Goal: Task Accomplishment & Management: Use online tool/utility

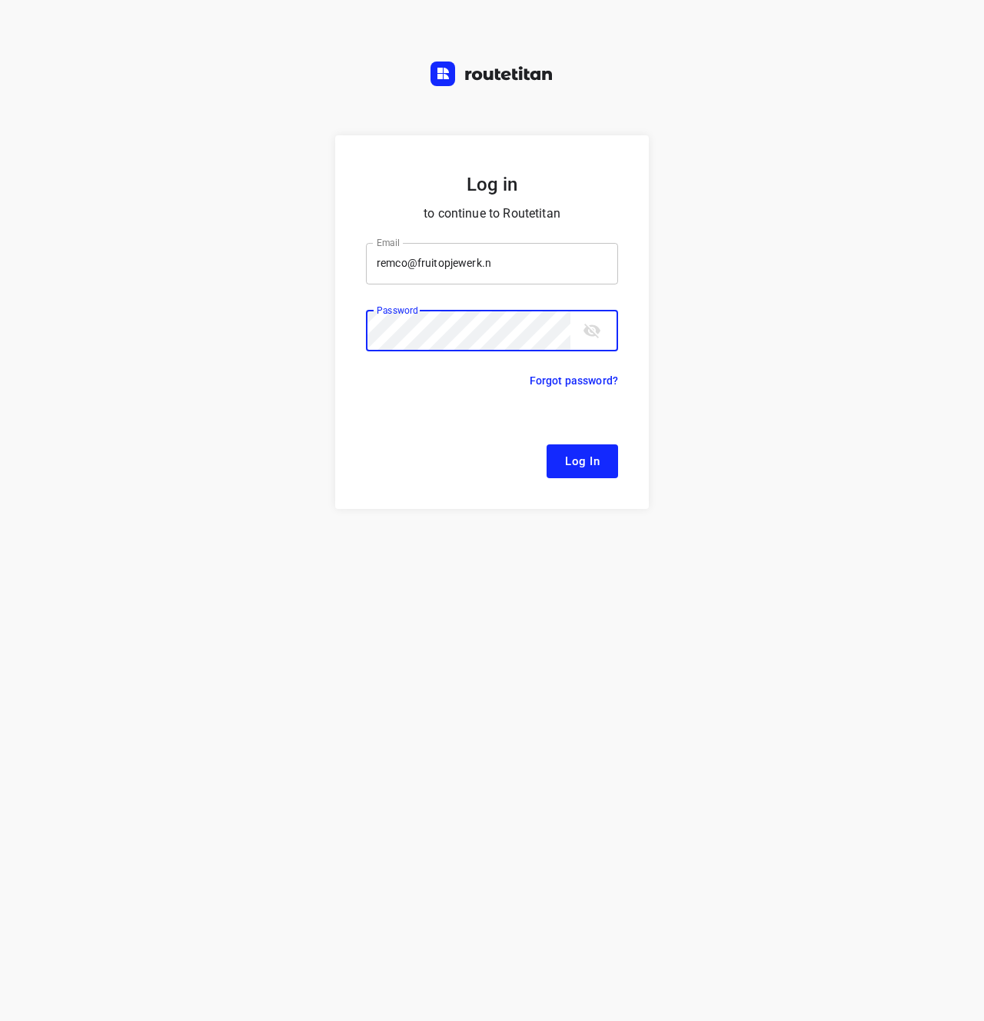
click at [548, 269] on input "remco@fruitopjewerk.n" at bounding box center [492, 263] width 252 height 41
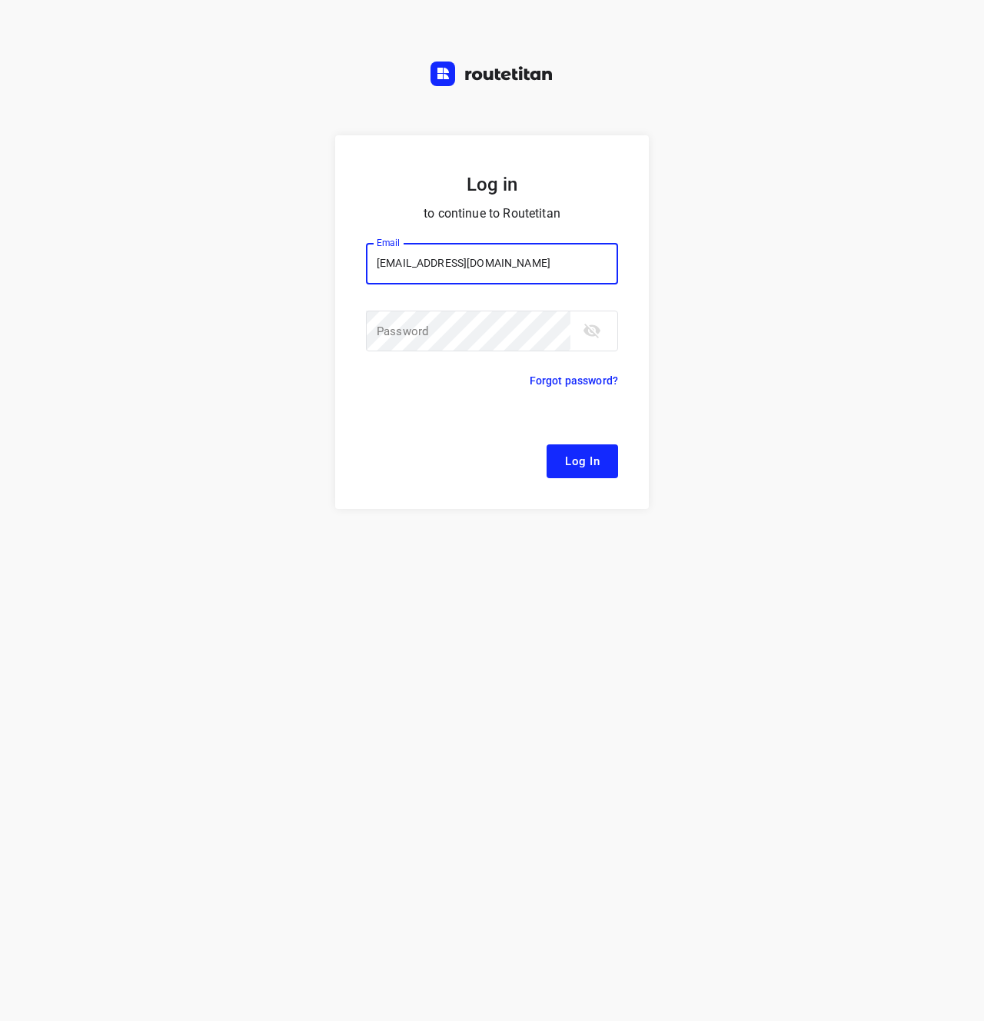
type input "[EMAIL_ADDRESS][DOMAIN_NAME]"
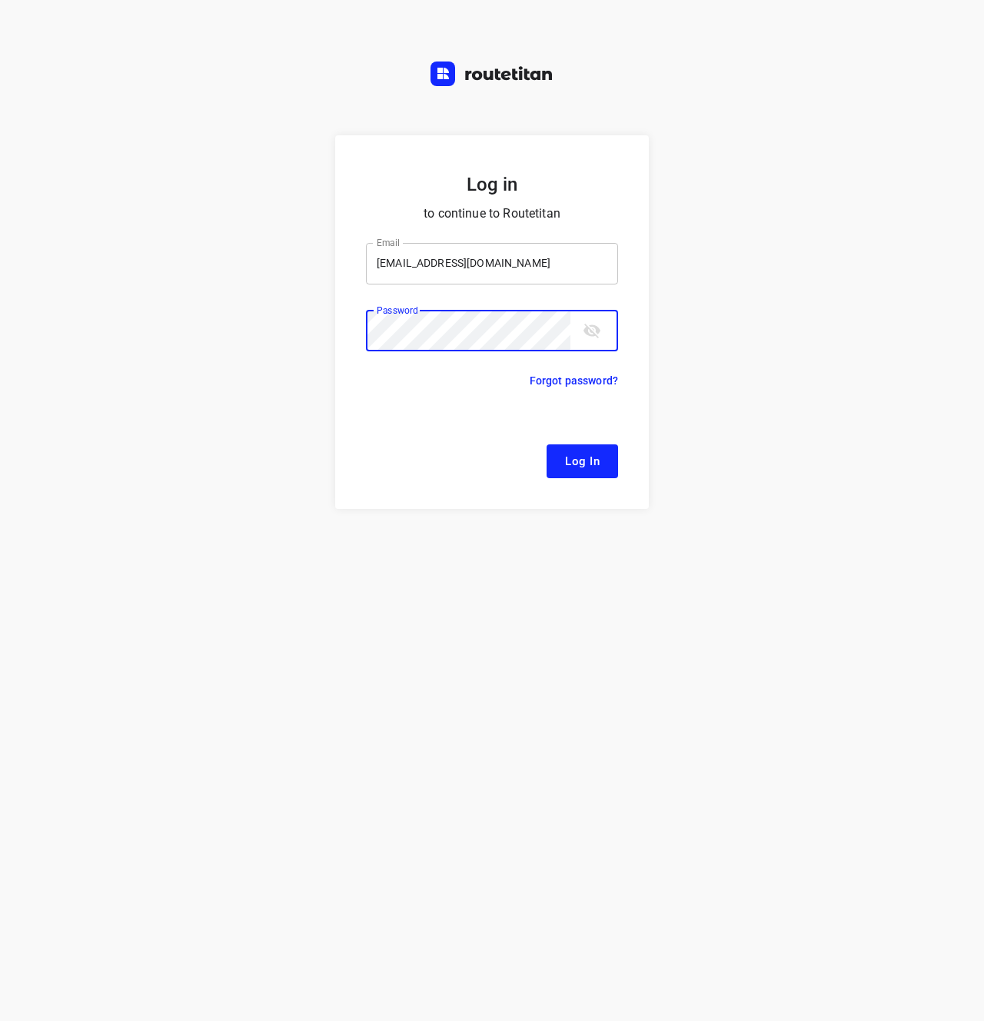
click at [527, 267] on input "[EMAIL_ADDRESS][DOMAIN_NAME]" at bounding box center [492, 263] width 252 height 41
click at [603, 473] on button "Log In" at bounding box center [581, 461] width 71 height 34
click at [755, 539] on div "Log in to continue to Routetitan Email [EMAIL_ADDRESS][DOMAIN_NAME] Email ​ Pas…" at bounding box center [492, 577] width 984 height 885
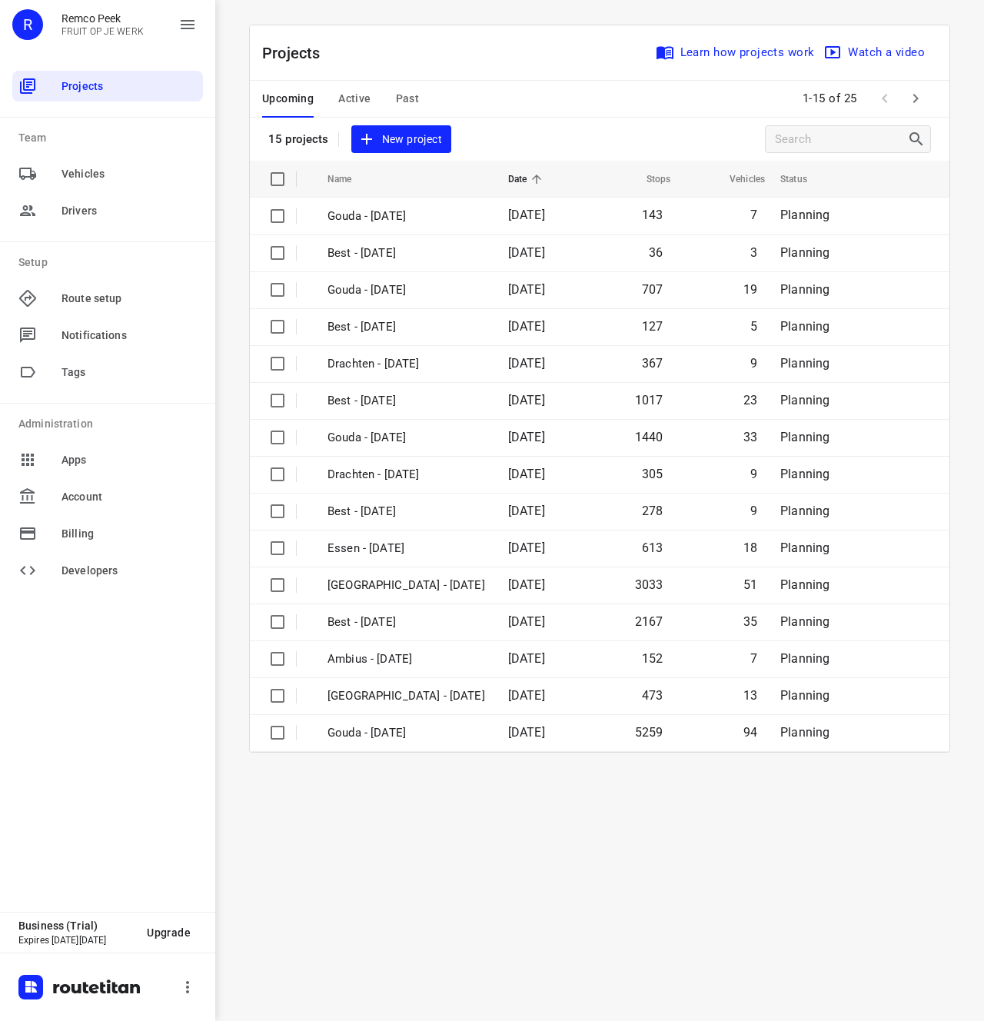
click at [967, 140] on div "Projects Learn how projects work Watch a video 15 projects New project Name Dat…" at bounding box center [600, 389] width 738 height 728
click at [572, 873] on div "i © 2025 Routetitan , © Stadia Maps , © OpenMapTiles © OpenStreetMap contributo…" at bounding box center [599, 510] width 768 height 1021
click at [917, 104] on icon "button" at bounding box center [915, 98] width 18 height 18
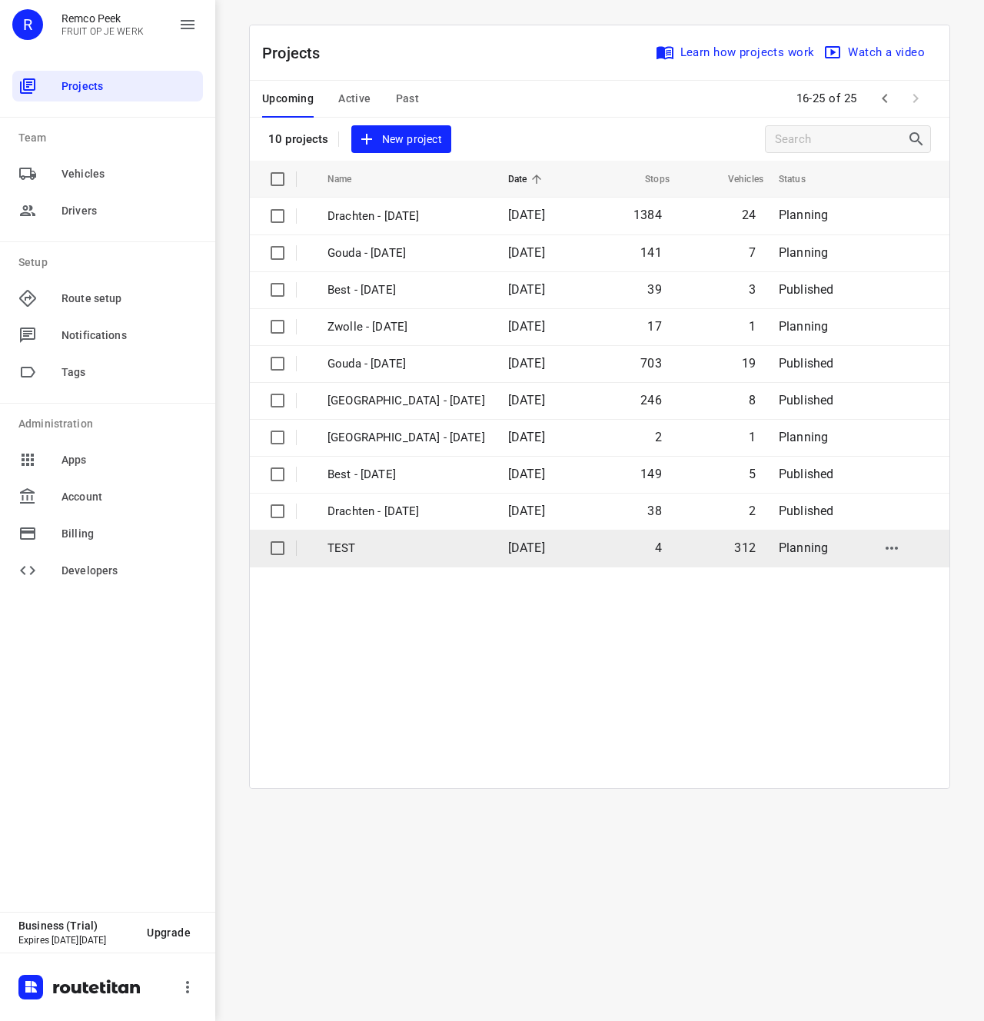
click at [597, 552] on td "4" at bounding box center [628, 547] width 88 height 37
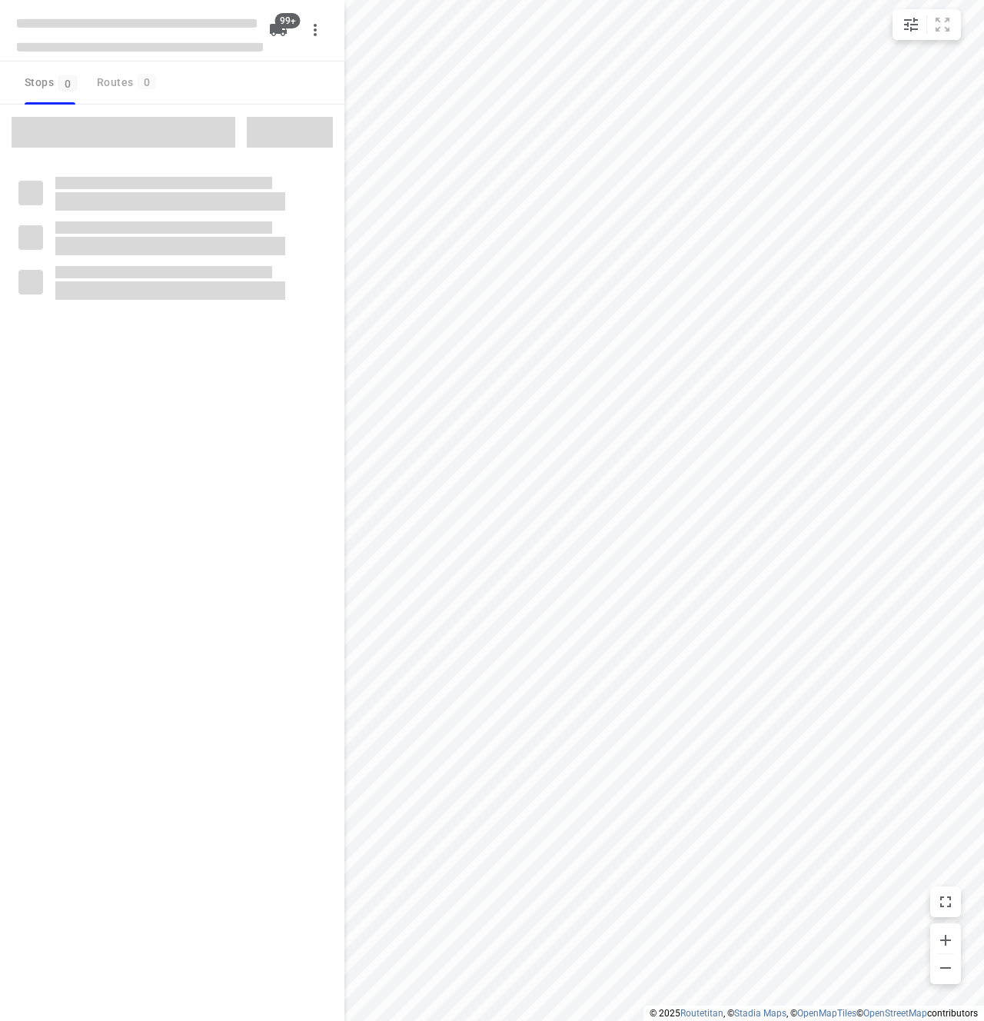
checkbox input "true"
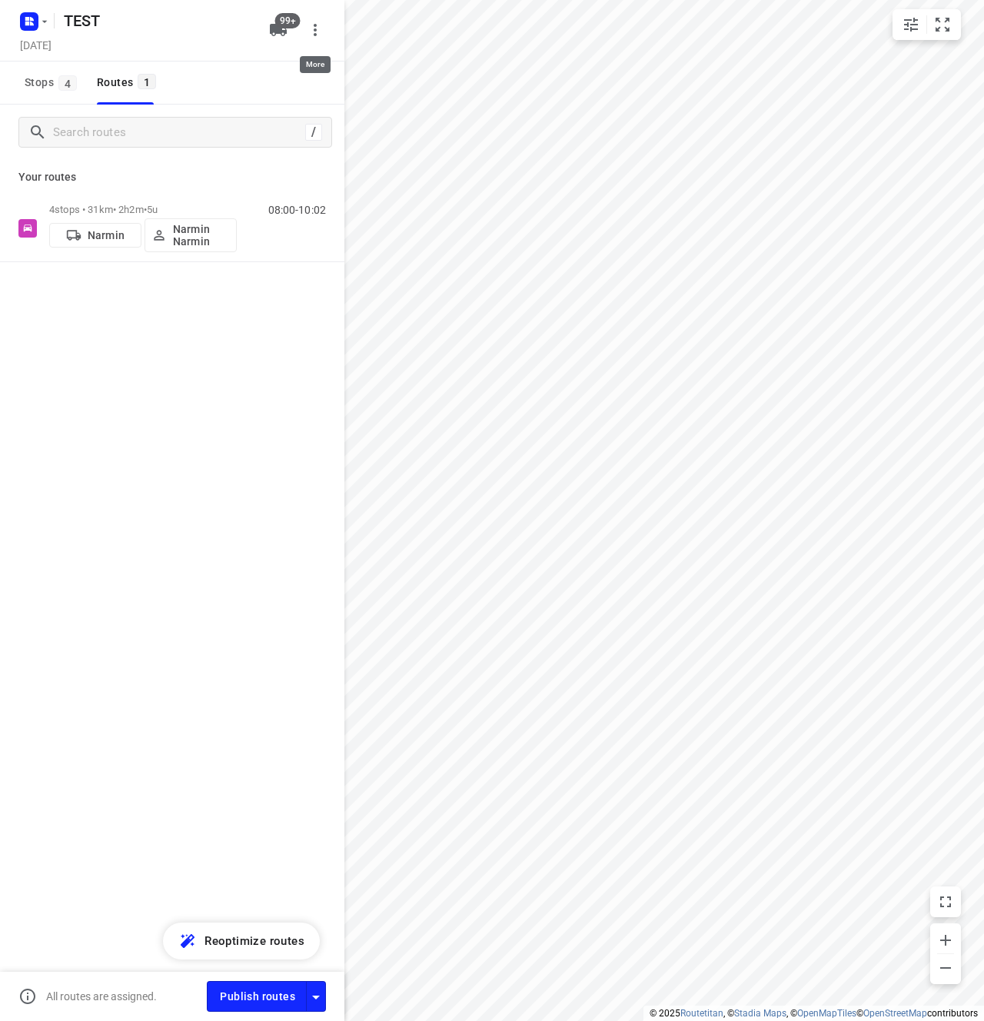
click at [316, 30] on icon "button" at bounding box center [315, 30] width 3 height 12
click at [237, 92] on div "Delete project" at bounding box center [250, 93] width 135 height 12
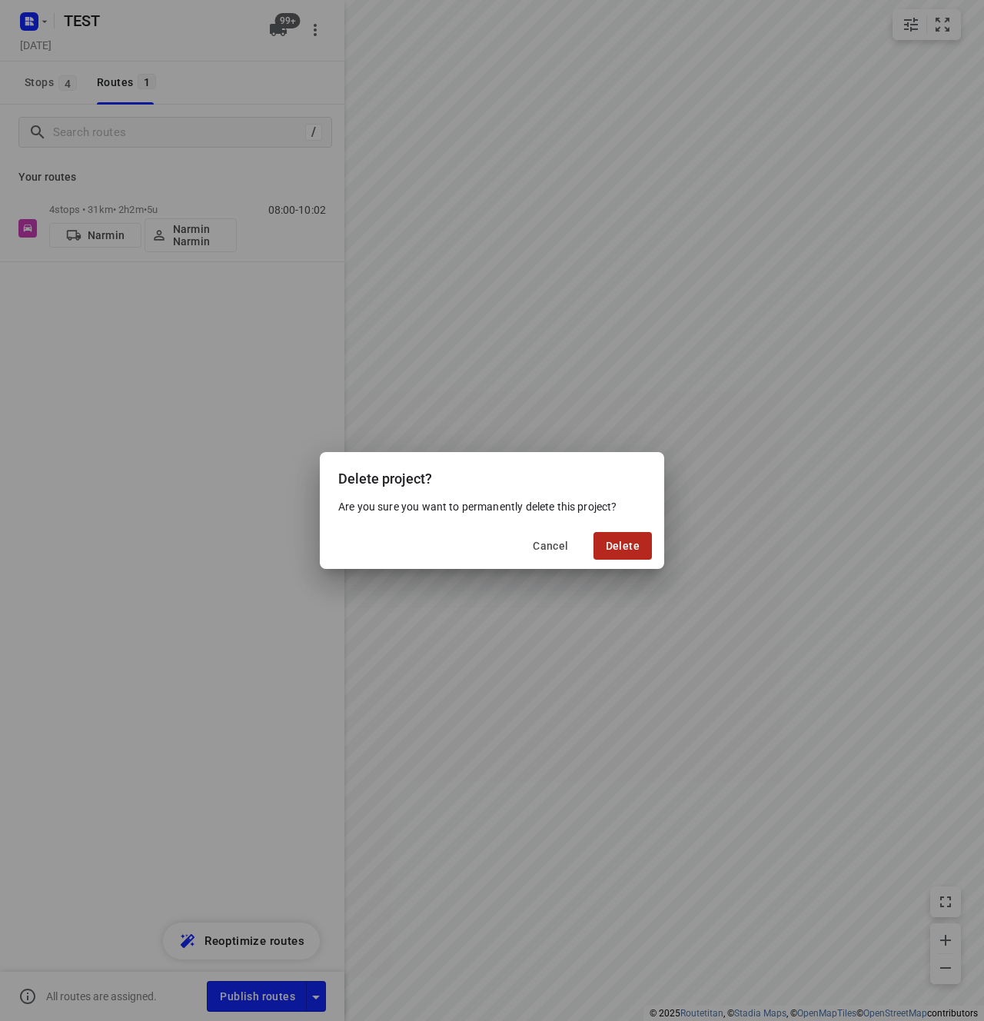
click at [619, 555] on button "Delete" at bounding box center [622, 546] width 58 height 28
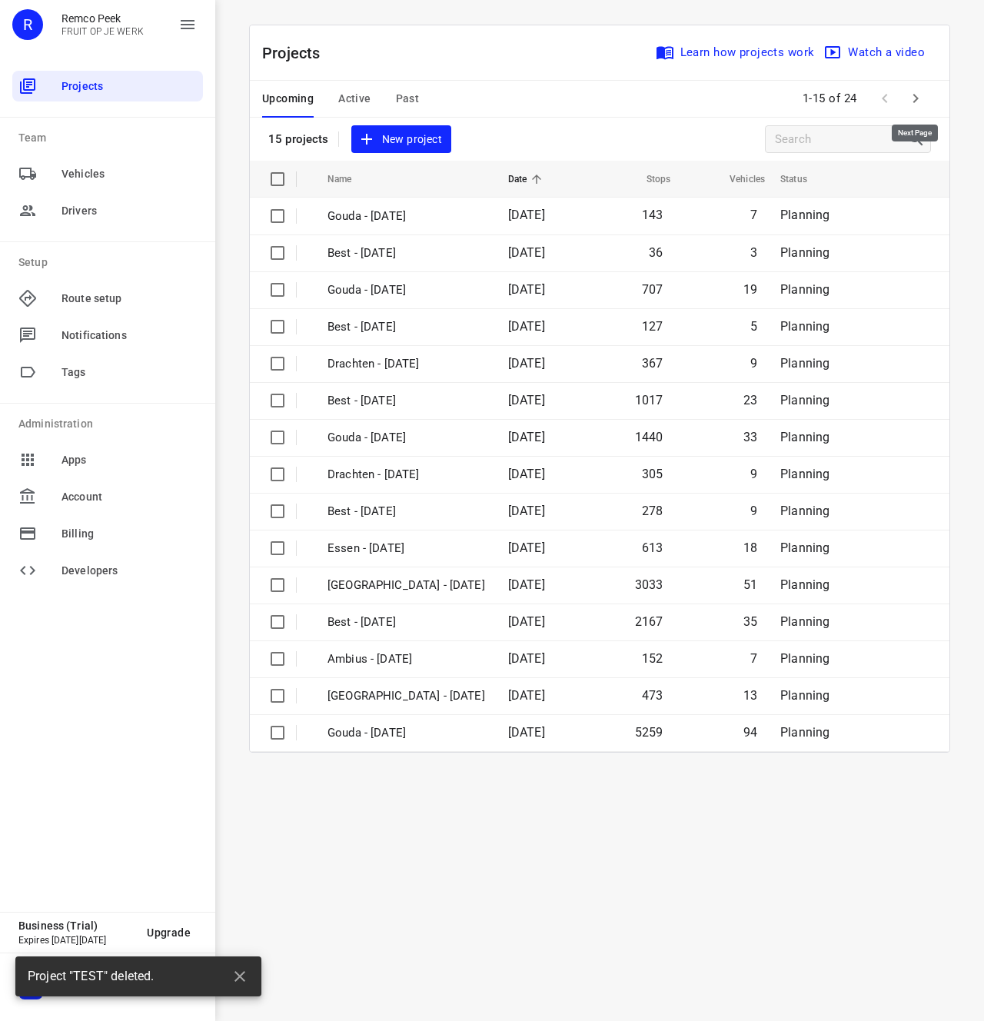
click at [918, 104] on icon "button" at bounding box center [915, 98] width 18 height 18
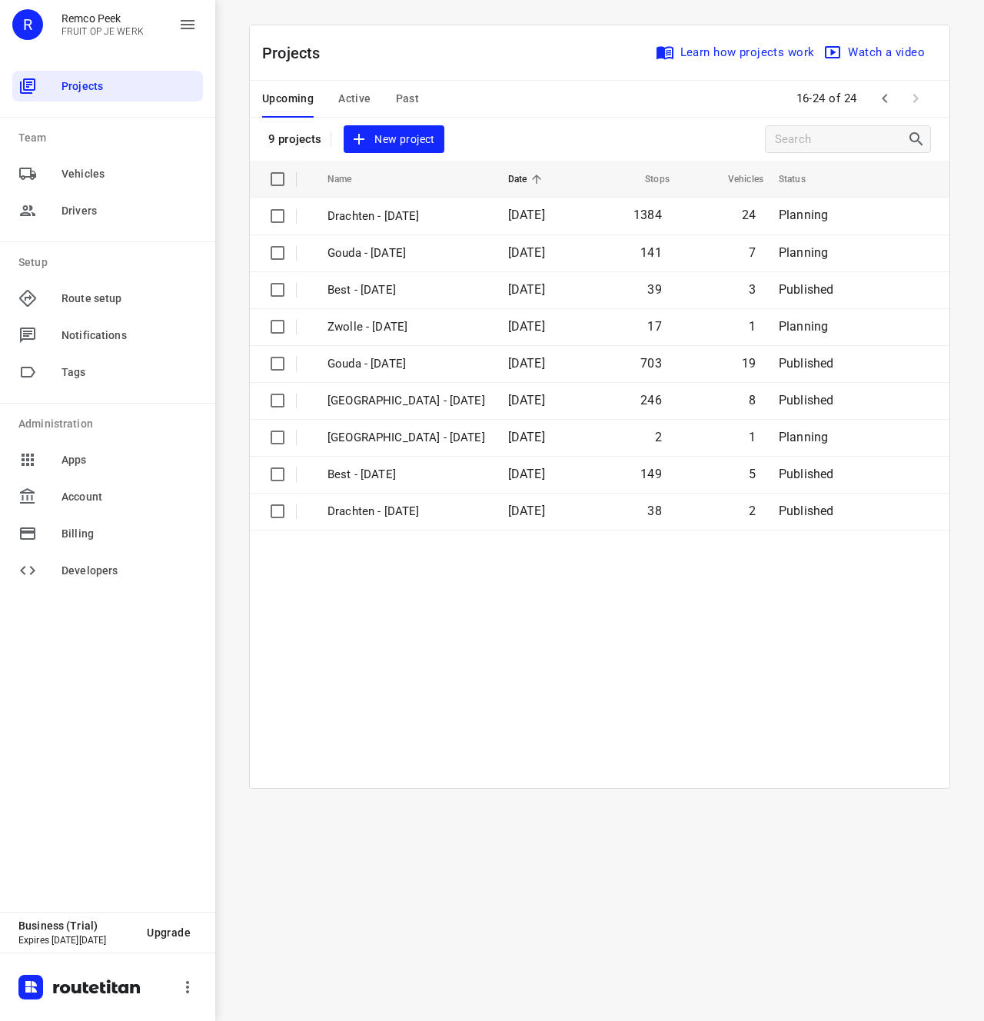
click at [523, 561] on table "Name Date Stops Vehicles Status Drachten - [DATE] 1384 24 Planning Gouda - [DAT…" at bounding box center [599, 474] width 699 height 627
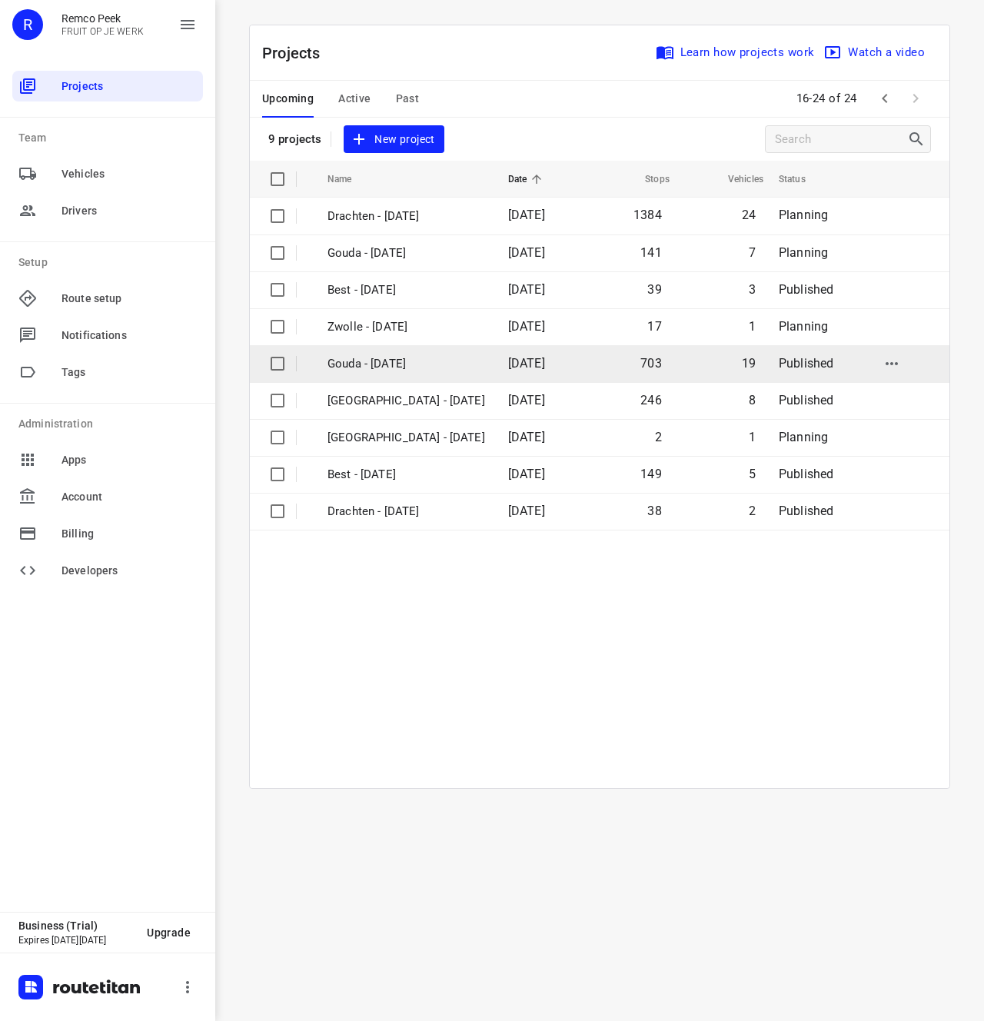
click at [549, 357] on td "[DATE]" at bounding box center [540, 363] width 88 height 37
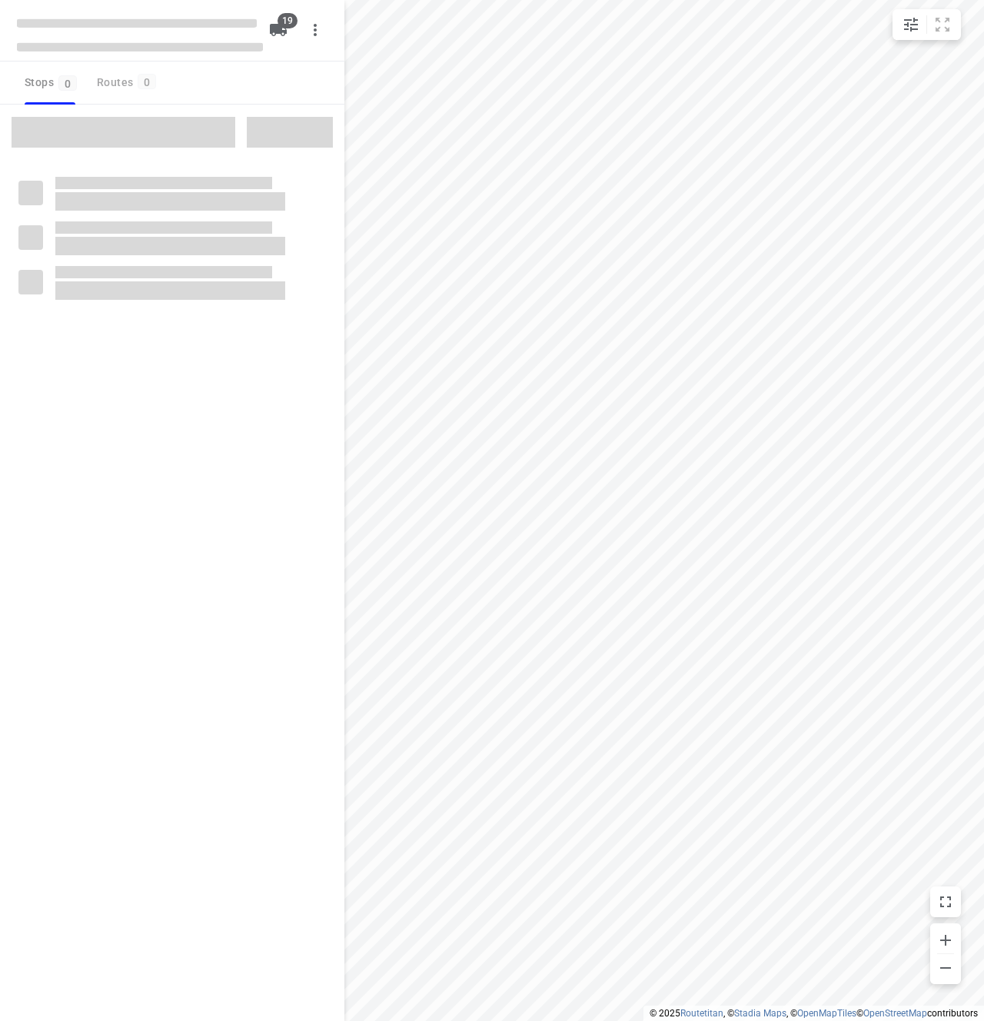
checkbox input "true"
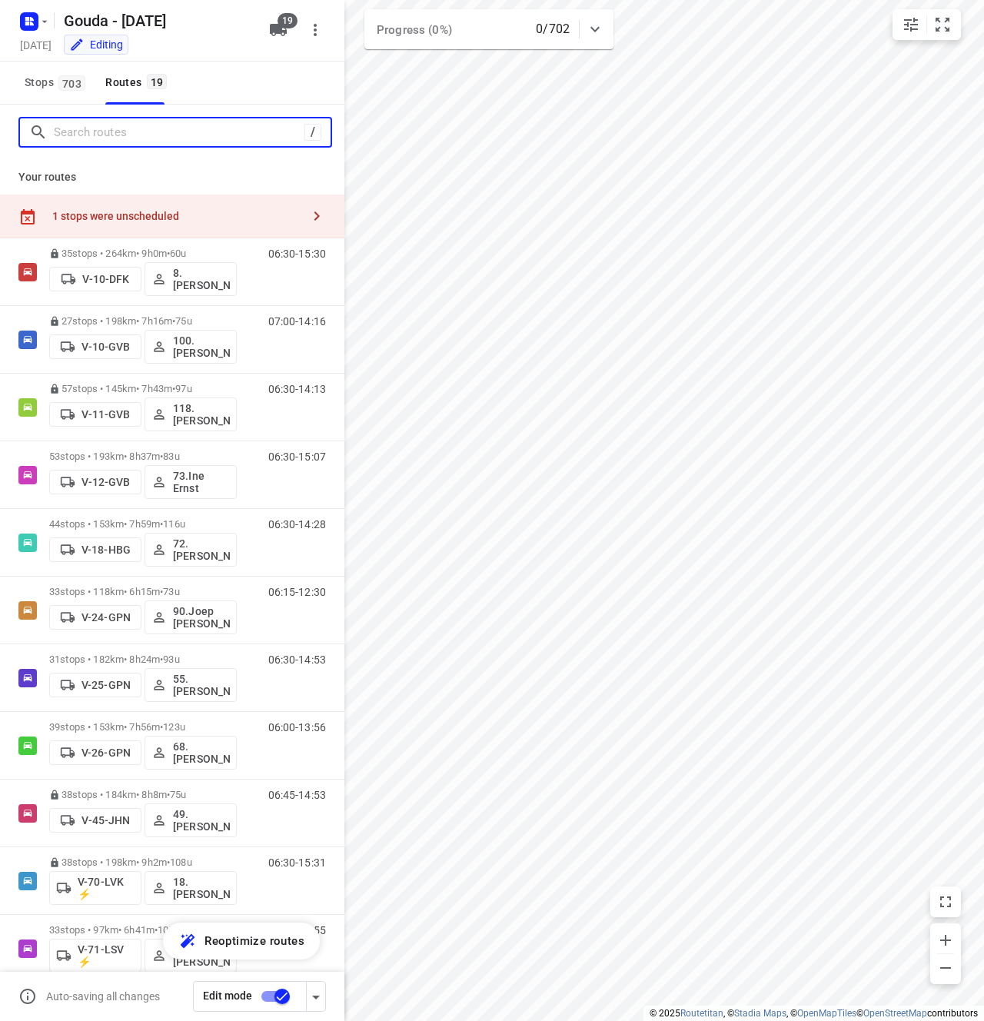
click at [112, 134] on input "Search routes" at bounding box center [179, 133] width 251 height 24
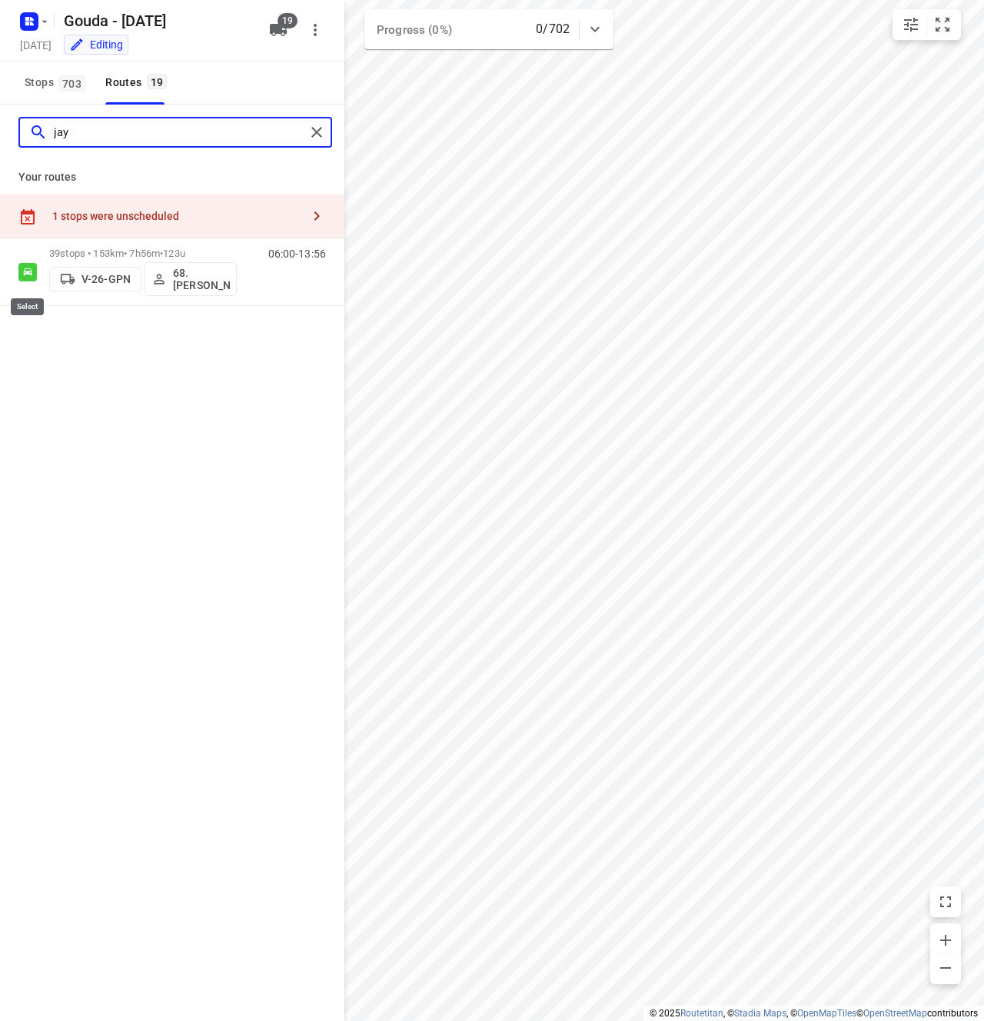
type input "jay"
click at [0, 0] on input "checkbox" at bounding box center [0, 0] width 0 height 0
checkbox input "true"
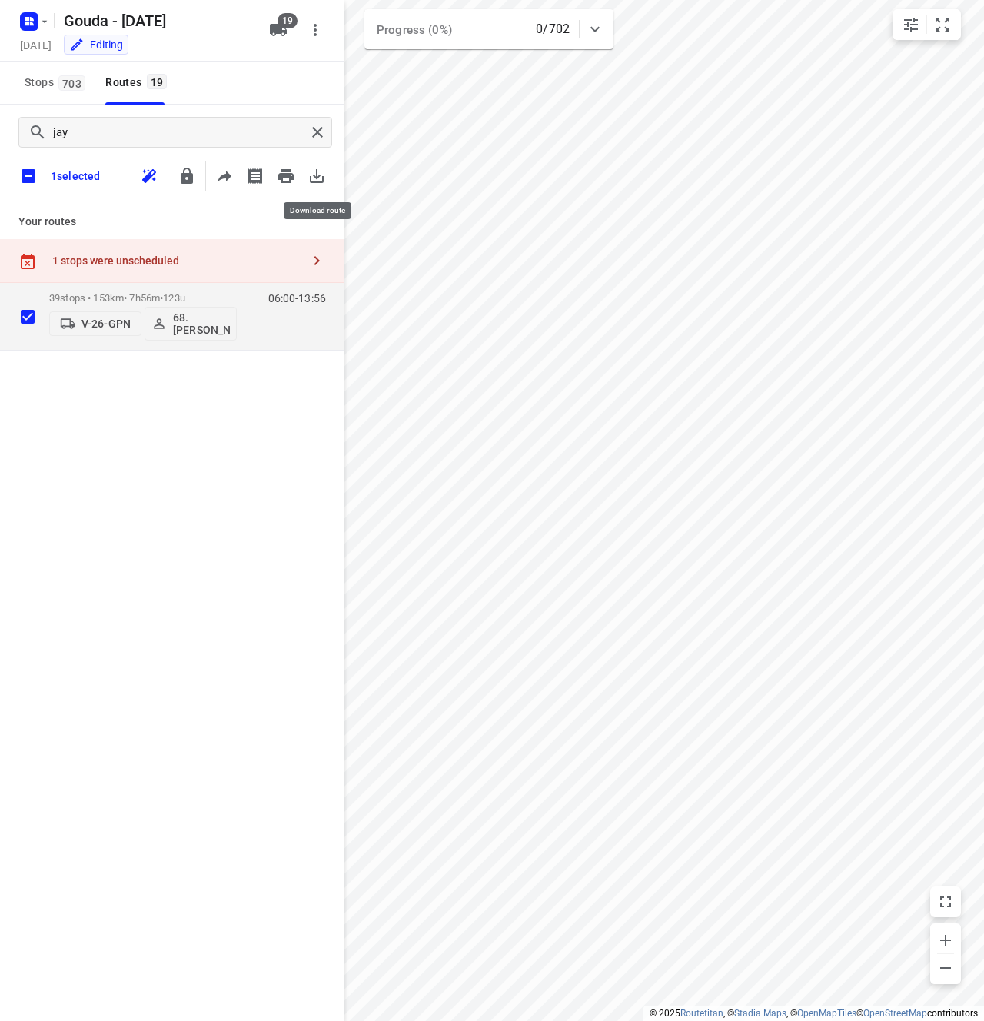
click at [318, 174] on icon "button" at bounding box center [316, 176] width 18 height 18
click at [276, 317] on div "06:00-13:56" at bounding box center [287, 320] width 77 height 56
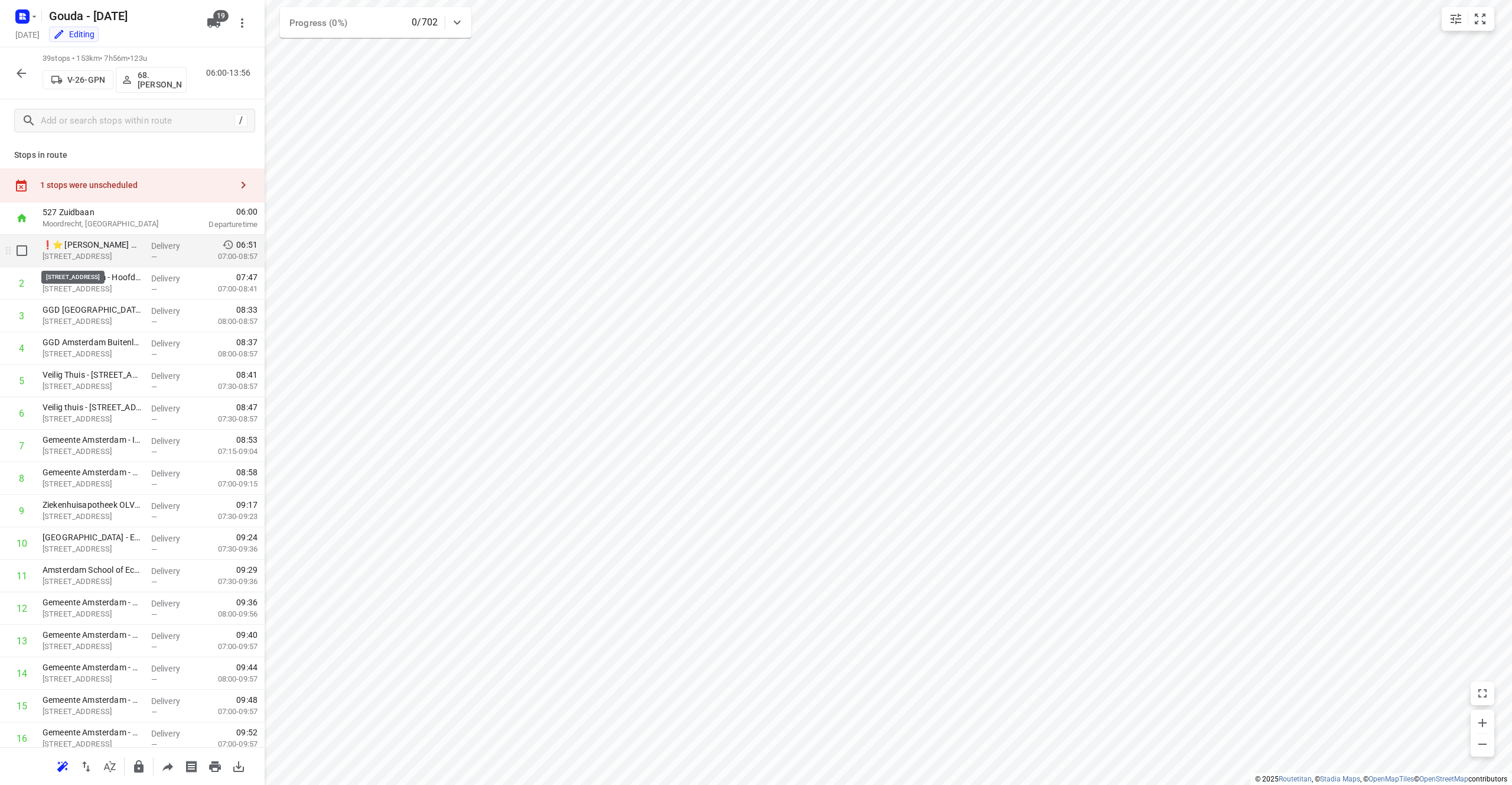
click at [93, 251] on p "[STREET_ADDRESS]" at bounding box center [91, 256] width 99 height 12
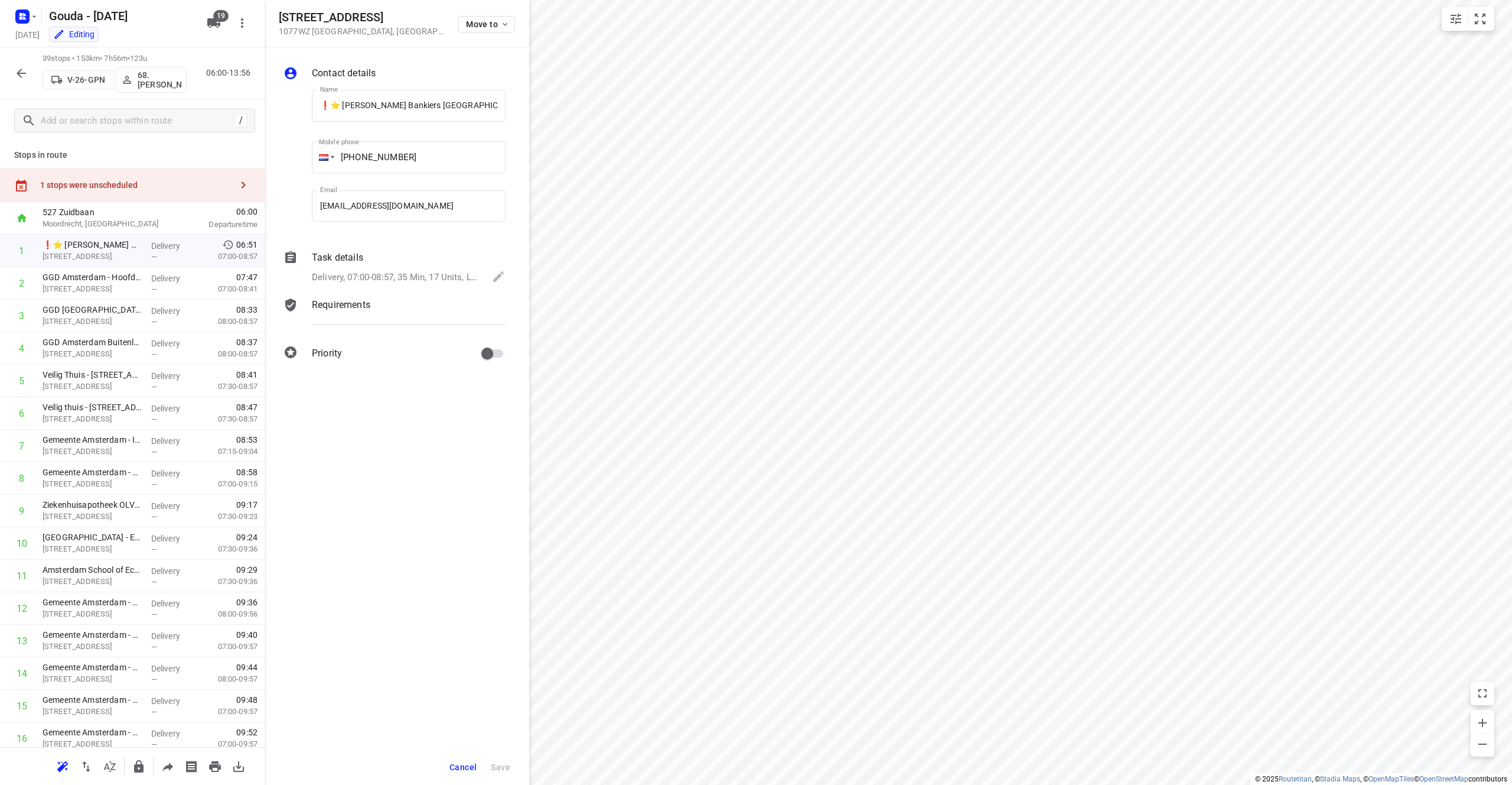
drag, startPoint x: 388, startPoint y: 19, endPoint x: 279, endPoint y: 19, distance: 109.0
click at [279, 19] on h5 "[STREET_ADDRESS]" at bounding box center [361, 18] width 165 height 14
copy h5 "[STREET_ADDRESS]"
drag, startPoint x: 39, startPoint y: 213, endPoint x: 110, endPoint y: 211, distance: 71.0
click at [110, 211] on div "527 [GEOGRAPHIC_DATA], [GEOGRAPHIC_DATA]" at bounding box center [104, 218] width 132 height 32
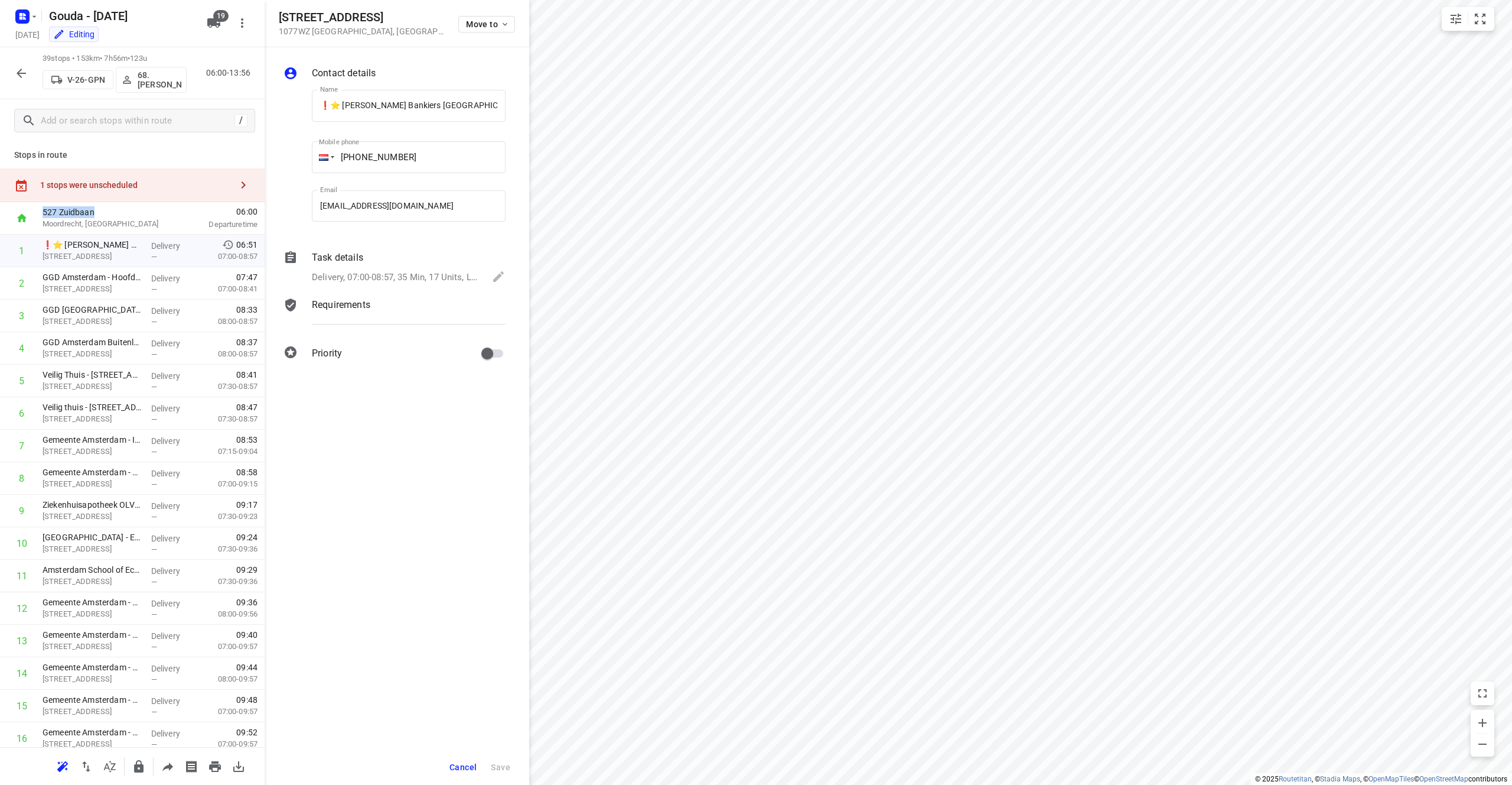
copy p "527 Zuidbaan"
click at [382, 279] on p "Delivery, 07:00-08:57, 35 Min, 17 Units, LET OP! Oud fruit moet mee retour!" at bounding box center [396, 278] width 168 height 14
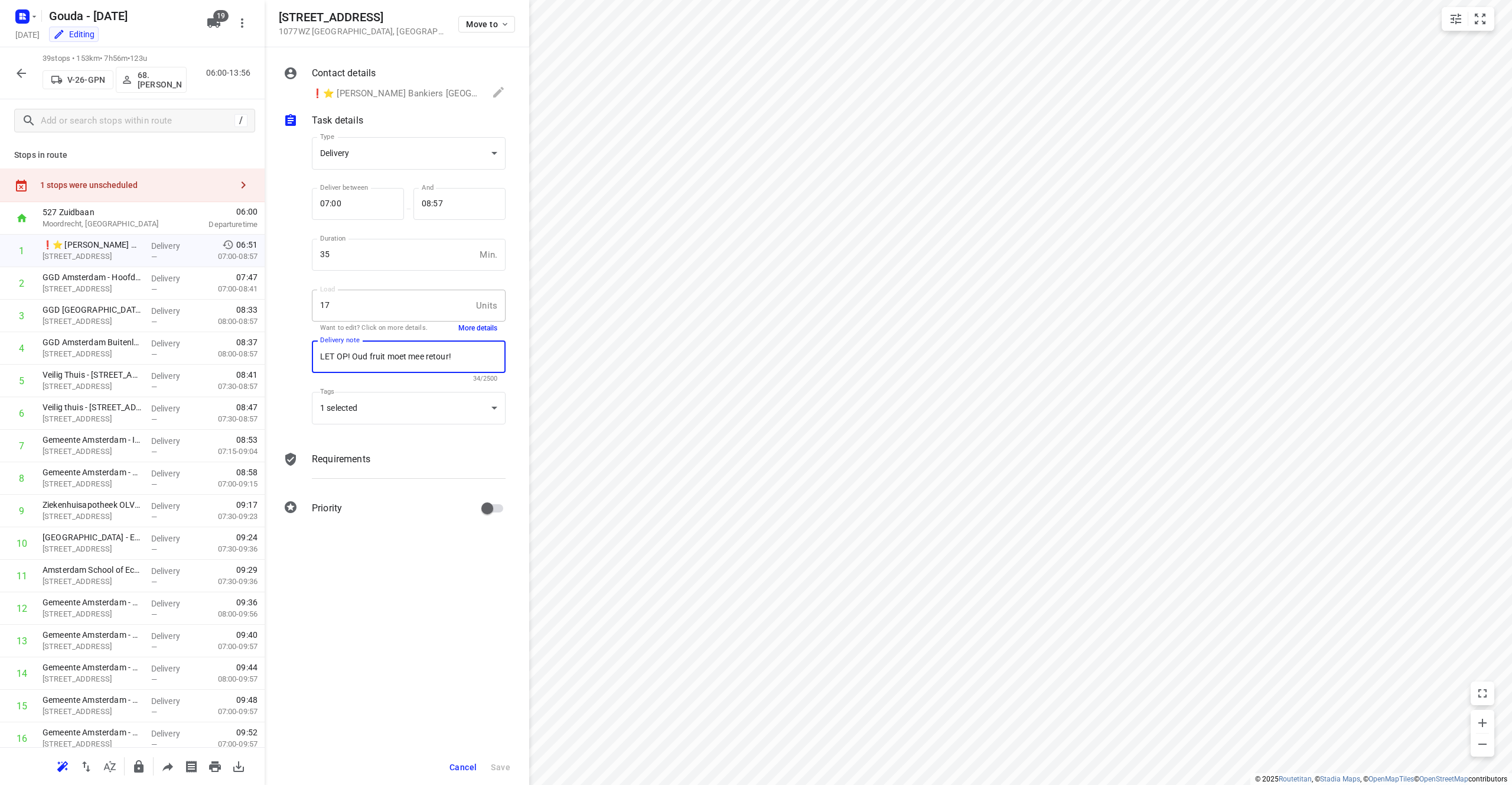
drag, startPoint x: 467, startPoint y: 356, endPoint x: 261, endPoint y: 360, distance: 206.0
click at [261, 360] on div "[STREET_ADDRESS] Move to Contact details ❗⭐ [PERSON_NAME] Bankiers [GEOGRAPHIC_…" at bounding box center [132, 392] width 264 height 785
click at [404, 657] on div "Contact details ❗⭐ [PERSON_NAME] Bankiers [GEOGRAPHIC_DATA] - Beethovenstraat([…" at bounding box center [397, 415] width 264 height 737
click at [481, 329] on button "More details" at bounding box center [477, 328] width 39 height 10
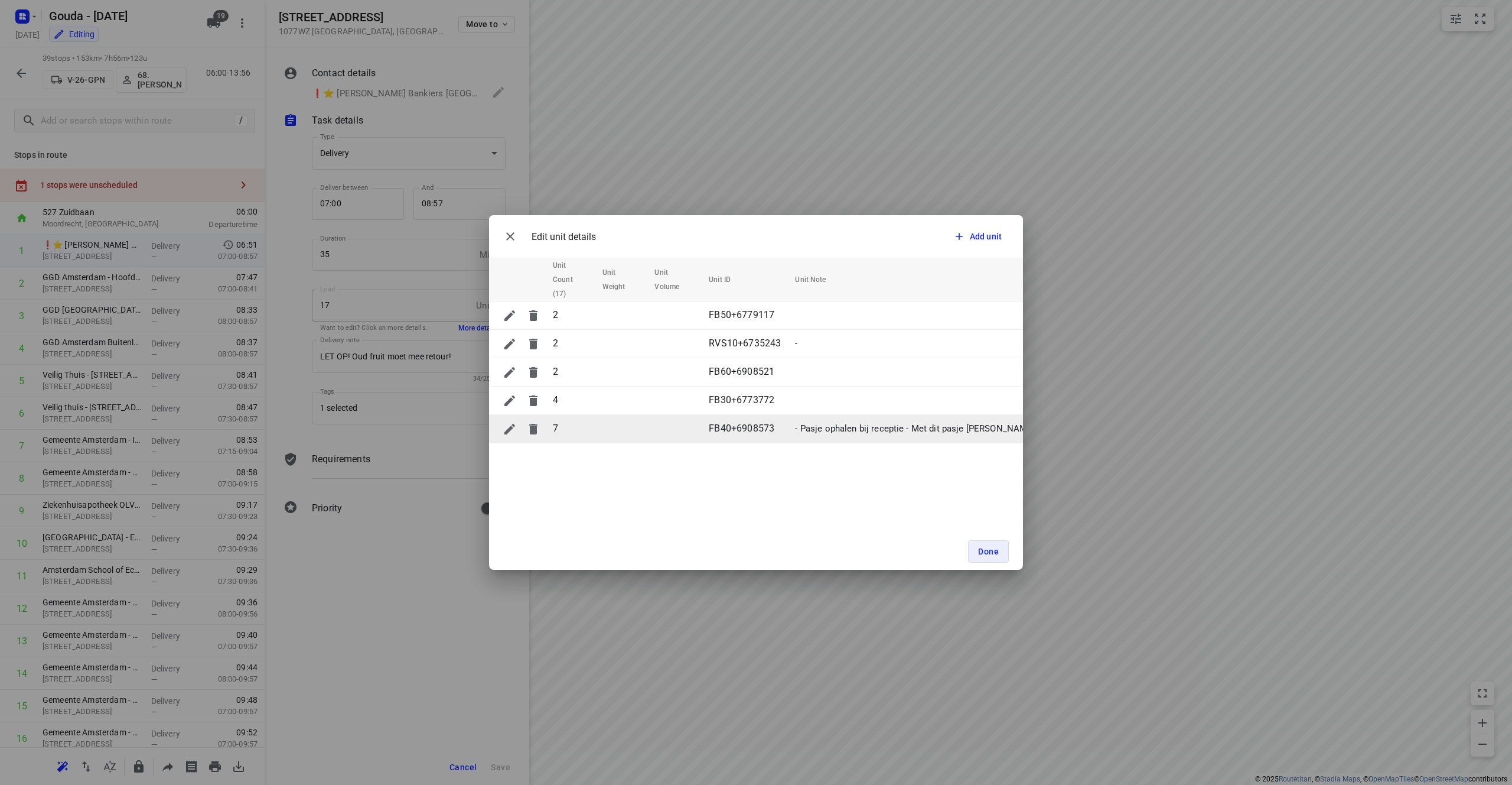
drag, startPoint x: 629, startPoint y: 442, endPoint x: 680, endPoint y: 441, distance: 51.0
click at [680, 441] on tr "7 FB40+6908573 - Pasje ophalen bij receptie - Met dit pasje [PERSON_NAME] nu oo…" at bounding box center [1238, 428] width 1498 height 28
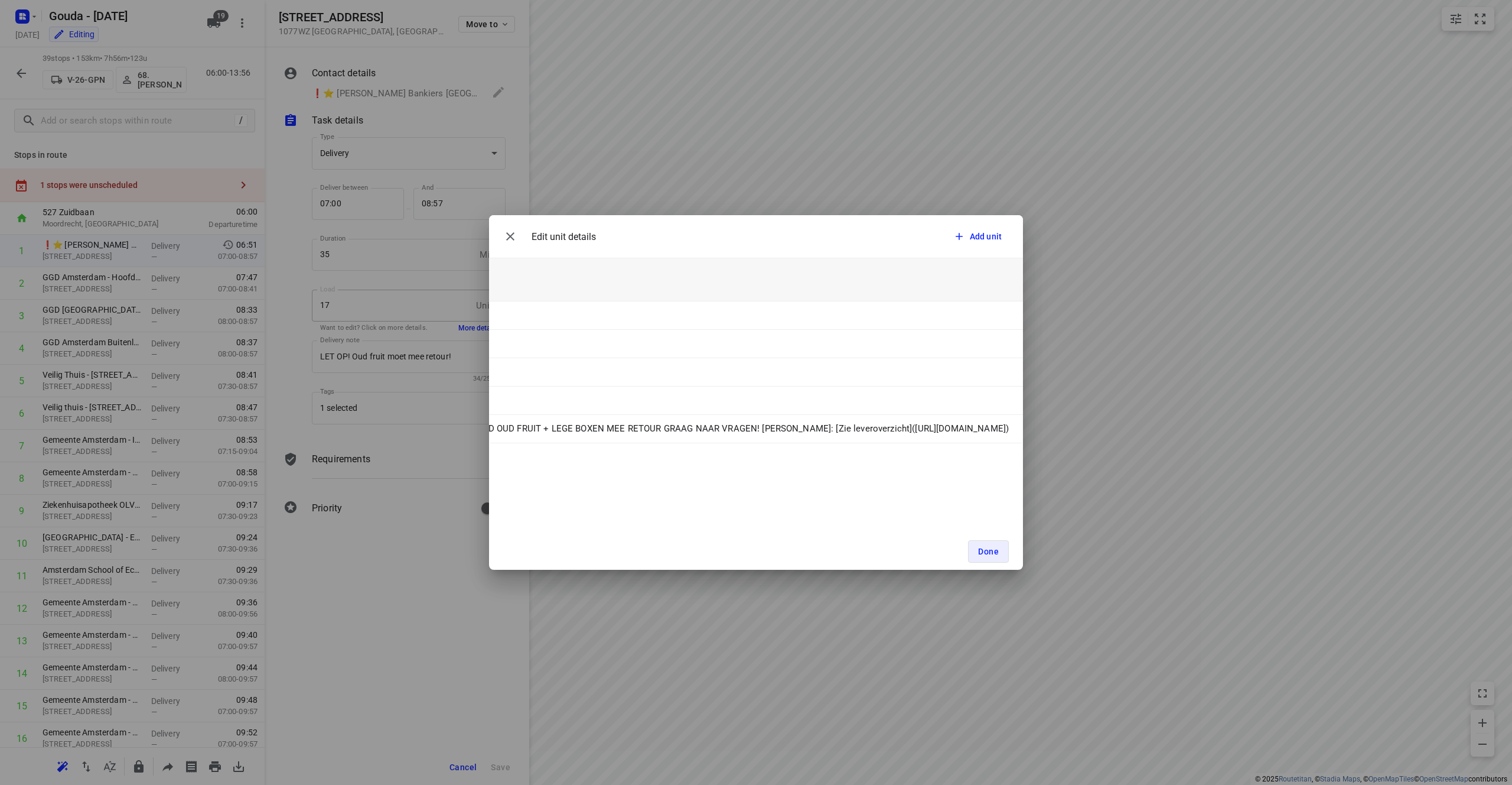
scroll to position [0, 1165]
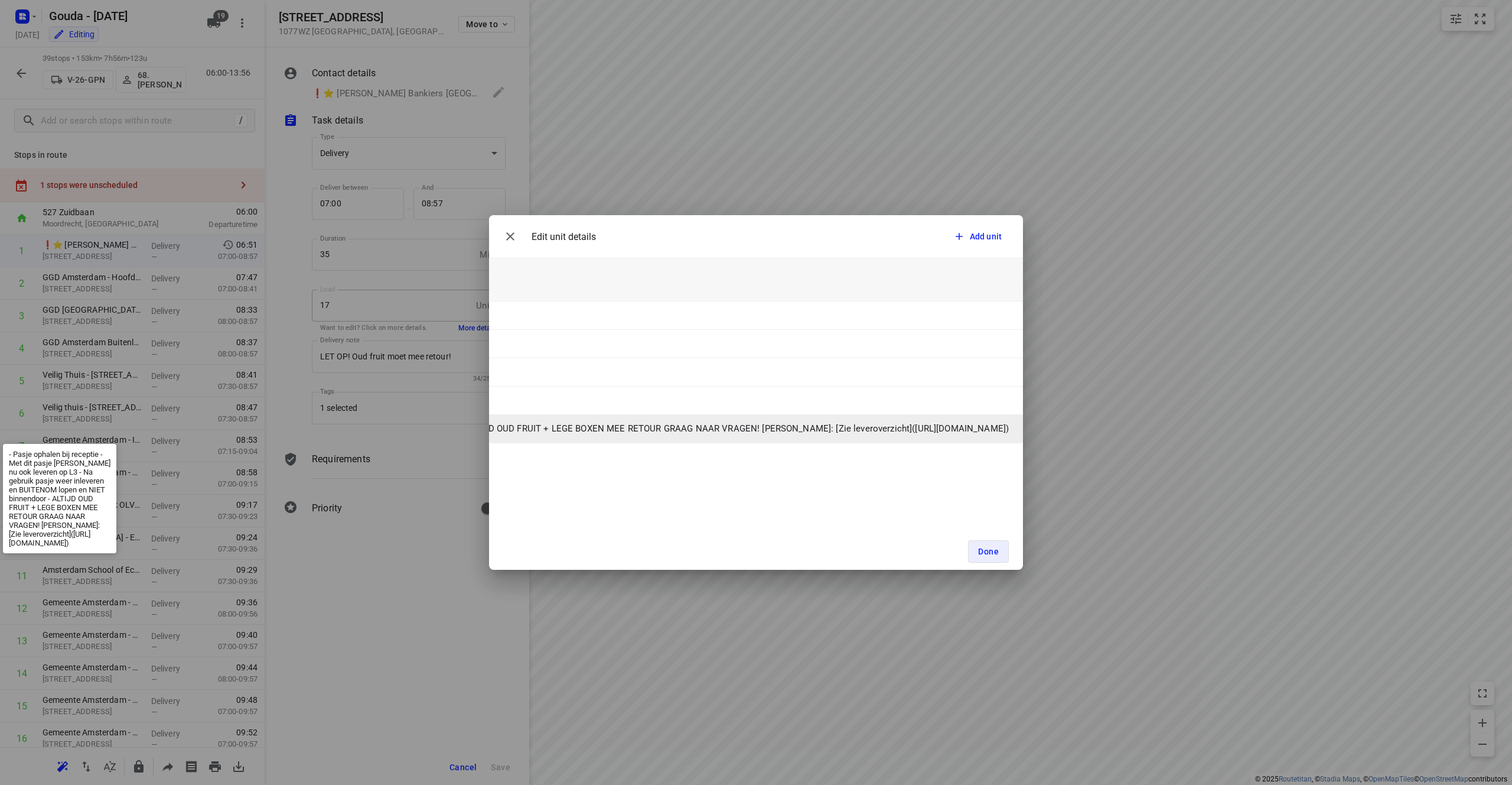
drag, startPoint x: 1006, startPoint y: 427, endPoint x: 630, endPoint y: 428, distance: 376.0
click at [630, 428] on p "- Pasje ophalen bij receptie - Met dit pasje [PERSON_NAME] nu ook leveren op L3…" at bounding box center [420, 429] width 1178 height 14
copy p "[URL][DOMAIN_NAME]"
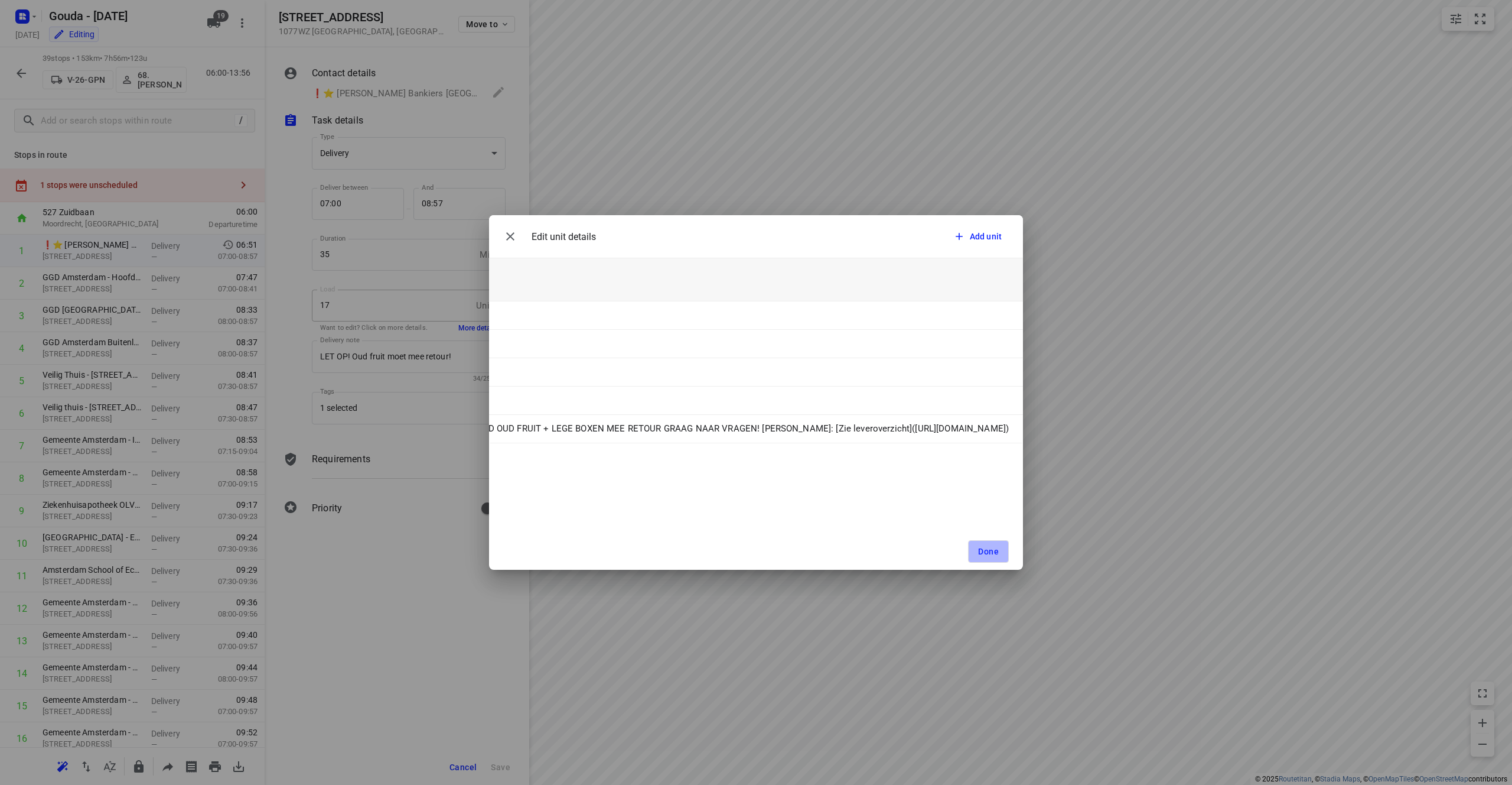
click at [756, 552] on span "Done" at bounding box center [989, 551] width 21 height 9
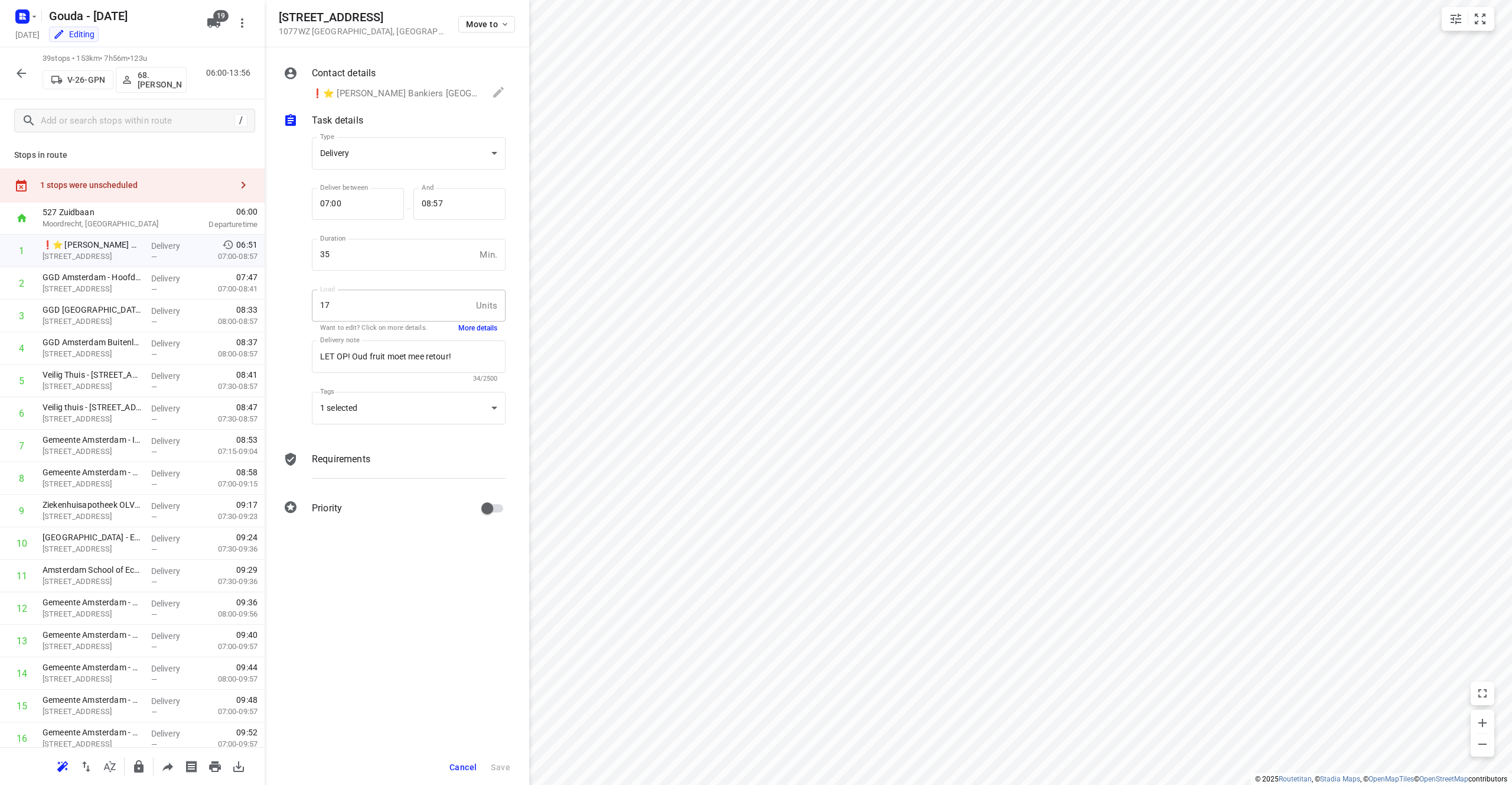
click at [390, 93] on p "❗⭐ [PERSON_NAME] Bankiers [GEOGRAPHIC_DATA]([PERSON_NAME], [PERSON_NAME]), [PHO…" at bounding box center [396, 94] width 168 height 14
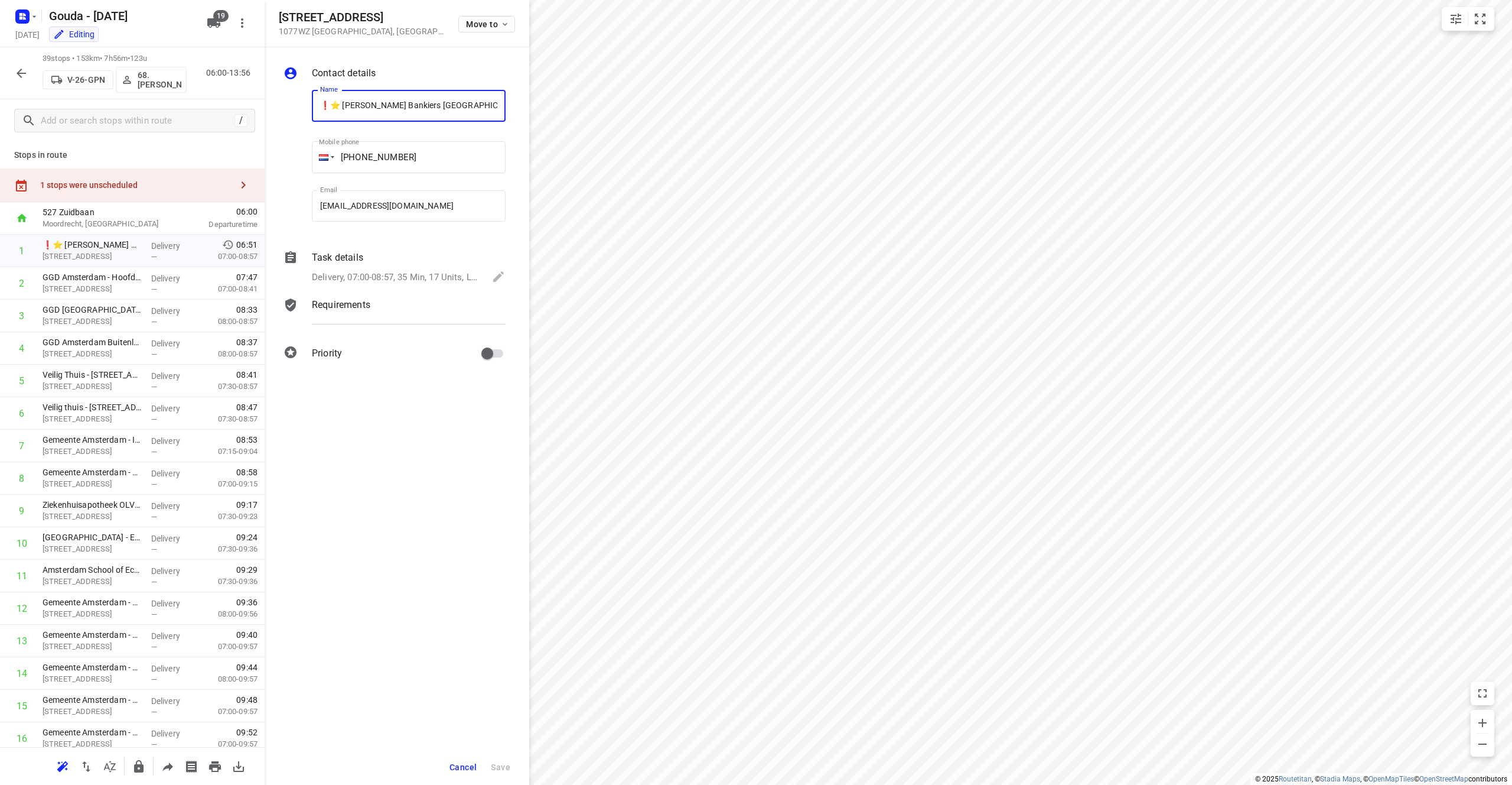
drag, startPoint x: 343, startPoint y: 105, endPoint x: 497, endPoint y: 101, distance: 154.1
click at [501, 98] on input "❗⭐ [PERSON_NAME] Bankiers [GEOGRAPHIC_DATA] - Beethovenstraat([PERSON_NAME], [P…" at bounding box center [409, 105] width 194 height 32
click at [553, 108] on div "i © 2025 Routetitan , © Stadia Maps , © OpenMapTiles © OpenStreetMap contributo…" at bounding box center [756, 392] width 1512 height 785
click at [434, 103] on input "❗⭐ [PERSON_NAME] Bankiers [GEOGRAPHIC_DATA] - Beethovenstraat([PERSON_NAME], [P…" at bounding box center [409, 105] width 194 height 32
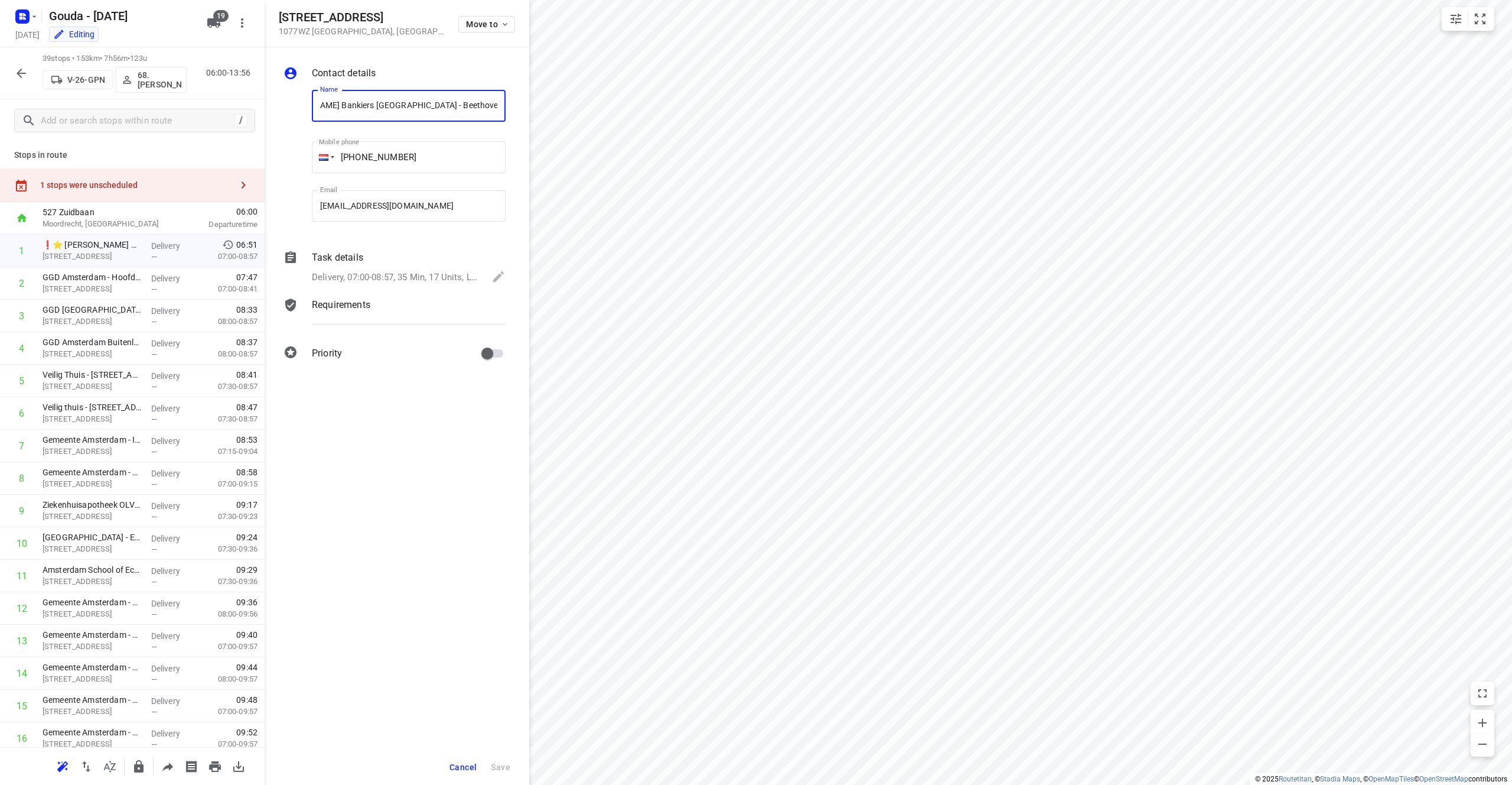
scroll to position [0, 0]
drag, startPoint x: 275, startPoint y: 108, endPoint x: 302, endPoint y: 108, distance: 27.0
click at [267, 109] on div "Contact details Name ❗⭐ [PERSON_NAME] Bankiers [GEOGRAPHIC_DATA] - Beethovenstr…" at bounding box center [397, 215] width 264 height 336
click at [343, 106] on input "❗⭐ [PERSON_NAME] Bankiers [GEOGRAPHIC_DATA] - Beethovenstraat([PERSON_NAME], [P…" at bounding box center [409, 105] width 194 height 32
click at [430, 106] on input "❗⭐ [PERSON_NAME] Bankiers [GEOGRAPHIC_DATA] - Beethovenstraat([PERSON_NAME], [P…" at bounding box center [409, 105] width 194 height 32
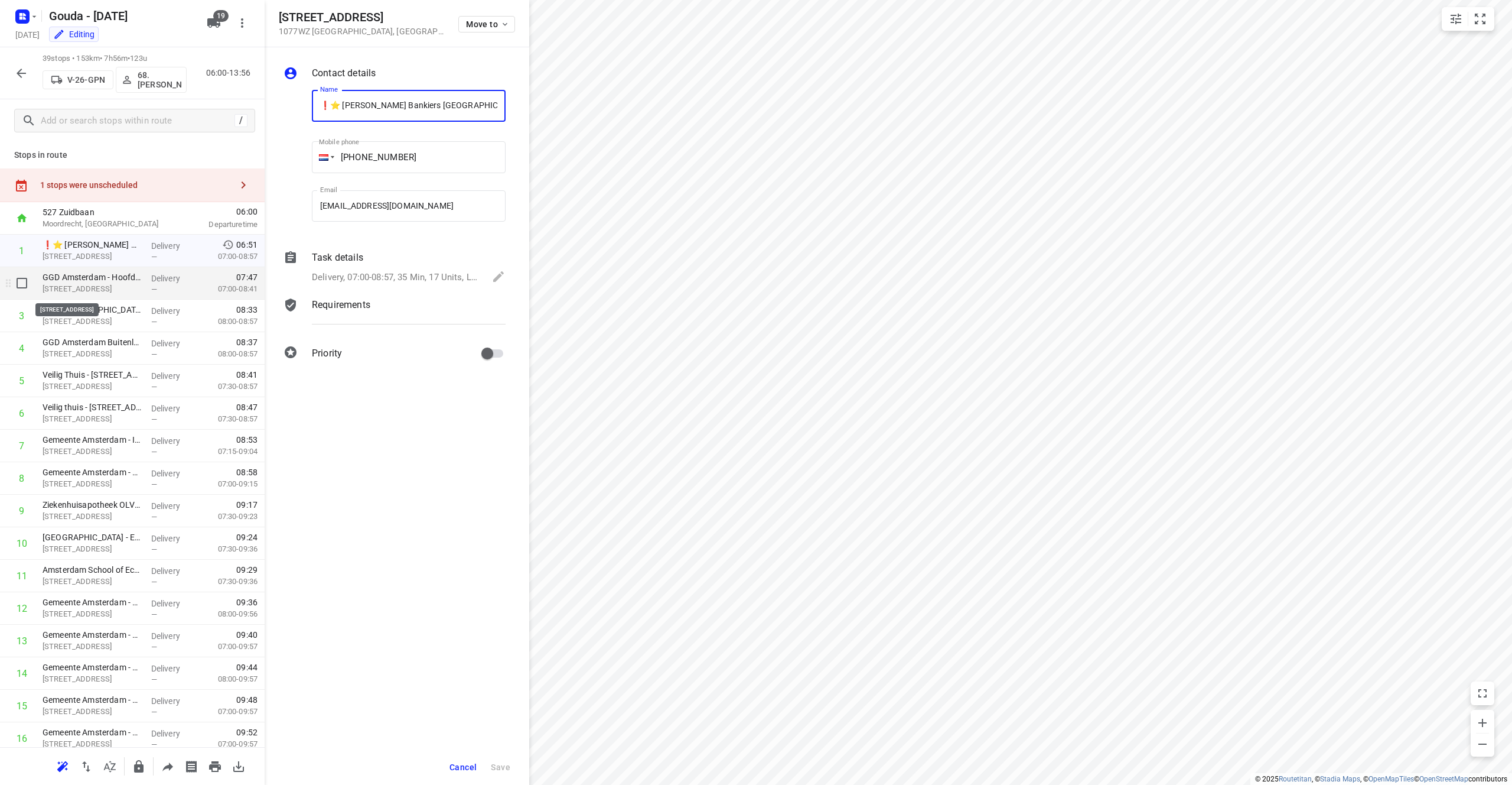
click at [121, 293] on p "[STREET_ADDRESS]" at bounding box center [91, 288] width 99 height 12
drag, startPoint x: 412, startPoint y: 12, endPoint x: 270, endPoint y: 20, distance: 142.2
click at [270, 20] on div "[STREET_ADDRESS] Move to" at bounding box center [397, 23] width 264 height 47
copy h5 "[STREET_ADDRESS]"
click at [367, 271] on p "Delivery, 07:00-08:41, 45 Min, 20 Units" at bounding box center [387, 278] width 151 height 14
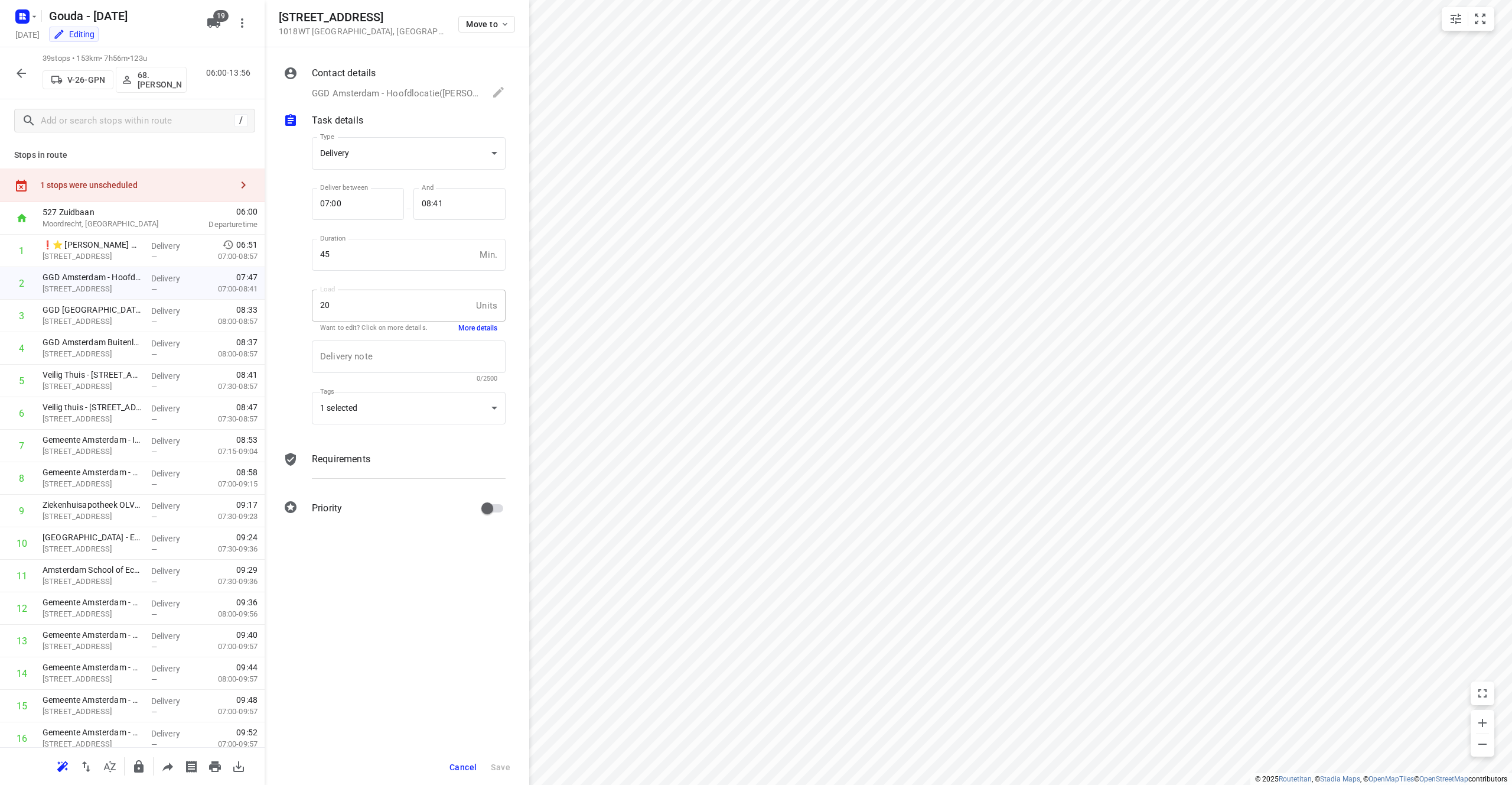
click at [486, 331] on button "More details" at bounding box center [477, 328] width 39 height 10
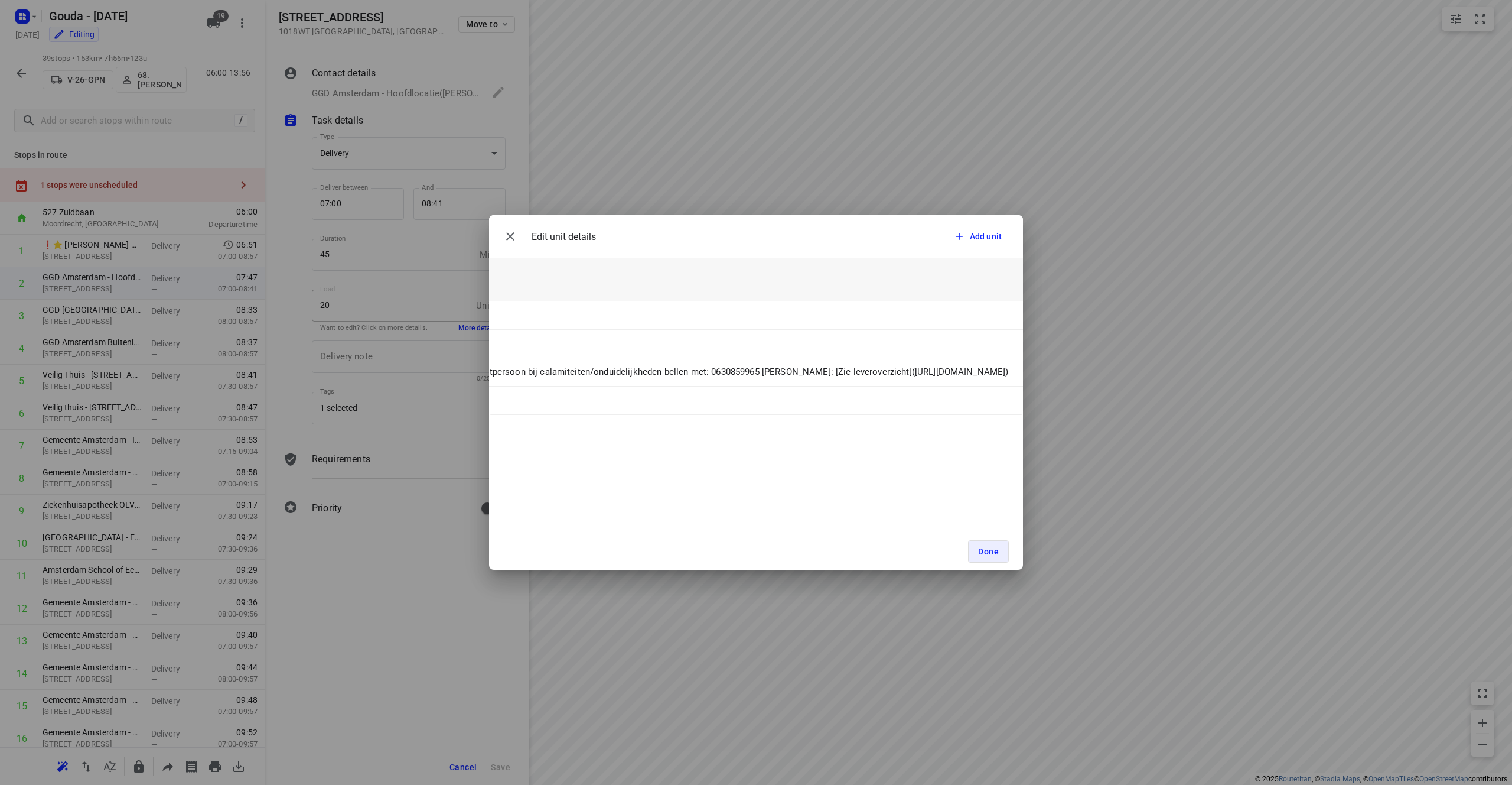
scroll to position [0, 572]
click at [427, 105] on div "Edit unit details Add unit Unit Count (20) Unit Weight Unit Volume Unit ID Unit…" at bounding box center [756, 392] width 1512 height 785
click at [420, 51] on div "Edit unit details Add unit Unit Count (20) Unit Weight Unit Volume Unit ID Unit…" at bounding box center [756, 392] width 1512 height 785
drag, startPoint x: 983, startPoint y: 547, endPoint x: 766, endPoint y: 466, distance: 231.6
click at [756, 547] on span "Done" at bounding box center [989, 551] width 21 height 9
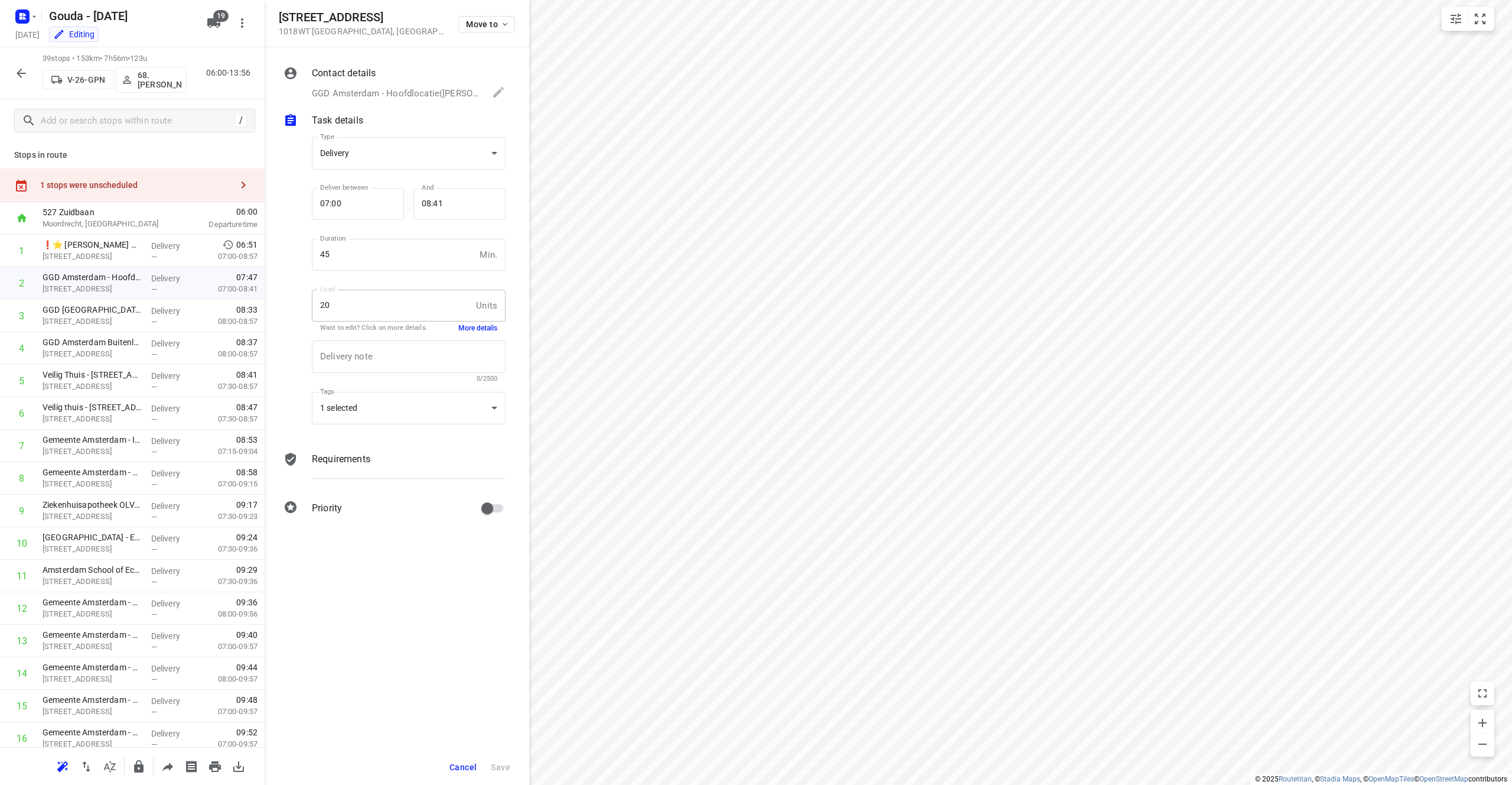
drag, startPoint x: 430, startPoint y: 81, endPoint x: 427, endPoint y: 89, distance: 8.5
click at [429, 82] on div "Contact details GGD [GEOGRAPHIC_DATA] - Hoofdlocatie([PERSON_NAME]), [PHONE_NUM…" at bounding box center [409, 84] width 198 height 40
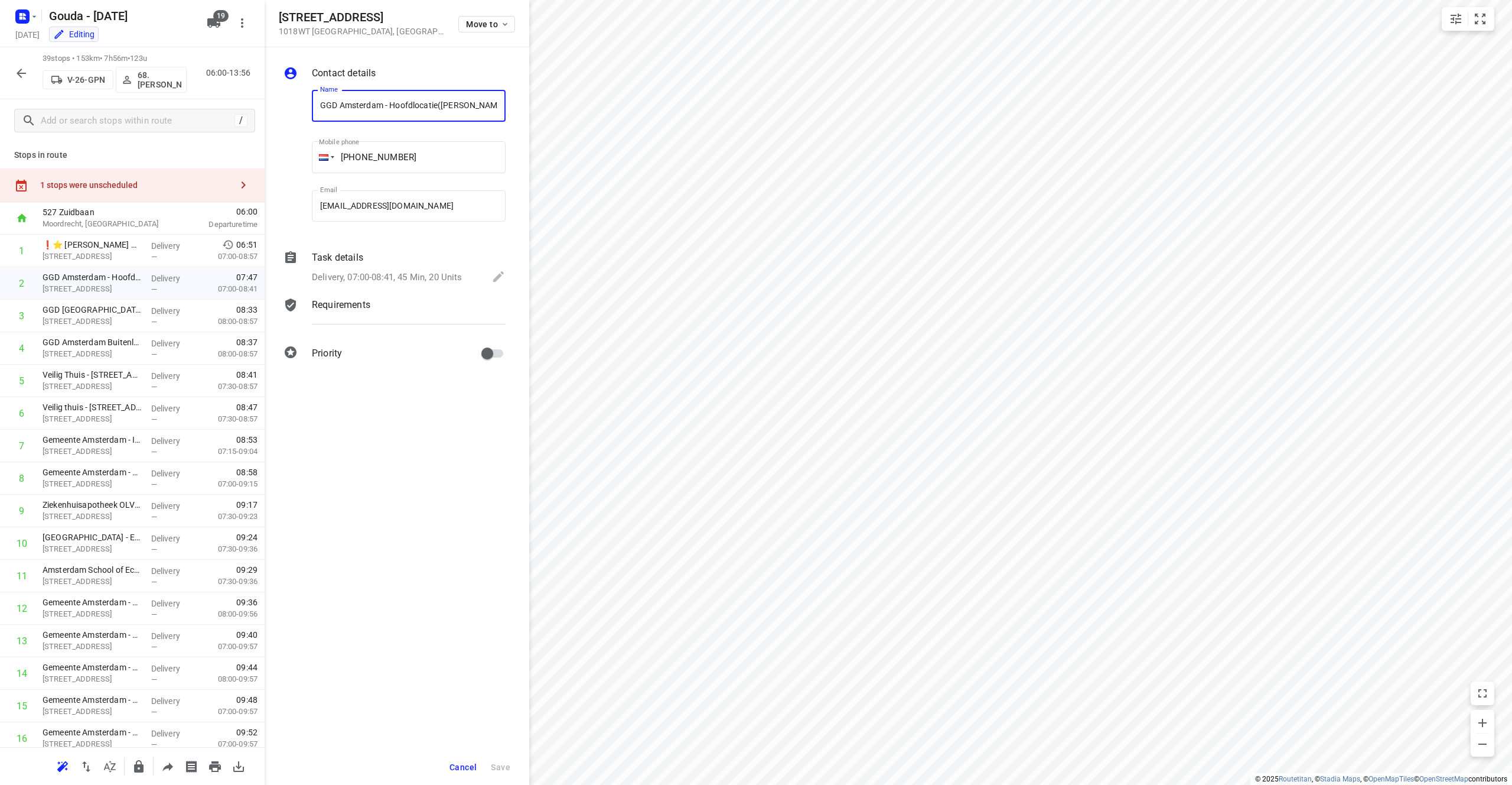
drag, startPoint x: 384, startPoint y: 106, endPoint x: 276, endPoint y: 106, distance: 108.0
click at [276, 106] on div "Contact details Name GGD [GEOGRAPHIC_DATA] - Hoofdlocatie([PERSON_NAME]) Name M…" at bounding box center [397, 215] width 264 height 336
click at [108, 315] on p "[STREET_ADDRESS]" at bounding box center [91, 321] width 99 height 12
drag, startPoint x: 369, startPoint y: 15, endPoint x: 272, endPoint y: 19, distance: 97.1
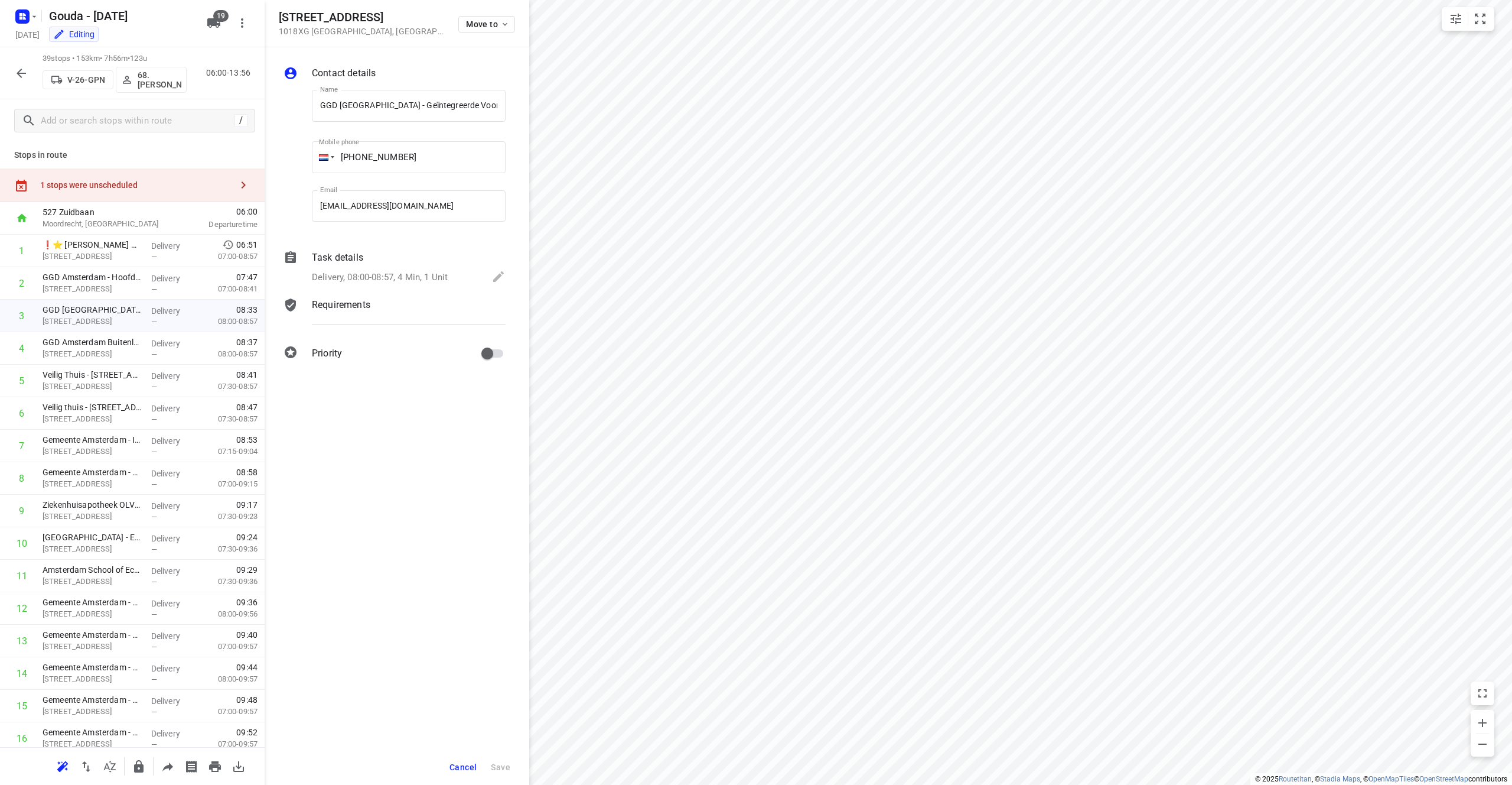
click at [272, 19] on div "[STREET_ADDRESS] Move to" at bounding box center [397, 23] width 264 height 47
click at [365, 22] on h5 "[STREET_ADDRESS]" at bounding box center [361, 18] width 165 height 14
drag, startPoint x: 381, startPoint y: 106, endPoint x: 274, endPoint y: 109, distance: 107.0
click at [274, 109] on div "Contact details Name GGD [GEOGRAPHIC_DATA] - Geïntegreerde Voorzieningen - [GEO…" at bounding box center [397, 215] width 264 height 336
click at [465, 550] on div "Contact details Name GGD [GEOGRAPHIC_DATA] - Geïntegreerde Voorzieningen - [GEO…" at bounding box center [397, 415] width 264 height 737
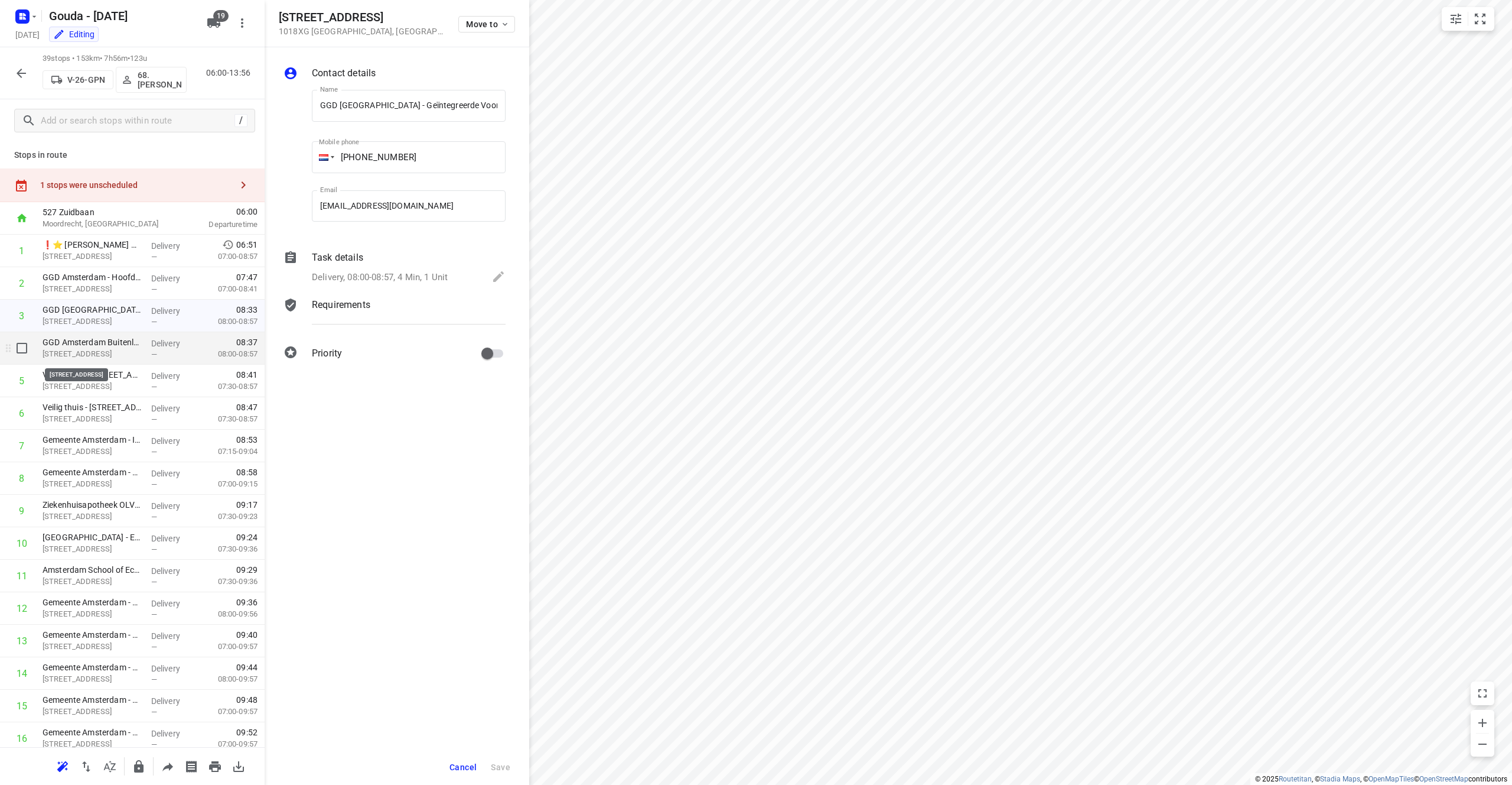
click at [88, 351] on p "[STREET_ADDRESS]" at bounding box center [91, 354] width 99 height 12
drag, startPoint x: 377, startPoint y: 21, endPoint x: 281, endPoint y: 12, distance: 96.4
click at [281, 12] on h5 "[STREET_ADDRESS]" at bounding box center [361, 18] width 165 height 14
click at [107, 322] on p "[STREET_ADDRESS]" at bounding box center [91, 321] width 99 height 12
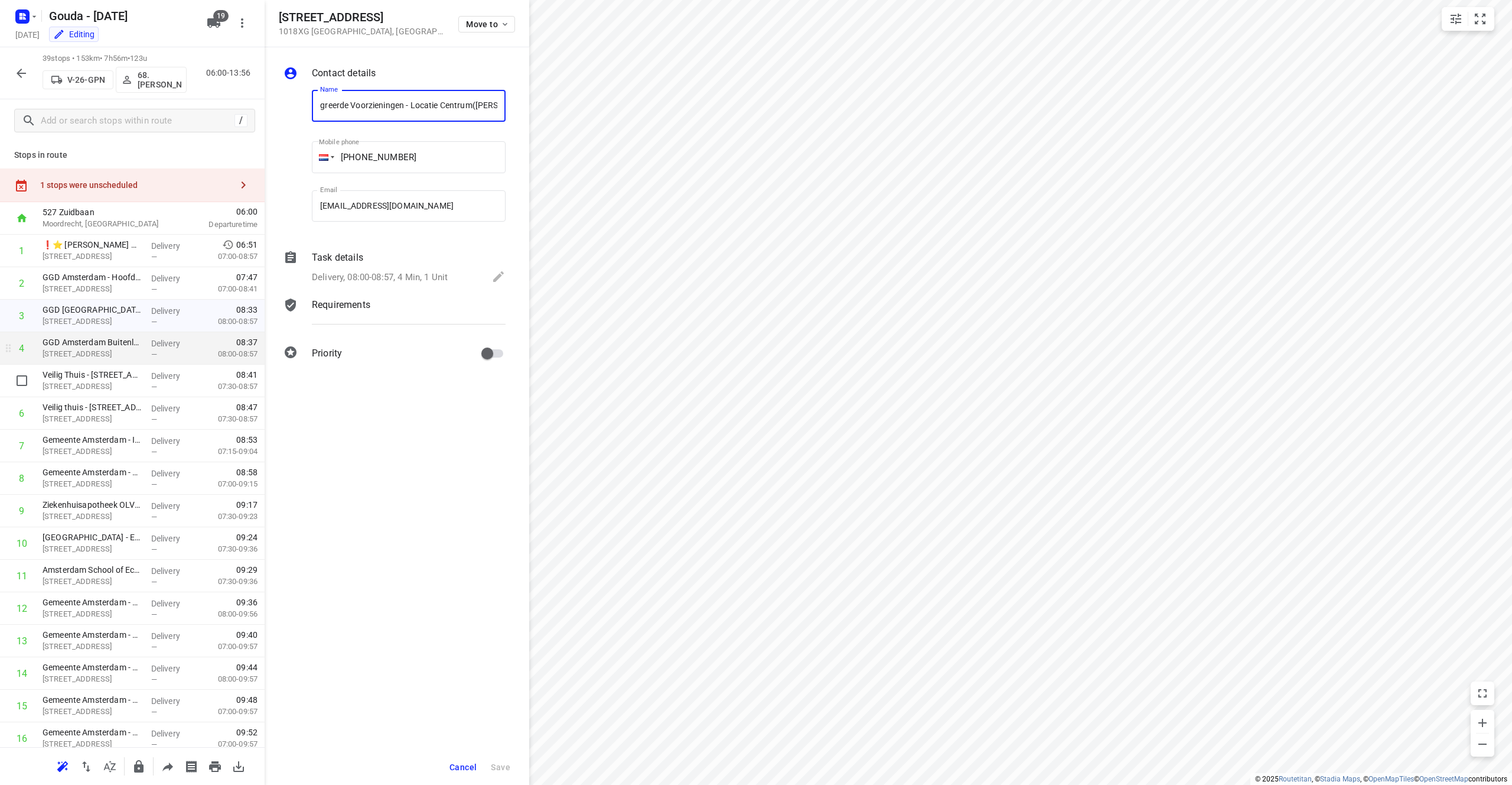
click at [127, 356] on p "[STREET_ADDRESS]" at bounding box center [91, 354] width 99 height 12
click at [106, 389] on p "[STREET_ADDRESS]" at bounding box center [91, 386] width 99 height 12
drag, startPoint x: 372, startPoint y: 20, endPoint x: 274, endPoint y: 12, distance: 98.3
click at [274, 12] on div "[STREET_ADDRESS] Move to" at bounding box center [397, 23] width 264 height 47
drag, startPoint x: 364, startPoint y: 103, endPoint x: 301, endPoint y: 108, distance: 63.2
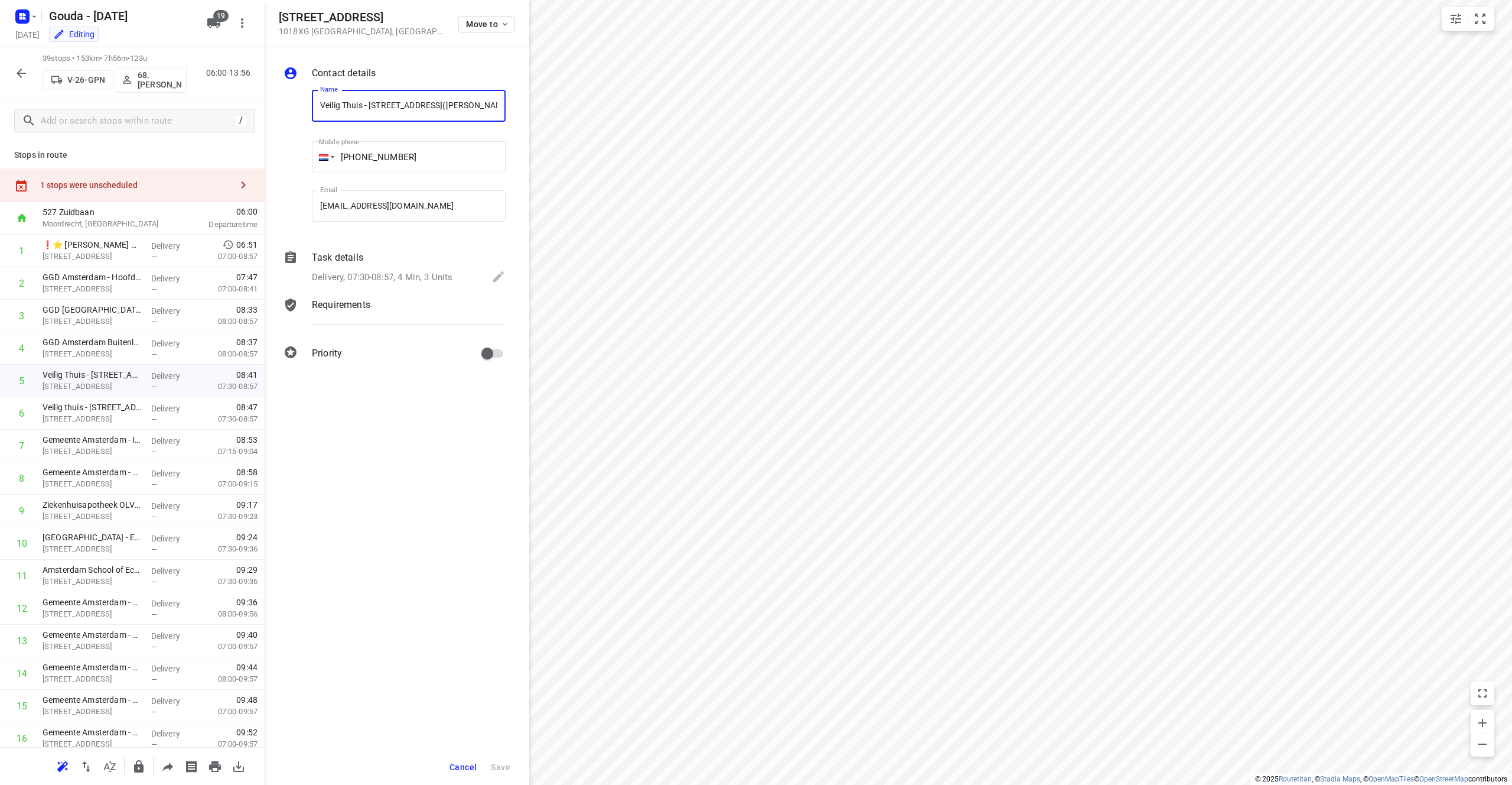
click at [301, 108] on div "Name Veilig Thuis - [STREET_ADDRESS] Huf) Name Mobile phone [PHONE_NUMBER] ​ Em…" at bounding box center [394, 158] width 227 height 156
click at [108, 451] on p "[STREET_ADDRESS]" at bounding box center [91, 451] width 99 height 12
drag, startPoint x: 378, startPoint y: 15, endPoint x: 279, endPoint y: 17, distance: 99.0
click at [279, 17] on h5 "[STREET_ADDRESS]" at bounding box center [361, 18] width 165 height 14
copy h5 "[STREET_ADDRESS]"
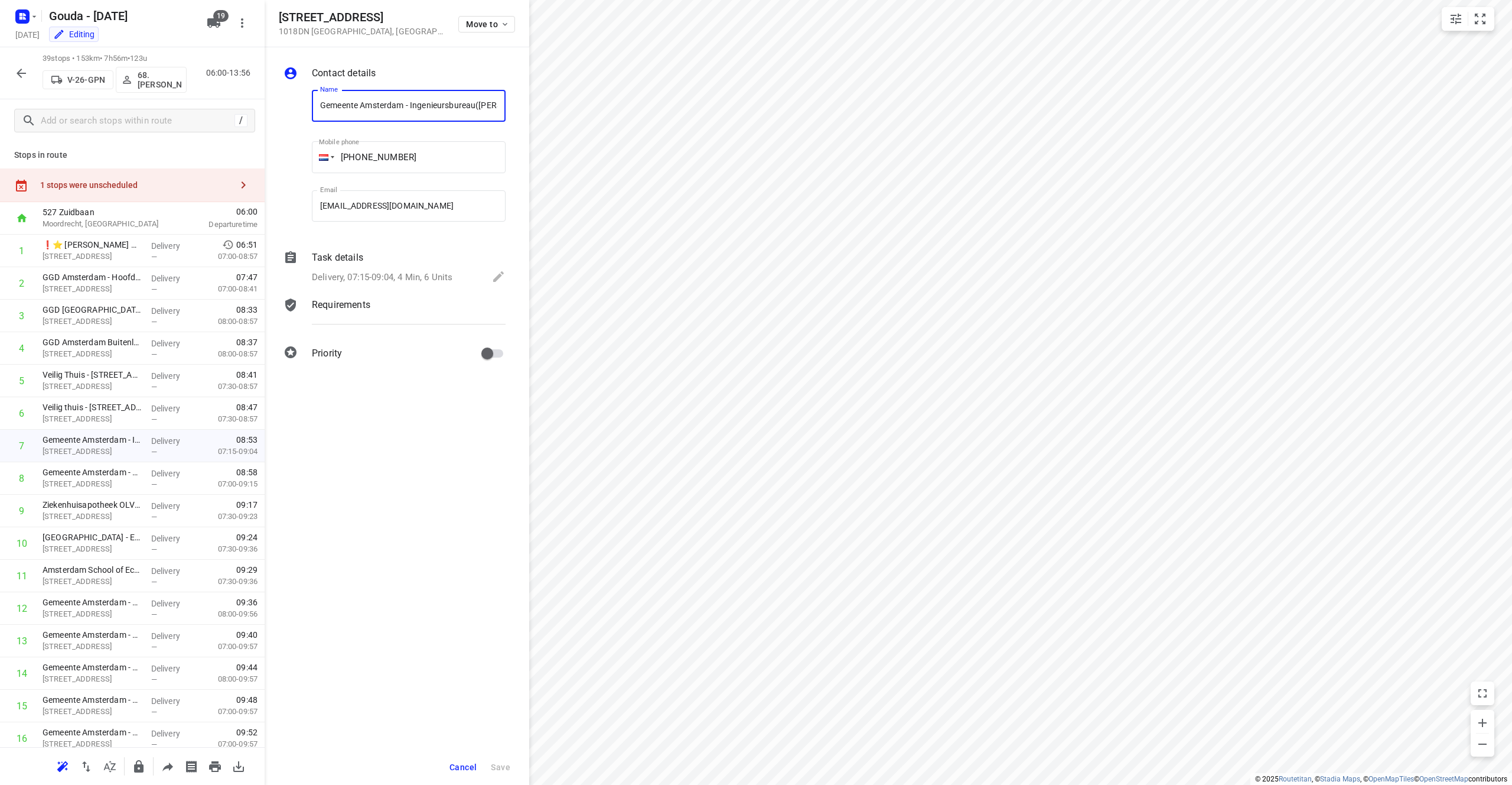
drag, startPoint x: 476, startPoint y: 105, endPoint x: 302, endPoint y: 105, distance: 174.0
click at [302, 105] on div "Name [GEOGRAPHIC_DATA] - Ingenieursbureau([PERSON_NAME]) Name Mobile phone [PHO…" at bounding box center [394, 158] width 227 height 156
click at [120, 480] on p "[STREET_ADDRESS]" at bounding box center [91, 484] width 99 height 12
drag, startPoint x: 310, startPoint y: 18, endPoint x: 272, endPoint y: 18, distance: 38.0
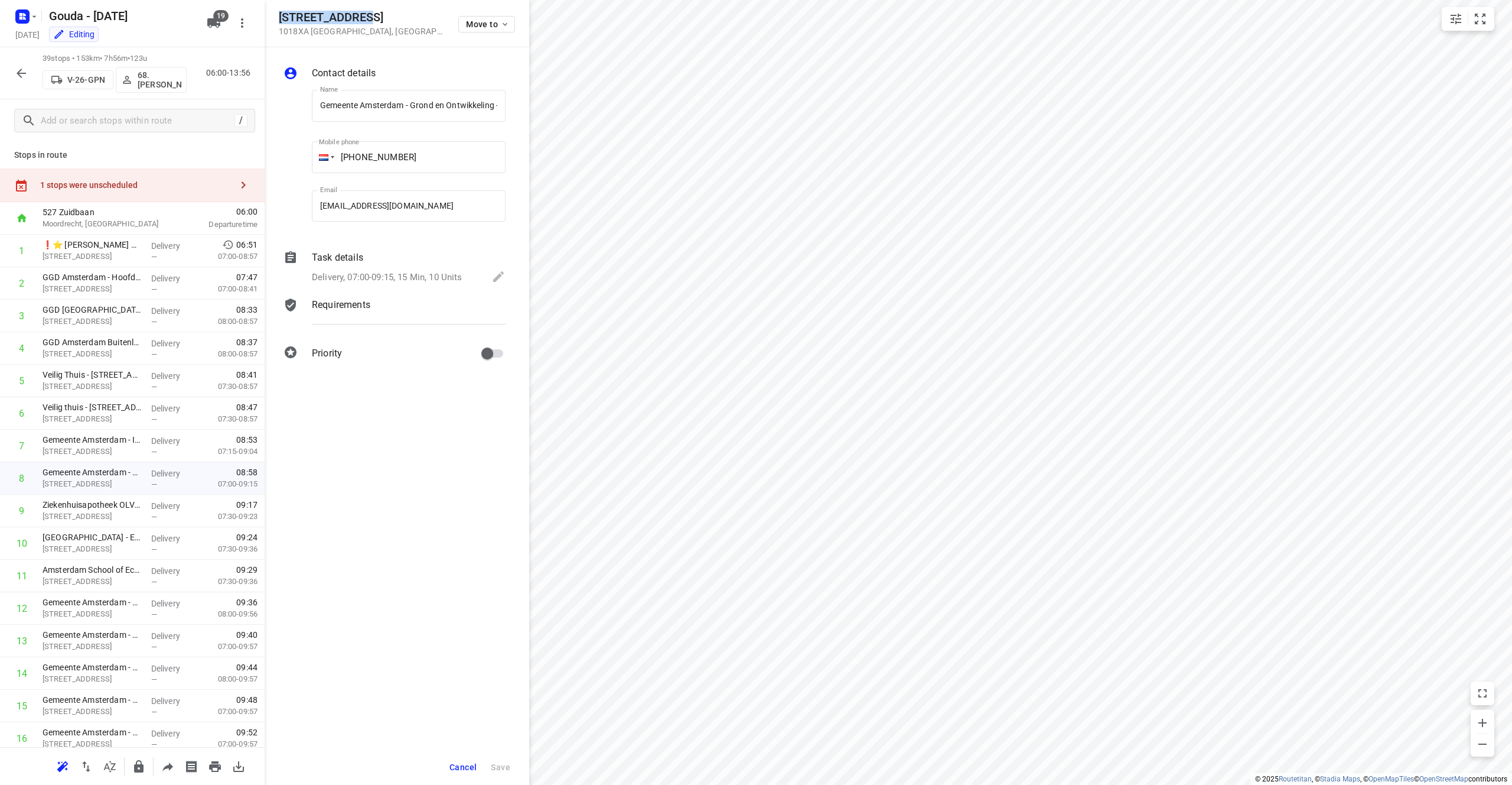
click at [272, 18] on div "[STREET_ADDRESS] Move to" at bounding box center [397, 23] width 264 height 47
copy h5 "[STREET_ADDRESS]"
click at [366, 64] on div "Contact details" at bounding box center [409, 75] width 198 height 22
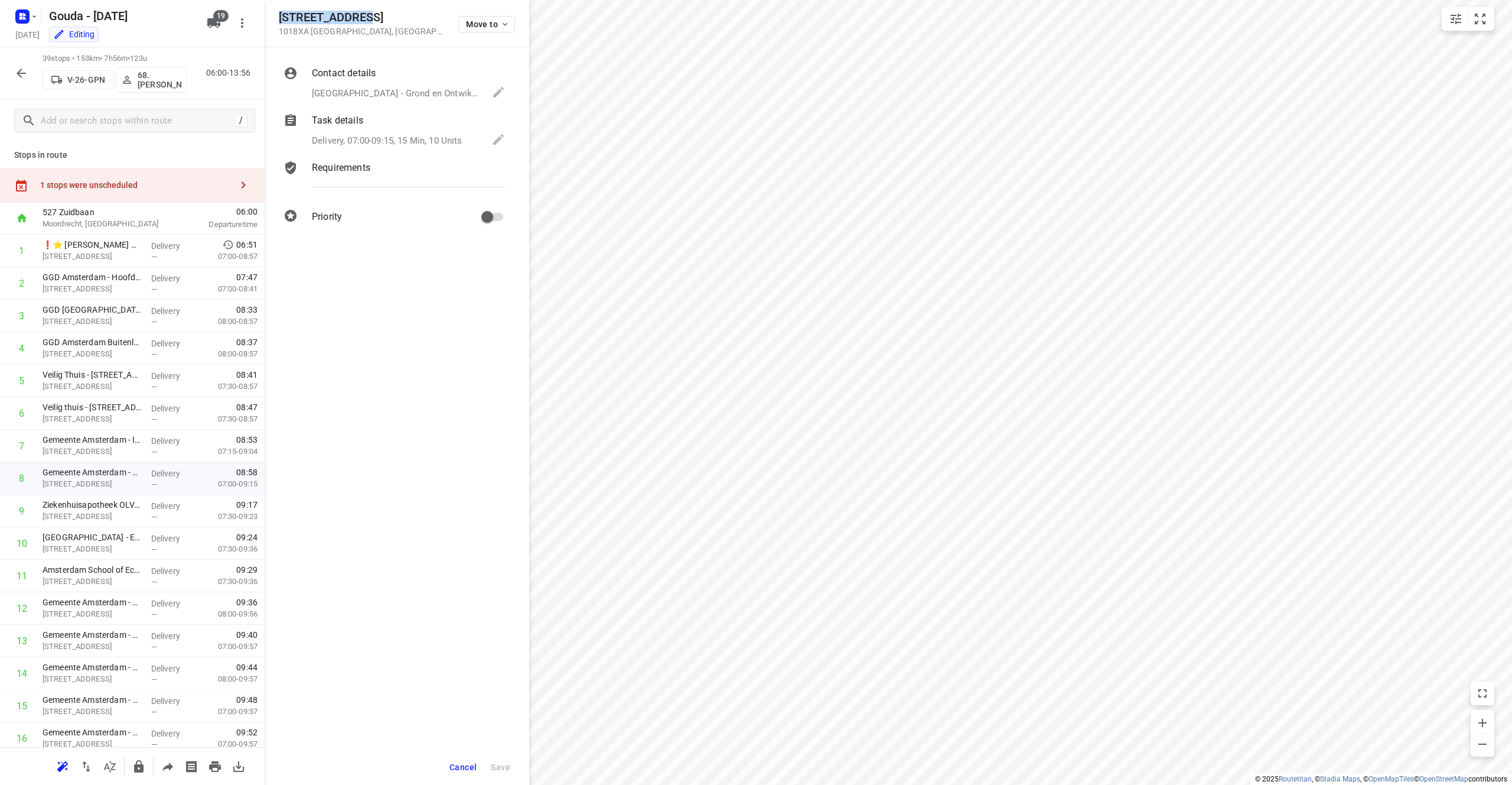
click at [405, 95] on p "[GEOGRAPHIC_DATA] - Grond en Ontwikkeling - [STREET_ADDRESS][PERSON_NAME]), [PH…" at bounding box center [396, 94] width 168 height 14
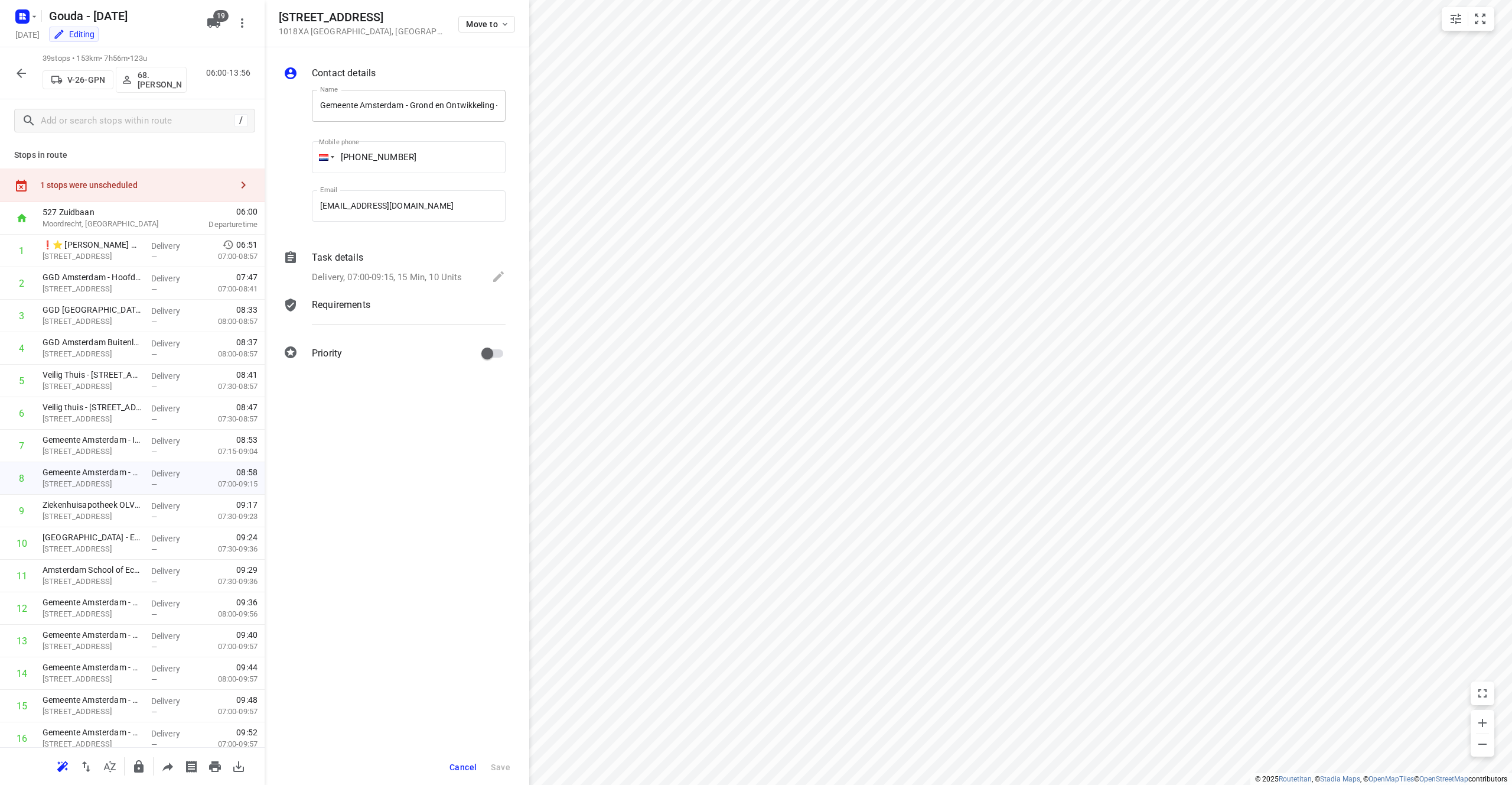
click at [497, 108] on input "Gemeente Amsterdam - Grond en Ontwikkeling - [STREET_ADDRESS]([PERSON_NAME] Maa…" at bounding box center [409, 105] width 194 height 32
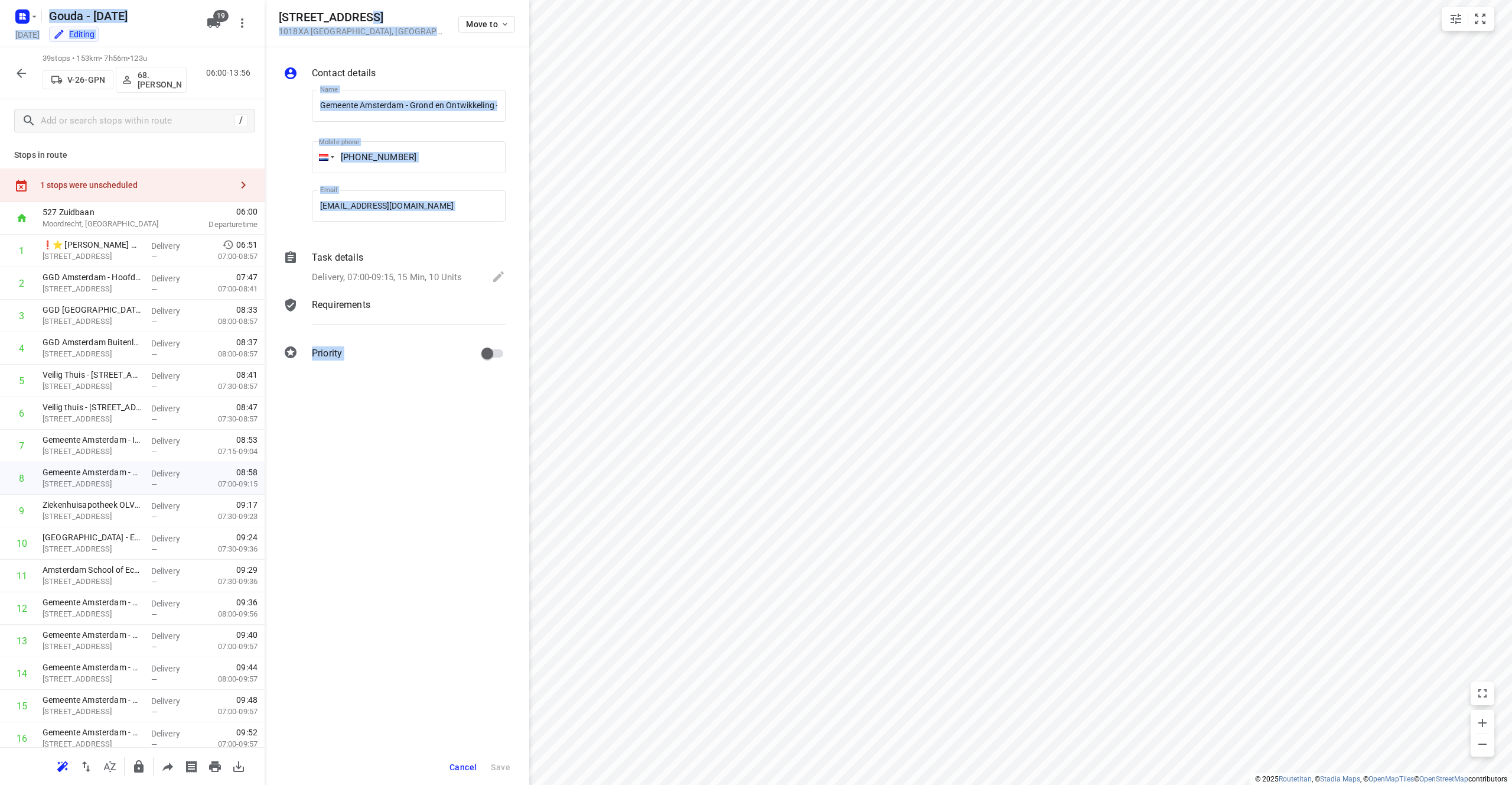
drag, startPoint x: 357, startPoint y: 15, endPoint x: 259, endPoint y: 12, distance: 98.0
click at [259, 12] on div "[STREET_ADDRESS] Move to Contact details Name Gemeente [GEOGRAPHIC_DATA] - Gron…" at bounding box center [132, 392] width 264 height 785
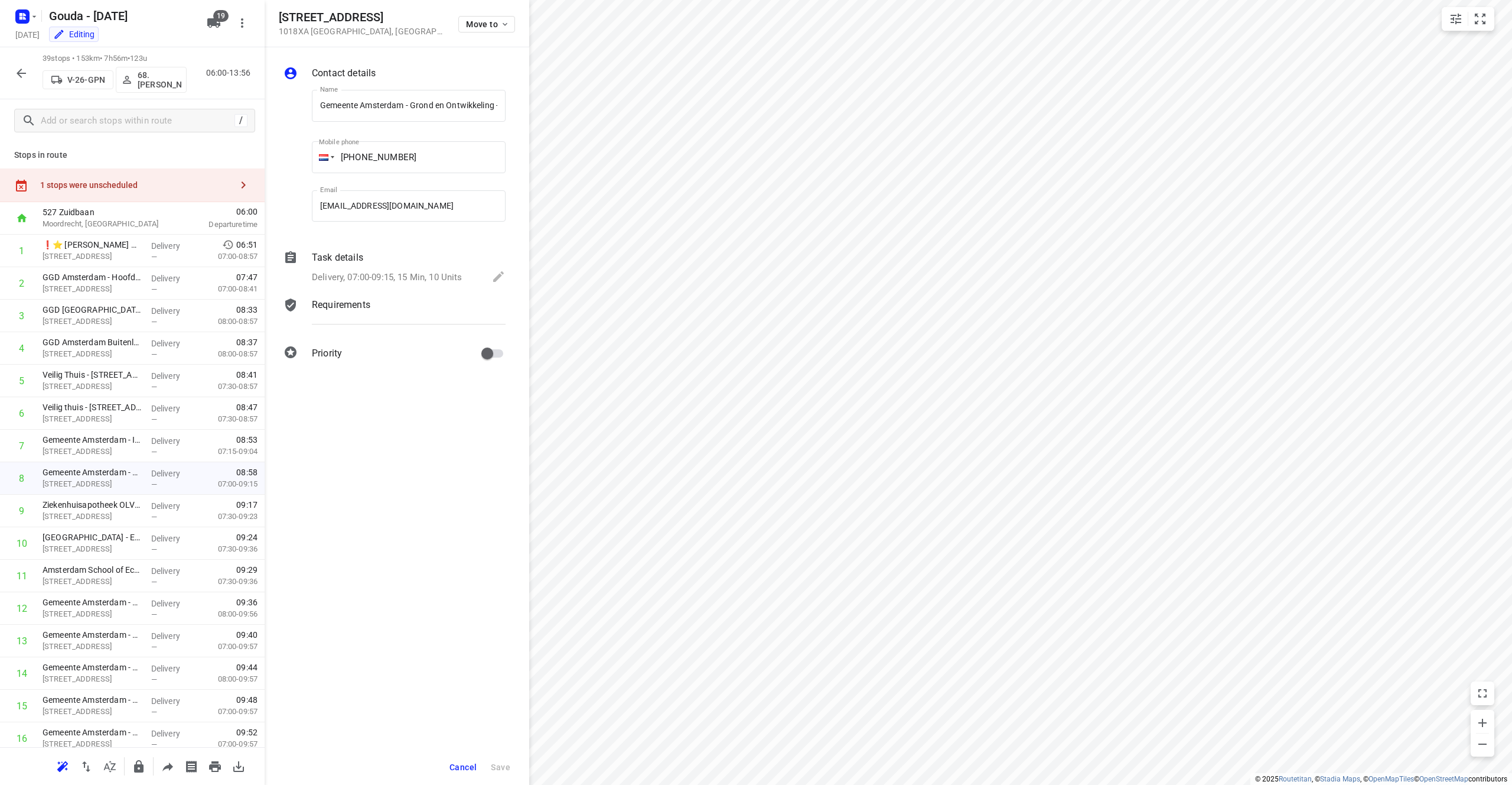
click at [279, 13] on h5 "[STREET_ADDRESS]" at bounding box center [361, 18] width 165 height 14
drag, startPoint x: 279, startPoint y: 16, endPoint x: 366, endPoint y: 15, distance: 87.0
click at [366, 15] on h5 "[STREET_ADDRESS]" at bounding box center [361, 18] width 165 height 14
copy h5 "[STREET_ADDRESS]"
click at [381, 268] on div "Task details Delivery, 07:00-09:15, 15 Min, 10 Units" at bounding box center [409, 268] width 198 height 40
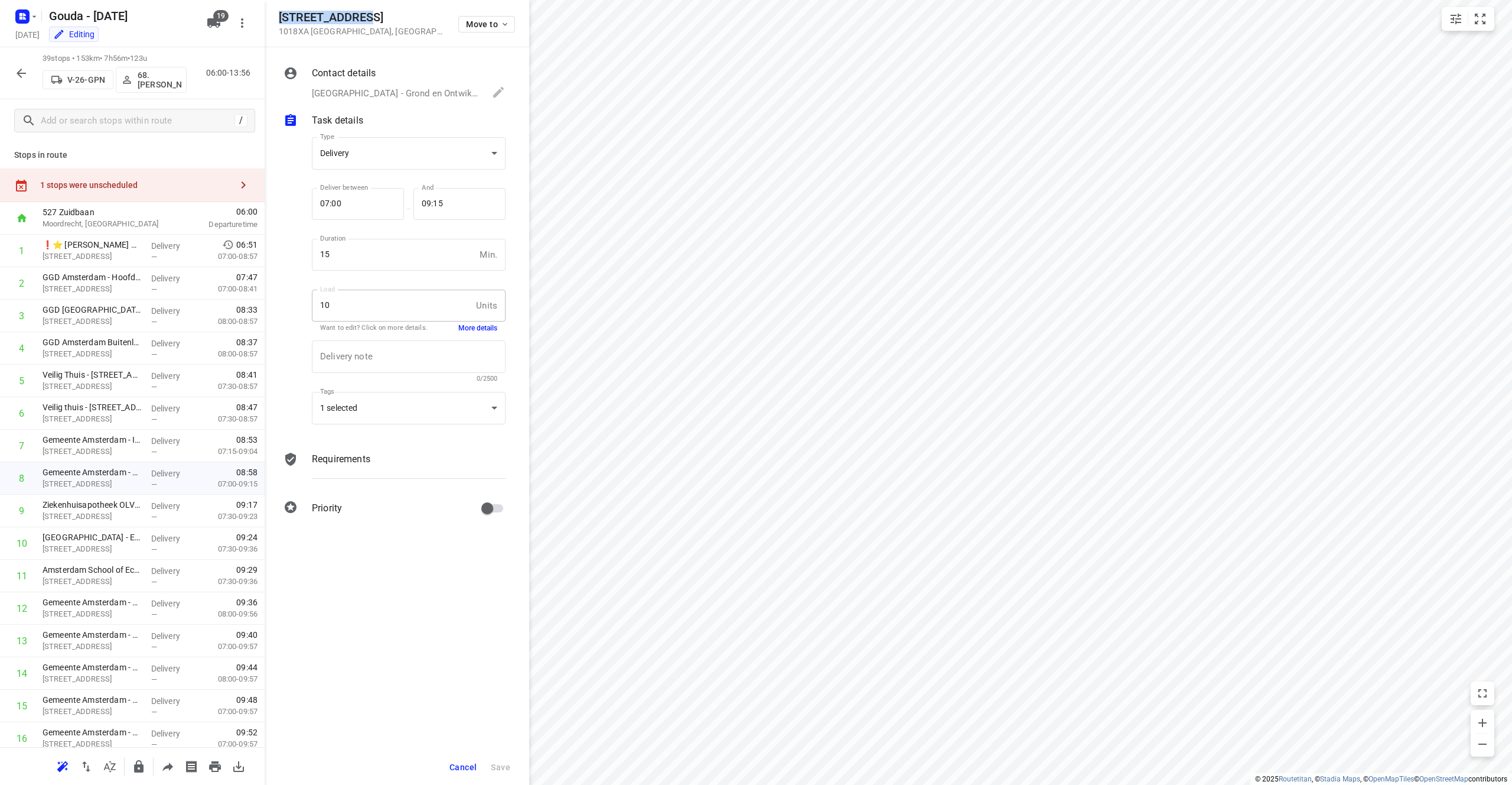
click at [474, 329] on button "More details" at bounding box center [477, 328] width 39 height 10
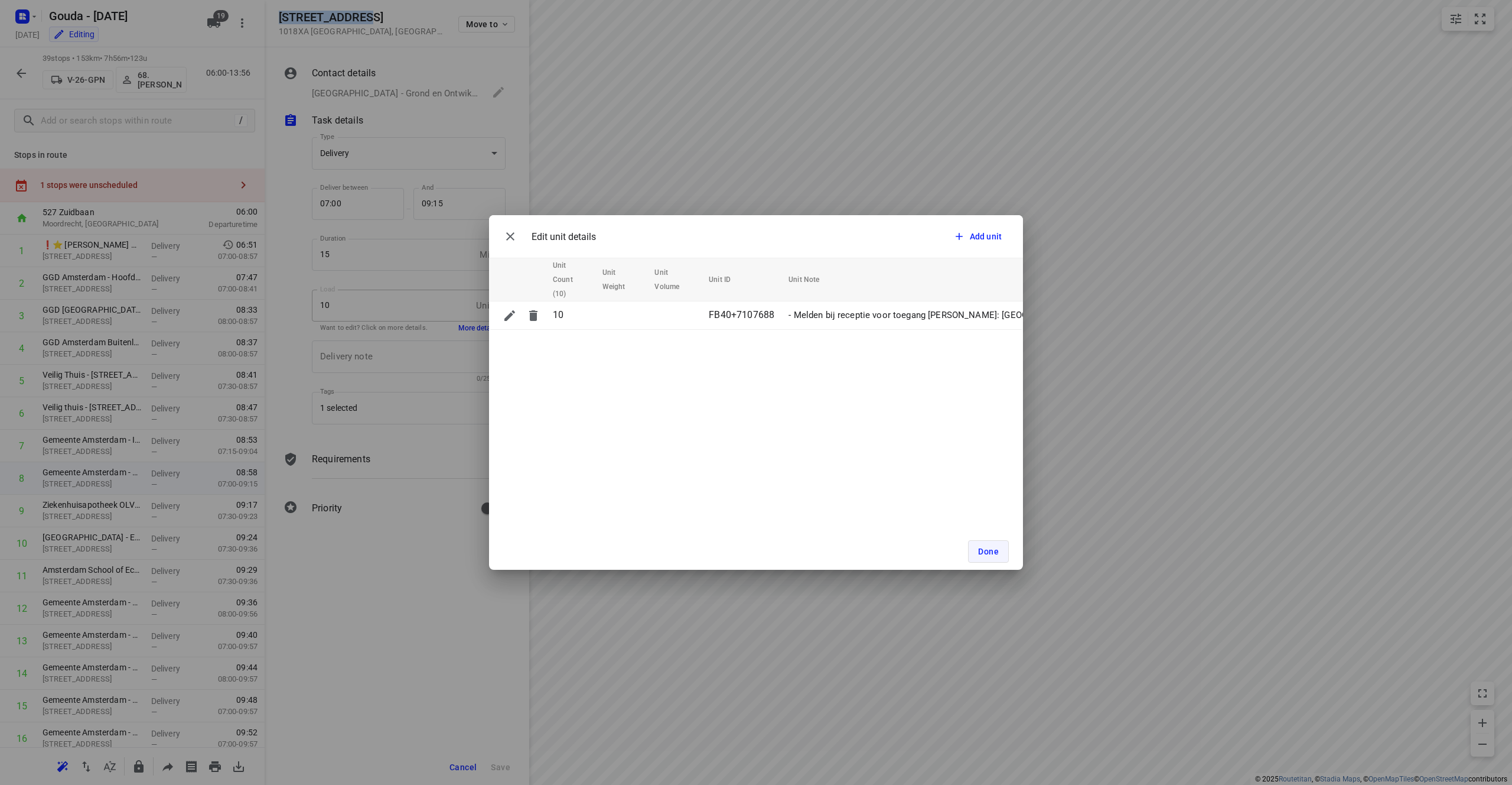
click at [756, 550] on span "Done" at bounding box center [989, 551] width 21 height 9
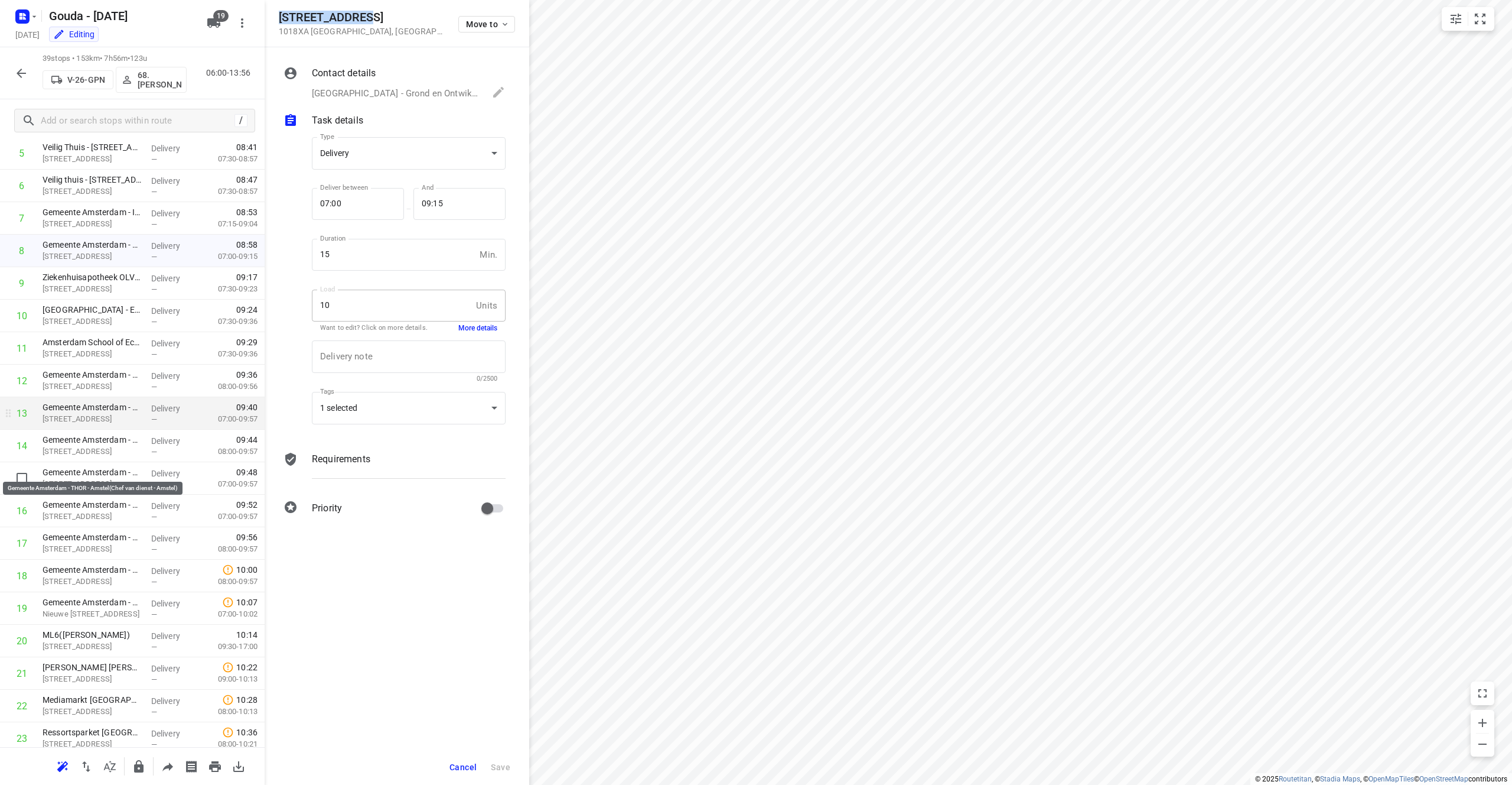
scroll to position [233, 0]
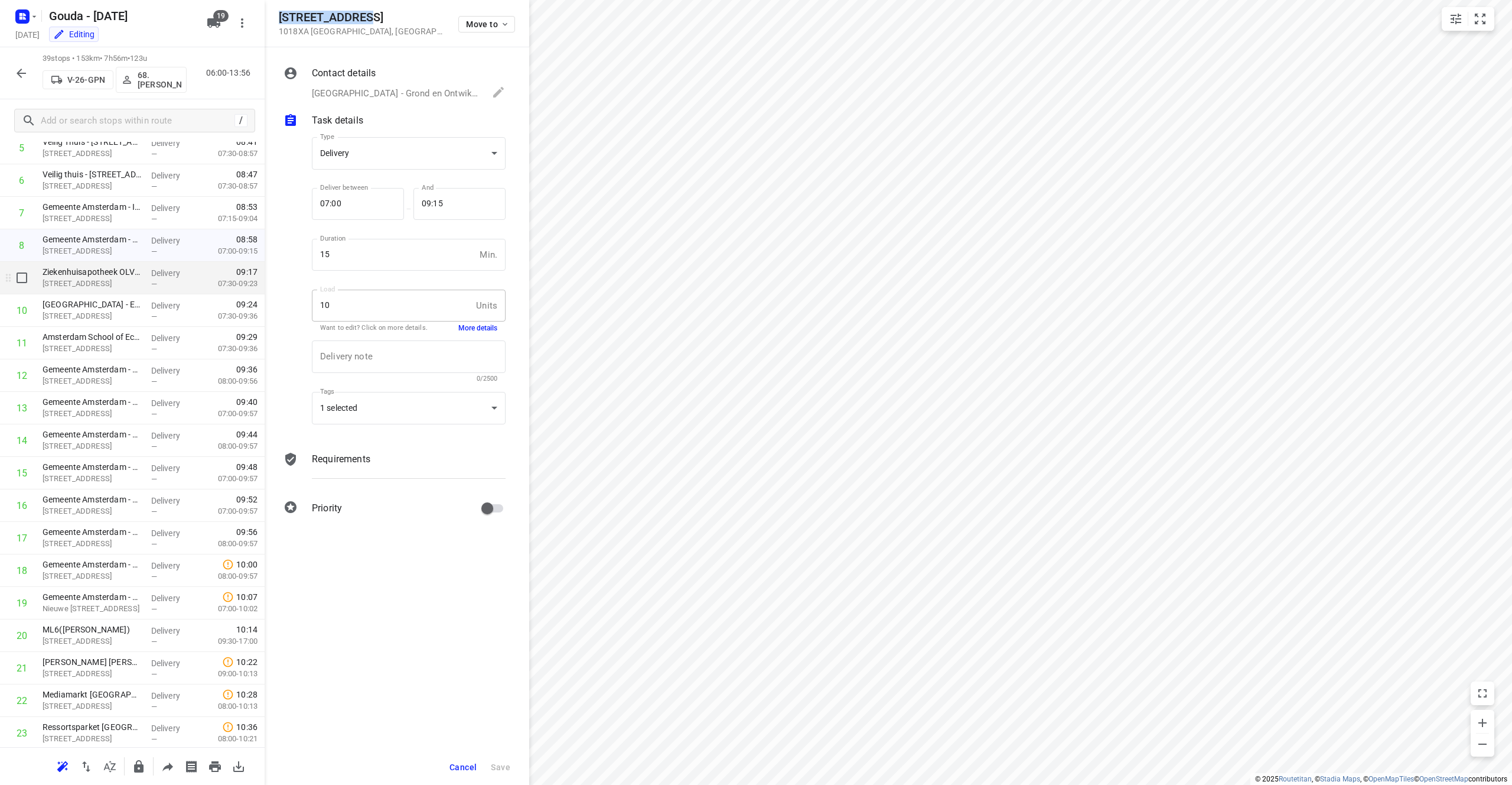
click at [81, 284] on p "[STREET_ADDRESS]" at bounding box center [91, 283] width 99 height 12
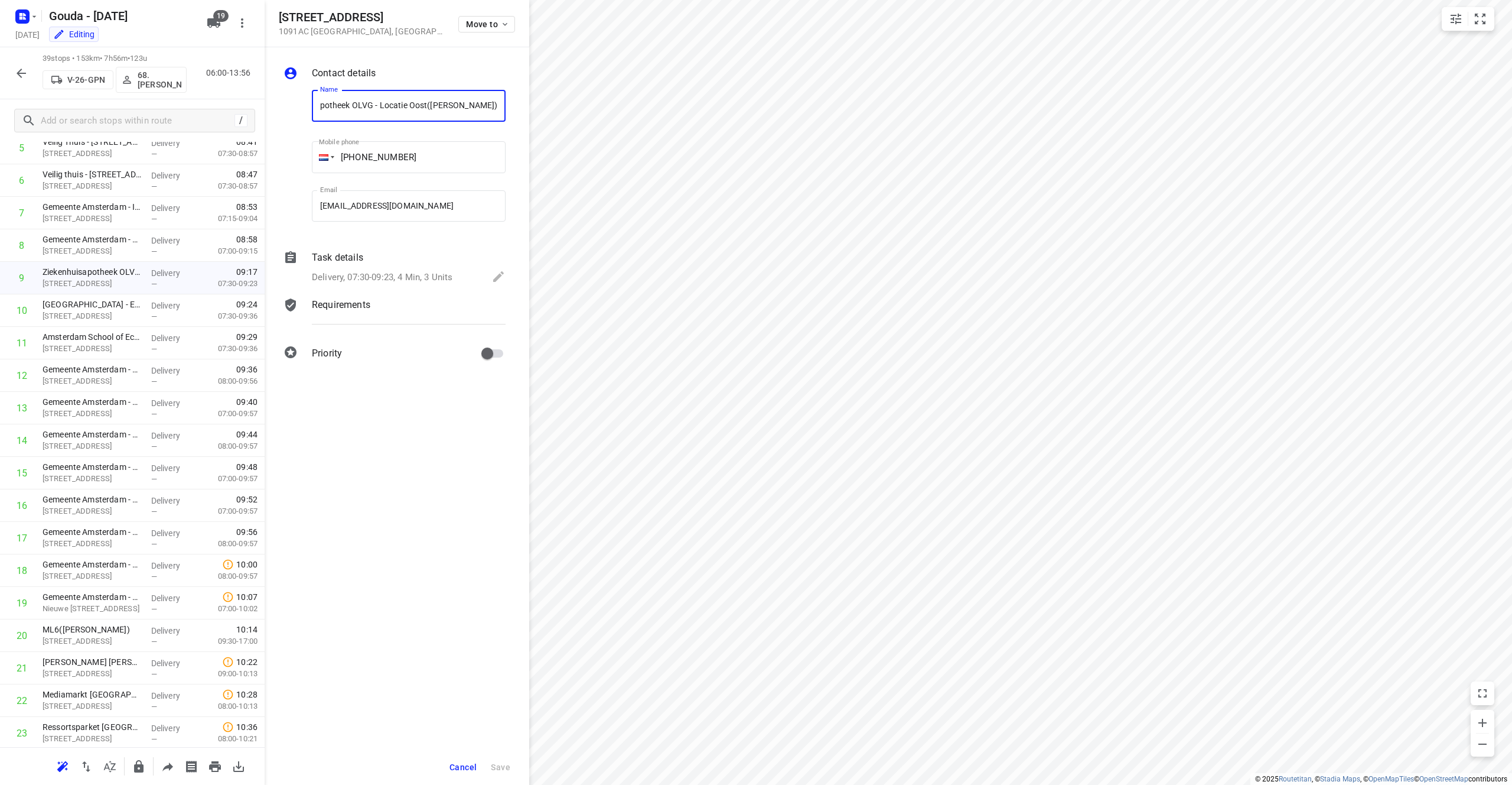
scroll to position [0, 0]
drag, startPoint x: 317, startPoint y: 25, endPoint x: 279, endPoint y: 22, distance: 38.1
click at [279, 22] on h5 "[STREET_ADDRESS]" at bounding box center [361, 18] width 165 height 14
copy h5 "[STREET_ADDRESS]"
drag, startPoint x: 472, startPoint y: 104, endPoint x: 281, endPoint y: 110, distance: 191.1
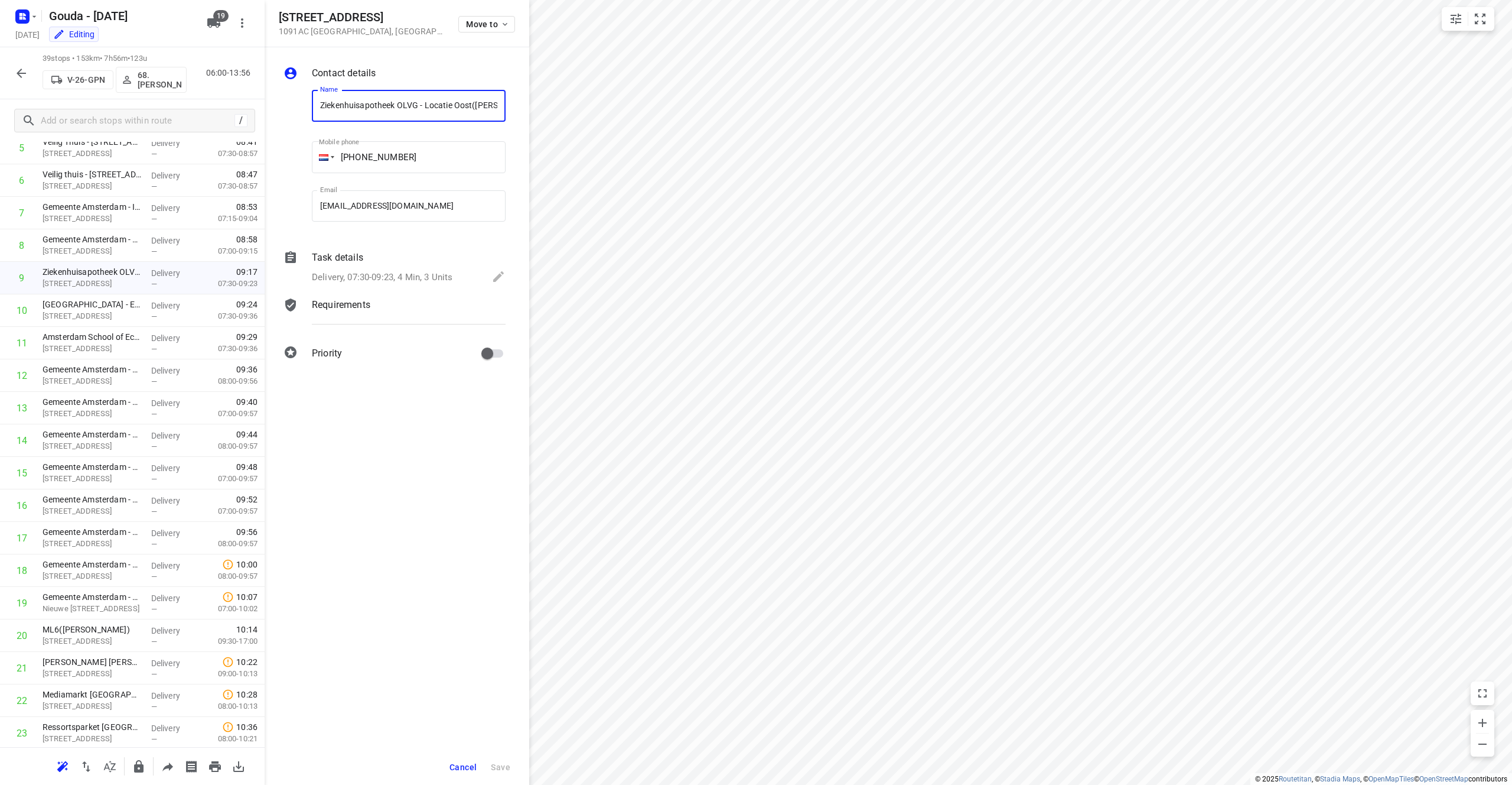
click at [281, 110] on div "Name Ziekenhuisapotheek OLVG - Locatie Oost([PERSON_NAME] van der Slot) Name Mo…" at bounding box center [394, 158] width 227 height 156
drag, startPoint x: 376, startPoint y: 19, endPoint x: 275, endPoint y: 21, distance: 101.0
click at [275, 21] on div "[STREET_ADDRESS] Move to" at bounding box center [397, 23] width 264 height 47
copy h5 "[STREET_ADDRESS]"
click at [72, 255] on p "[STREET_ADDRESS]" at bounding box center [91, 251] width 99 height 12
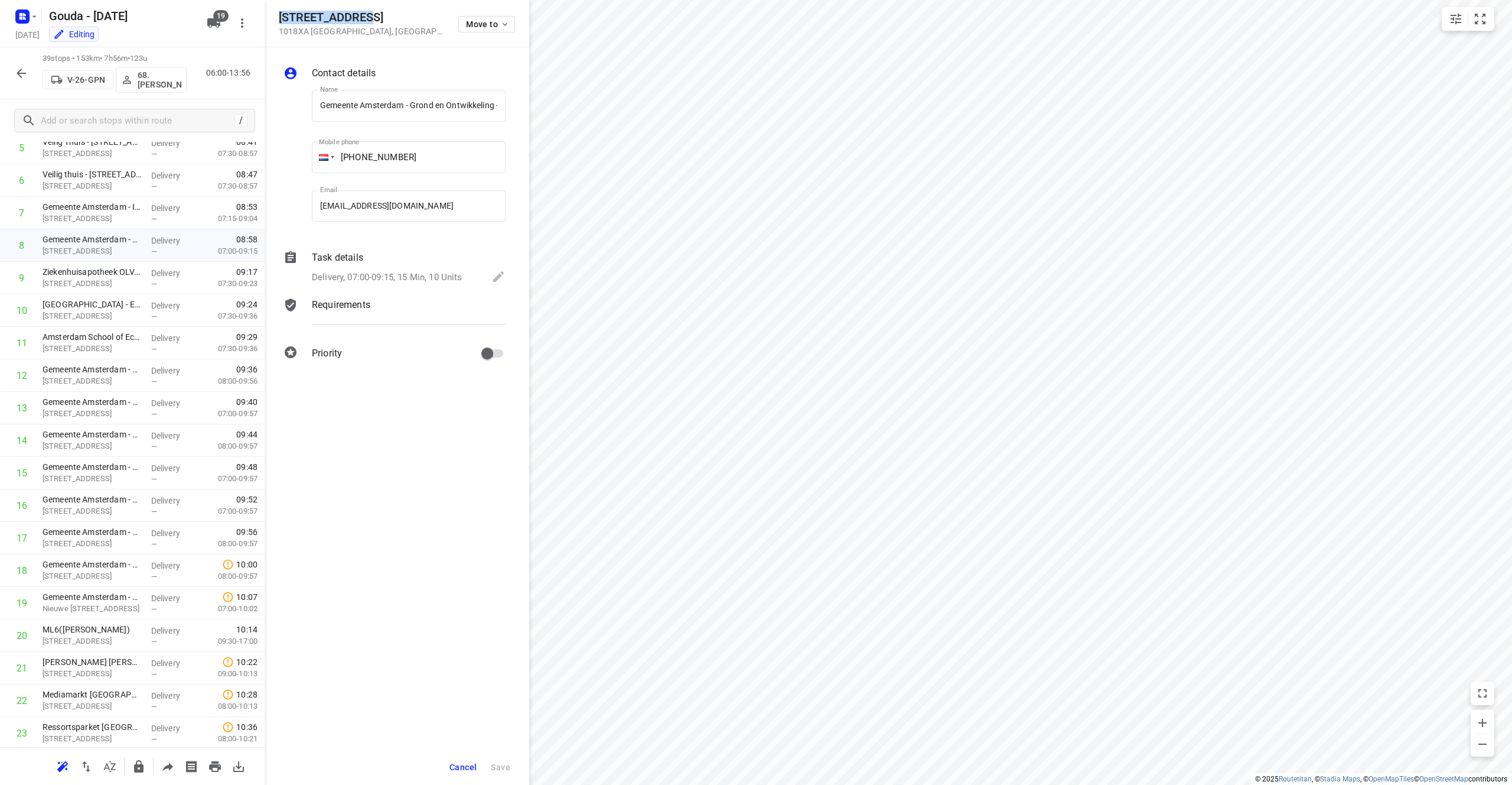
drag, startPoint x: 385, startPoint y: 19, endPoint x: 282, endPoint y: 17, distance: 103.0
click at [282, 17] on h5 "[STREET_ADDRESS]" at bounding box center [361, 18] width 165 height 14
copy h5 "[STREET_ADDRESS]"
click at [408, 284] on div "Delivery, 07:00-09:15, 15 Min, 10 Units" at bounding box center [409, 278] width 194 height 17
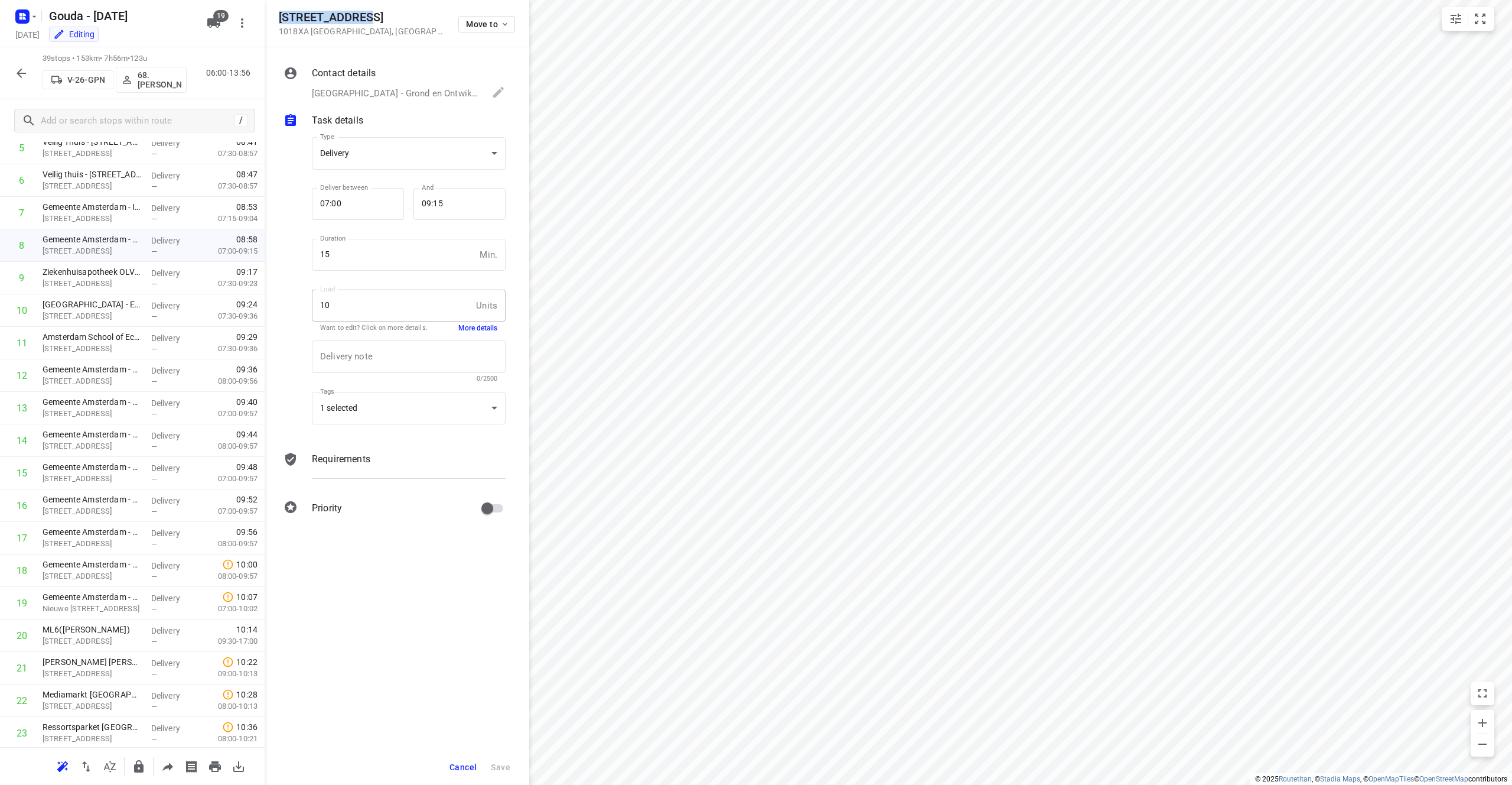
click at [473, 328] on button "More details" at bounding box center [477, 328] width 39 height 10
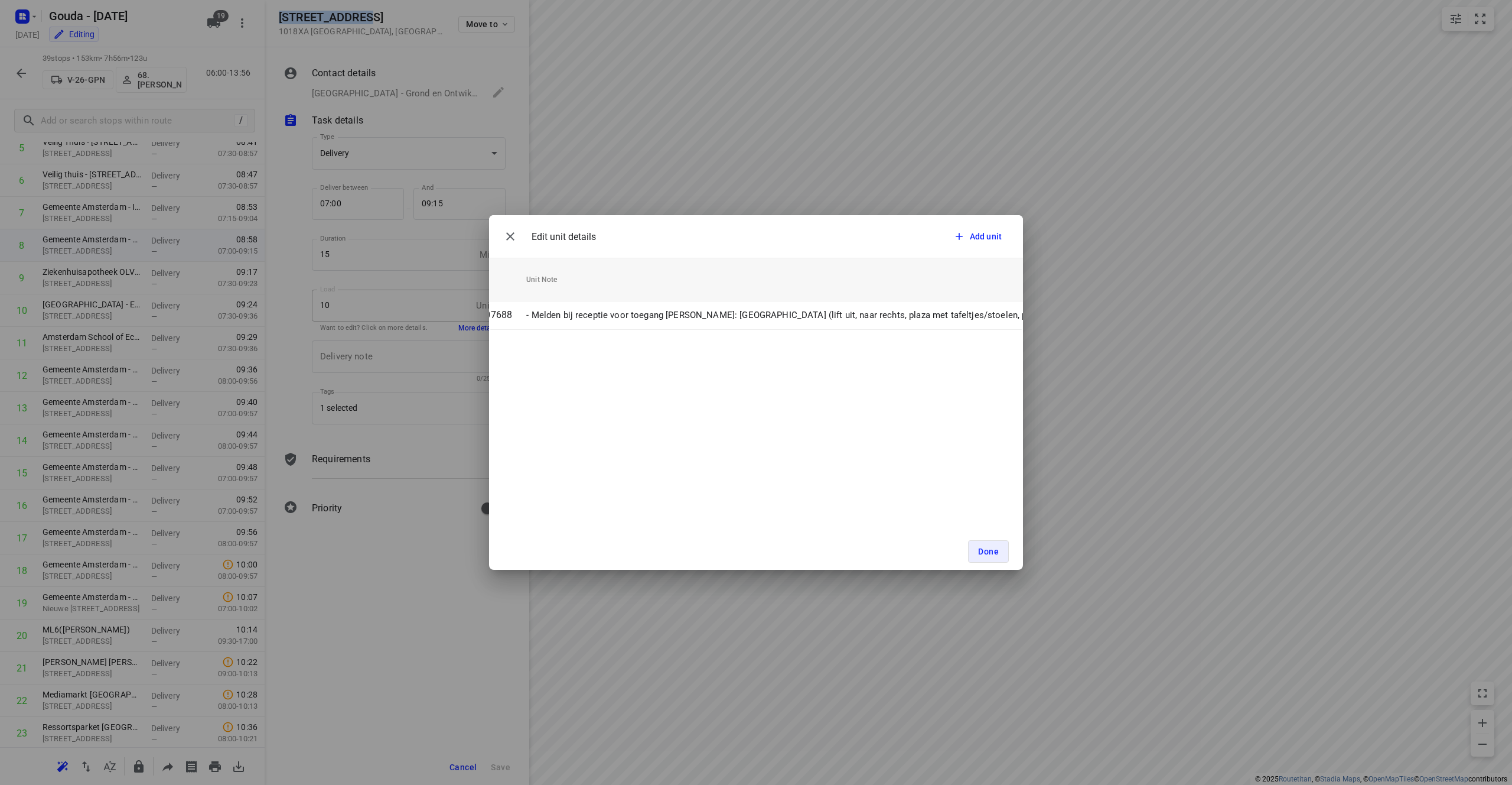
scroll to position [0, 285]
click at [756, 554] on span "Done" at bounding box center [989, 551] width 21 height 9
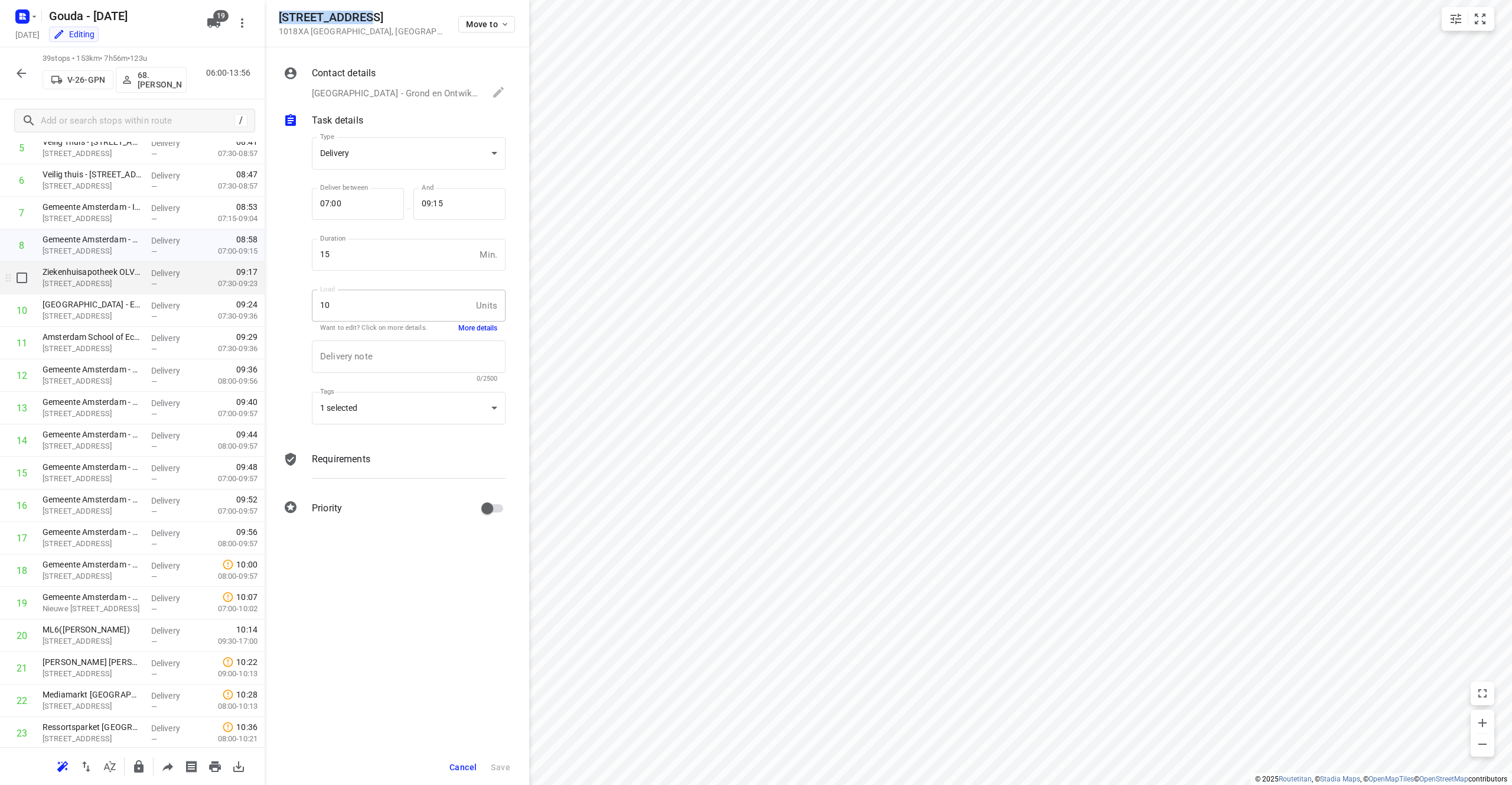
click at [126, 284] on p "[STREET_ADDRESS]" at bounding box center [91, 283] width 99 height 12
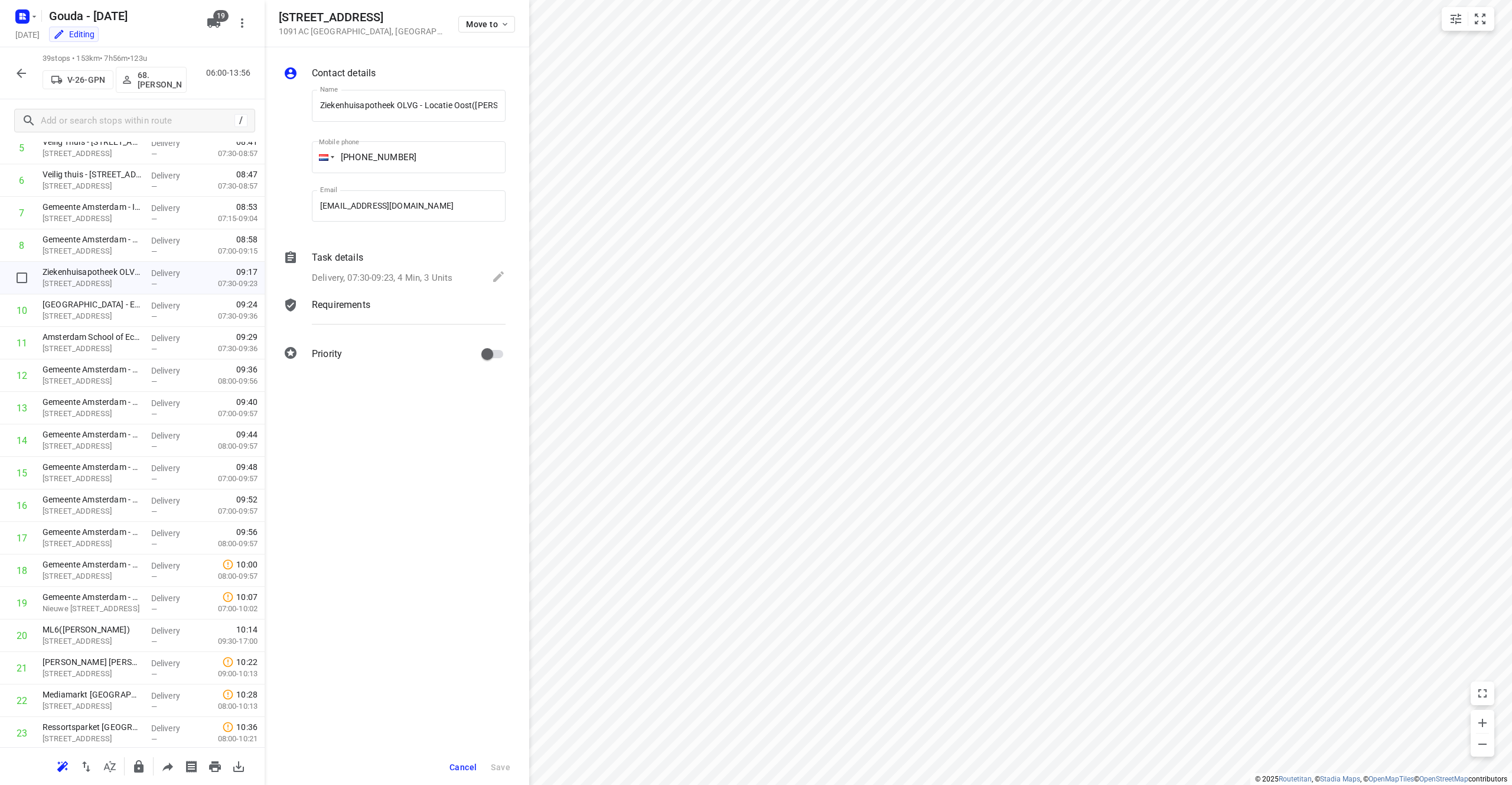
scroll to position [0, 47]
click at [437, 274] on p "Delivery, 07:30-09:23, 4 Min, 3 Units" at bounding box center [382, 278] width 141 height 14
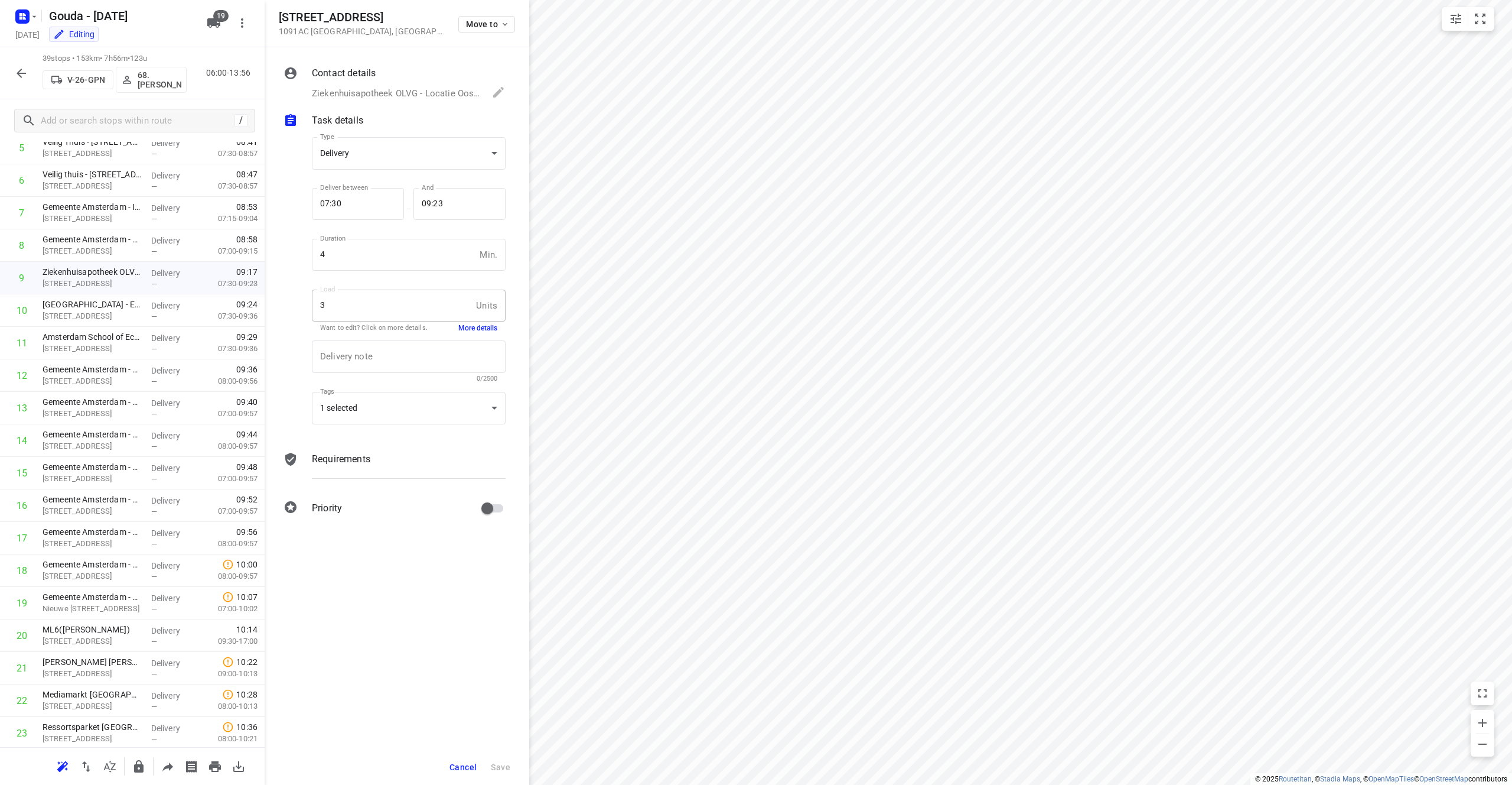
click at [472, 328] on button "More details" at bounding box center [477, 328] width 39 height 10
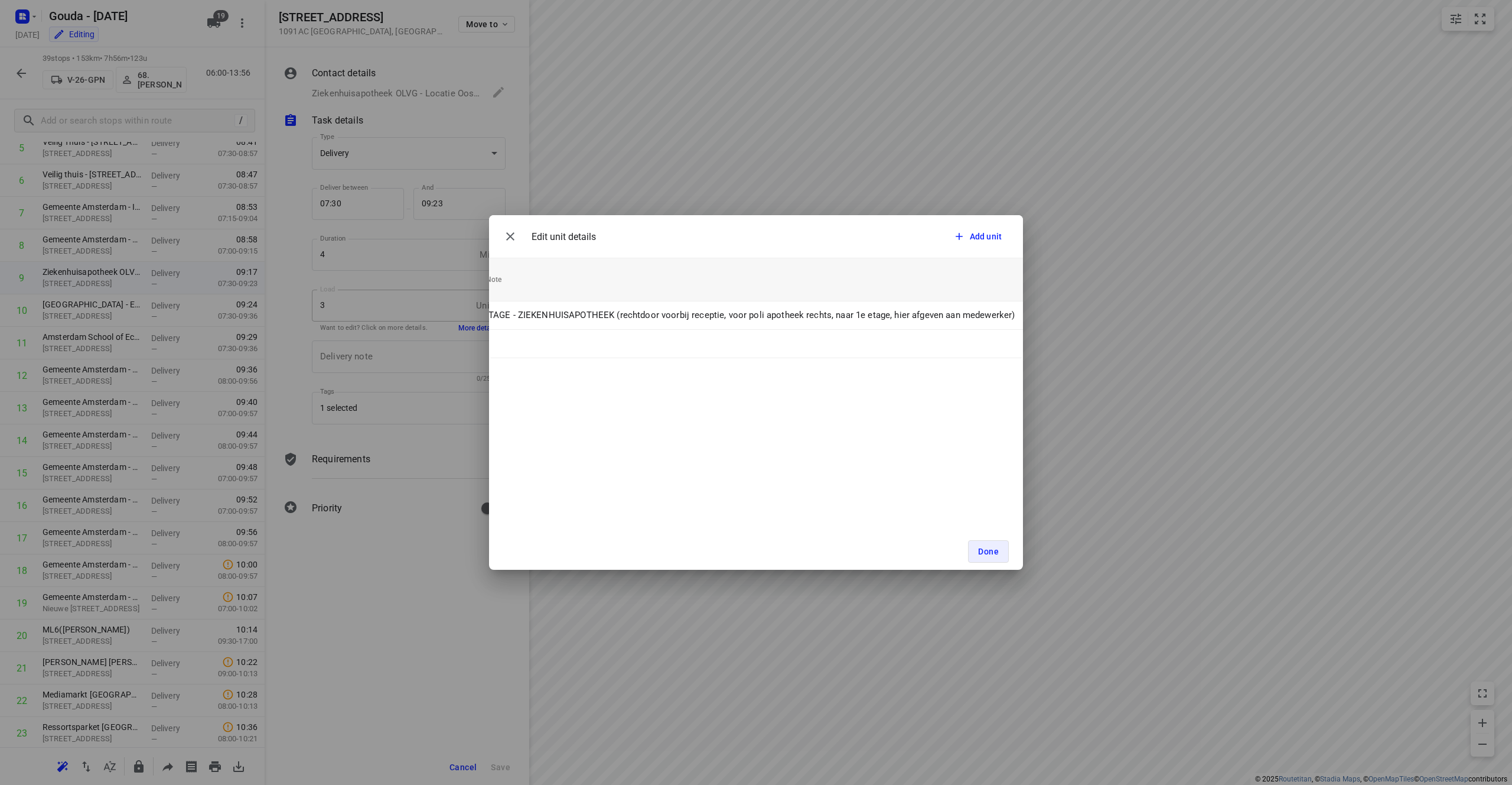
scroll to position [0, 319]
click at [756, 547] on button "Done" at bounding box center [988, 550] width 41 height 22
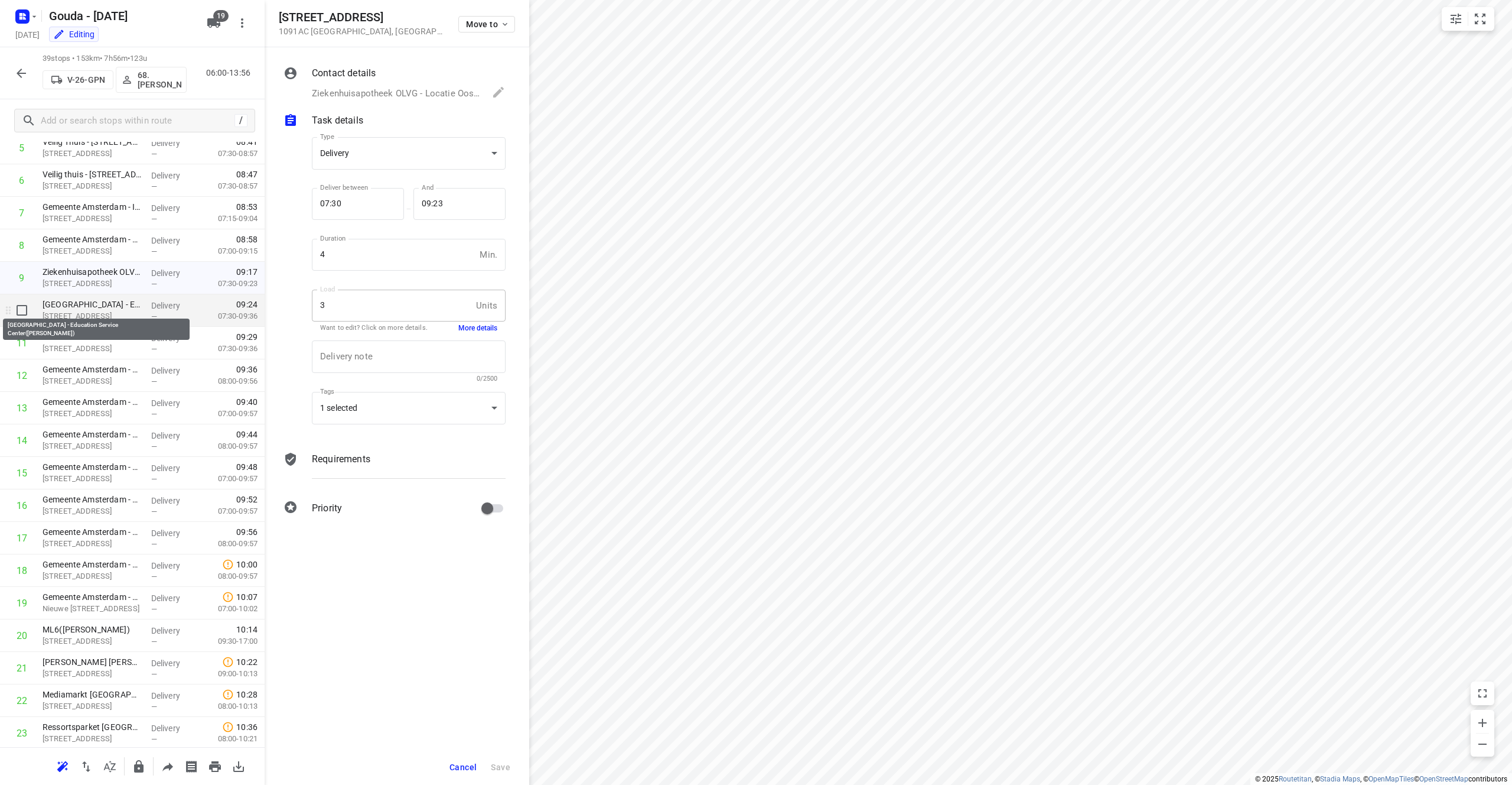
click at [86, 301] on p "[GEOGRAPHIC_DATA] - Education Service Center([PERSON_NAME])" at bounding box center [91, 304] width 99 height 12
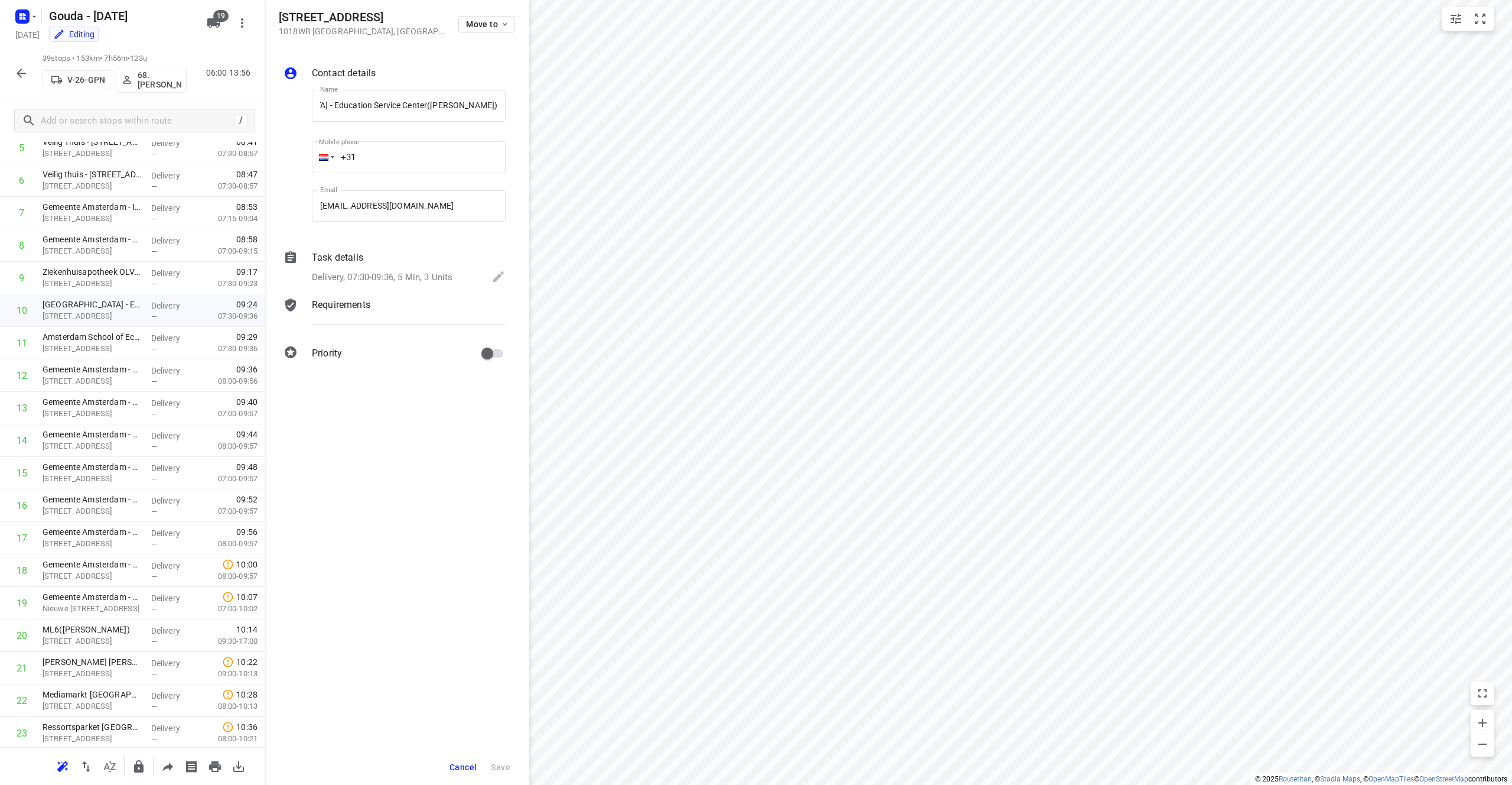
scroll to position [0, 0]
drag, startPoint x: 371, startPoint y: 12, endPoint x: 279, endPoint y: 15, distance: 92.0
click at [279, 15] on h5 "[STREET_ADDRESS]" at bounding box center [361, 18] width 165 height 14
click at [400, 274] on p "Delivery, 07:30-09:36, 5 Min, 3 Units" at bounding box center [382, 278] width 141 height 14
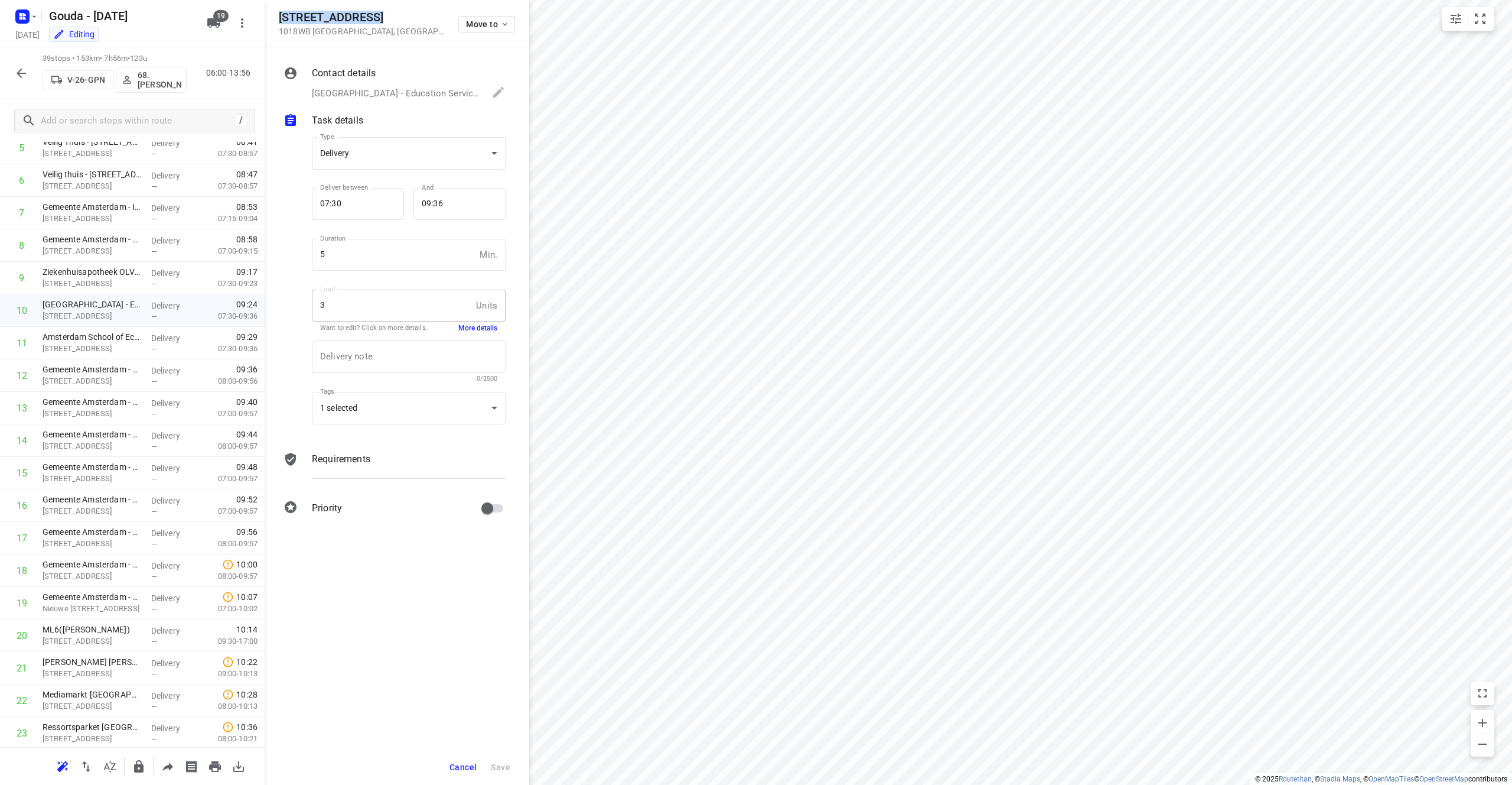
click at [471, 331] on button "More details" at bounding box center [477, 328] width 39 height 10
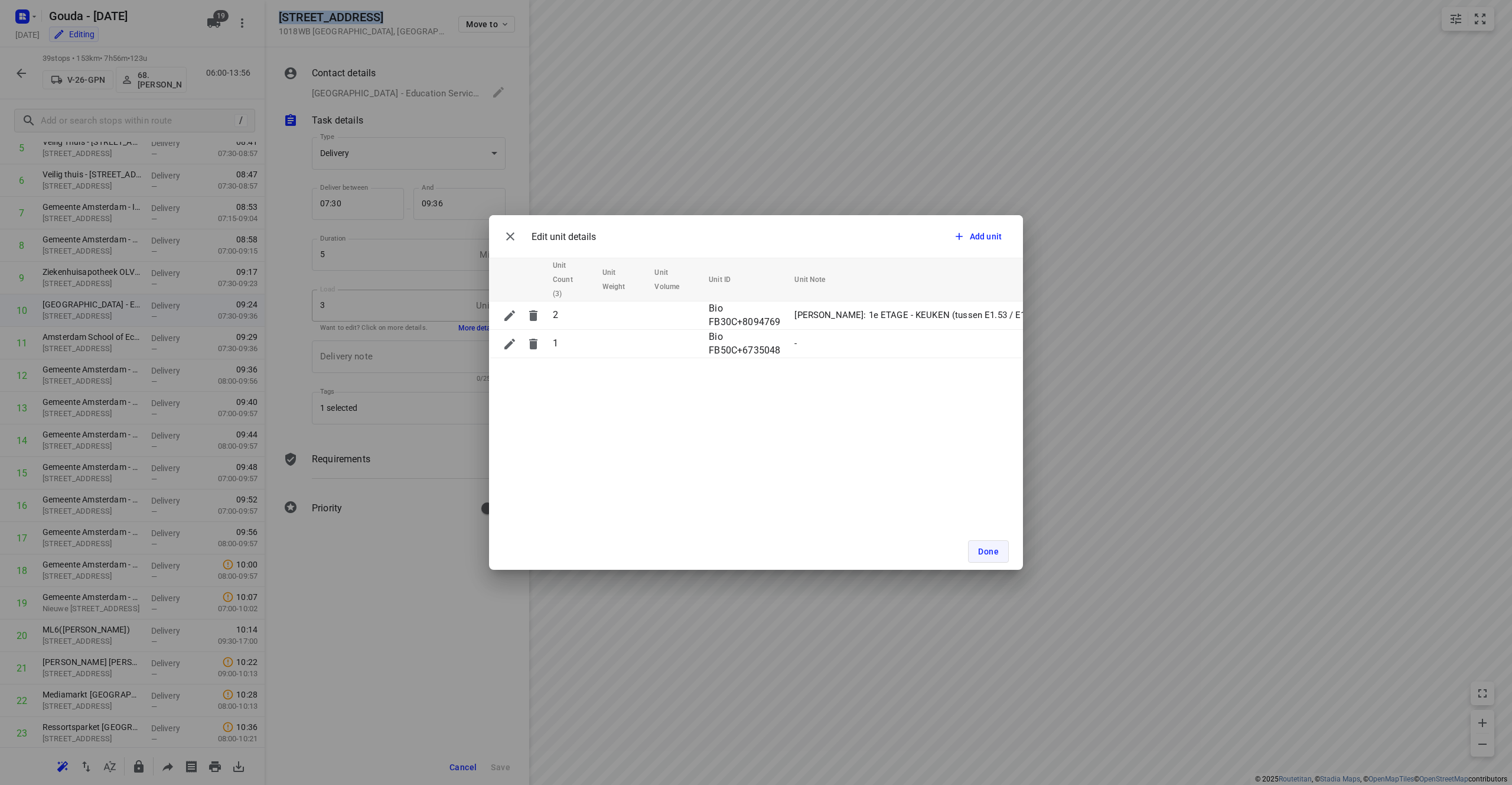
click at [756, 545] on button "Done" at bounding box center [988, 550] width 41 height 22
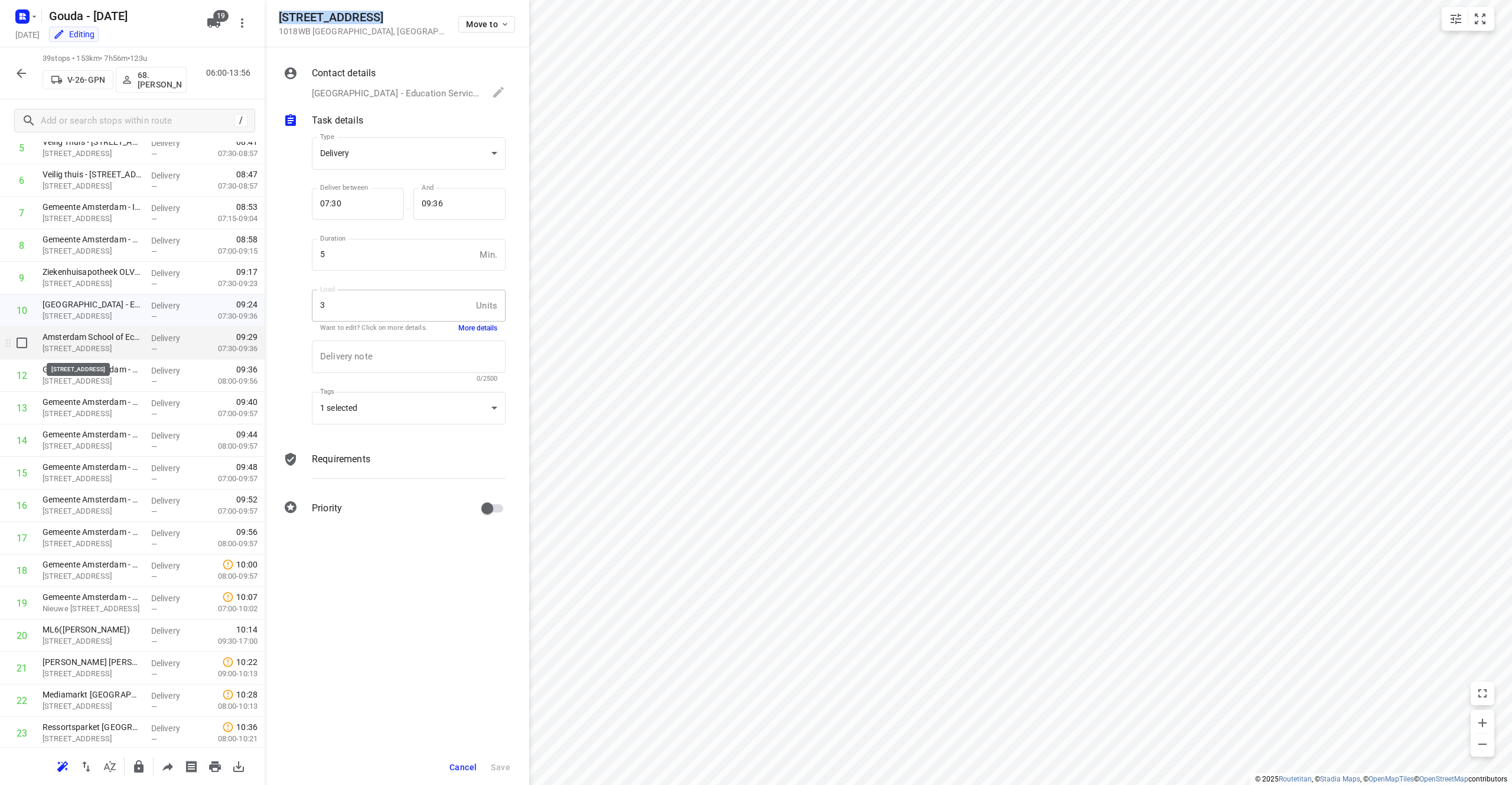
click at [98, 346] on p "[STREET_ADDRESS]" at bounding box center [91, 348] width 99 height 12
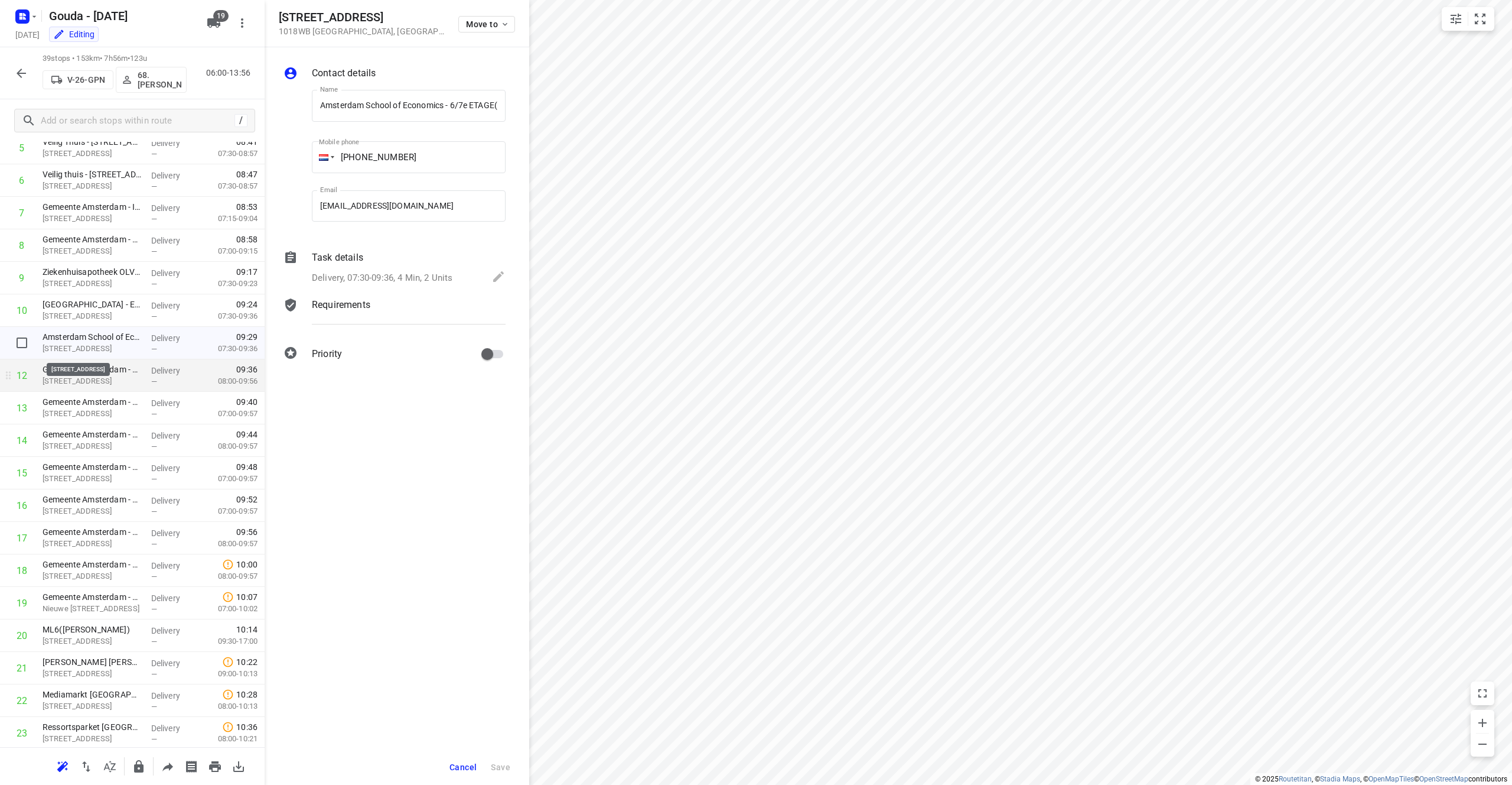
scroll to position [0, 58]
click at [117, 378] on p "[STREET_ADDRESS]" at bounding box center [91, 381] width 99 height 12
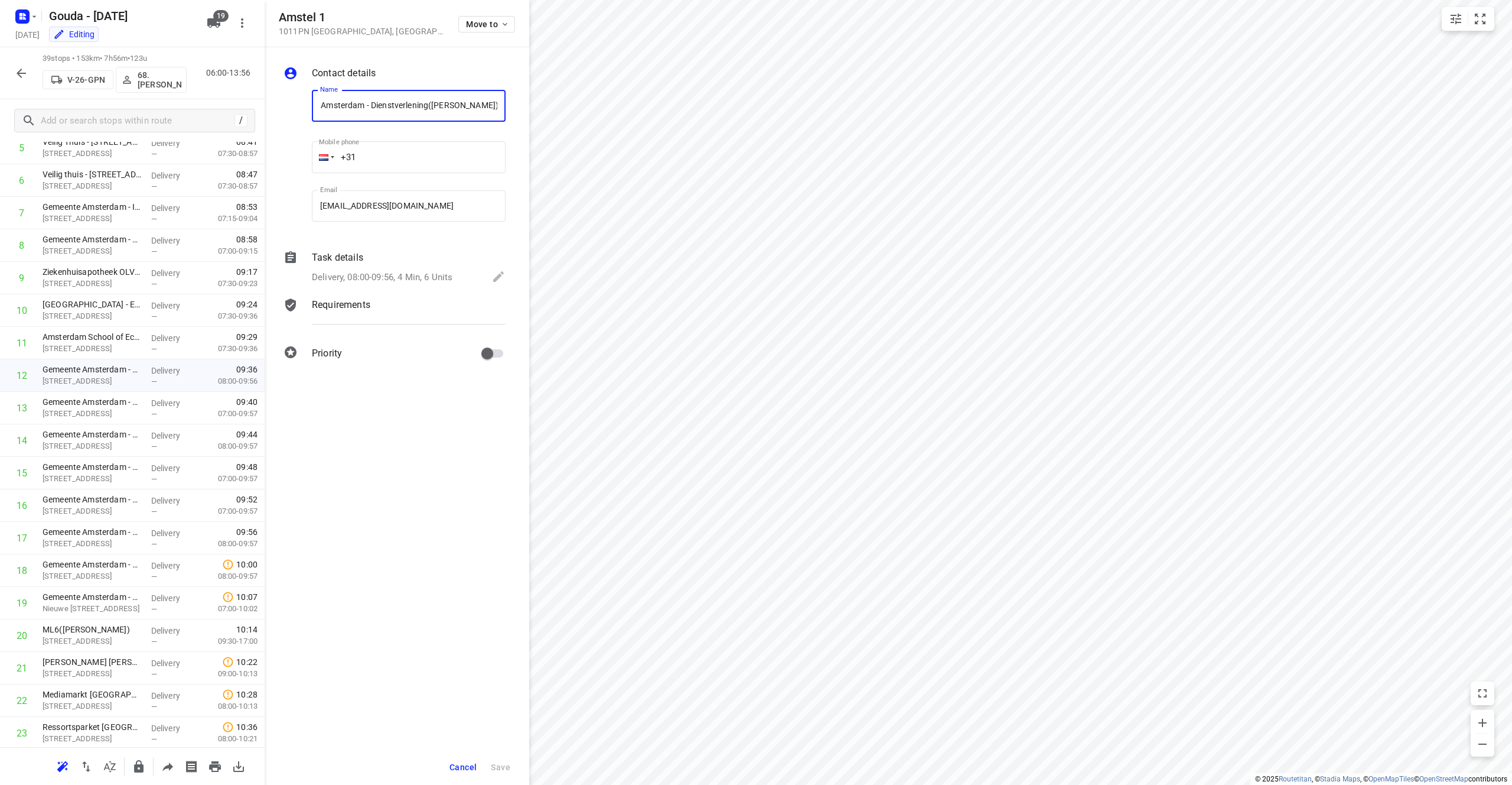
scroll to position [0, 0]
drag, startPoint x: 331, startPoint y: 17, endPoint x: 281, endPoint y: 17, distance: 50.0
click at [281, 17] on h5 "Amstel 1" at bounding box center [361, 18] width 165 height 14
click at [135, 375] on p "[STREET_ADDRESS]" at bounding box center [91, 381] width 99 height 12
click at [427, 273] on p "Delivery, 08:00-09:56, 4 Min, 6 Units" at bounding box center [382, 278] width 141 height 14
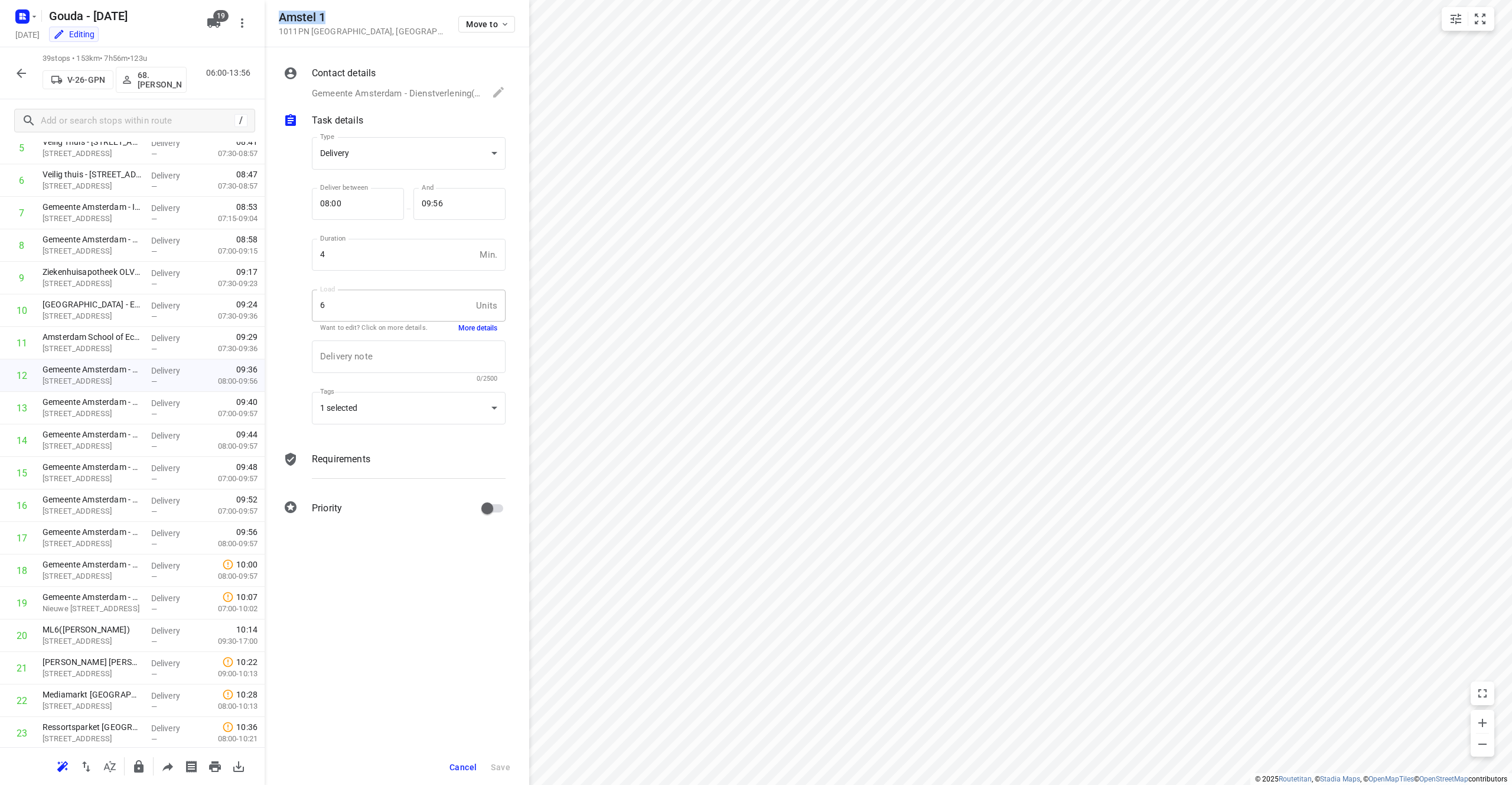
click at [477, 327] on button "More details" at bounding box center [477, 328] width 39 height 10
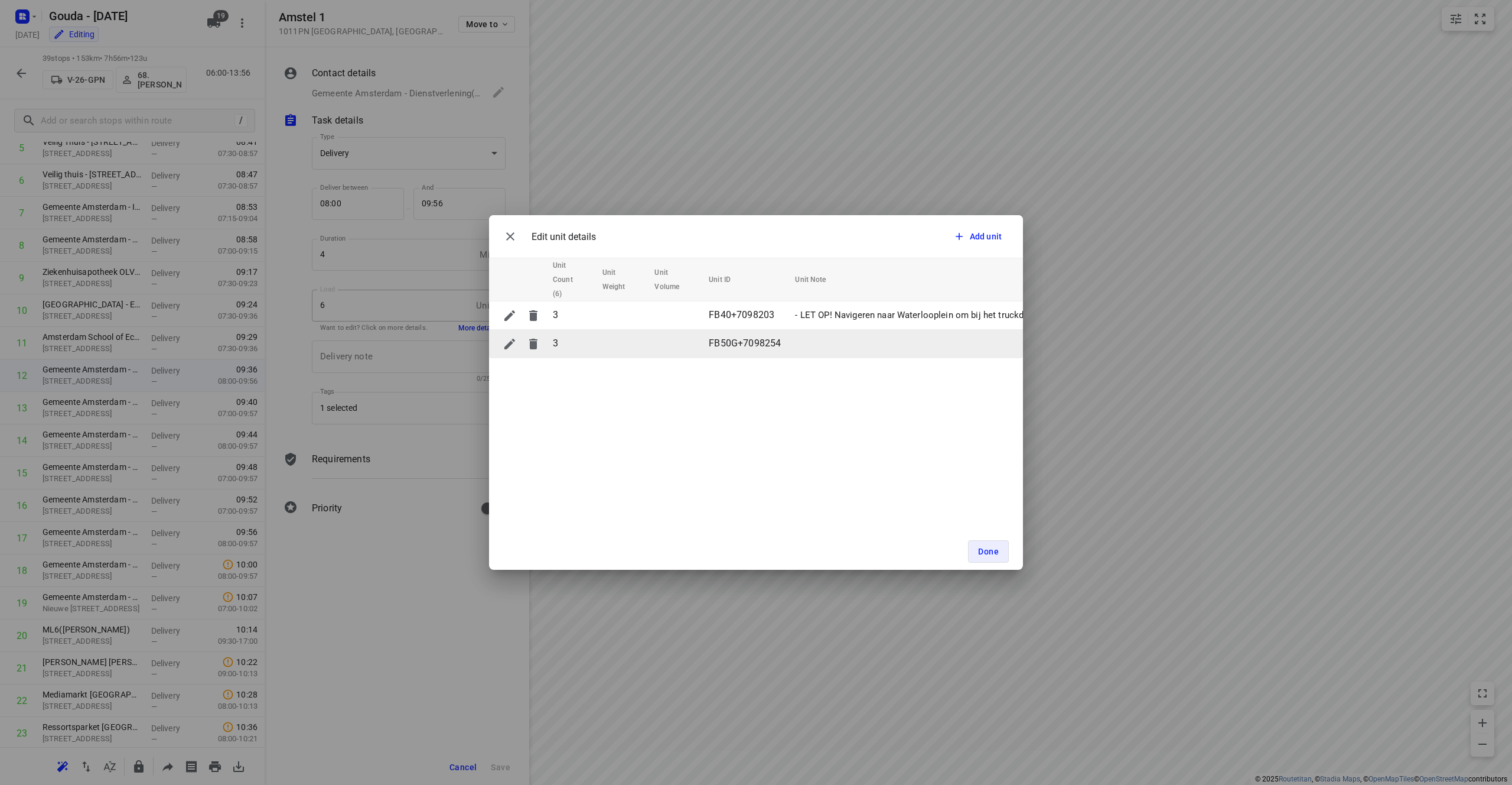
drag, startPoint x: 634, startPoint y: 357, endPoint x: 654, endPoint y: 357, distance: 20.0
click at [654, 357] on tr "3 FB50G+7098254" at bounding box center [1409, 344] width 1841 height 28
click at [413, 238] on div "Edit unit details Add unit Unit Count (6) Unit Weight Unit Volume Unit ID Unit …" at bounding box center [756, 392] width 1512 height 785
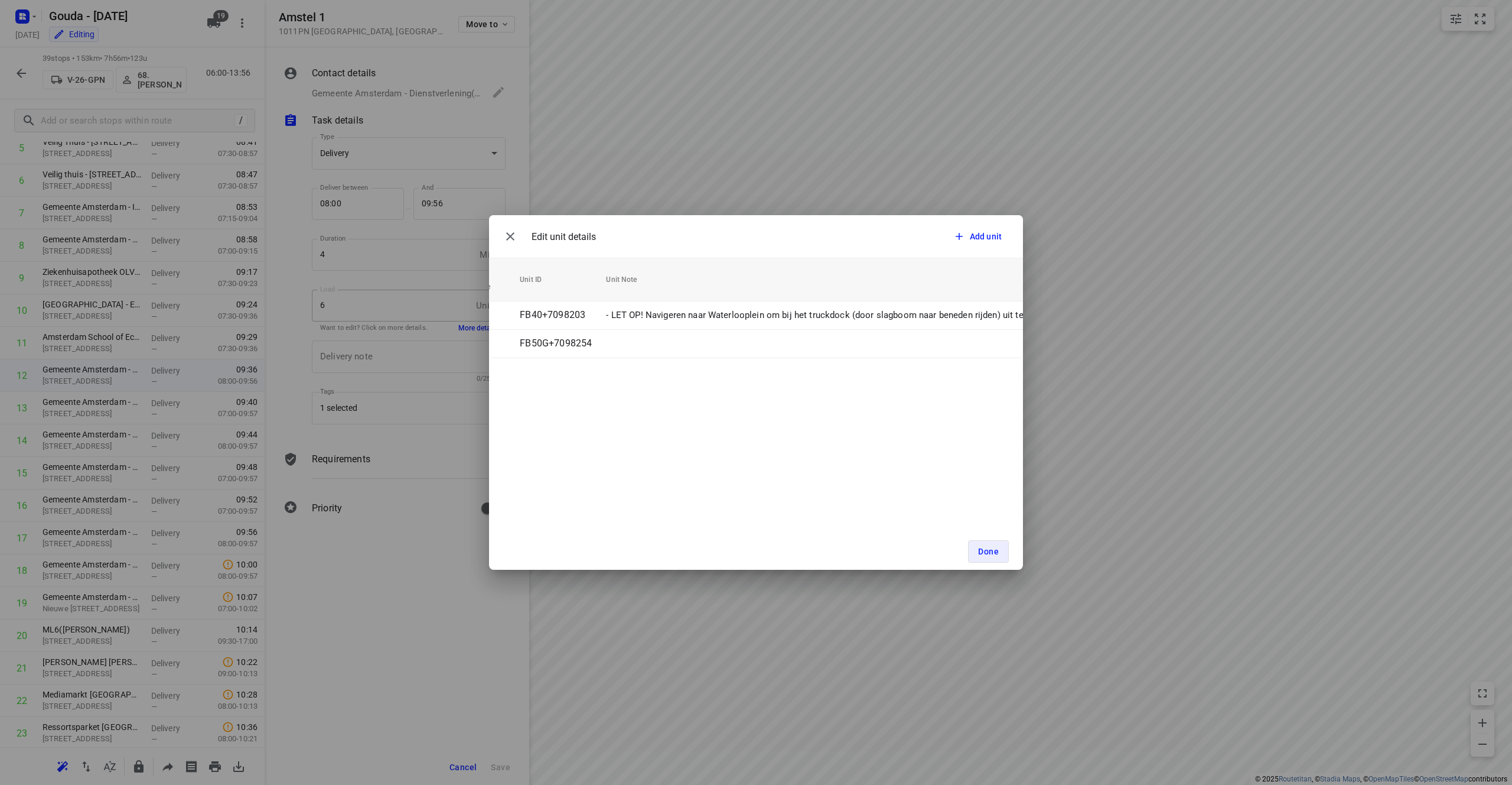
scroll to position [0, 306]
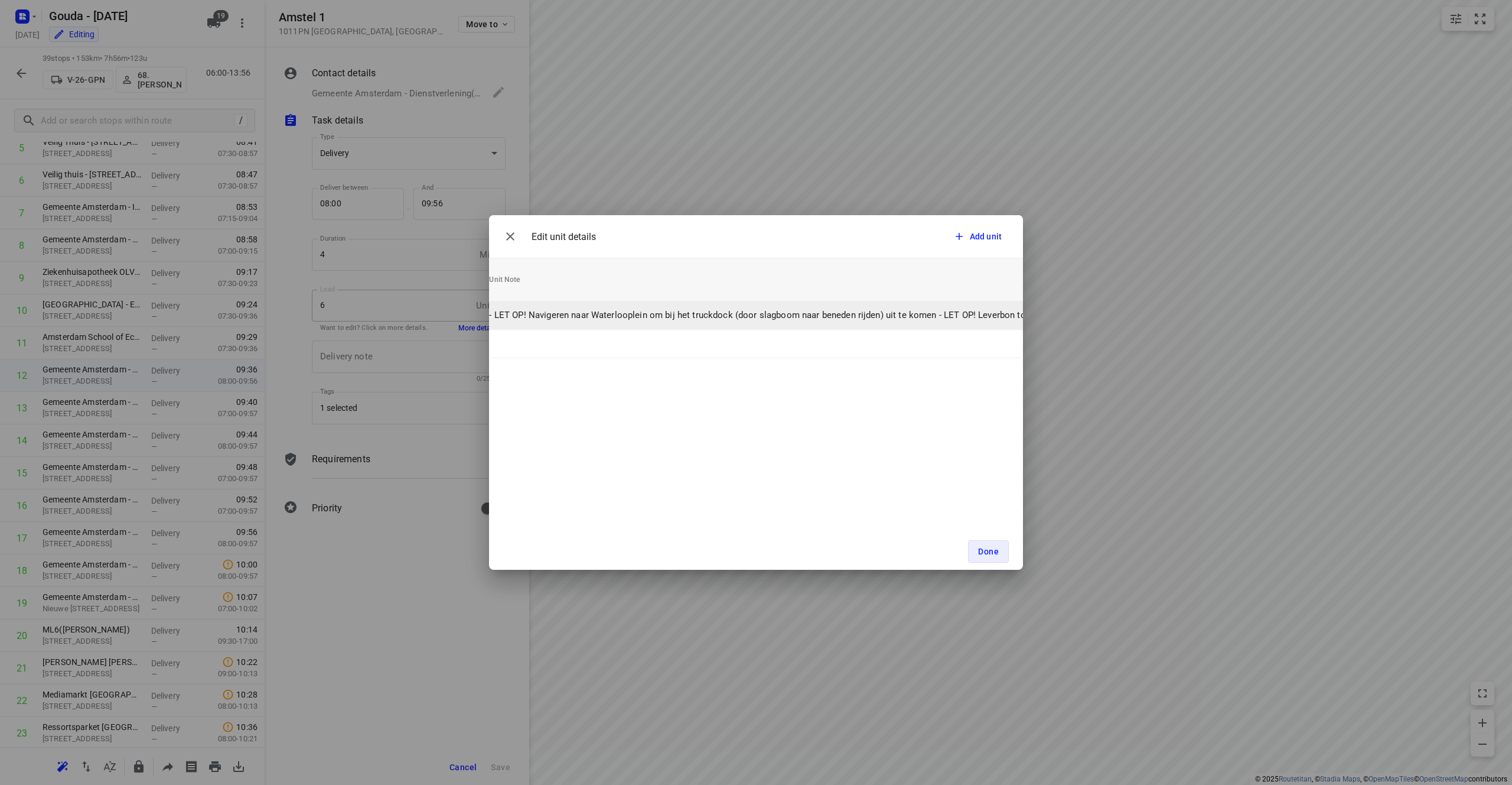
click at [700, 313] on p "- LET OP! Navigeren naar Waterlooplein om bij het truckdock (door slagboom naar…" at bounding box center [1249, 315] width 1520 height 14
drag, startPoint x: 710, startPoint y: 364, endPoint x: 634, endPoint y: 366, distance: 76.0
click at [634, 366] on div "Edit unit details Add unit Unit Count (6) Unit Weight Unit Volume Unit ID Unit …" at bounding box center [756, 392] width 534 height 354
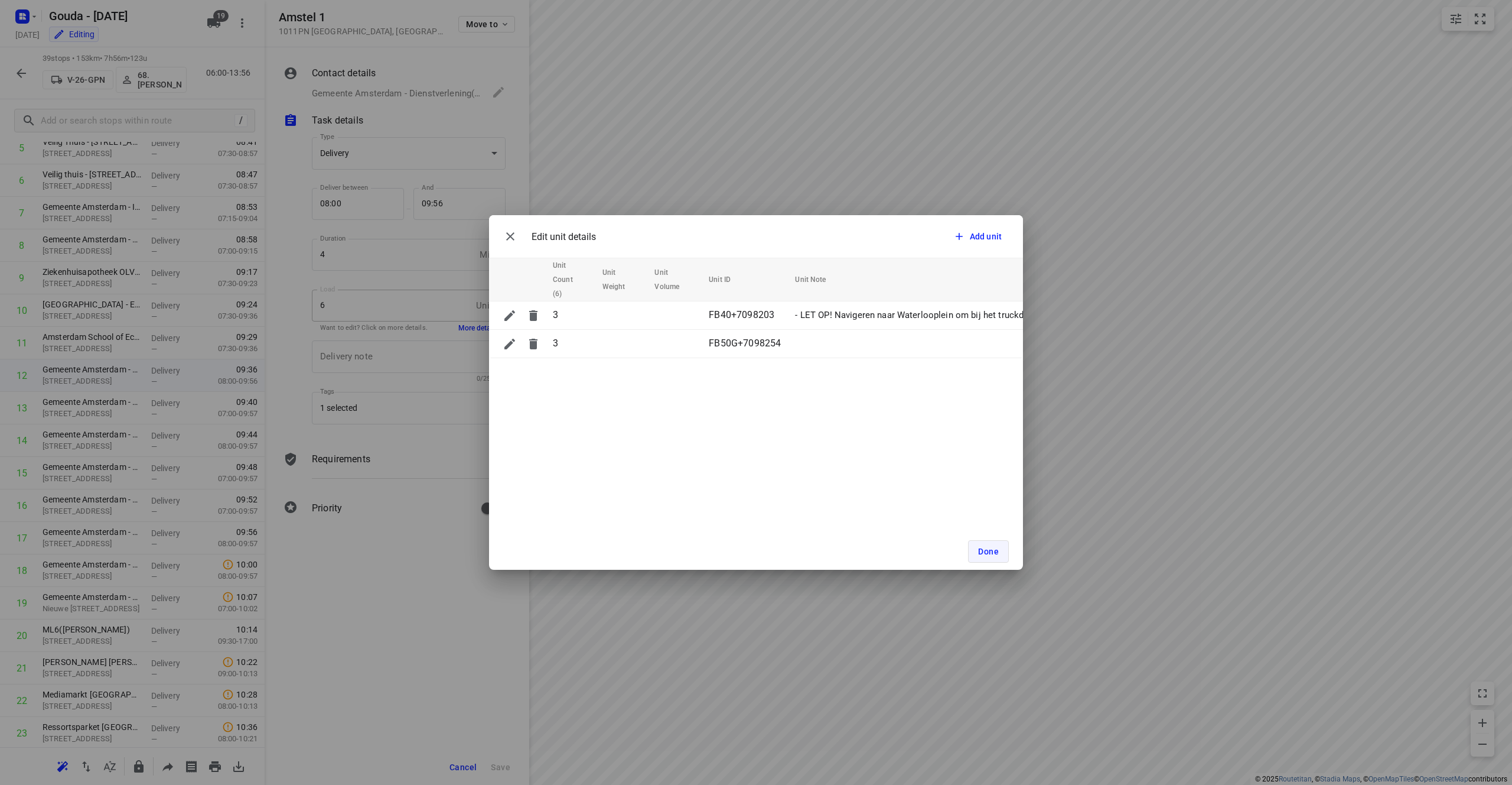
click at [756, 552] on span "Done" at bounding box center [989, 551] width 21 height 9
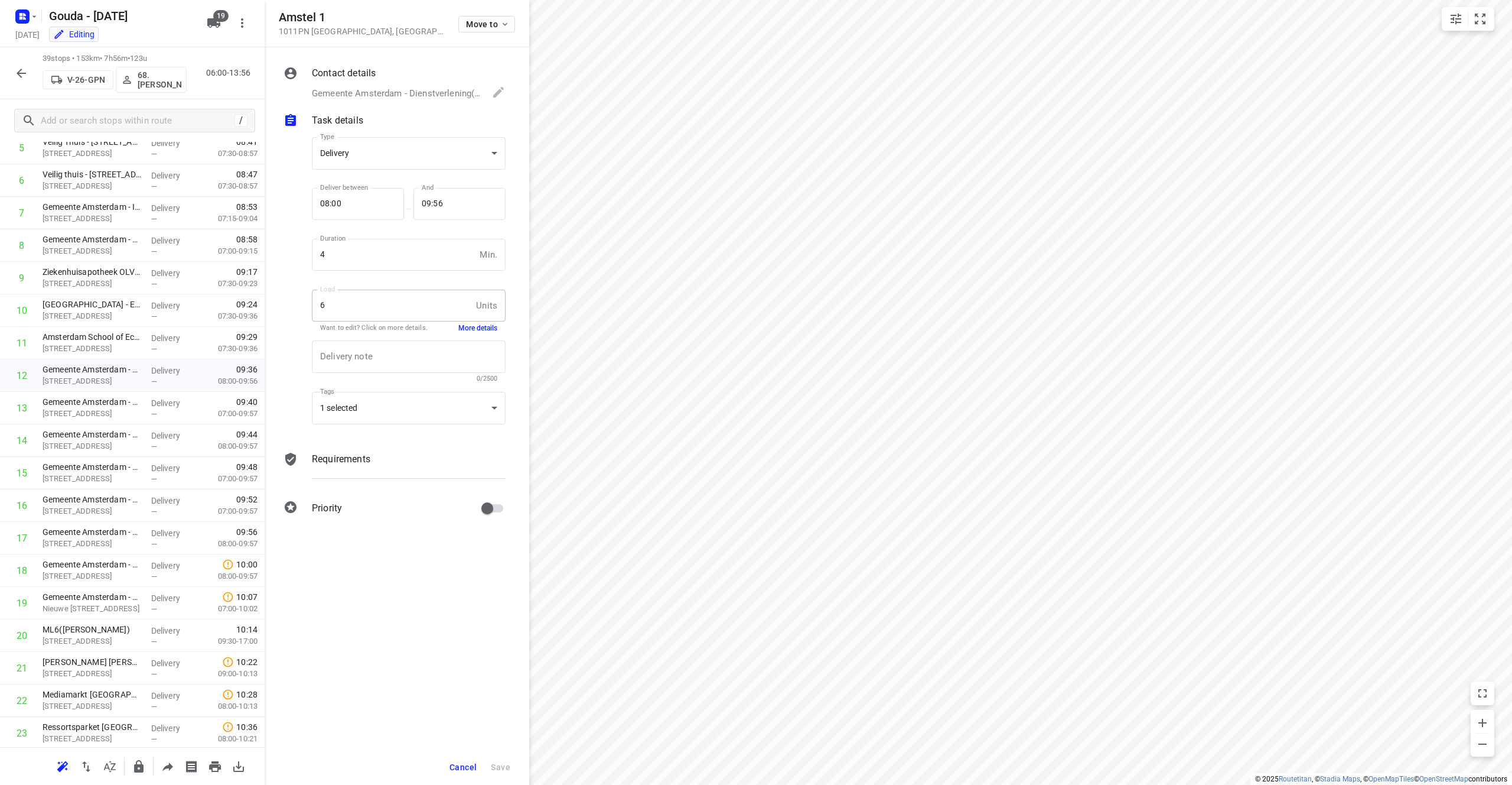
click at [387, 96] on p "Gemeente Amsterdam - Dienstverlening([PERSON_NAME]), [EMAIL_ADDRESS][DOMAIN_NAM…" at bounding box center [396, 94] width 168 height 14
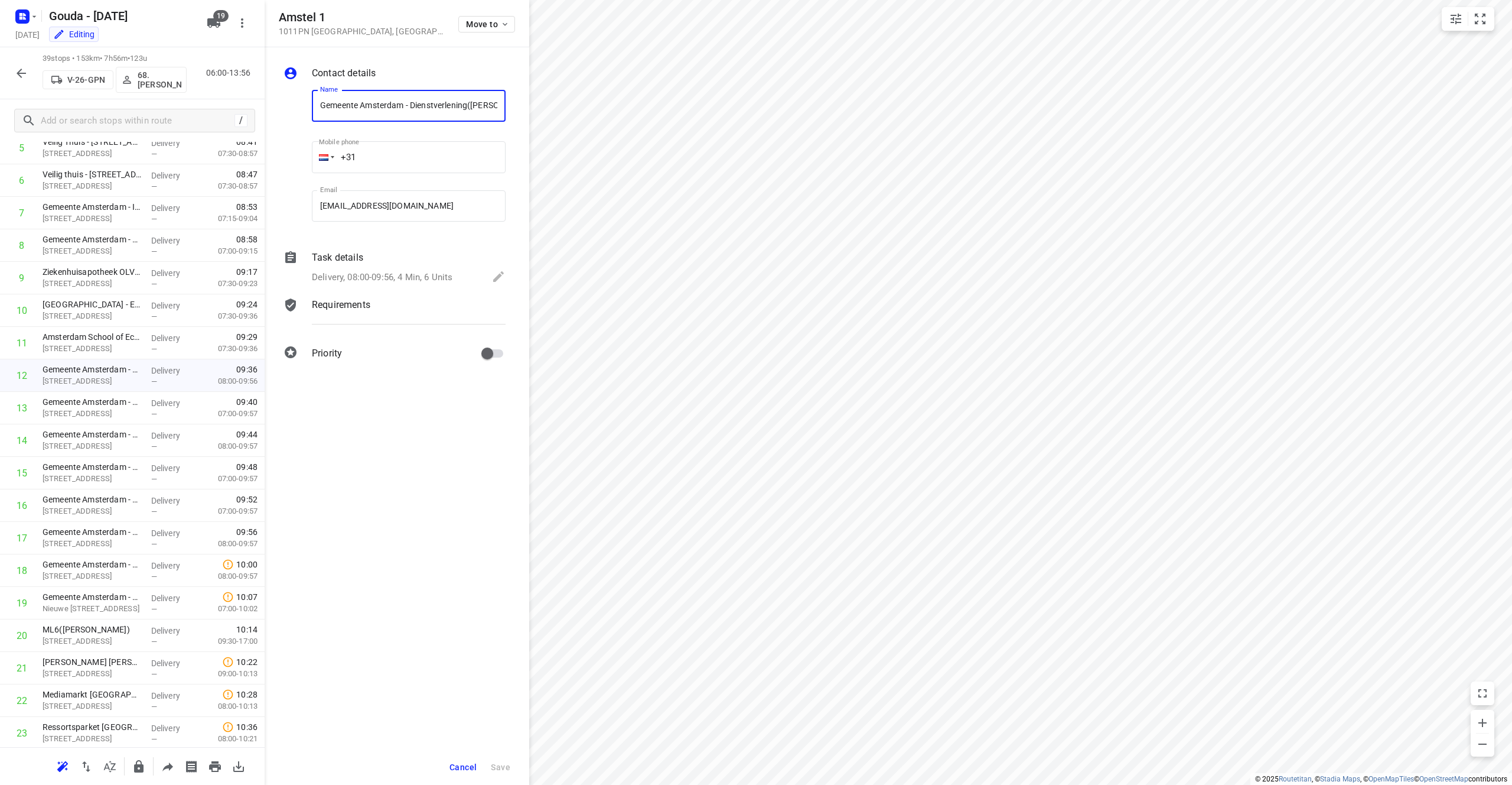
drag, startPoint x: 469, startPoint y: 107, endPoint x: 284, endPoint y: 110, distance: 185.0
click at [284, 110] on div "Name Gemeente Amsterdam - Dienstverlening([PERSON_NAME]) Name Mobile phone +31 …" at bounding box center [394, 158] width 227 height 156
click at [115, 507] on p "Nieuwe [STREET_ADDRESS]" at bounding box center [91, 508] width 99 height 12
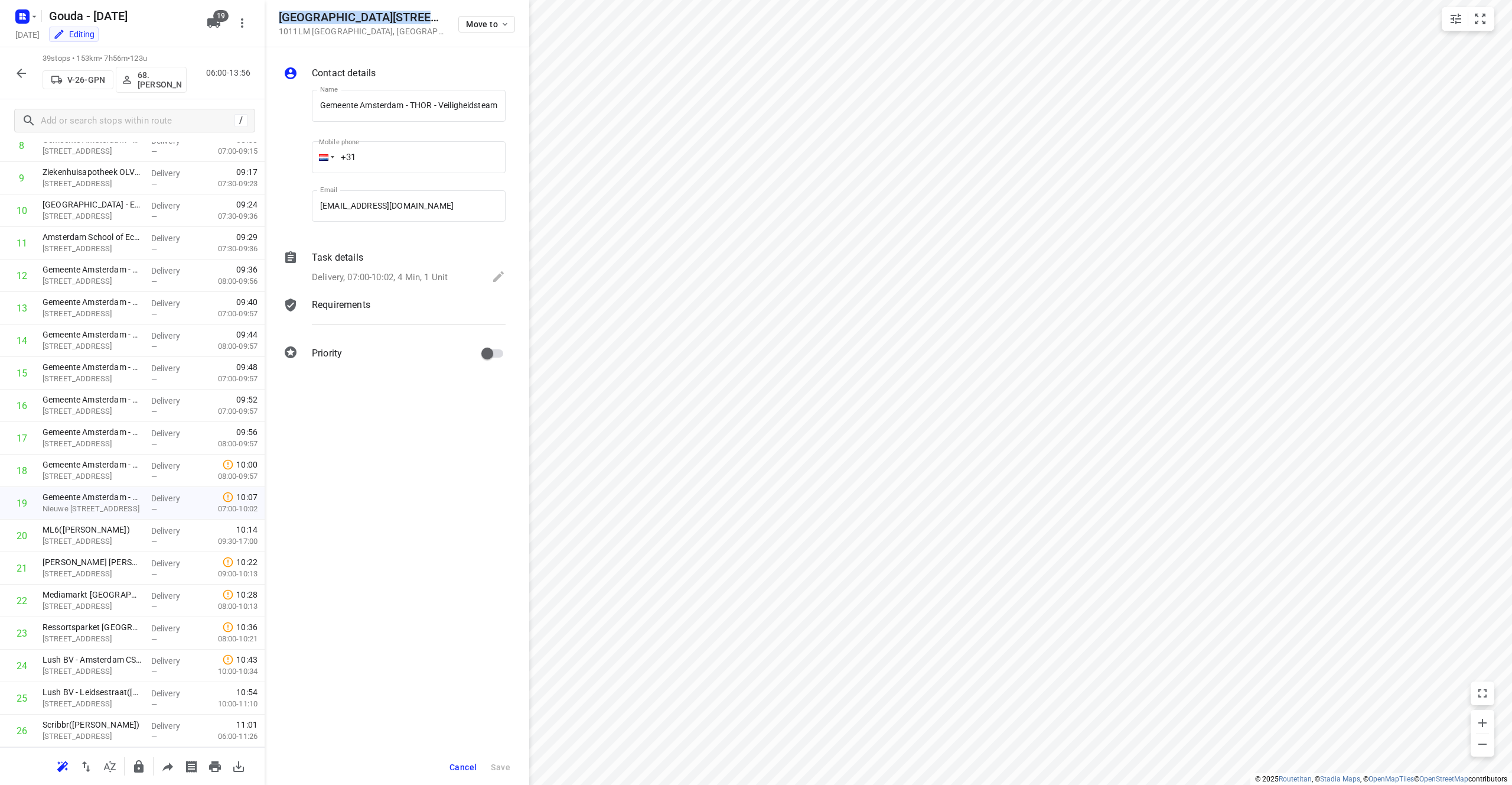
drag, startPoint x: 351, startPoint y: 17, endPoint x: 280, endPoint y: 17, distance: 71.0
click at [280, 17] on div "Nieuwe [STREET_ADDRESS] Move to" at bounding box center [397, 23] width 236 height 25
drag, startPoint x: 397, startPoint y: 61, endPoint x: 381, endPoint y: 79, distance: 24.1
click at [397, 62] on div "Contact details Name Gemeente [GEOGRAPHIC_DATA] - THOR - Veiligheidsteam Openba…" at bounding box center [397, 215] width 264 height 336
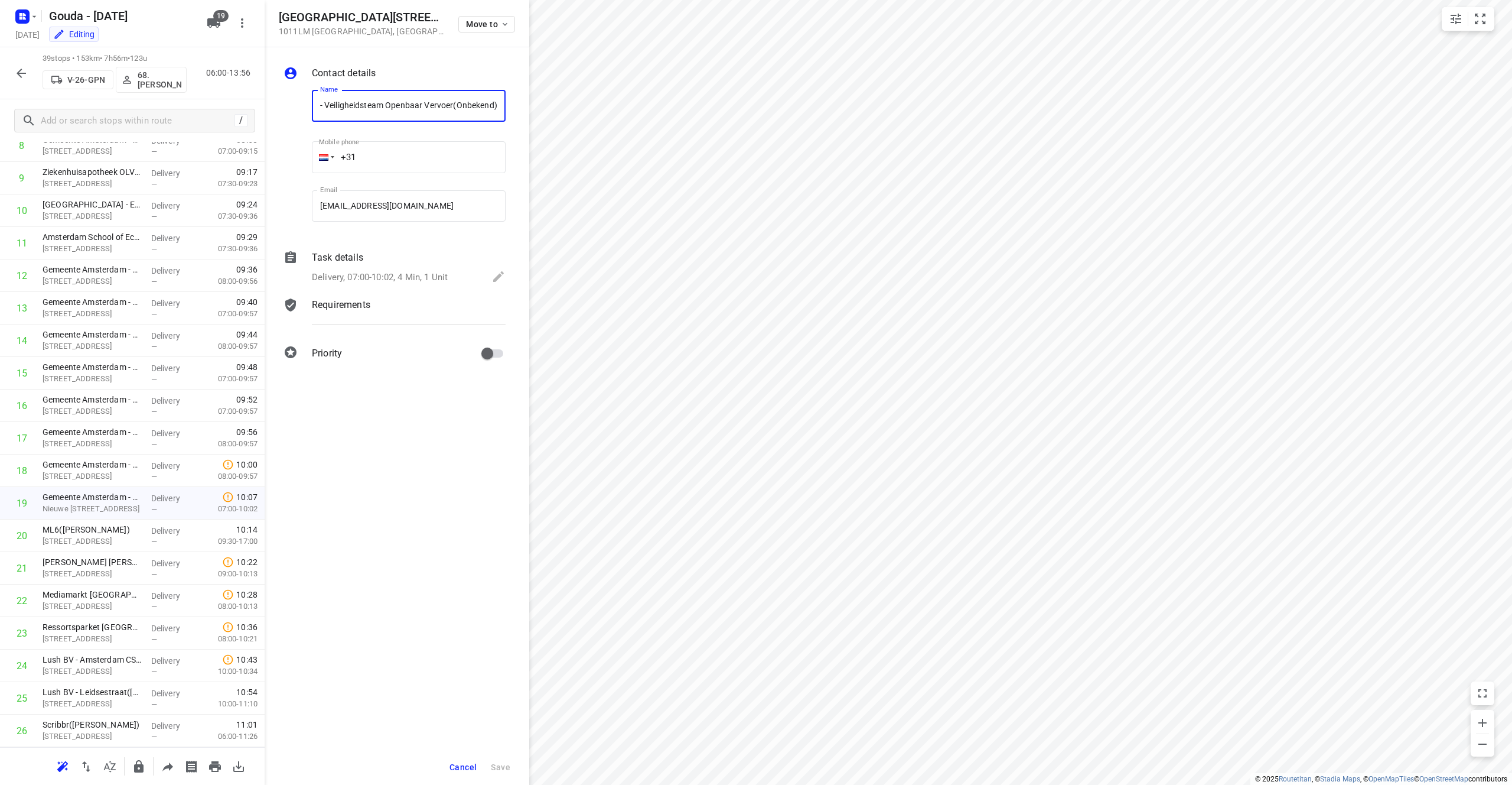
drag, startPoint x: 434, startPoint y: 104, endPoint x: 450, endPoint y: 106, distance: 16.1
click at [513, 103] on div "Contact details Name Gemeente [GEOGRAPHIC_DATA] - THOR - Veiligheidsteam Openba…" at bounding box center [397, 215] width 264 height 336
click at [430, 107] on input "Gemeente Amsterdam - THOR - Veiligheidsteam Openbaar Vervoer(Onbekend)" at bounding box center [409, 105] width 194 height 32
drag, startPoint x: 454, startPoint y: 103, endPoint x: 174, endPoint y: 101, distance: 280.0
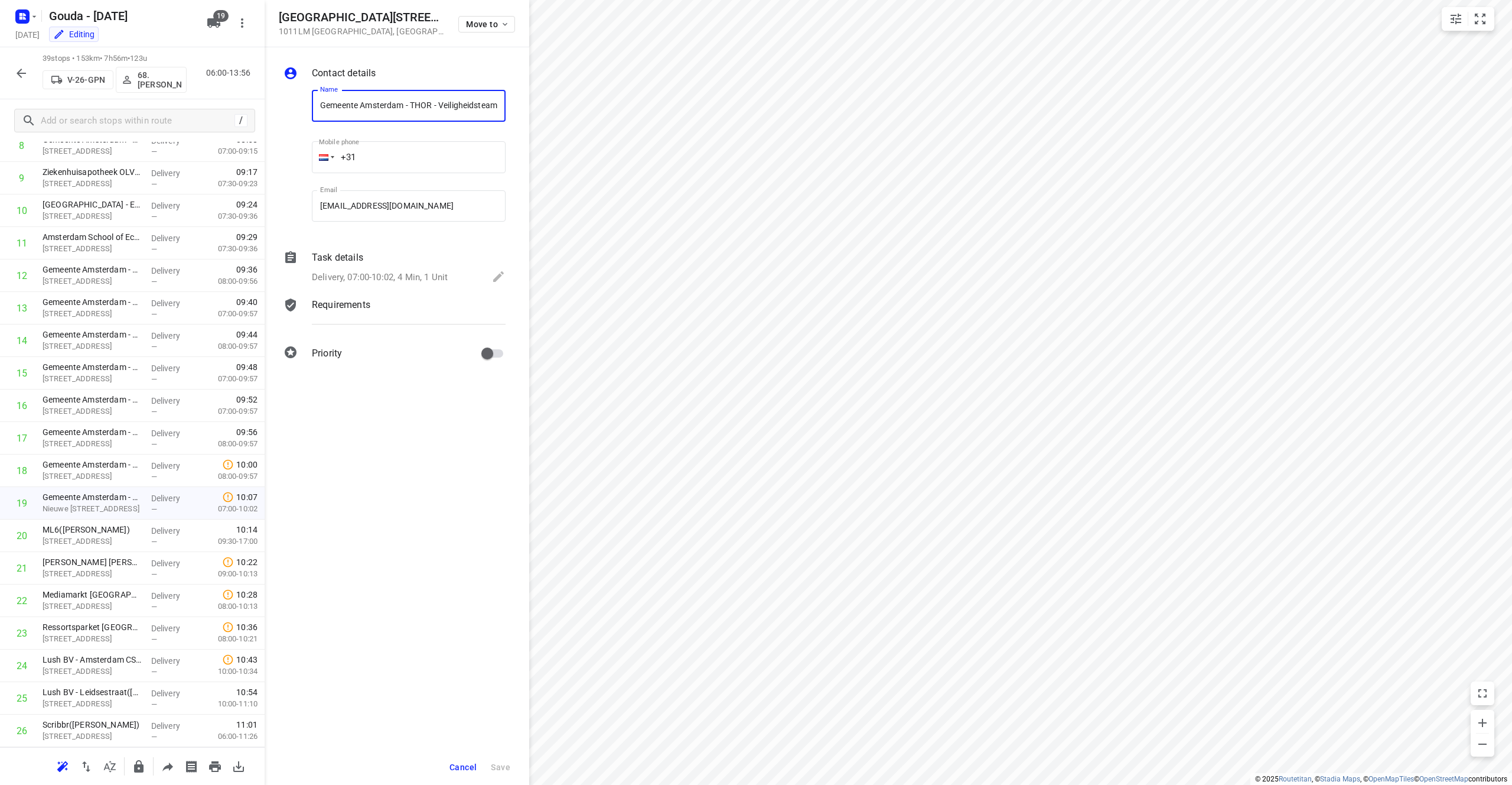
click at [174, 101] on div "Nieuwe [STREET_ADDRESS] Move to Contact details Name Gemeente [GEOGRAPHIC_DATA]…" at bounding box center [132, 392] width 264 height 785
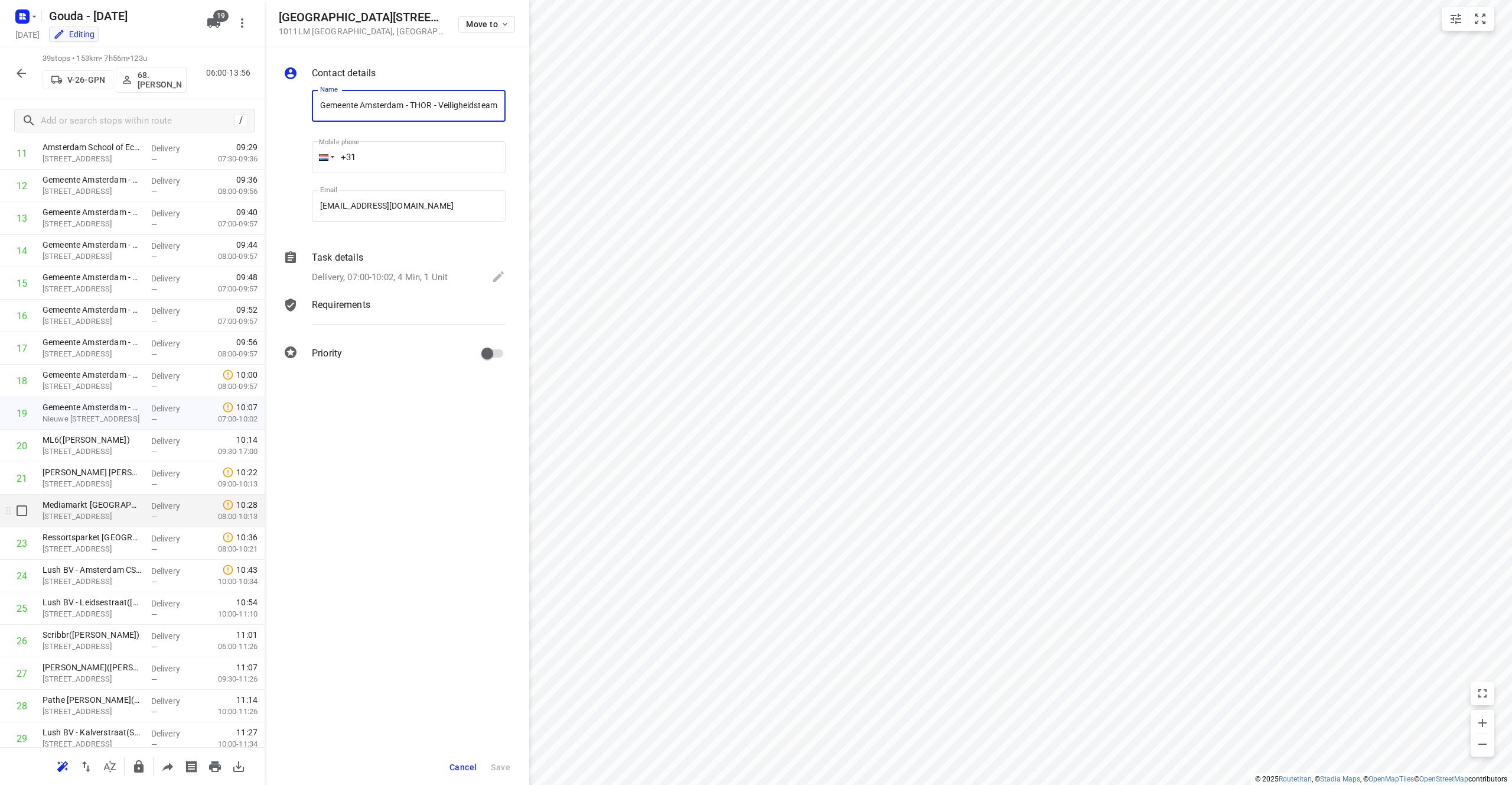
scroll to position [423, 0]
click at [81, 453] on p "[STREET_ADDRESS]" at bounding box center [91, 451] width 99 height 12
drag, startPoint x: 398, startPoint y: 20, endPoint x: 279, endPoint y: 22, distance: 119.0
click at [279, 22] on h5 "[STREET_ADDRESS]" at bounding box center [361, 18] width 165 height 14
click at [390, 46] on div "[STREET_ADDRESS] Move to" at bounding box center [397, 23] width 264 height 47
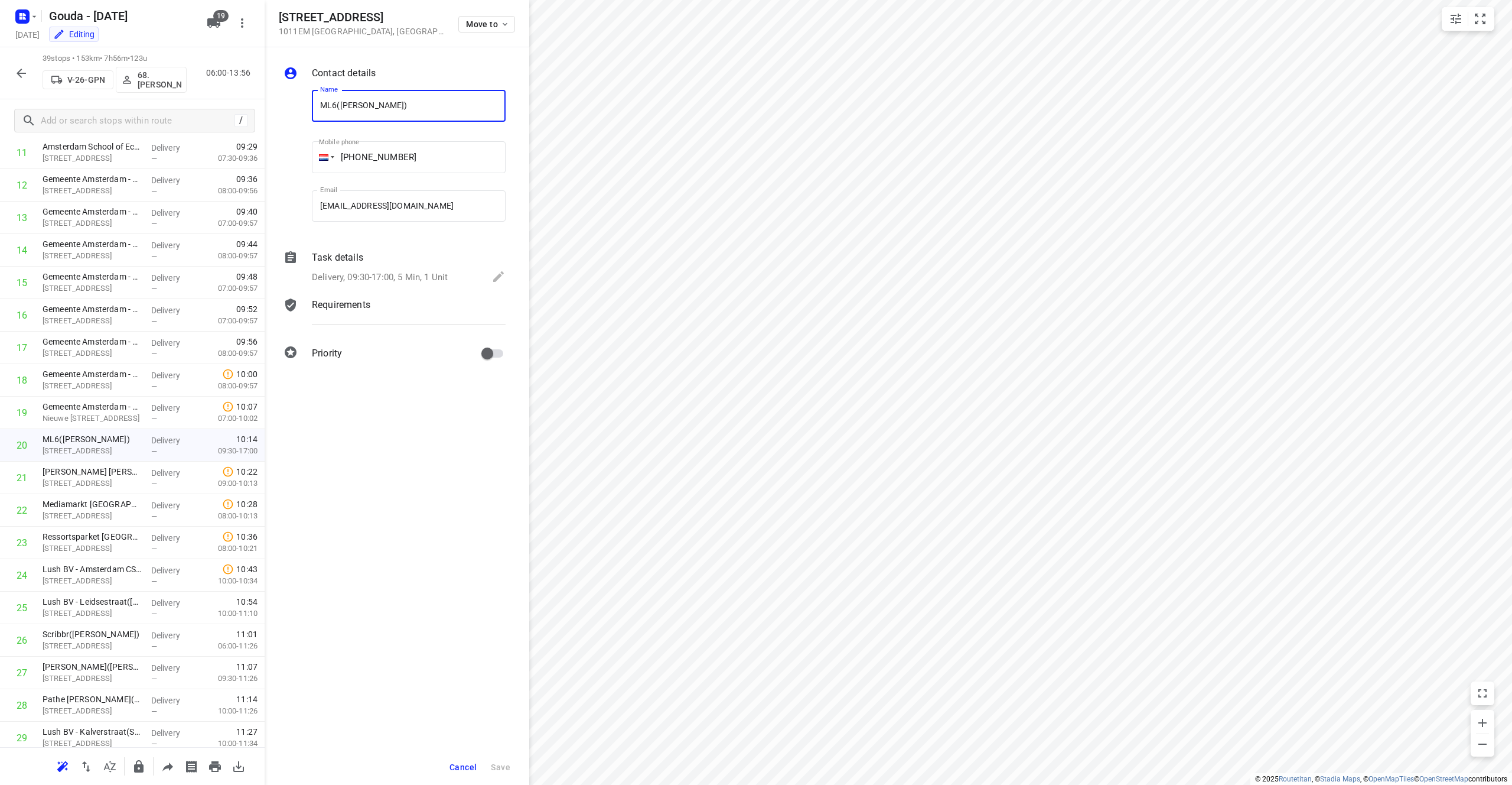
click at [408, 100] on input "ML6([PERSON_NAME])" at bounding box center [409, 105] width 194 height 32
click at [85, 484] on p "[STREET_ADDRESS]" at bounding box center [91, 481] width 99 height 12
drag, startPoint x: 386, startPoint y: 15, endPoint x: 279, endPoint y: 17, distance: 107.0
click at [279, 17] on h5 "[STREET_ADDRESS]" at bounding box center [361, 18] width 165 height 14
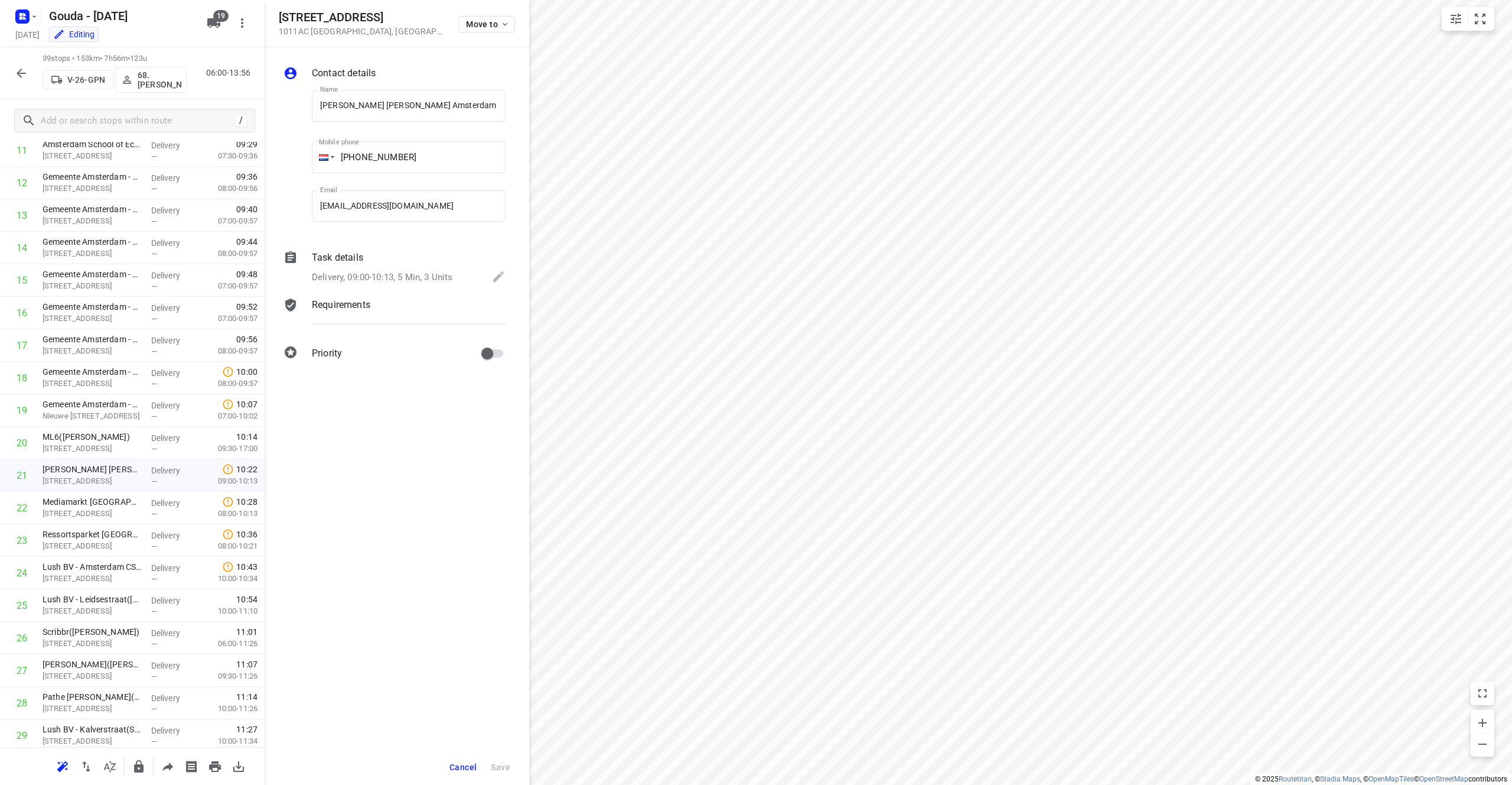
click at [377, 269] on div "Delivery, 09:00-10:13, 5 Min, 3 Units" at bounding box center [409, 278] width 194 height 17
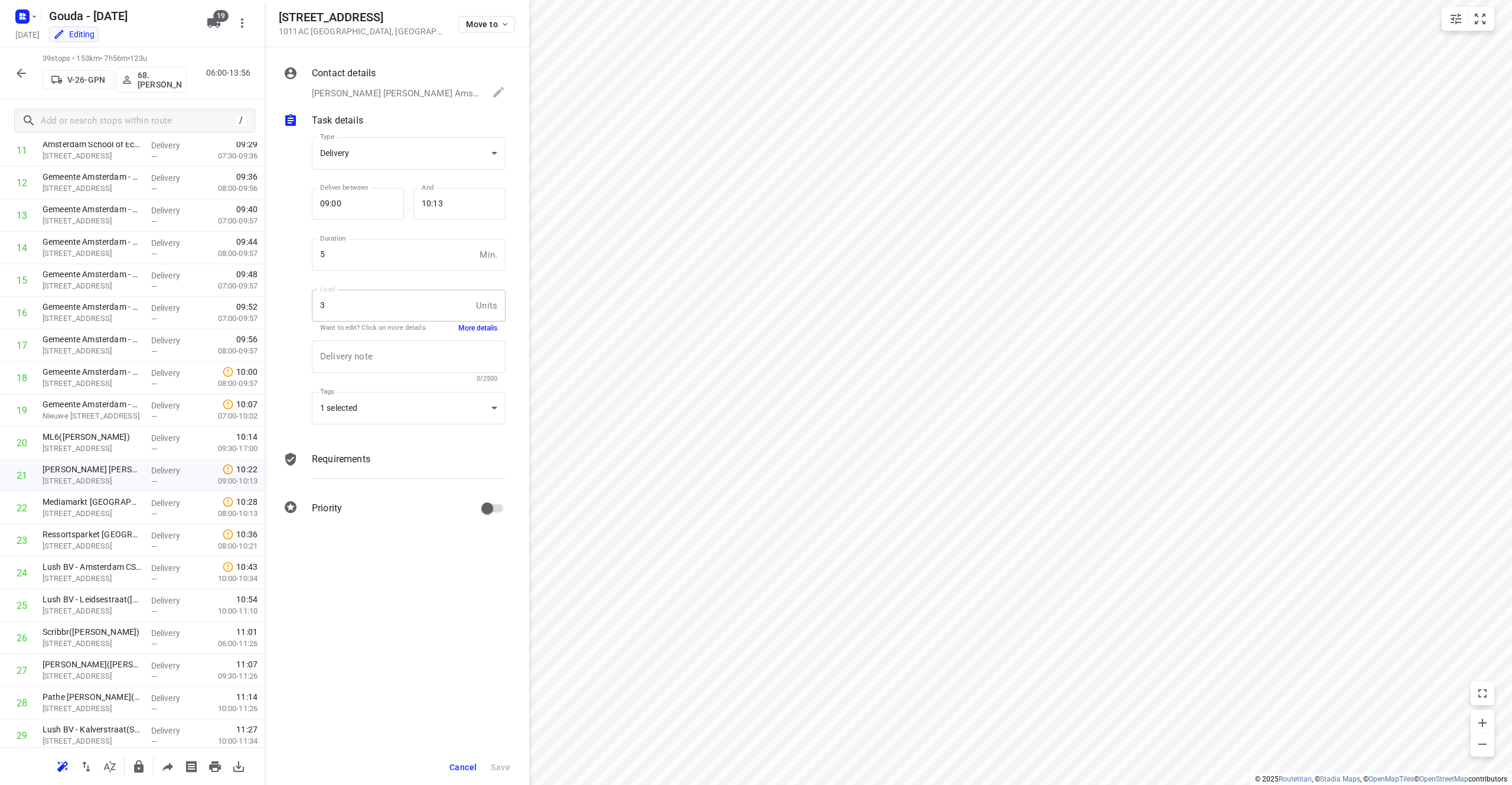
click at [408, 98] on p "[PERSON_NAME] [PERSON_NAME] Amsterdam DRK([PERSON_NAME]), [PHONE_NUMBER], [EMAI…" at bounding box center [396, 94] width 168 height 14
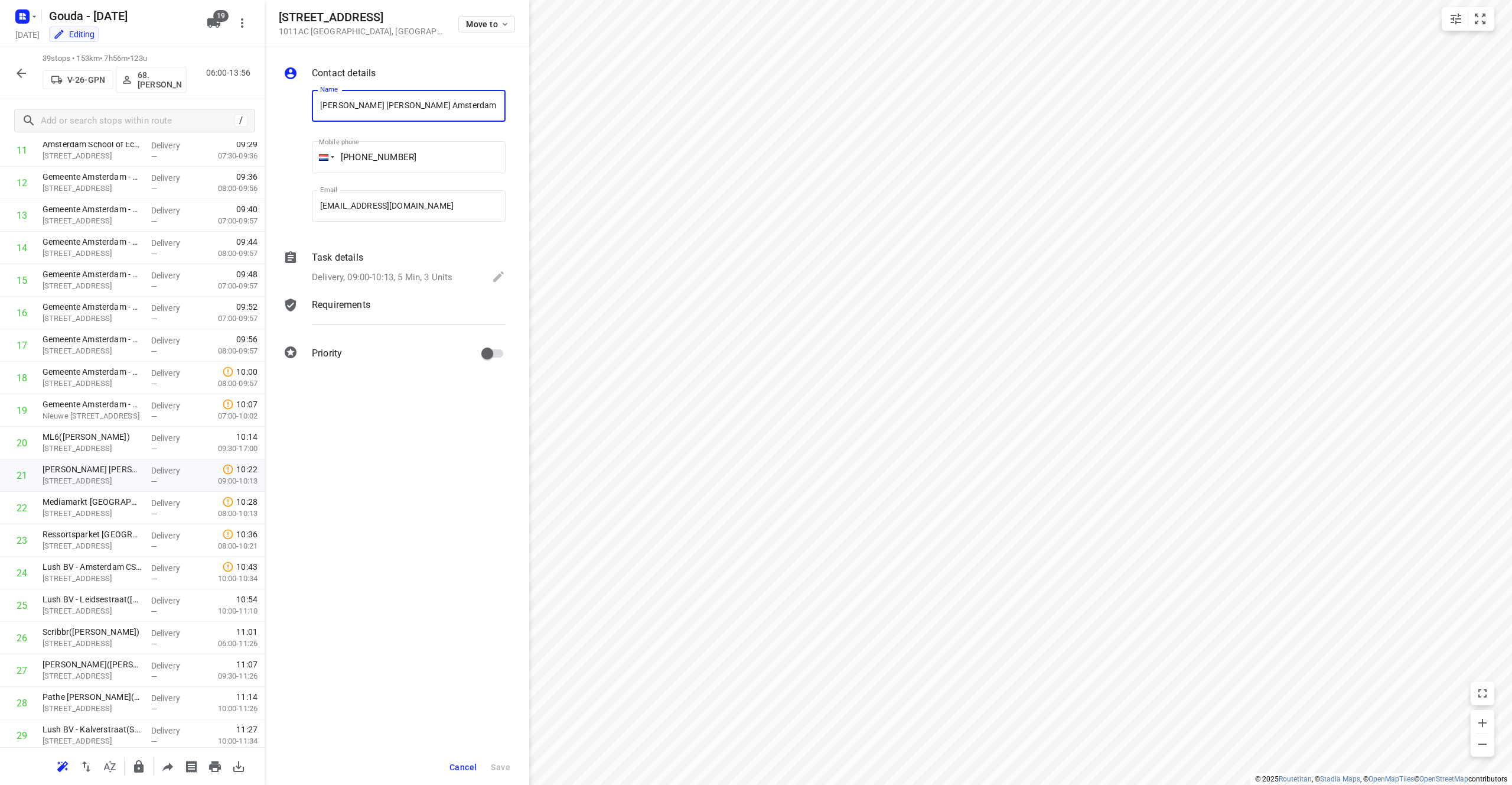
drag, startPoint x: 365, startPoint y: 106, endPoint x: 264, endPoint y: 107, distance: 101.0
click at [264, 107] on div "[STREET_ADDRESS] Move to Contact details Name [PERSON_NAME] [PERSON_NAME] Amste…" at bounding box center [132, 392] width 264 height 785
click at [371, 278] on p "Delivery, 09:00-10:13, 5 Min, 3 Units" at bounding box center [382, 278] width 141 height 14
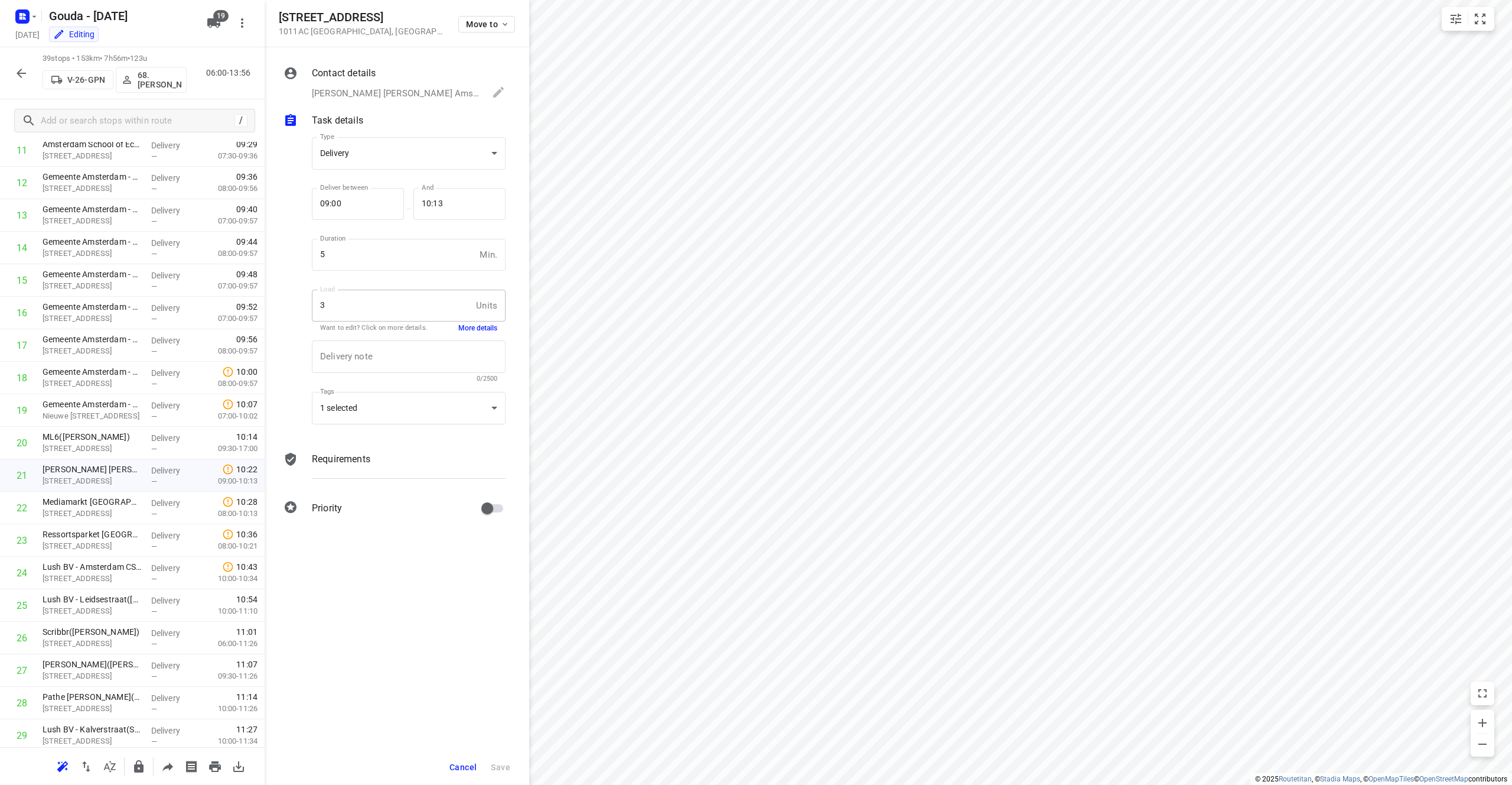
click at [493, 328] on button "More details" at bounding box center [477, 328] width 39 height 10
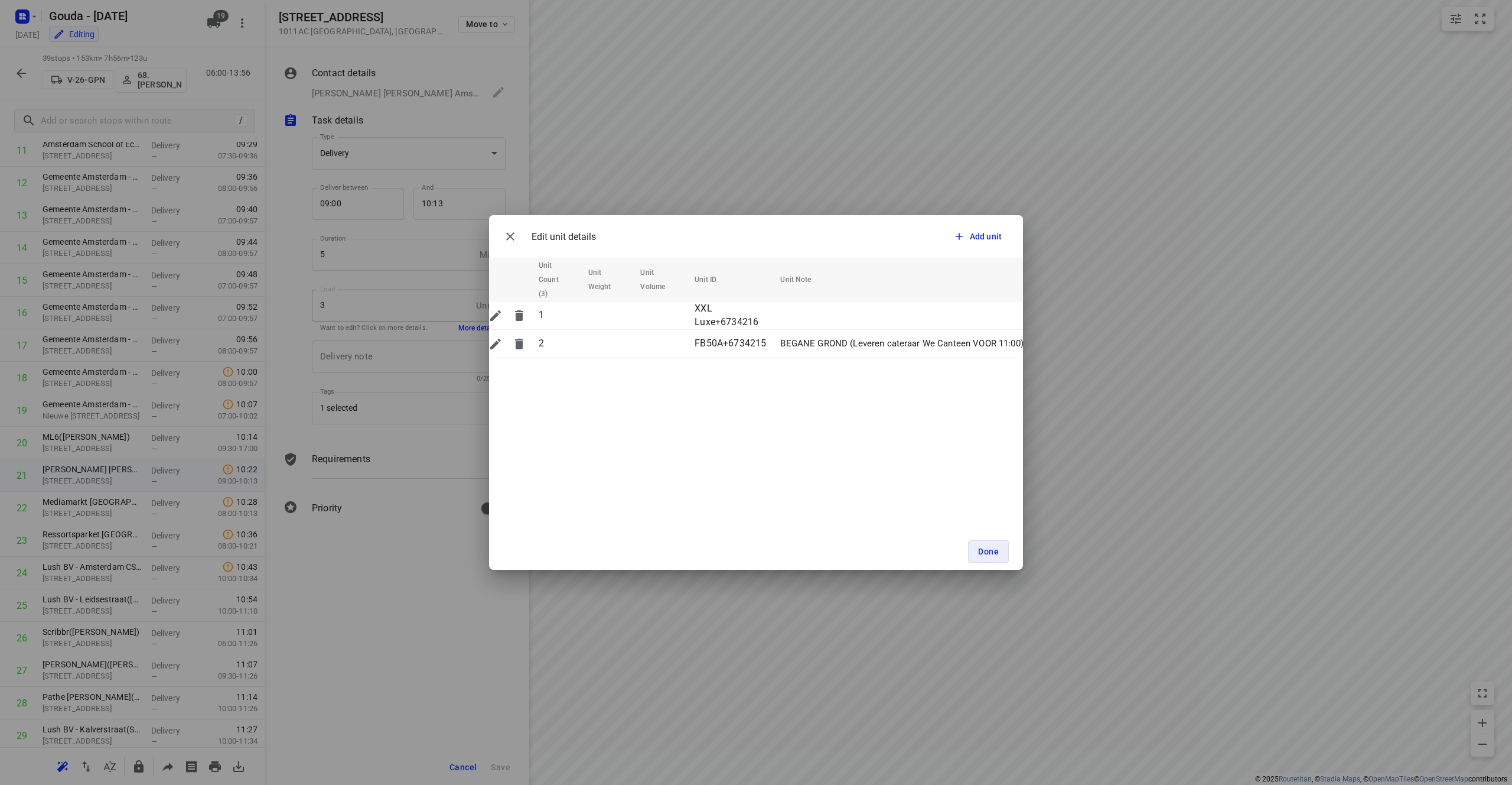
scroll to position [0, 0]
click at [506, 234] on icon "button" at bounding box center [510, 236] width 14 height 14
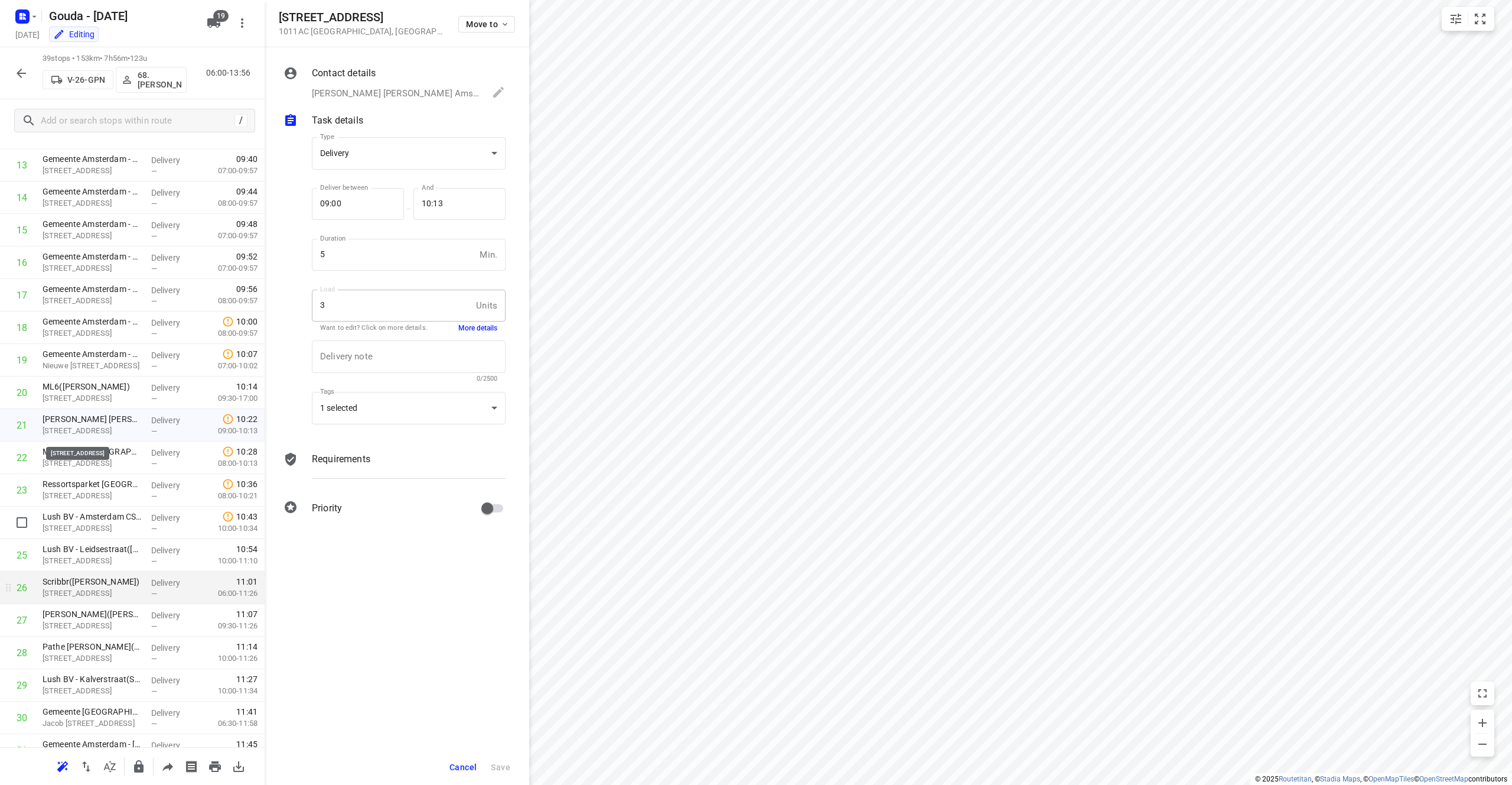
scroll to position [604, 0]
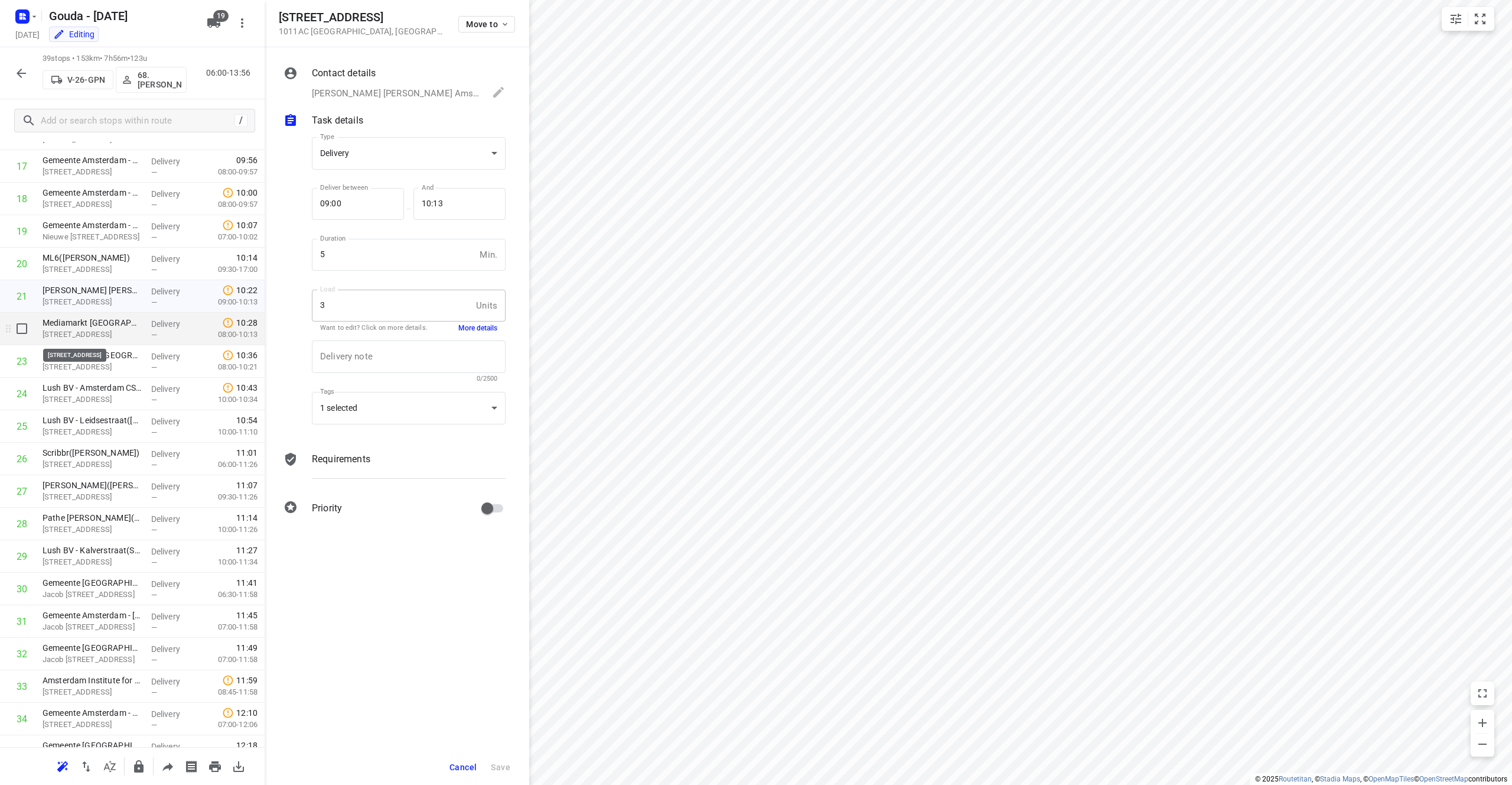
click at [105, 333] on p "[STREET_ADDRESS]" at bounding box center [91, 334] width 99 height 12
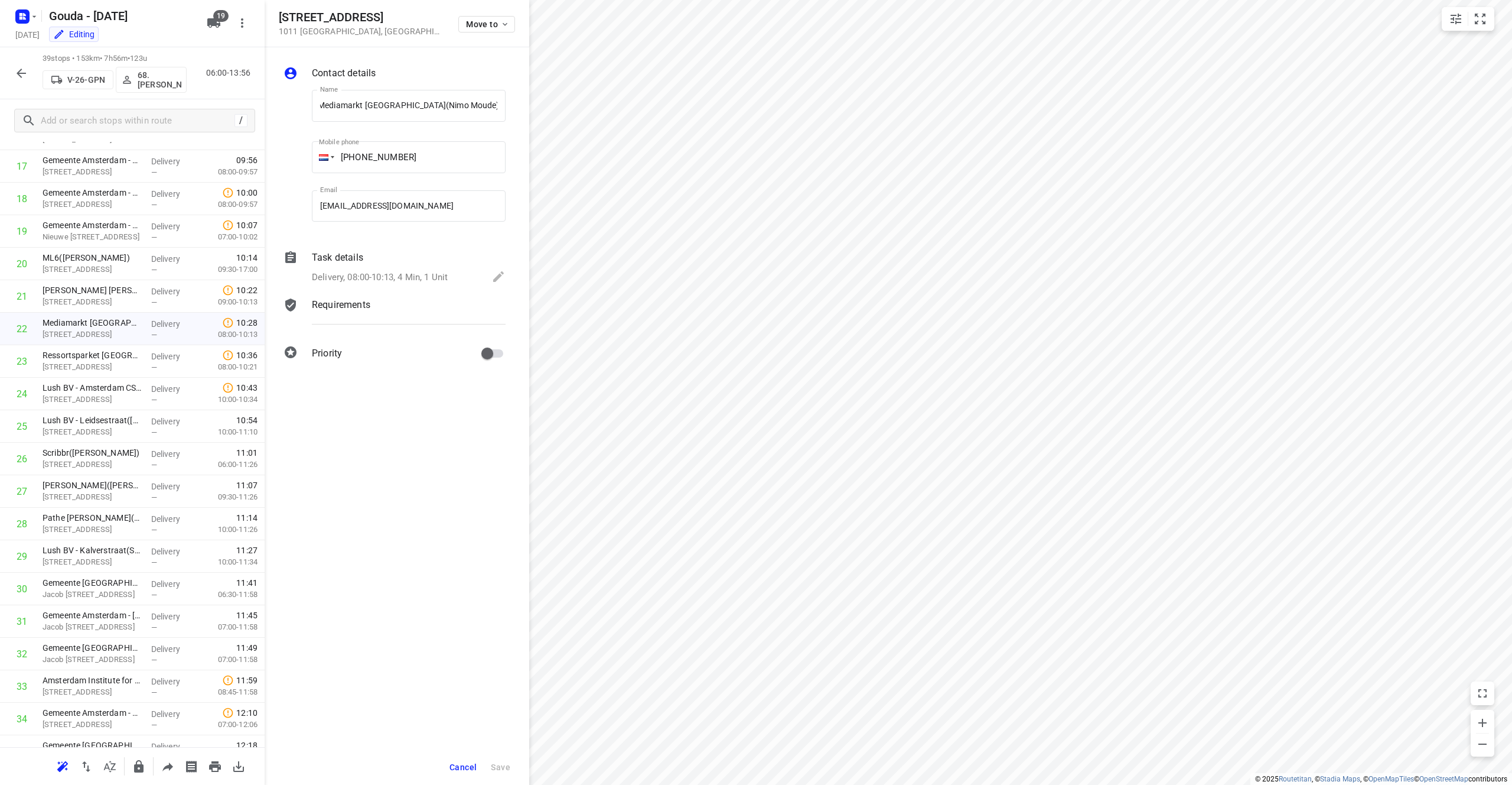
scroll to position [0, 0]
drag, startPoint x: 349, startPoint y: 18, endPoint x: 282, endPoint y: 19, distance: 67.0
click at [282, 19] on h5 "[STREET_ADDRESS]" at bounding box center [361, 18] width 165 height 14
click at [500, 276] on icon at bounding box center [499, 277] width 11 height 11
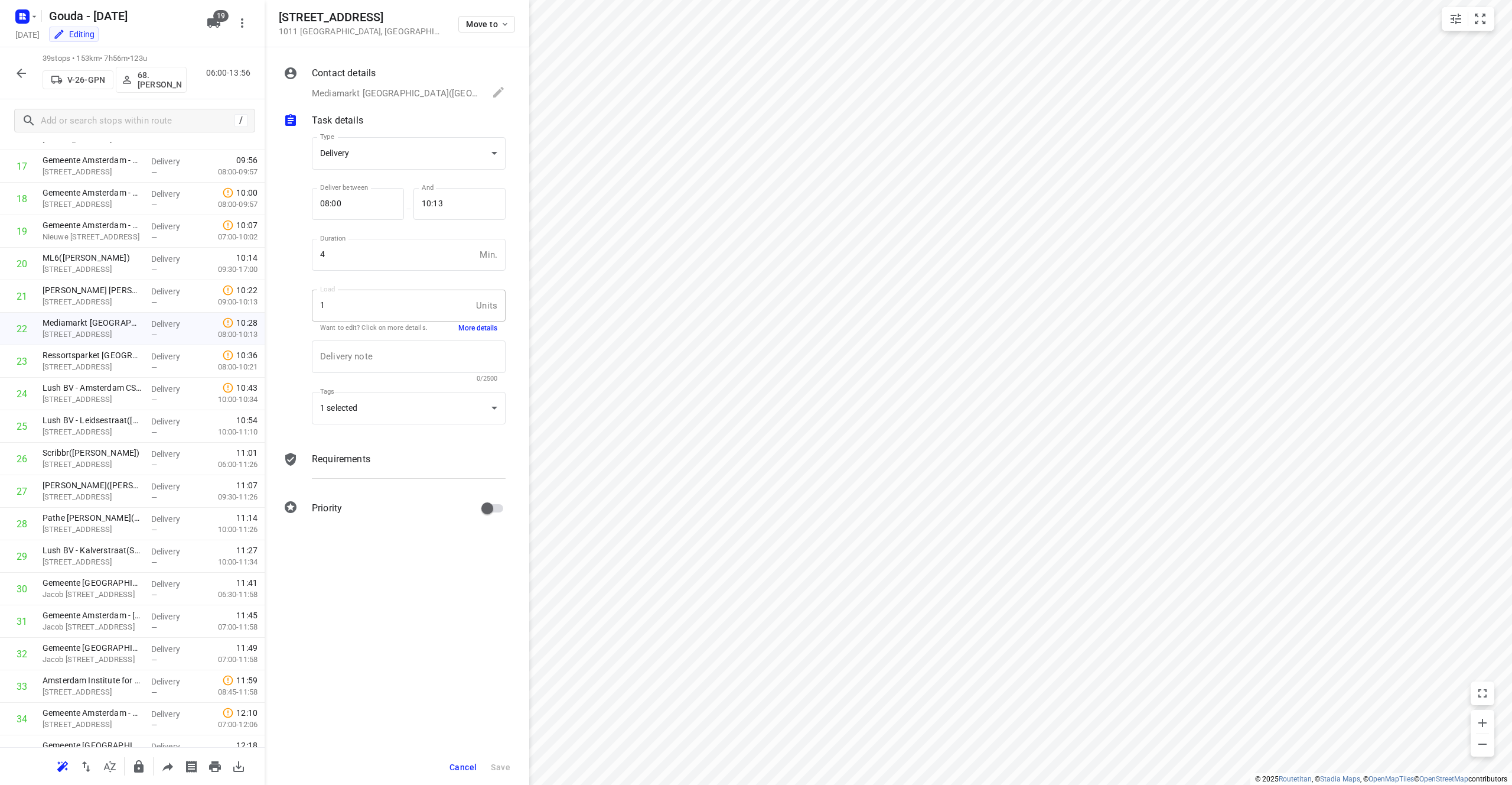
click at [486, 323] on button "More details" at bounding box center [477, 328] width 39 height 10
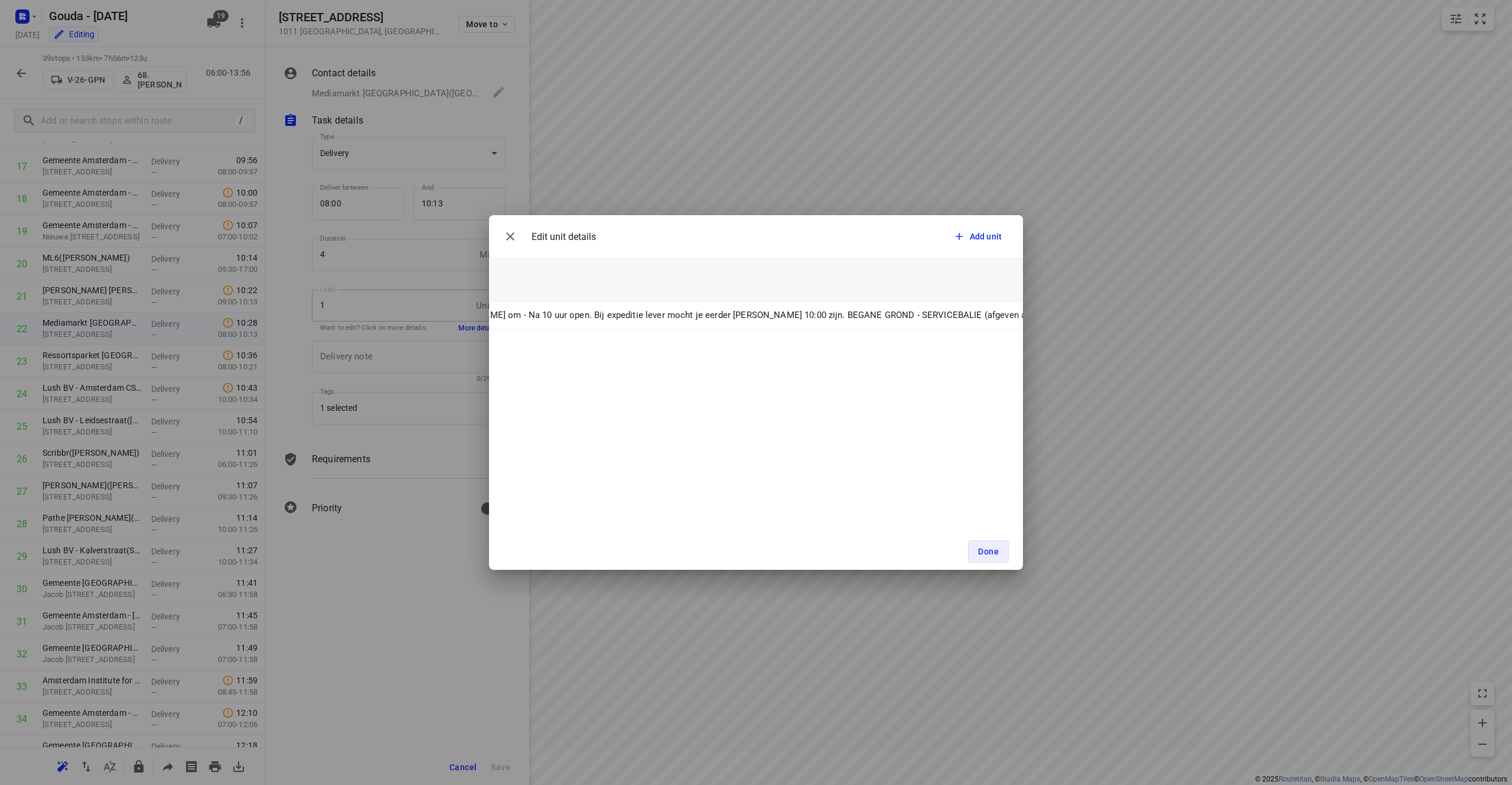
scroll to position [0, 592]
click at [756, 545] on button "Done" at bounding box center [988, 550] width 41 height 22
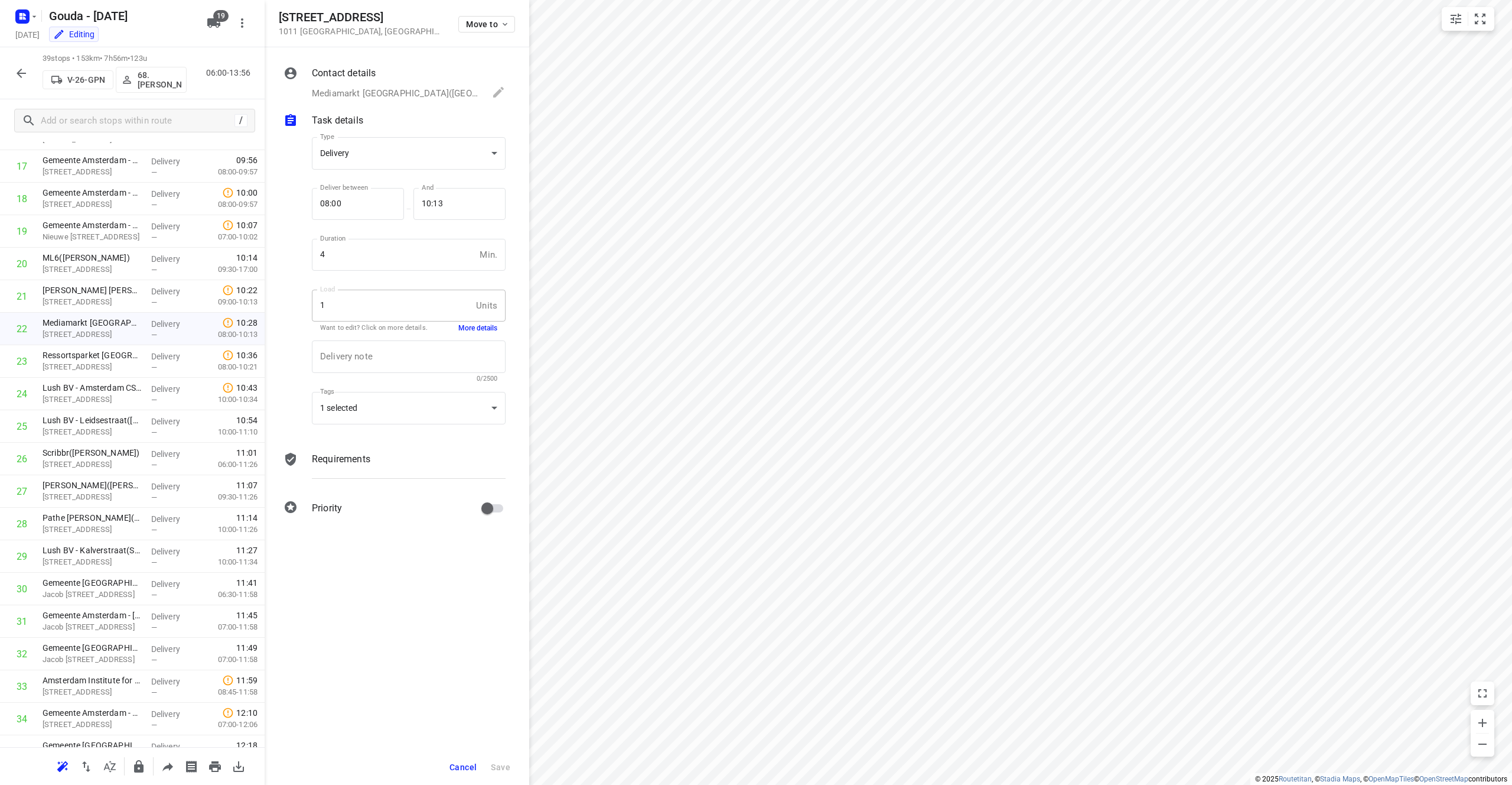
click at [394, 81] on div "Contact details Mediamarkt [GEOGRAPHIC_DATA]([GEOGRAPHIC_DATA]), [PHONE_NUMBER]…" at bounding box center [409, 84] width 198 height 40
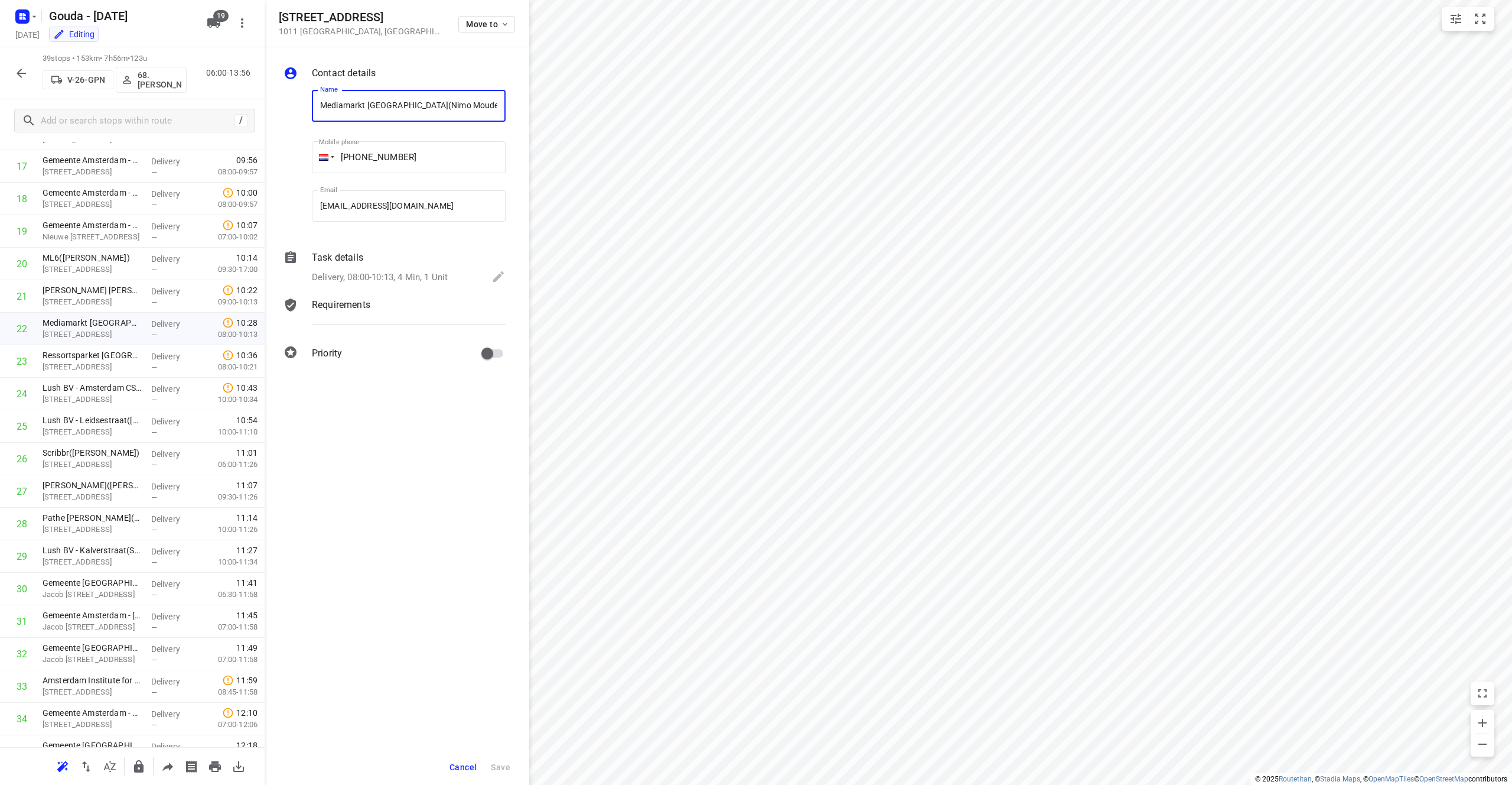
drag, startPoint x: 445, startPoint y: 107, endPoint x: 193, endPoint y: 95, distance: 252.3
click at [193, 95] on div "[STREET_ADDRESS] Move to Contact details Name Mediamarkt [GEOGRAPHIC_DATA](Nimo…" at bounding box center [132, 392] width 264 height 785
click at [121, 267] on p "[STREET_ADDRESS]" at bounding box center [91, 264] width 99 height 12
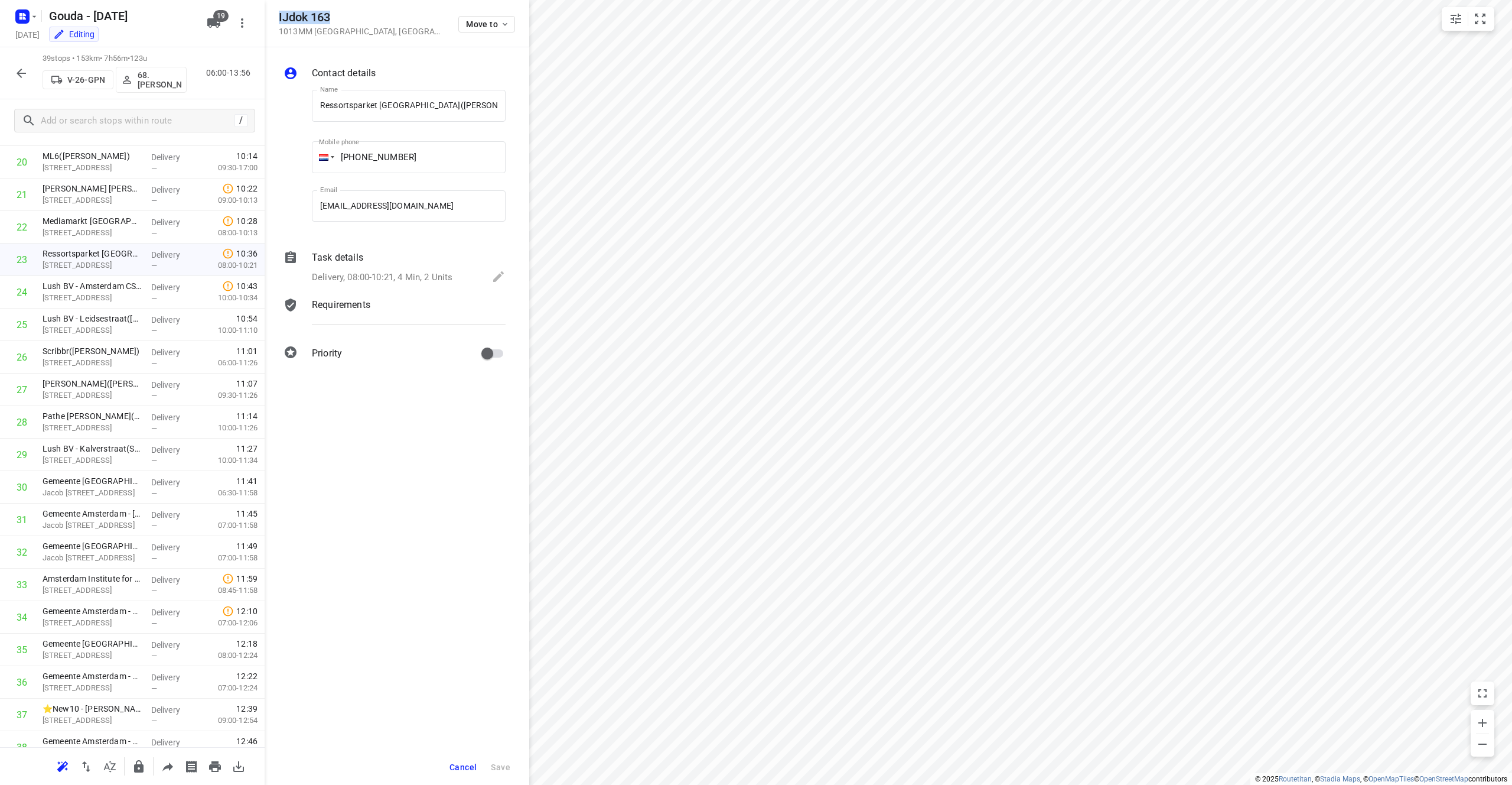
drag, startPoint x: 355, startPoint y: 18, endPoint x: 279, endPoint y: 19, distance: 76.0
click at [279, 19] on h5 "IJdok 163" at bounding box center [361, 18] width 165 height 14
drag, startPoint x: 422, startPoint y: 107, endPoint x: 280, endPoint y: 108, distance: 142.0
click at [280, 108] on div "Contact details Name Ressortsparket [GEOGRAPHIC_DATA]([PERSON_NAME]) Name Mobil…" at bounding box center [397, 215] width 264 height 336
click at [389, 106] on input "Ressortsparket [GEOGRAPHIC_DATA]([PERSON_NAME])" at bounding box center [409, 105] width 194 height 32
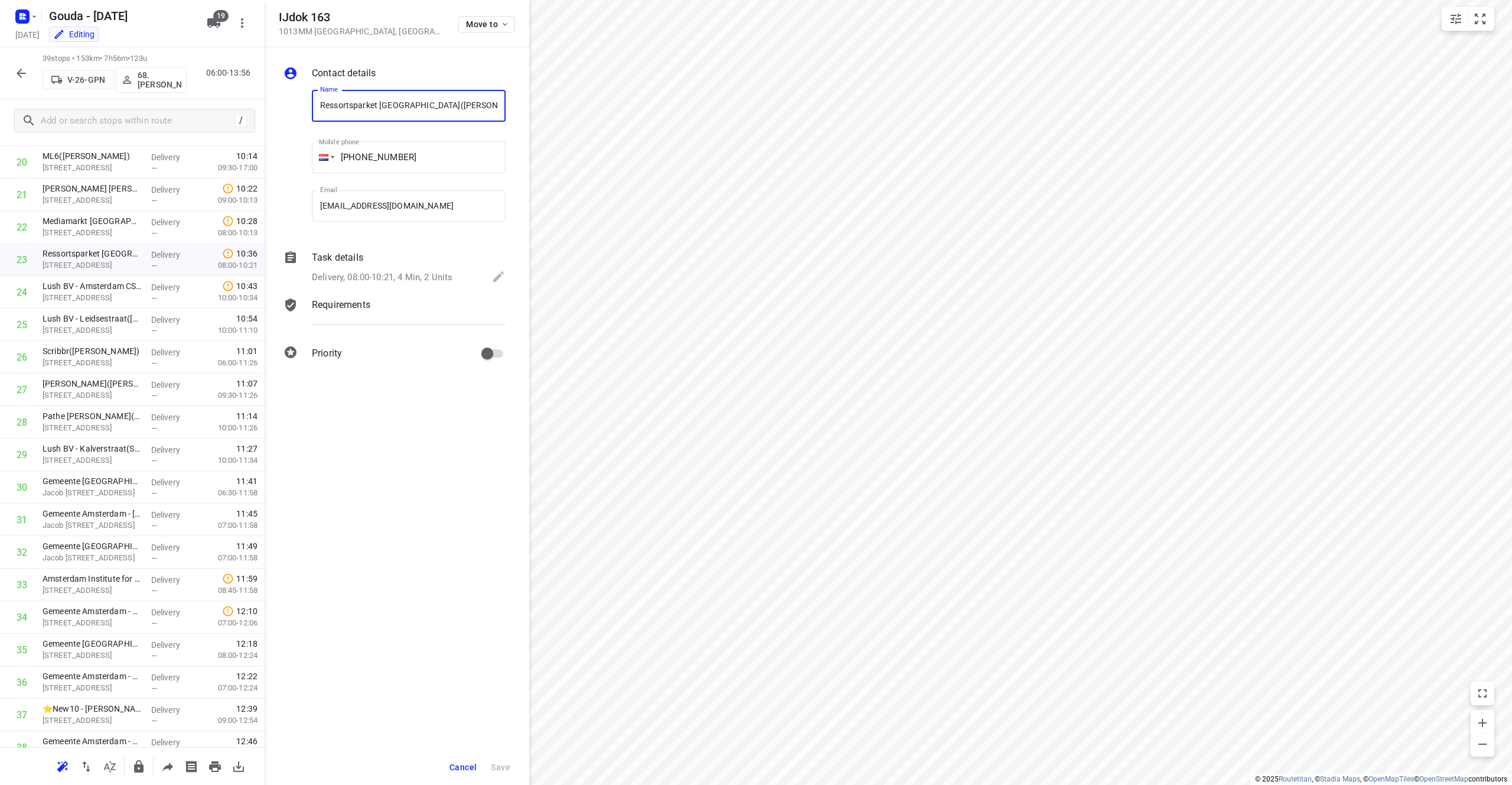
drag, startPoint x: 424, startPoint y: 108, endPoint x: 188, endPoint y: 103, distance: 236.1
click at [188, 103] on div "IJdok 163 1013MM [GEOGRAPHIC_DATA] , [GEOGRAPHIC_DATA] Move to Contact details …" at bounding box center [132, 392] width 264 height 785
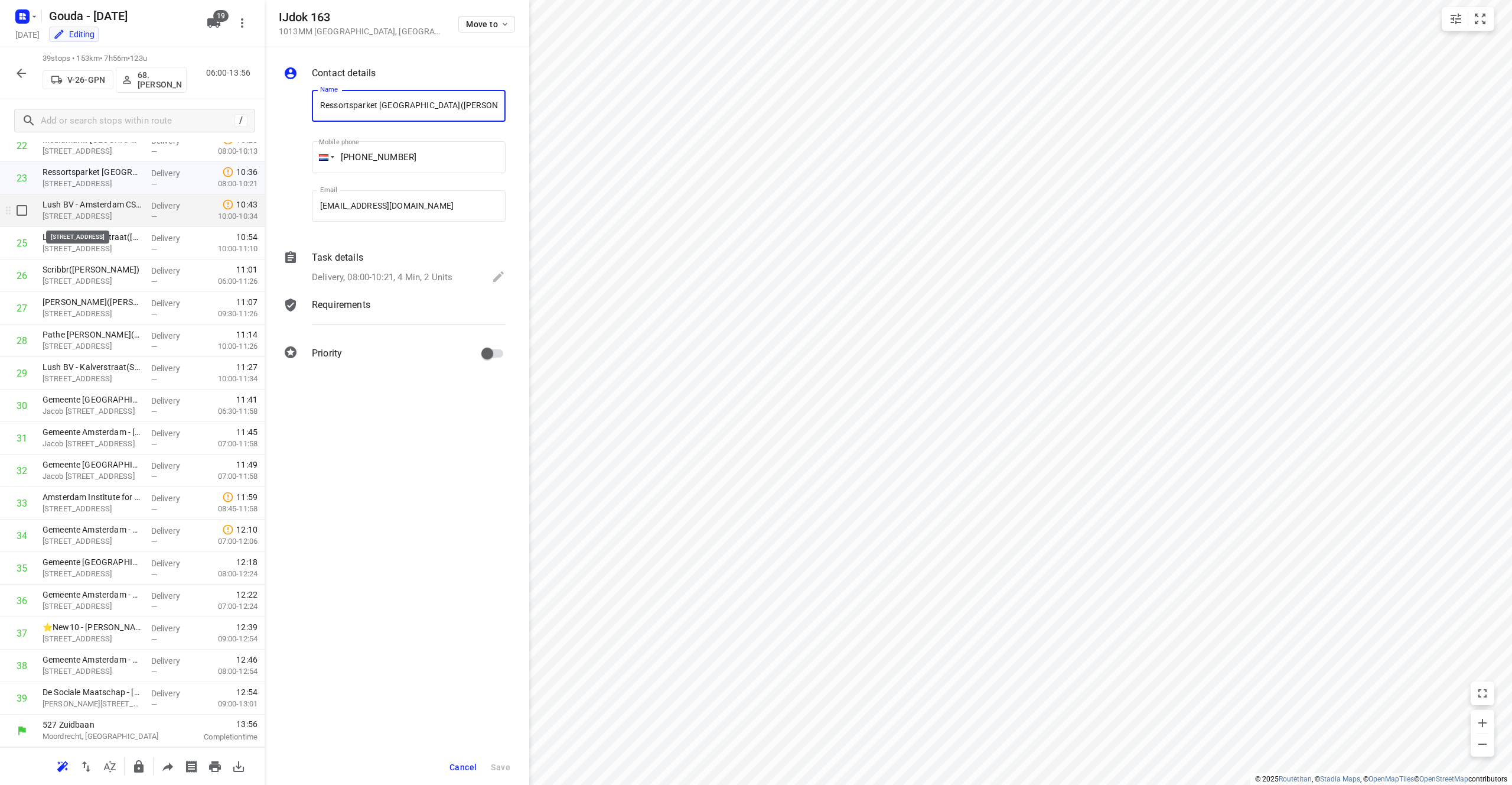
click at [98, 218] on p "[STREET_ADDRESS]" at bounding box center [91, 216] width 99 height 12
drag, startPoint x: 359, startPoint y: 15, endPoint x: 274, endPoint y: 18, distance: 85.1
click at [274, 18] on div "[STREET_ADDRESS] Move to" at bounding box center [397, 23] width 264 height 47
click at [382, 259] on div "Task details" at bounding box center [409, 258] width 194 height 14
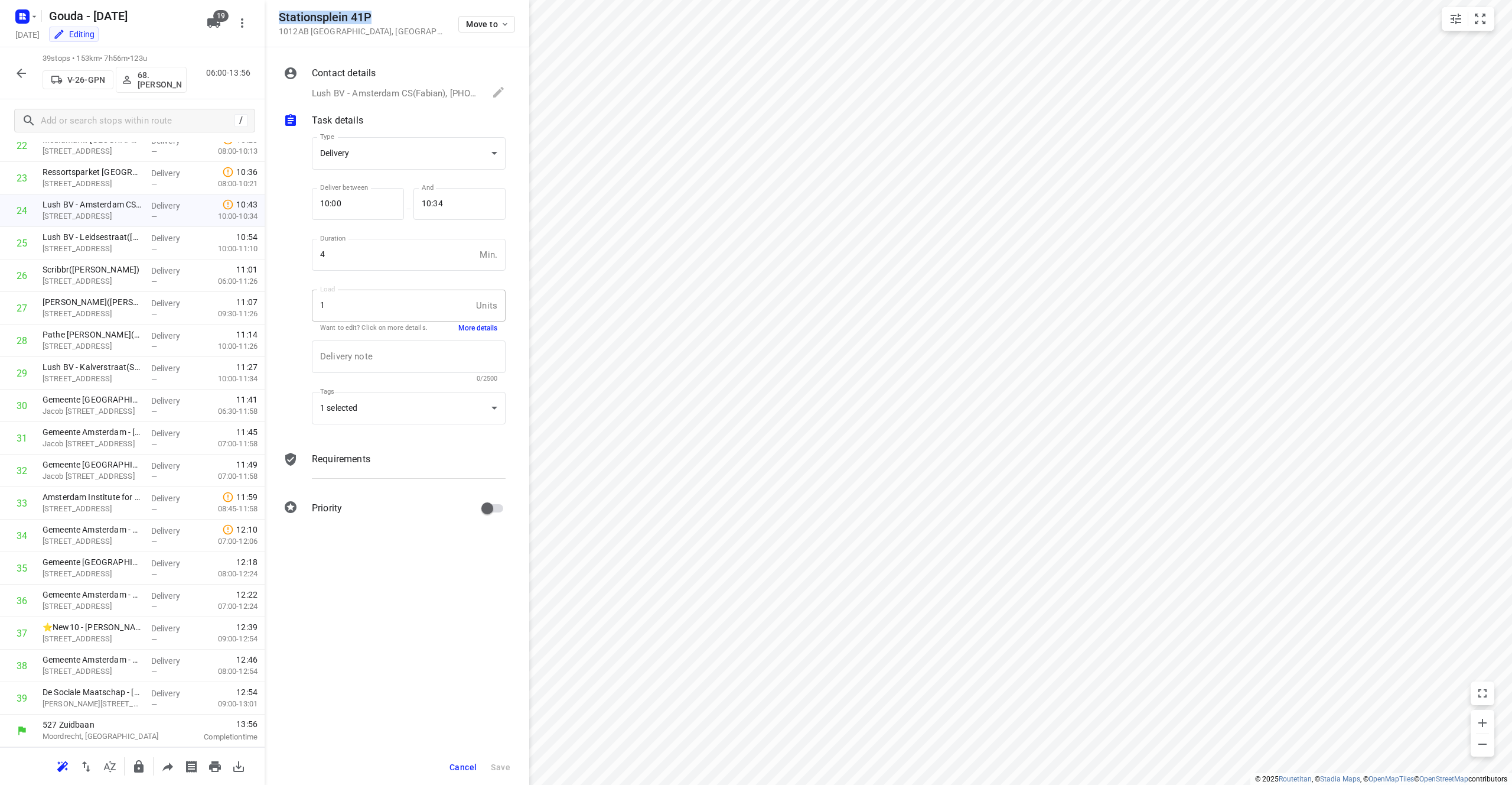
click at [482, 329] on button "More details" at bounding box center [477, 328] width 39 height 10
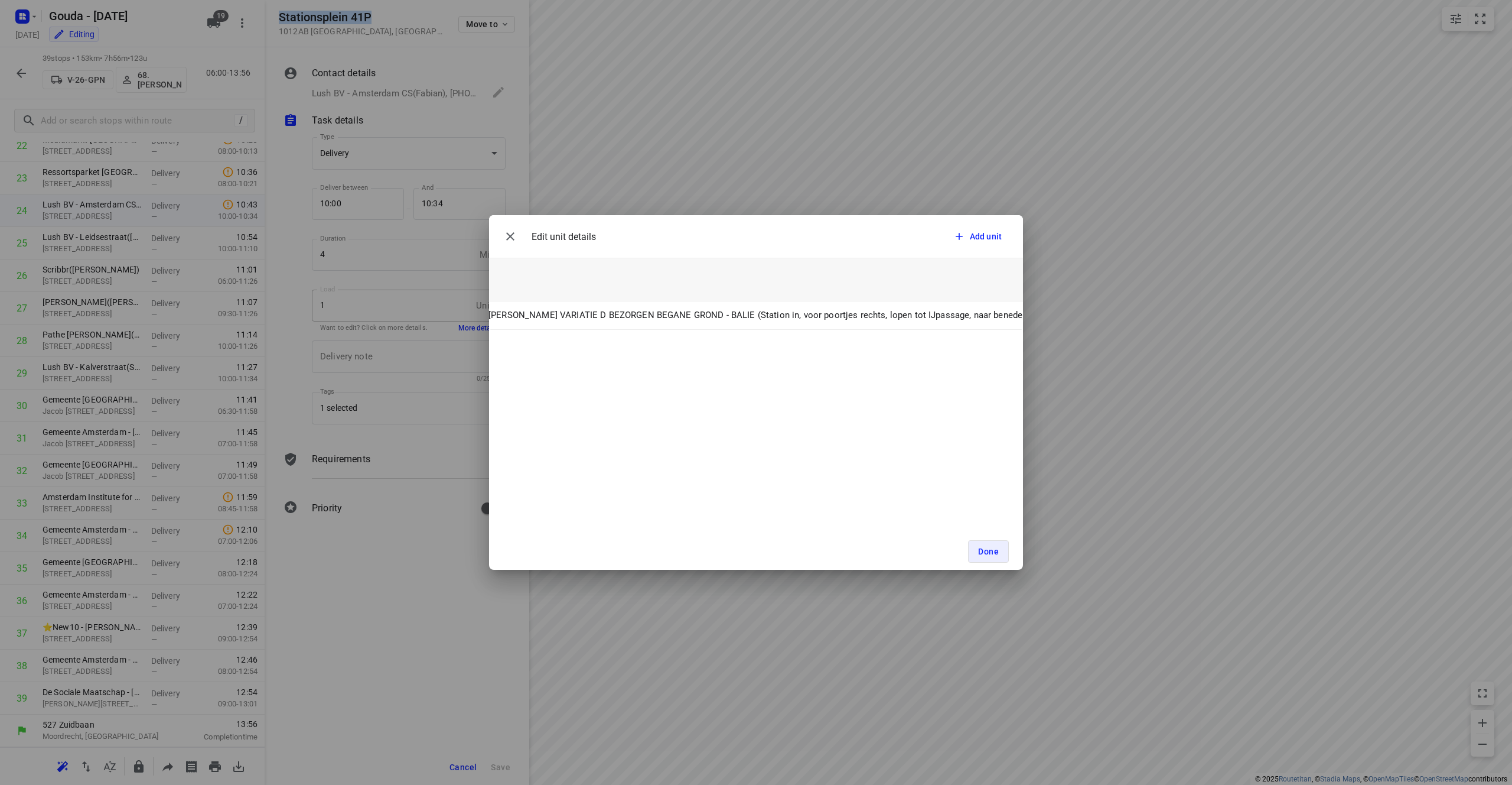
scroll to position [0, 848]
click at [756, 550] on span "Done" at bounding box center [989, 551] width 21 height 9
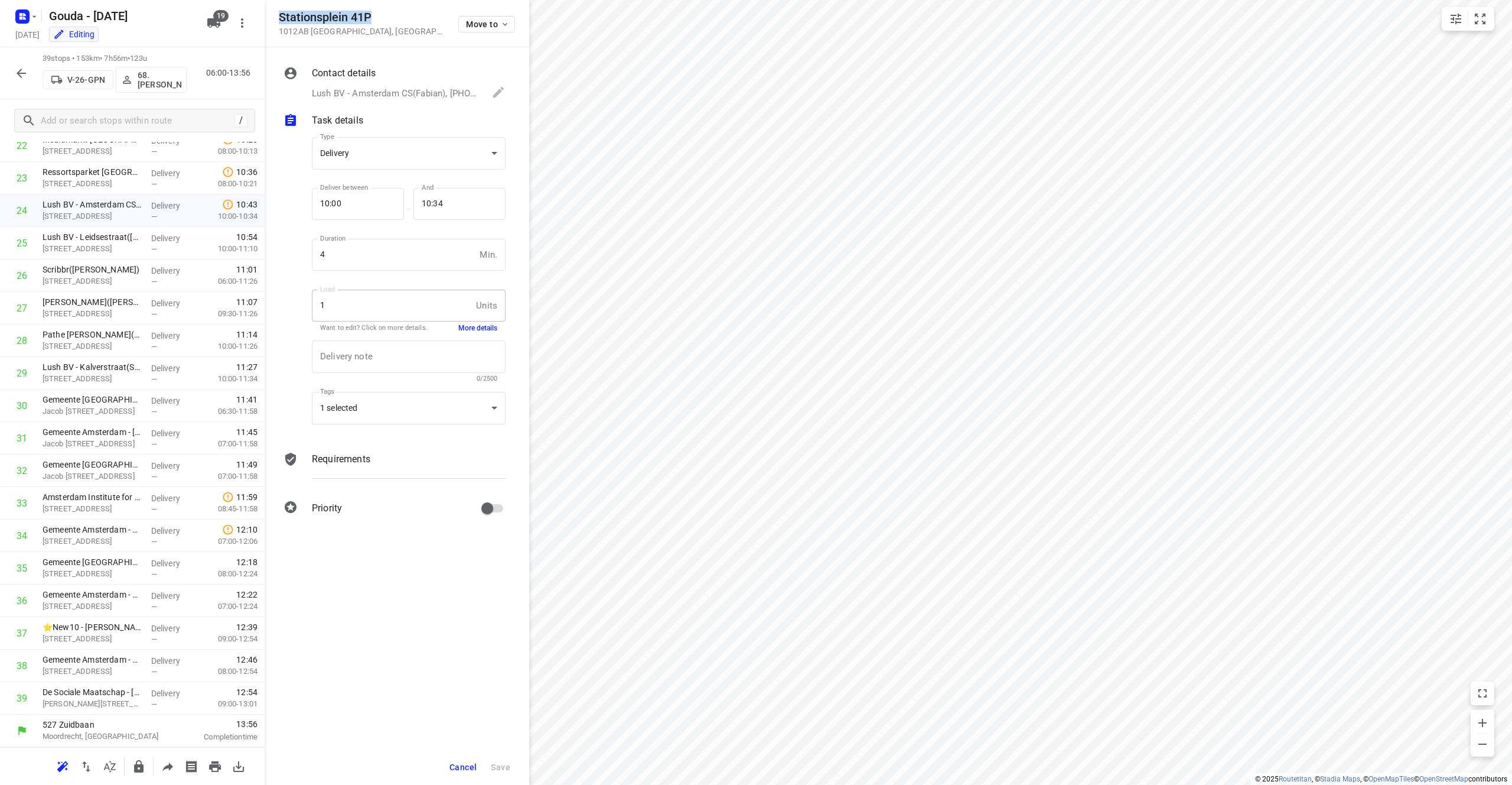
click at [367, 100] on p "Lush BV - Amsterdam CS(Fabian), [PHONE_NUMBER], [EMAIL_ADDRESS][DOMAIN_NAME]" at bounding box center [396, 94] width 168 height 14
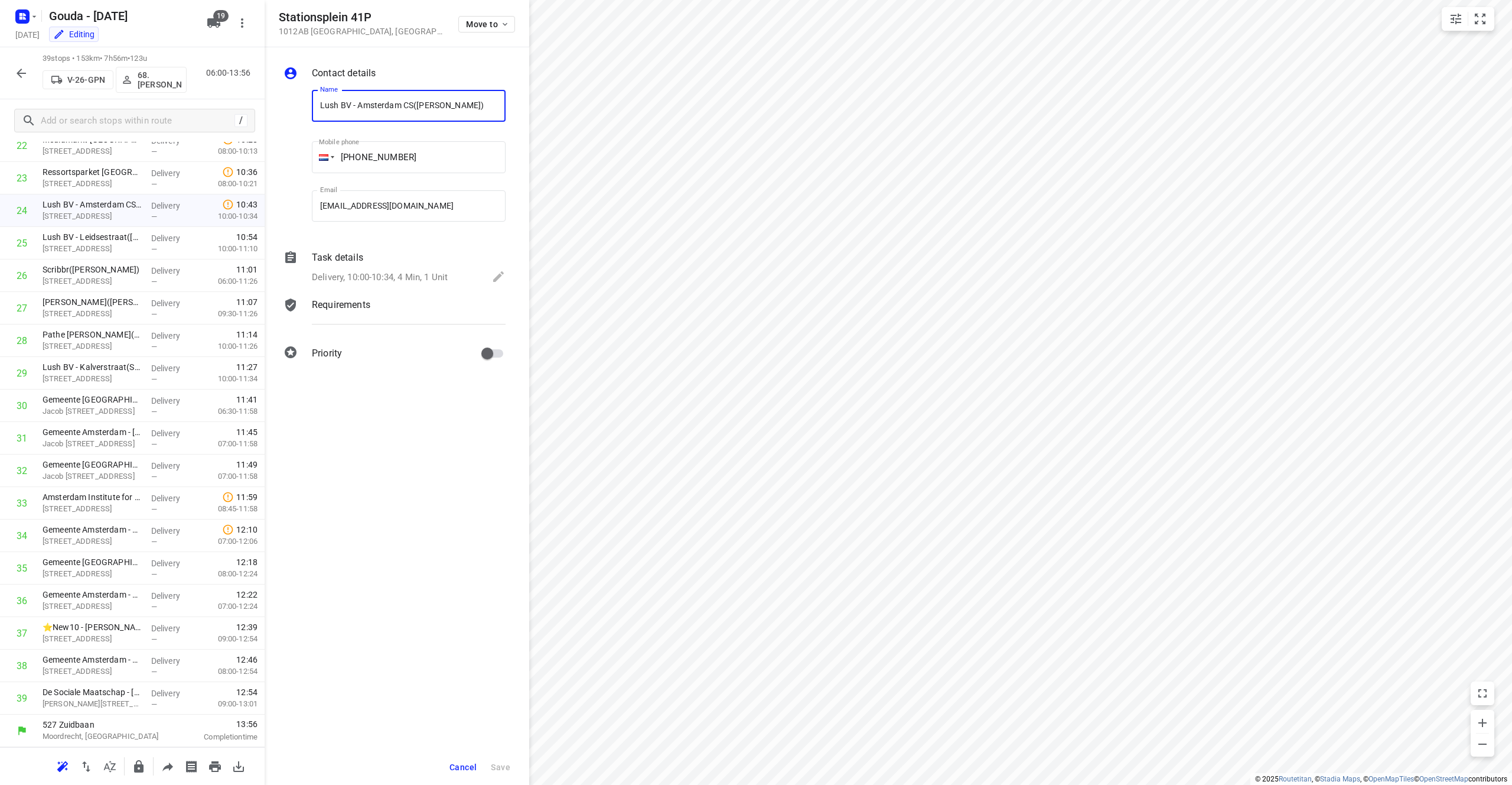
drag, startPoint x: 413, startPoint y: 103, endPoint x: 300, endPoint y: 107, distance: 113.1
click at [300, 107] on div "Name Lush BV - [GEOGRAPHIC_DATA] CS([PERSON_NAME]) Name Mobile phone [PHONE_NUM…" at bounding box center [394, 158] width 227 height 156
click at [101, 244] on p "[STREET_ADDRESS]" at bounding box center [91, 248] width 99 height 12
drag, startPoint x: 357, startPoint y: 15, endPoint x: 276, endPoint y: 15, distance: 81.0
click at [276, 15] on div "[STREET_ADDRESS] Move to" at bounding box center [397, 23] width 264 height 47
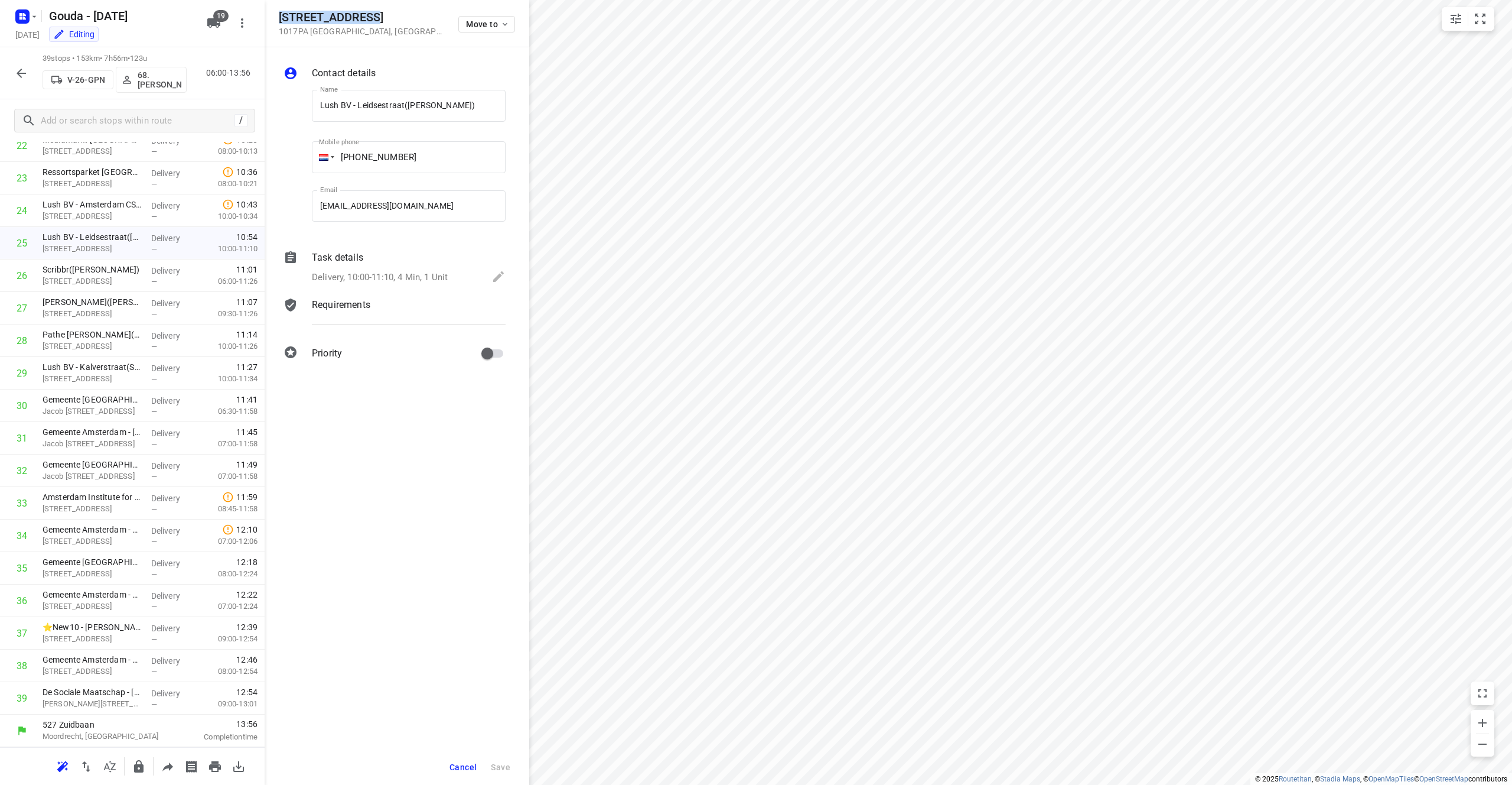
click at [372, 274] on p "Delivery, 10:00-11:10, 4 Min, 1 Unit" at bounding box center [380, 278] width 136 height 14
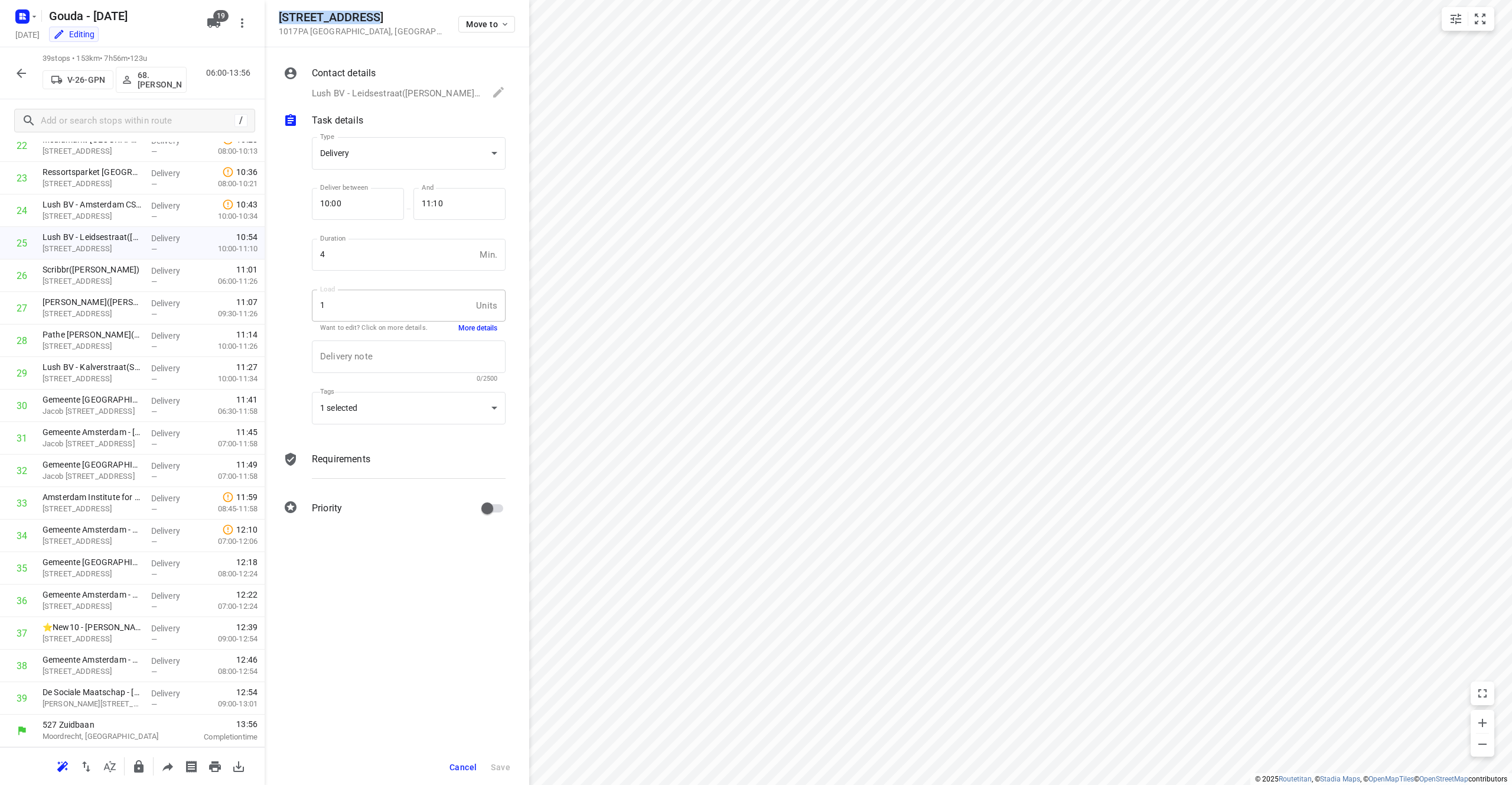
click at [467, 325] on button "More details" at bounding box center [477, 328] width 39 height 10
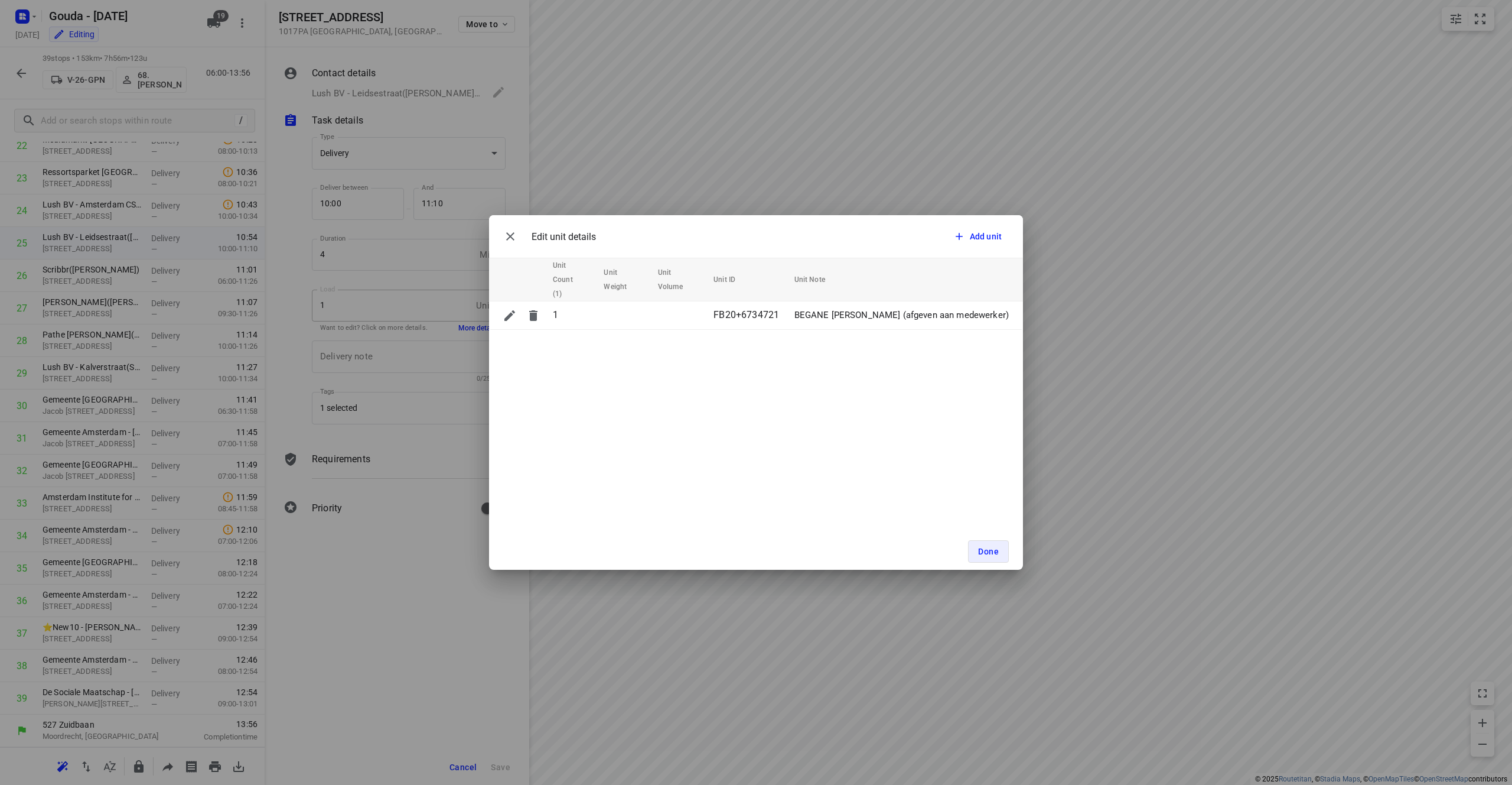
click at [369, 78] on div "Edit unit details Add unit Unit Count (1) Unit Weight Unit Volume Unit ID Unit …" at bounding box center [756, 392] width 1512 height 785
click at [374, 34] on div "Edit unit details Add unit Unit Count (1) Unit Weight Unit Volume Unit ID Unit …" at bounding box center [756, 392] width 1512 height 785
click at [756, 560] on button "Done" at bounding box center [988, 550] width 41 height 22
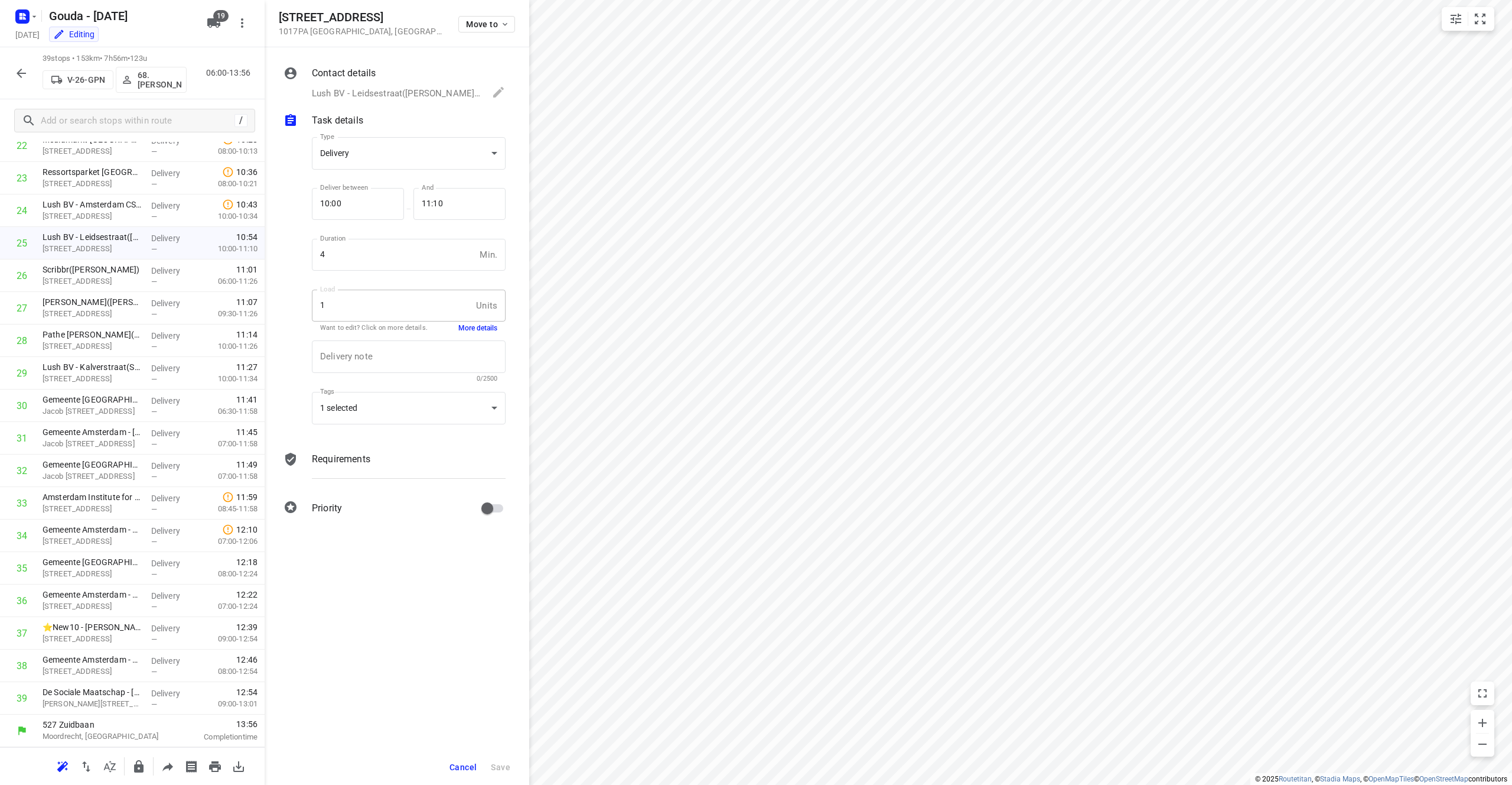
click at [400, 91] on p "Lush BV - Leidsestraat([PERSON_NAME]), [PHONE_NUMBER], [EMAIL_ADDRESS][DOMAIN_N…" at bounding box center [396, 94] width 168 height 14
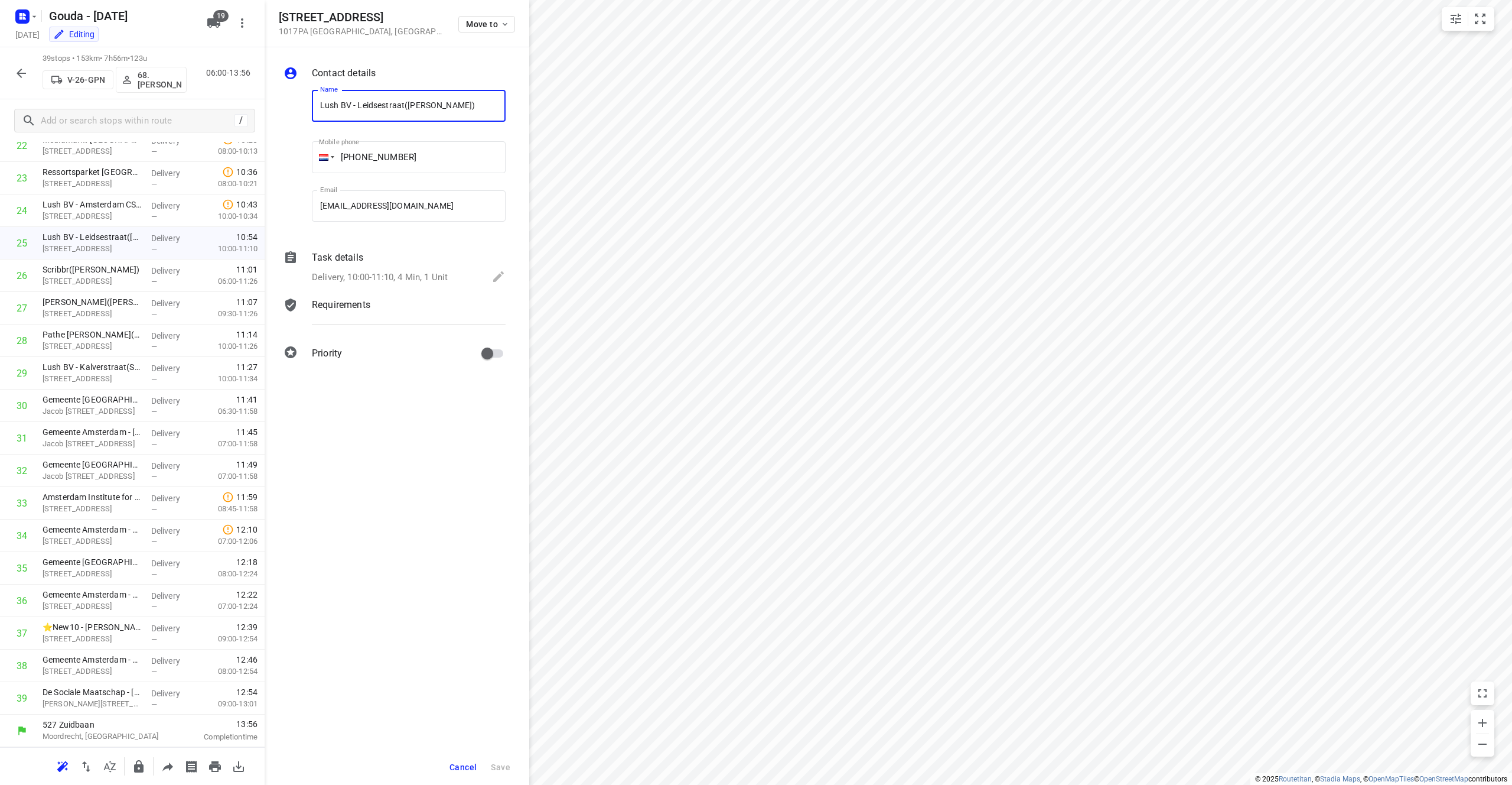
drag, startPoint x: 404, startPoint y: 105, endPoint x: 249, endPoint y: 106, distance: 155.0
click at [249, 106] on div "[STREET_ADDRESS] Move to Contact details Name Lush BV - [GEOGRAPHIC_DATA]([PERS…" at bounding box center [132, 392] width 264 height 785
click at [108, 284] on p "[STREET_ADDRESS]" at bounding box center [91, 281] width 99 height 12
drag, startPoint x: 336, startPoint y: 18, endPoint x: 281, endPoint y: 19, distance: 55.0
click at [281, 19] on h5 "Singel 542" at bounding box center [361, 18] width 165 height 14
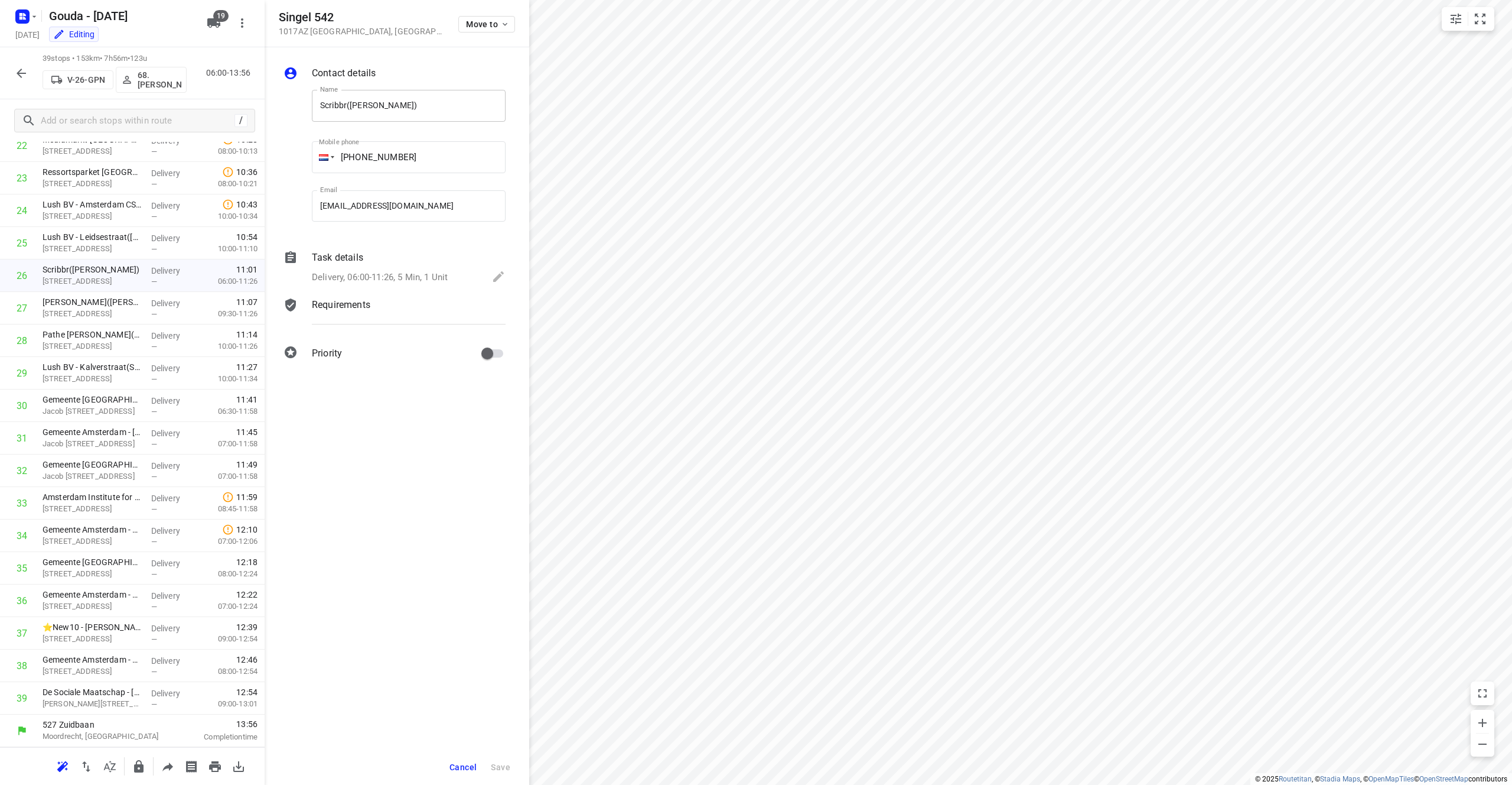
click at [333, 101] on input "Scribbr([PERSON_NAME])" at bounding box center [409, 105] width 194 height 32
click at [384, 257] on div "Task details" at bounding box center [409, 258] width 194 height 14
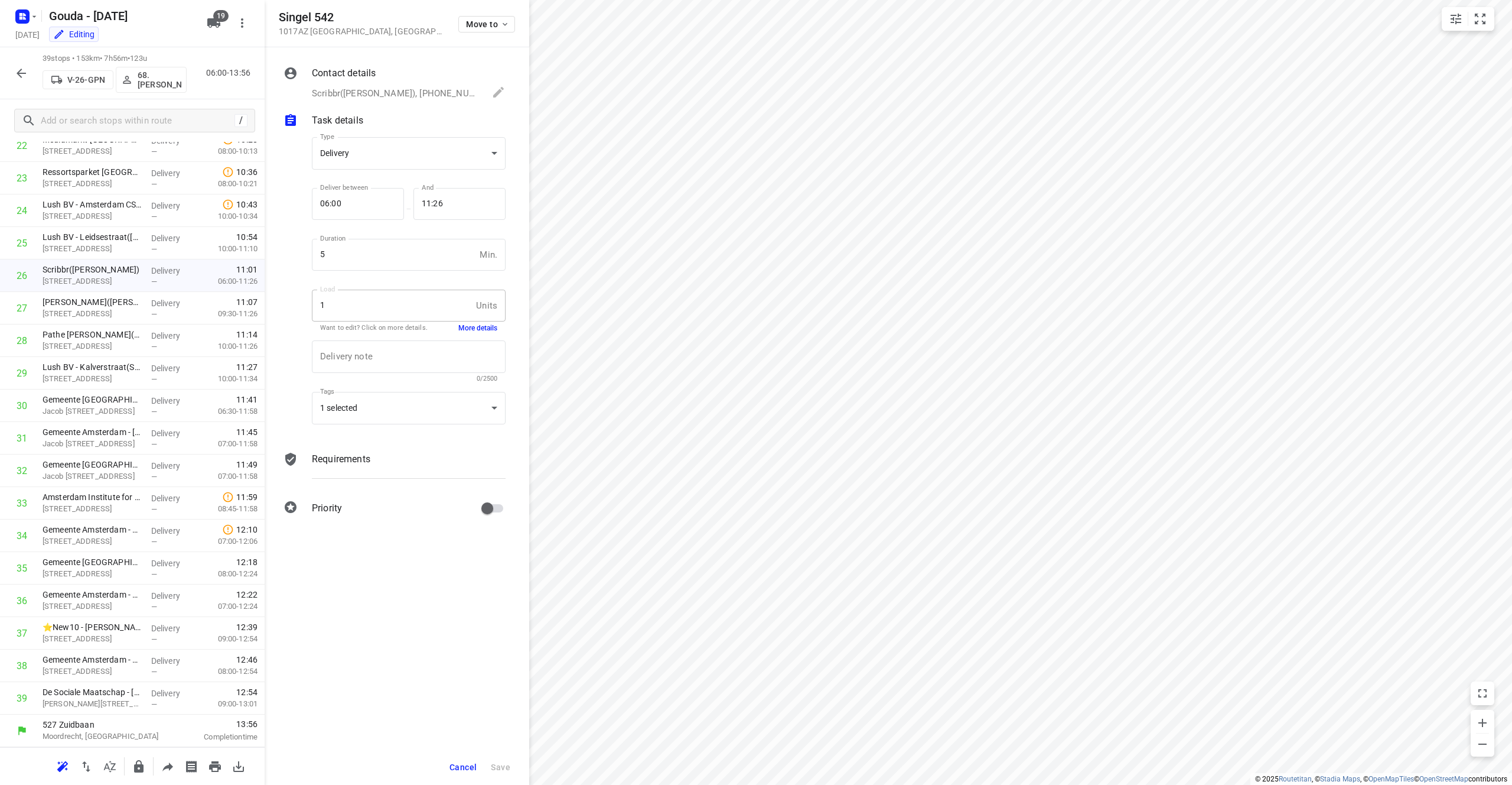
click at [482, 325] on button "More details" at bounding box center [477, 328] width 39 height 10
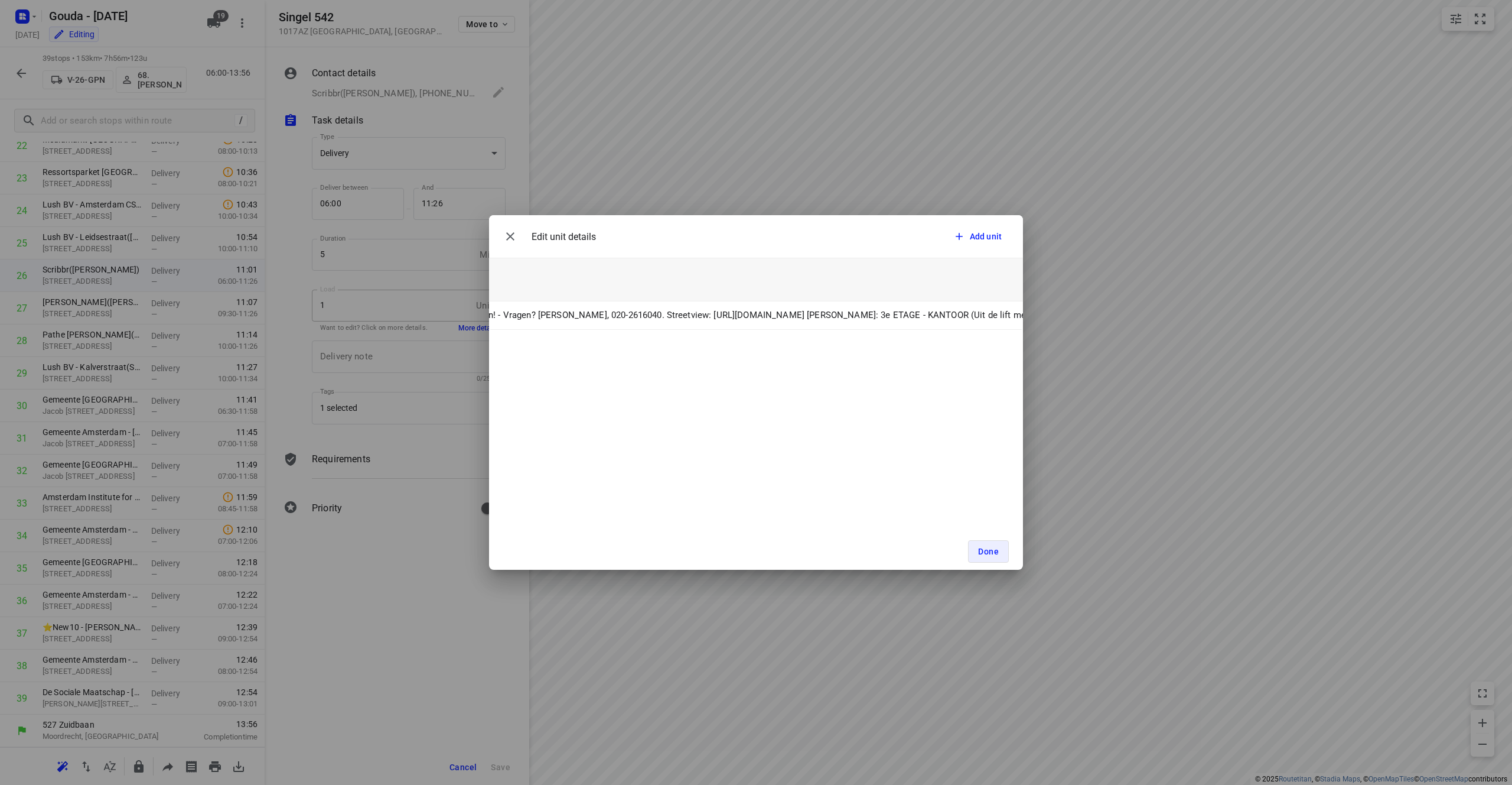
scroll to position [0, 499]
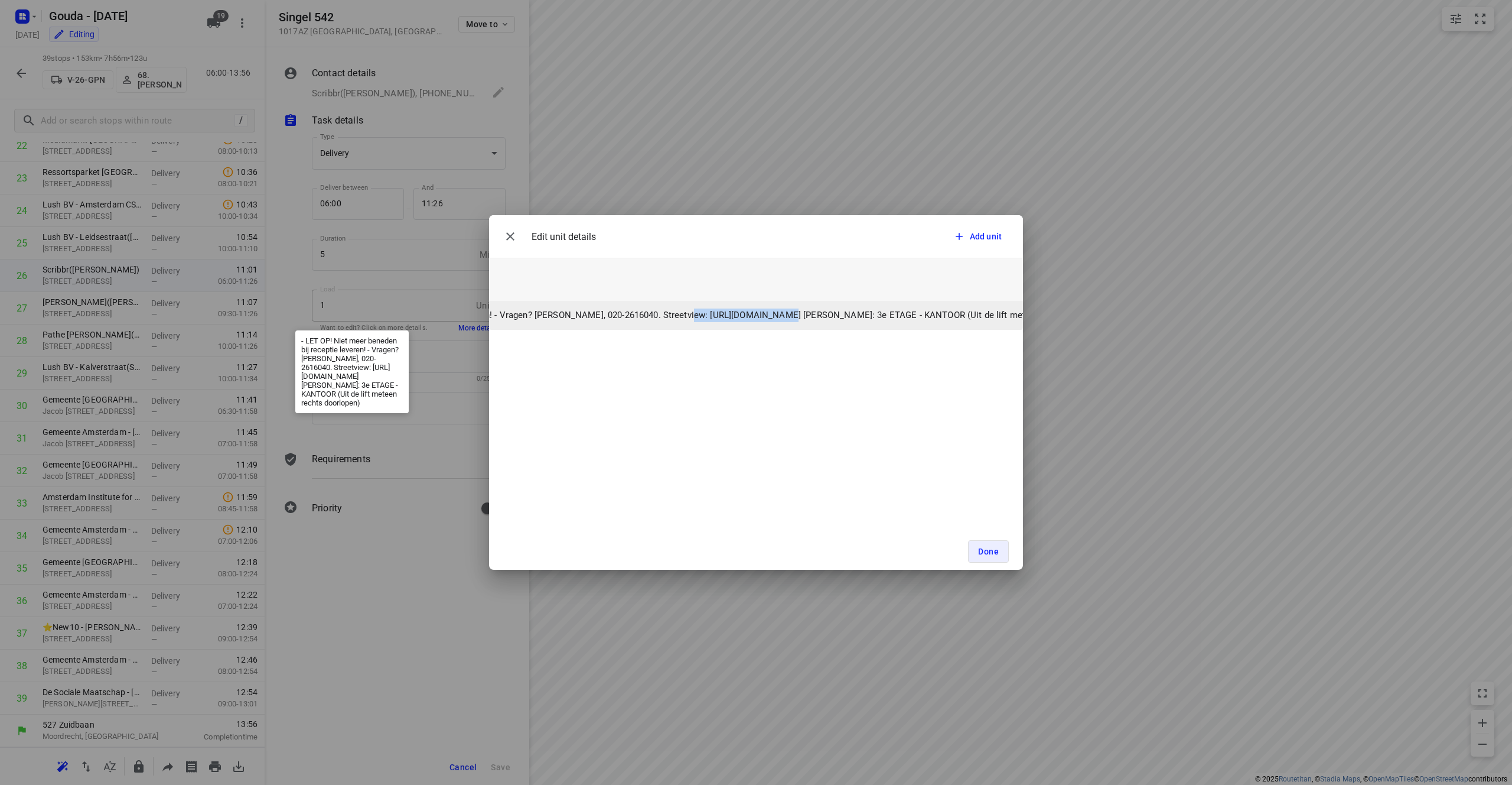
drag, startPoint x: 762, startPoint y: 315, endPoint x: 686, endPoint y: 314, distance: 76.0
click at [686, 314] on p "- LET OP! Niet meer beneden bij receptie leveren! - Vragen? [PERSON_NAME], 020-…" at bounding box center [705, 315] width 818 height 14
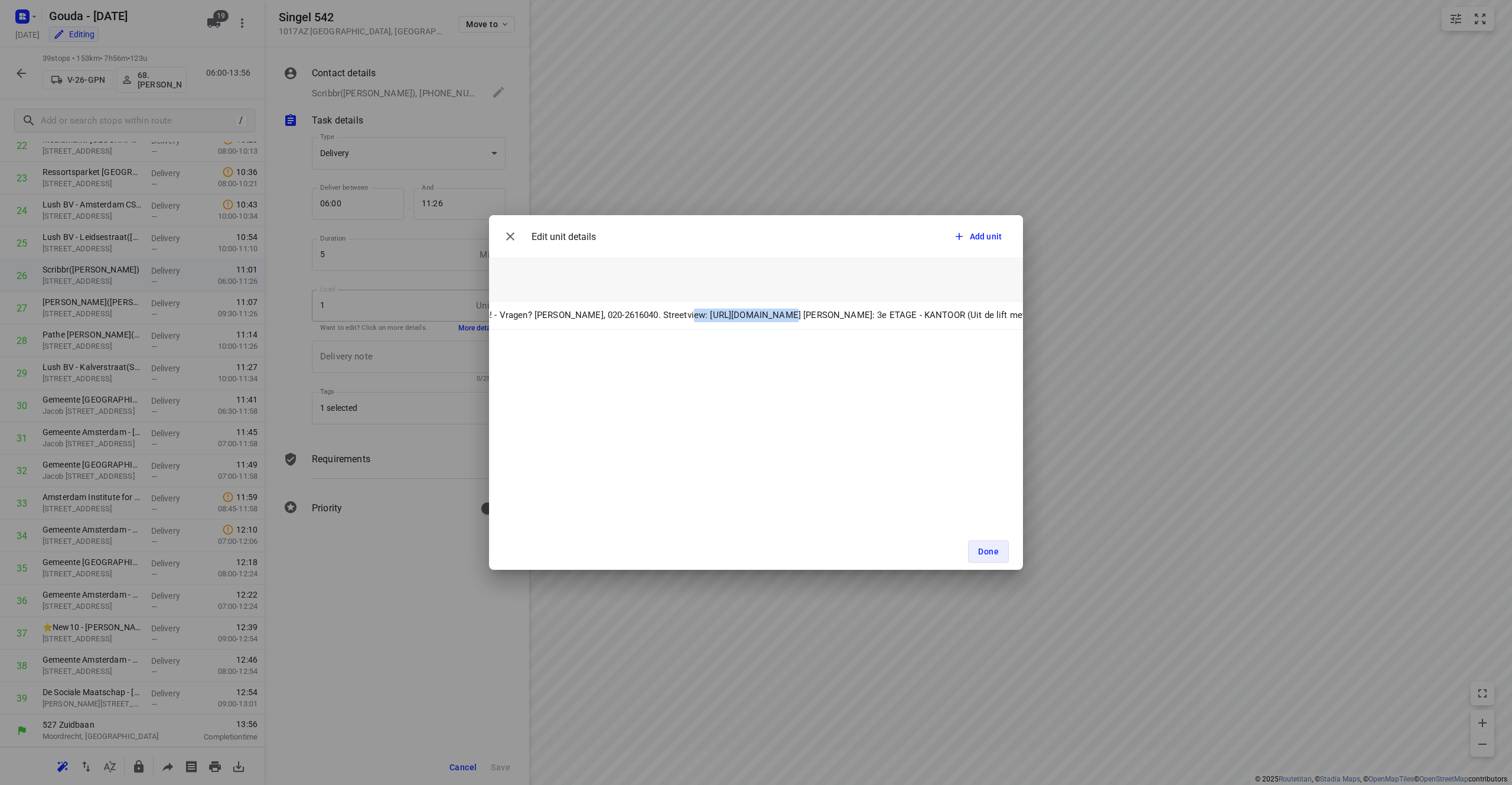
scroll to position [0, 0]
click at [322, 19] on div "Edit unit details Add unit Unit Count (1) Unit Weight Unit Volume Unit ID Unit …" at bounding box center [756, 392] width 1512 height 785
click at [756, 546] on button "Done" at bounding box center [988, 550] width 41 height 22
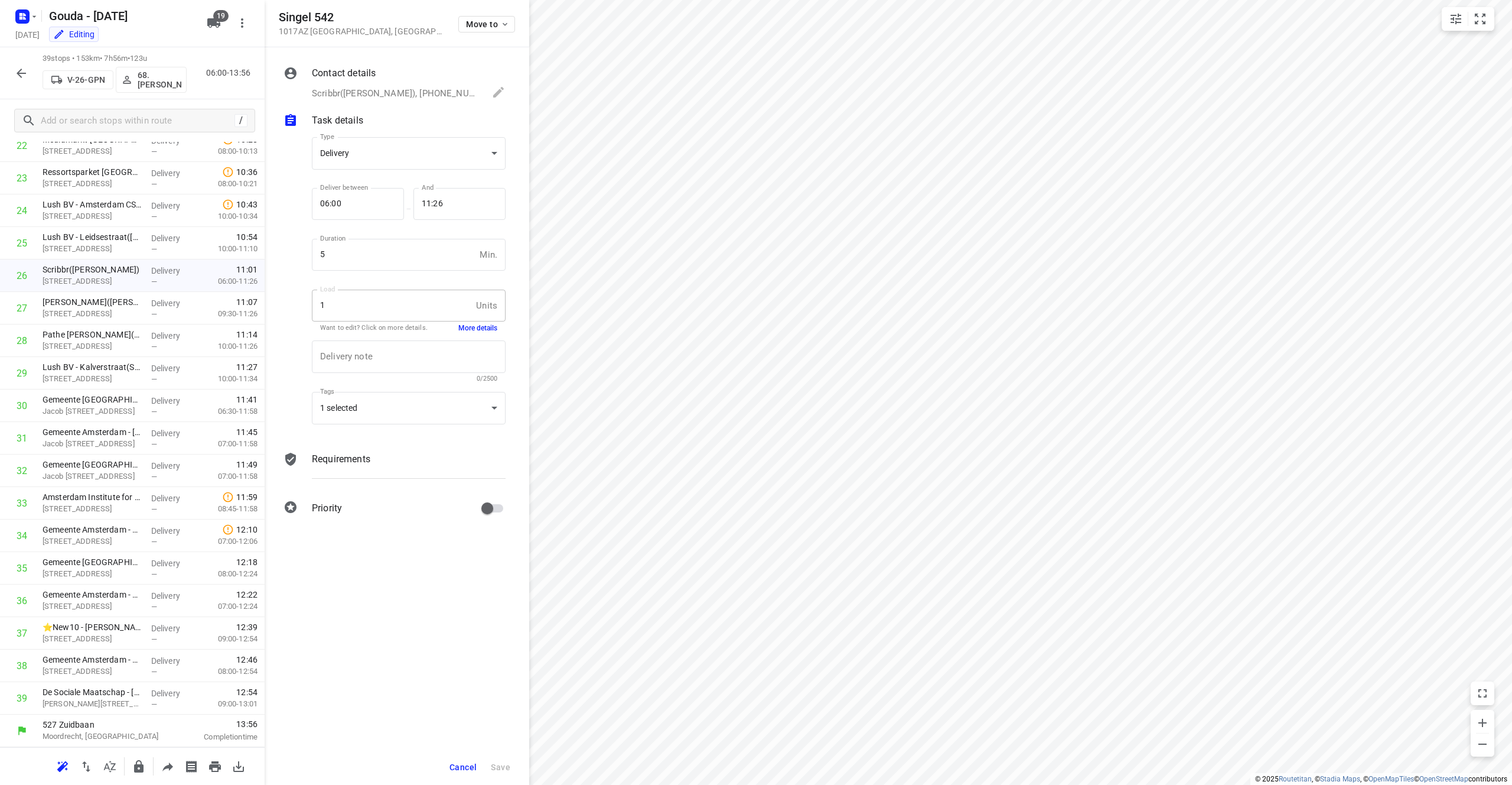
click at [332, 95] on p "Scribbr([PERSON_NAME]), [PHONE_NUMBER], [EMAIL_ADDRESS][DOMAIN_NAME]" at bounding box center [396, 94] width 168 height 14
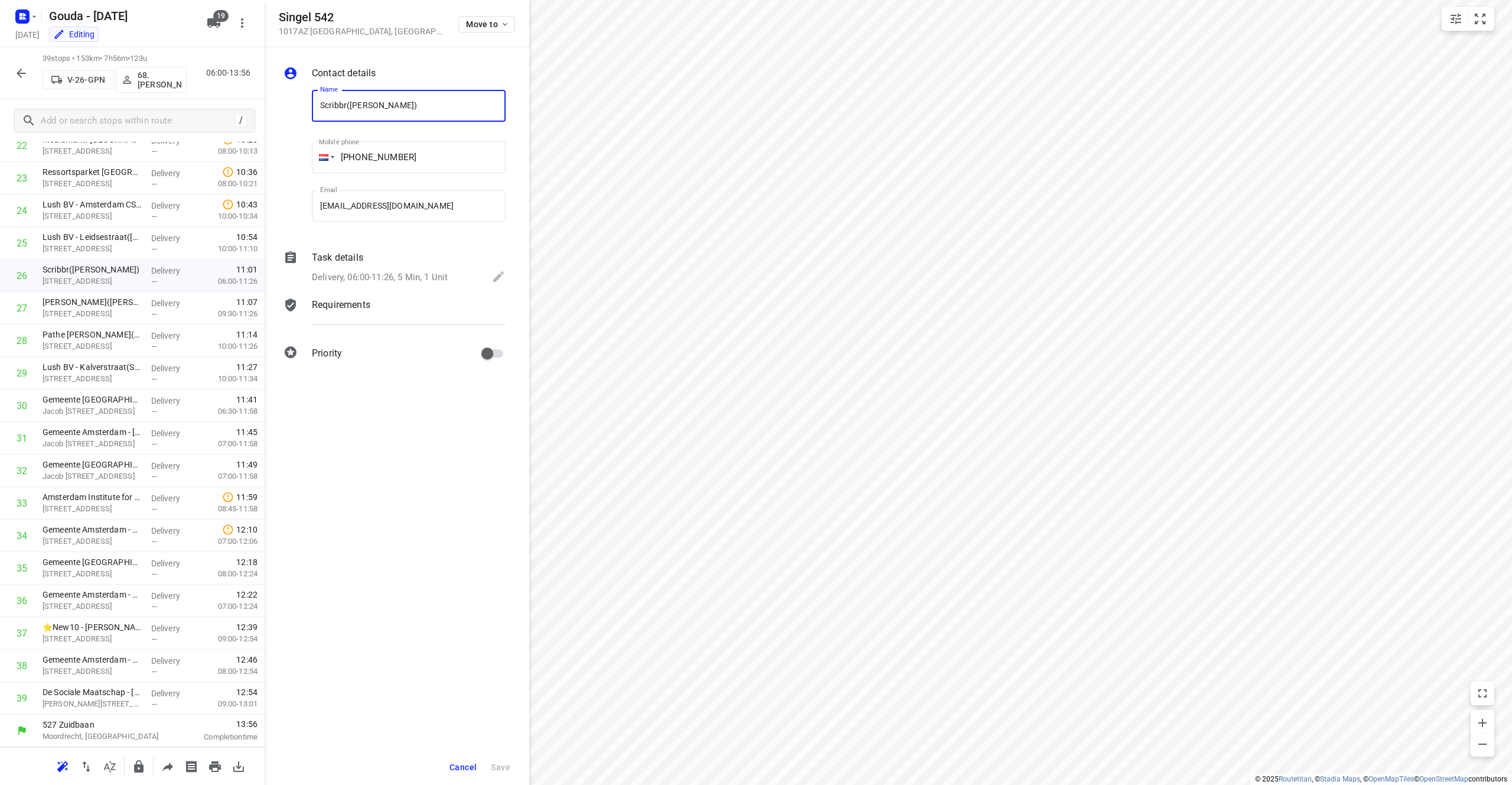
click at [332, 106] on input "Scribbr([PERSON_NAME])" at bounding box center [409, 105] width 194 height 32
click at [78, 308] on p "[STREET_ADDRESS]" at bounding box center [91, 313] width 99 height 12
drag, startPoint x: 420, startPoint y: 12, endPoint x: 242, endPoint y: 14, distance: 178.0
click at [242, 14] on div "[STREET_ADDRESS] Move to Contact details Name [PERSON_NAME]([PERSON_NAME]) Name…" at bounding box center [132, 392] width 264 height 785
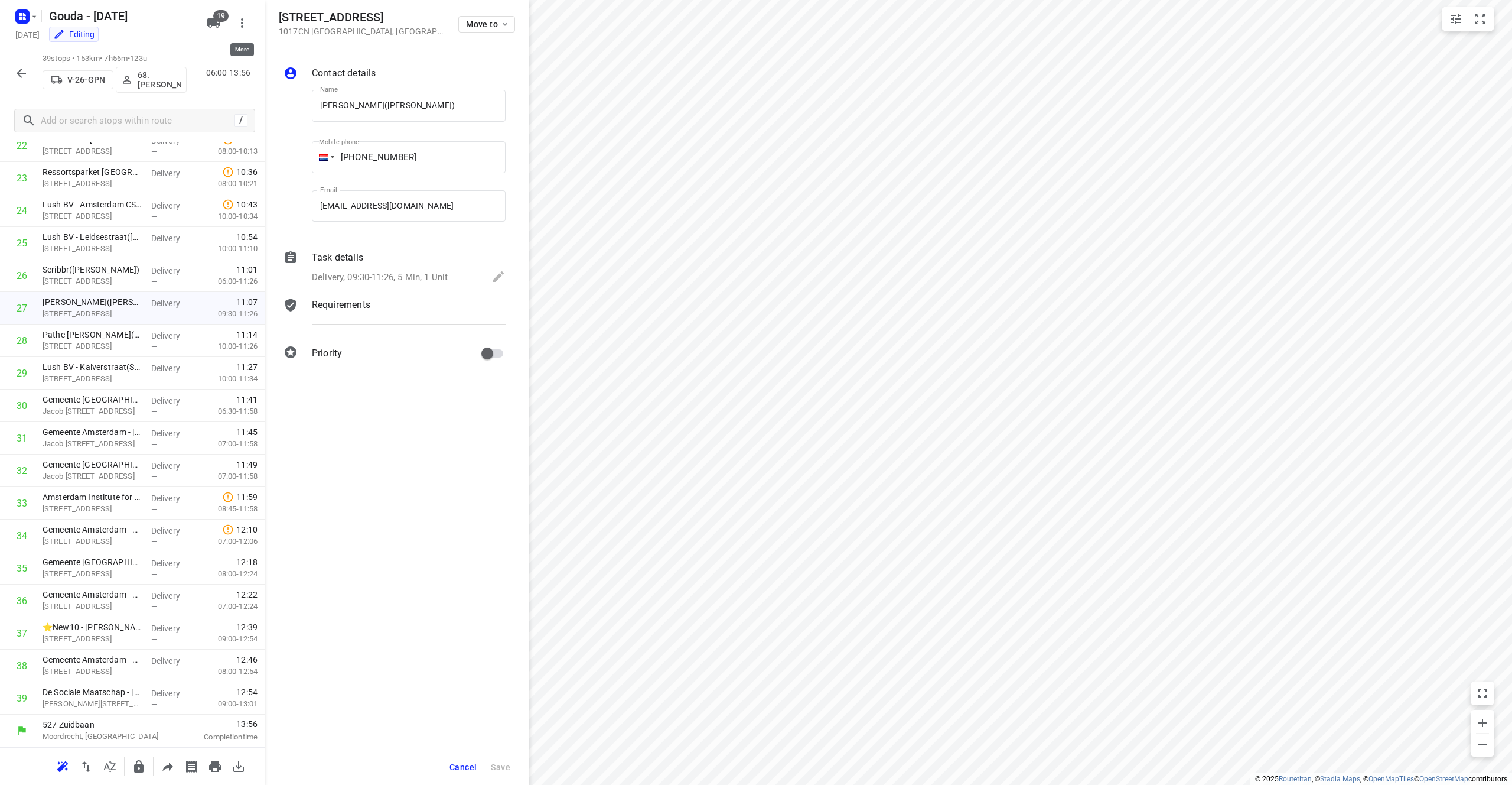
drag, startPoint x: 269, startPoint y: 9, endPoint x: 304, endPoint y: 11, distance: 35.1
click at [264, 9] on div "[STREET_ADDRESS] Move to Contact details Name [PERSON_NAME]([PERSON_NAME]) Name…" at bounding box center [132, 392] width 264 height 785
click at [294, 16] on h5 "[STREET_ADDRESS]" at bounding box center [361, 18] width 165 height 14
drag, startPoint x: 280, startPoint y: 17, endPoint x: 417, endPoint y: 15, distance: 137.0
click at [417, 15] on div "[STREET_ADDRESS] Move to" at bounding box center [397, 23] width 236 height 25
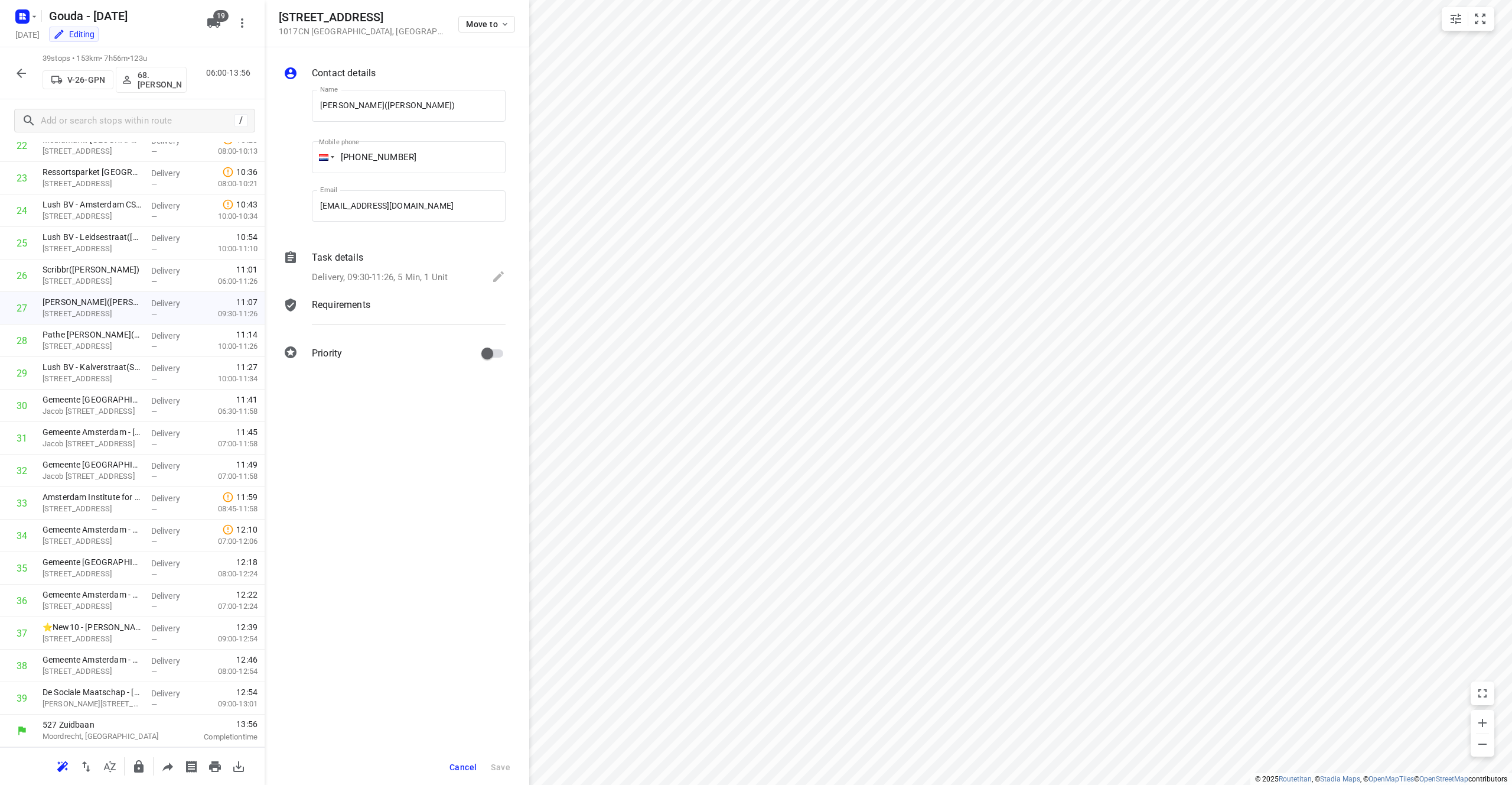
click at [380, 269] on div "Delivery, 09:30-11:26, 5 Min, 1 Unit" at bounding box center [409, 278] width 194 height 17
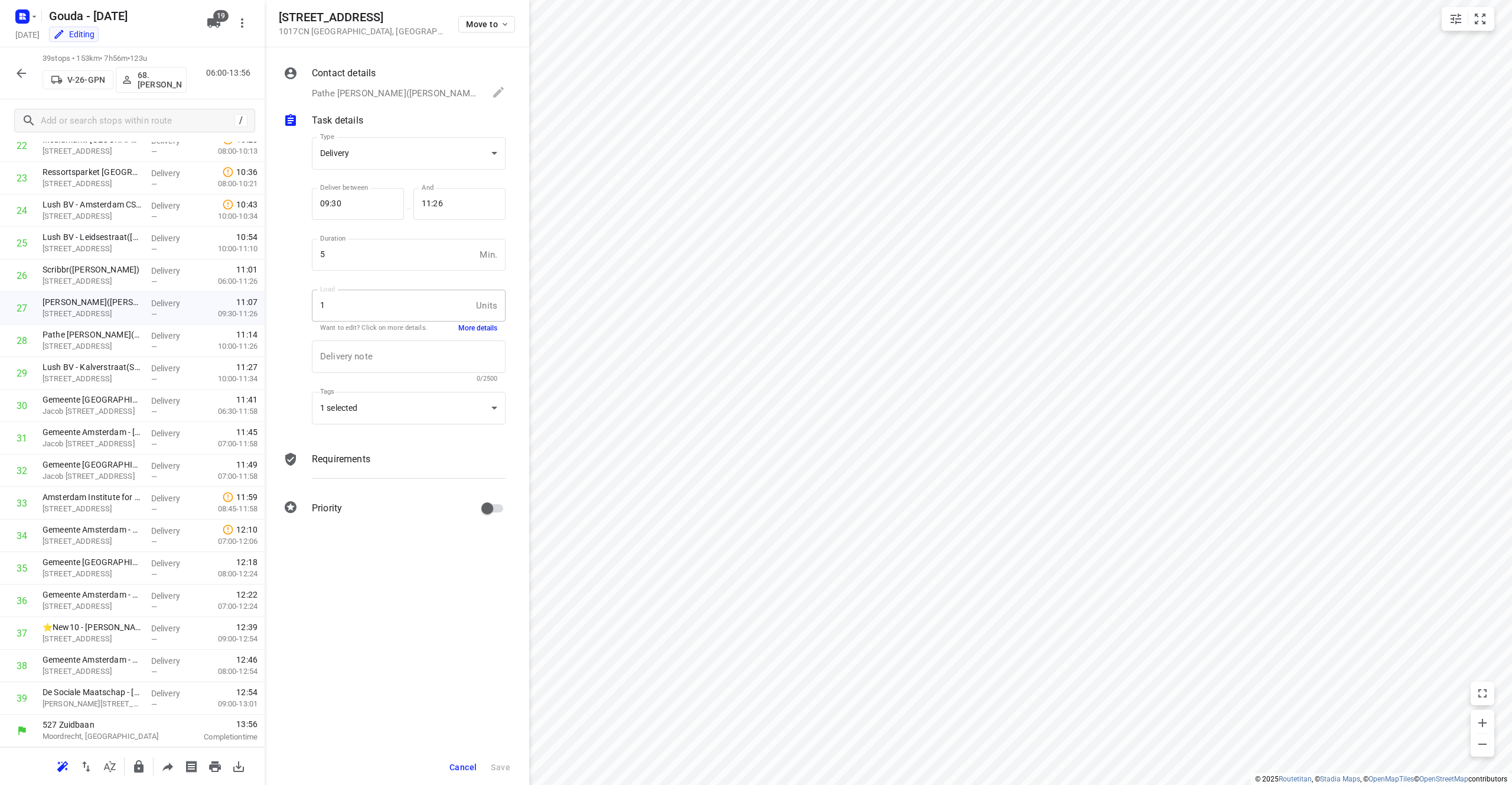
click at [488, 328] on button "More details" at bounding box center [477, 328] width 39 height 10
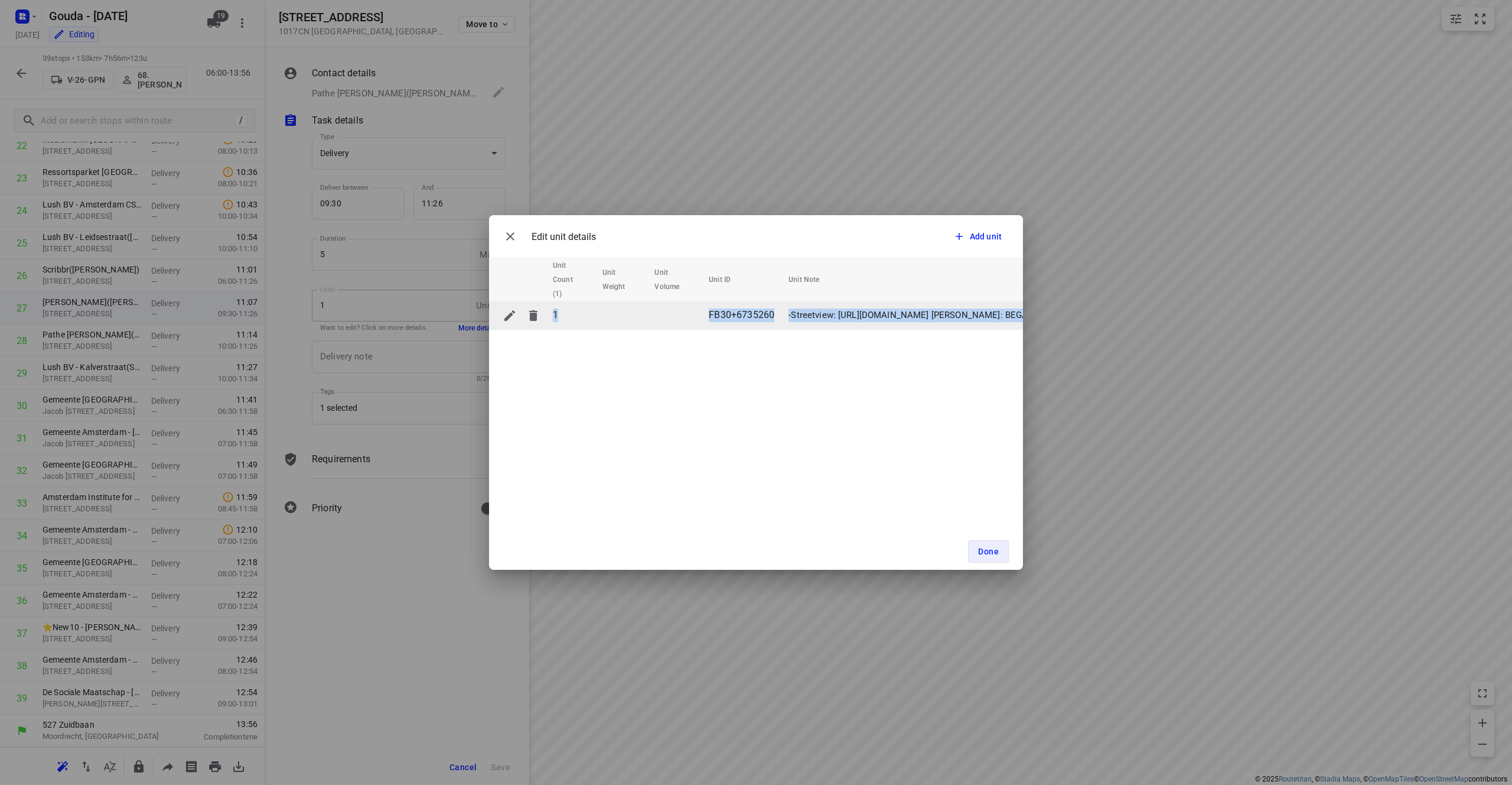
drag, startPoint x: 803, startPoint y: 328, endPoint x: 885, endPoint y: 328, distance: 82.0
click at [756, 330] on div "Unit Count (1) Unit Weight Unit Volume Unit ID Unit Note 1 FB30+6735260 -Street…" at bounding box center [756, 294] width 534 height 72
drag, startPoint x: 917, startPoint y: 313, endPoint x: 836, endPoint y: 316, distance: 81.1
click at [756, 316] on p "-Streetview: [URL][DOMAIN_NAME] [PERSON_NAME]: BEGANE GROND - BALIE (afgeven)" at bounding box center [966, 315] width 355 height 14
click at [756, 549] on span "Done" at bounding box center [989, 551] width 21 height 9
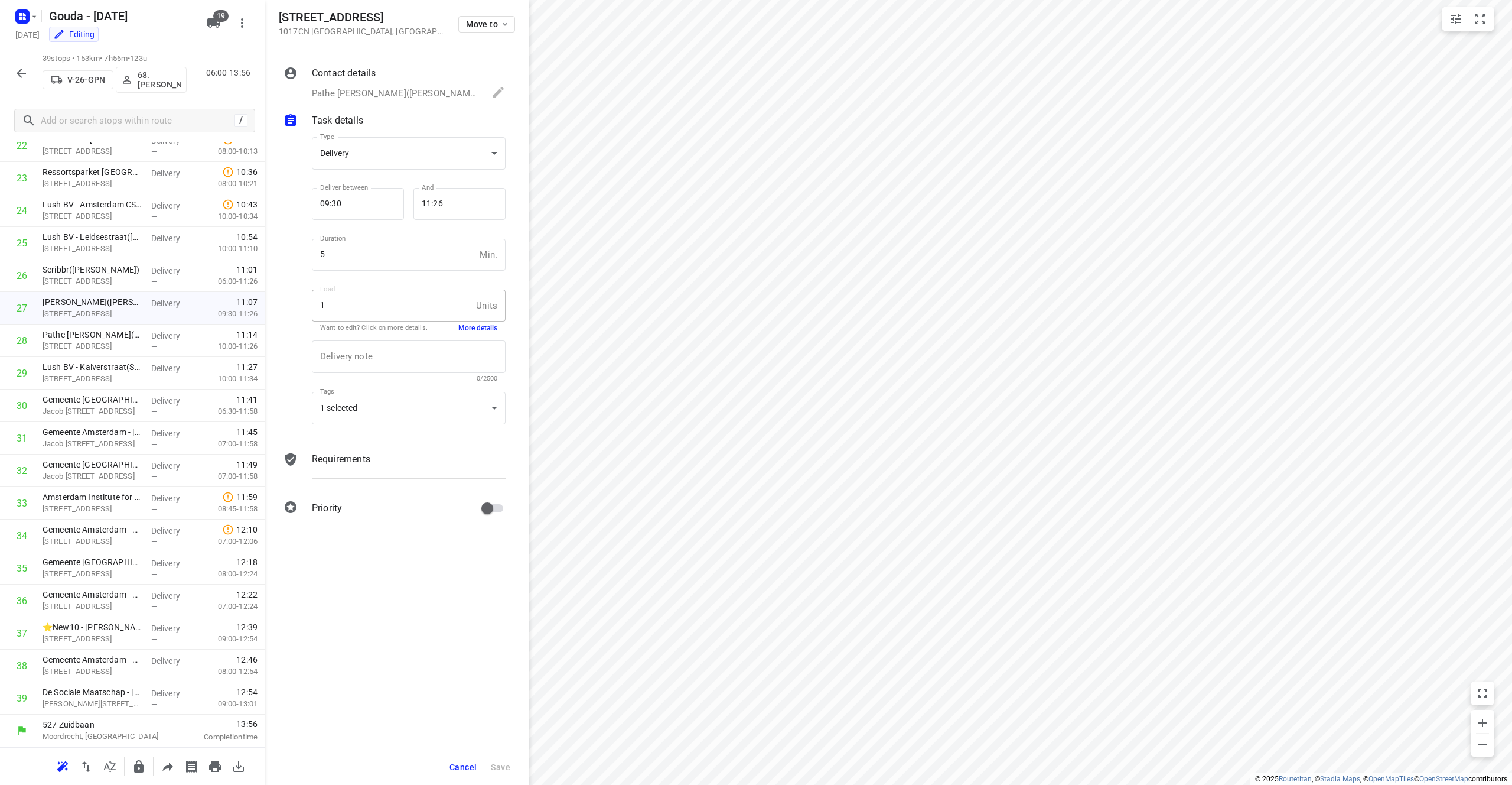
drag, startPoint x: 417, startPoint y: 15, endPoint x: 282, endPoint y: 22, distance: 135.2
click at [282, 22] on div "[STREET_ADDRESS] Move to" at bounding box center [397, 23] width 236 height 25
click at [374, 92] on p "Pathe [PERSON_NAME]([PERSON_NAME]), [PHONE_NUMBER], [EMAIL_ADDRESS][DOMAIN_NAME]" at bounding box center [396, 94] width 168 height 14
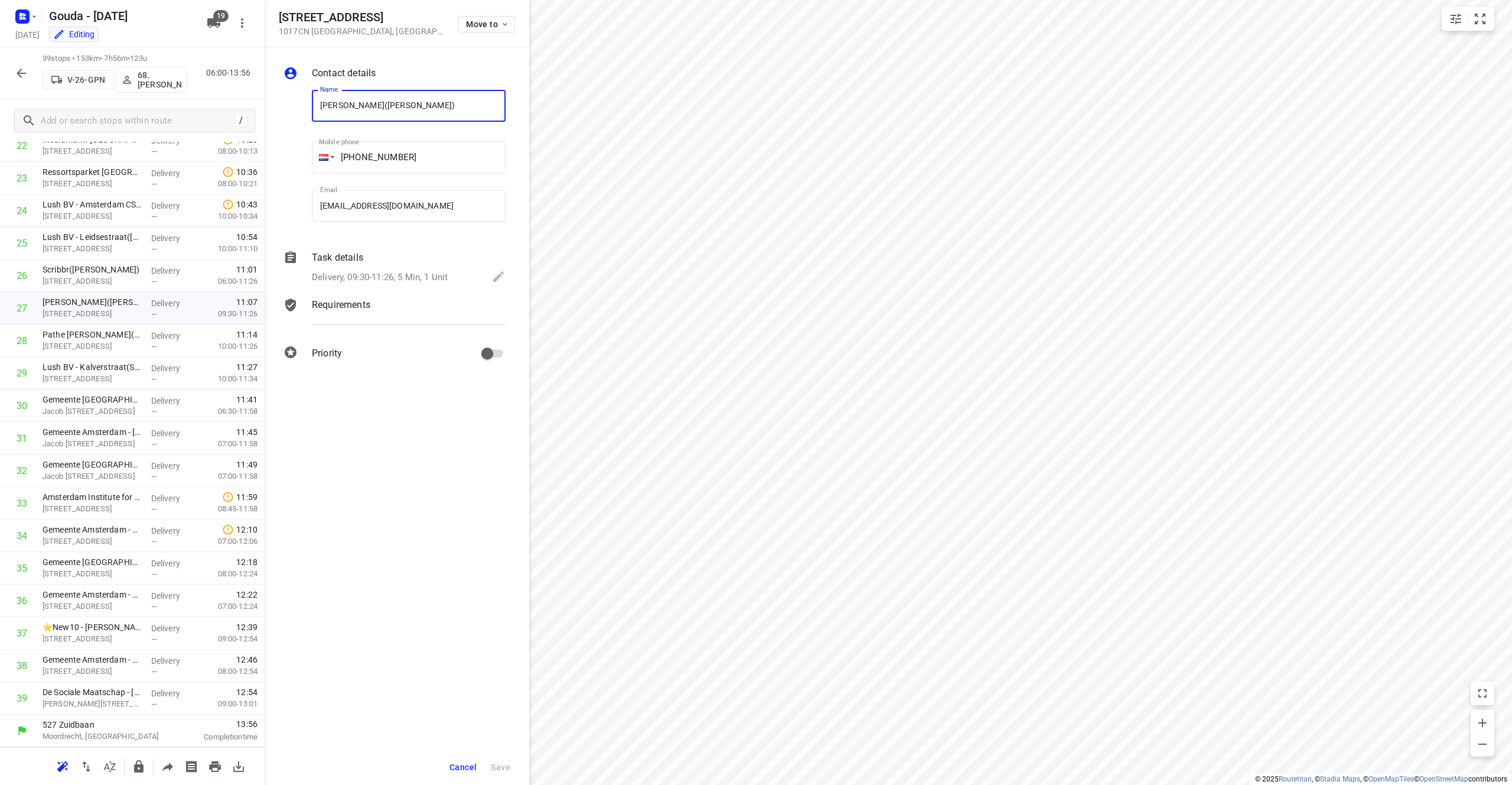
drag, startPoint x: 385, startPoint y: 108, endPoint x: 251, endPoint y: 92, distance: 135.0
click at [251, 92] on div "[STREET_ADDRESS] Move to Contact details Name [PERSON_NAME]([PERSON_NAME]) Name…" at bounding box center [132, 392] width 264 height 785
click at [75, 341] on p "[STREET_ADDRESS]" at bounding box center [91, 346] width 99 height 12
drag, startPoint x: 354, startPoint y: 14, endPoint x: 278, endPoint y: 17, distance: 76.1
click at [279, 17] on h5 "[STREET_ADDRESS]" at bounding box center [361, 18] width 165 height 14
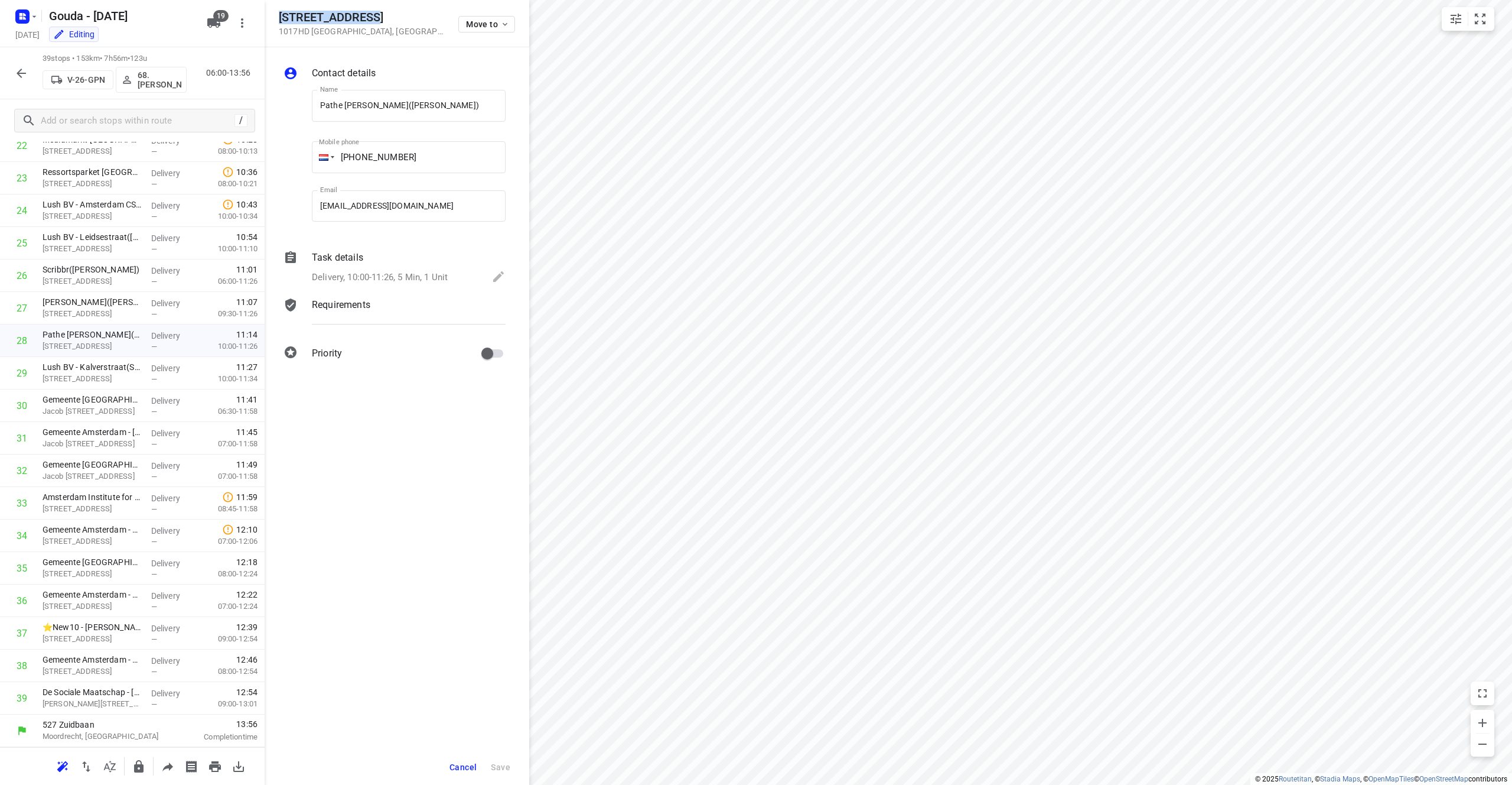
click at [399, 270] on div "Delivery, 10:00-11:26, 5 Min, 1 Unit" at bounding box center [409, 278] width 194 height 17
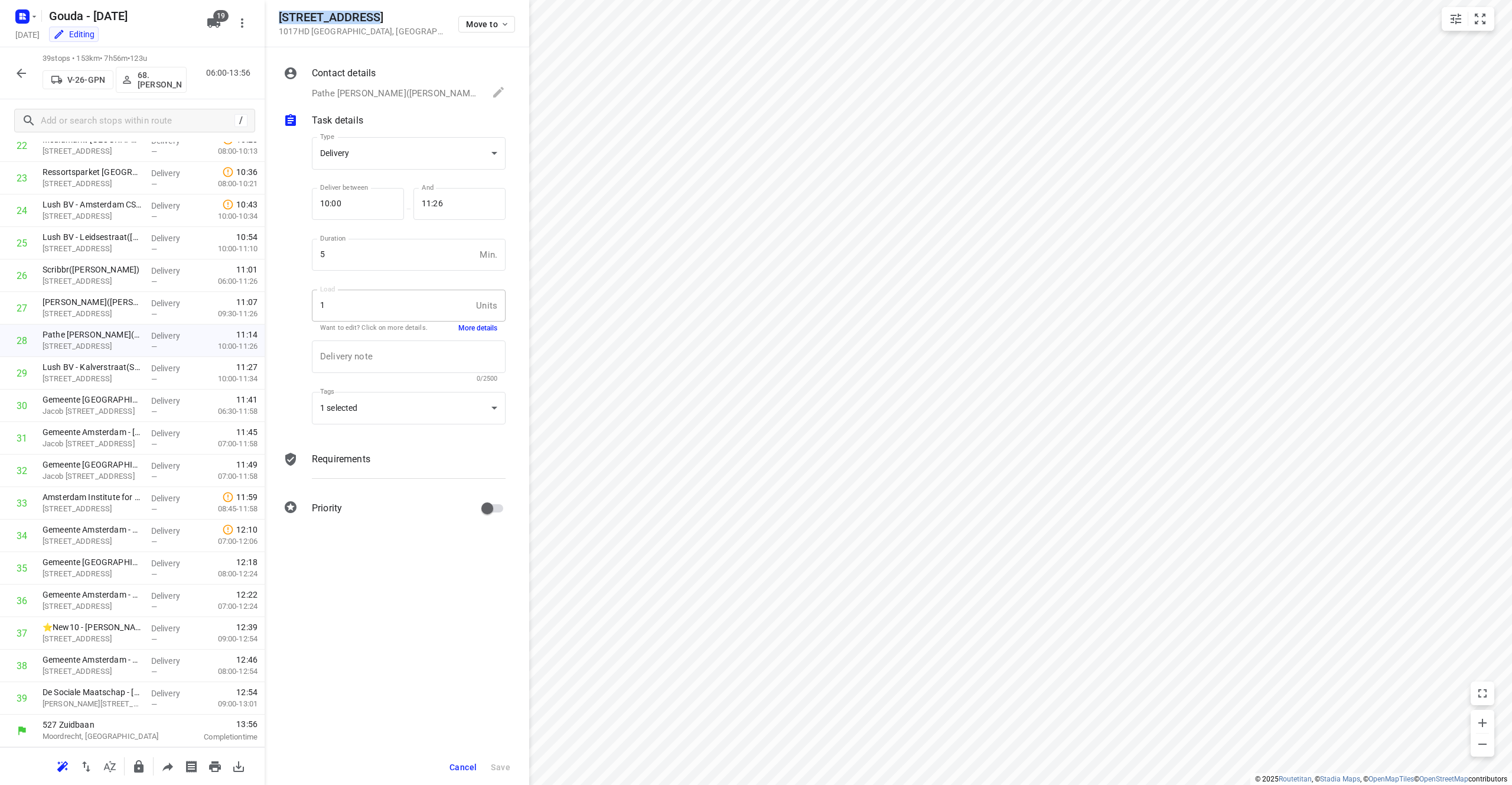
click at [486, 323] on button "More details" at bounding box center [477, 328] width 39 height 10
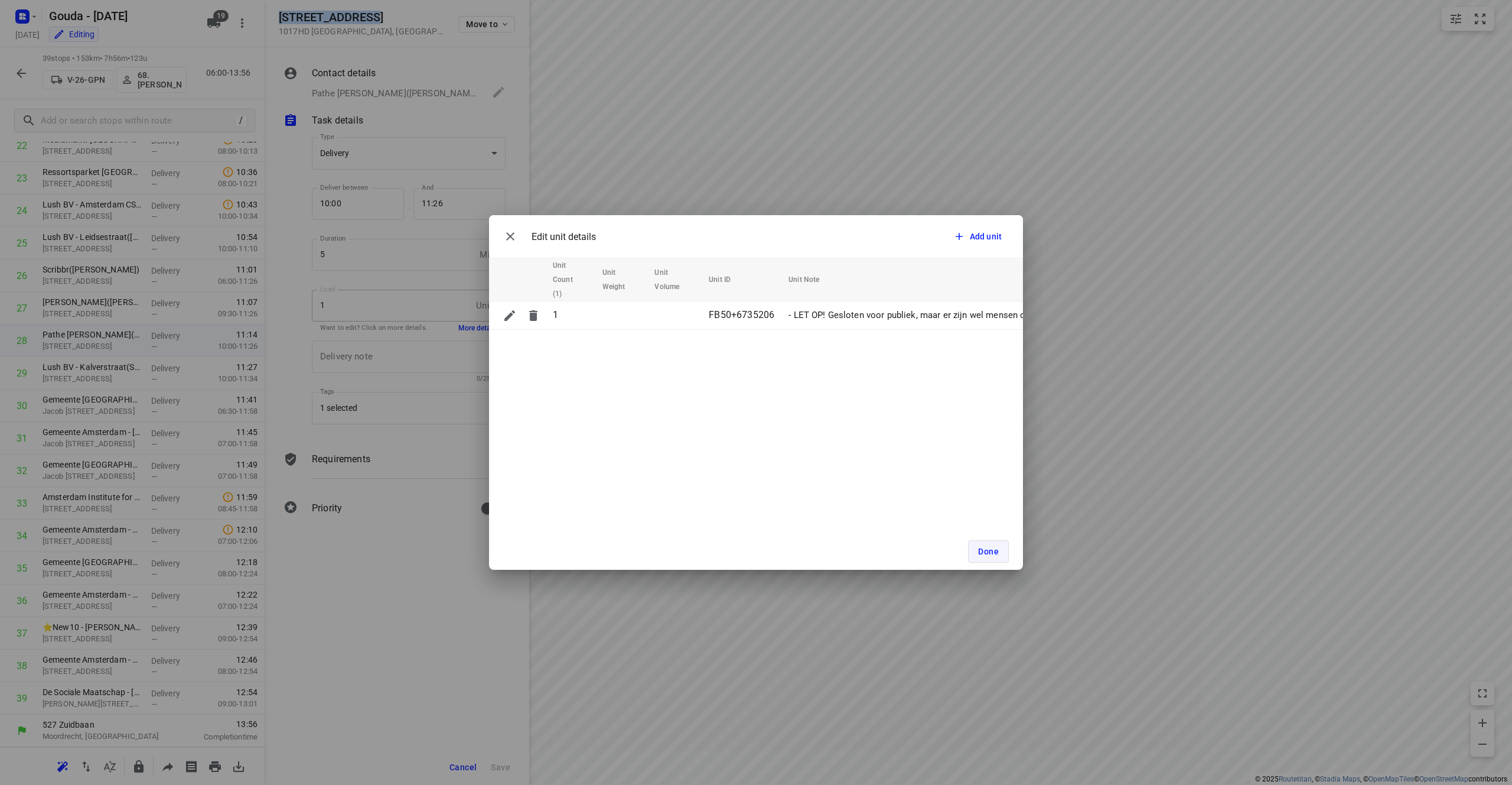
click at [756, 558] on button "Done" at bounding box center [988, 550] width 41 height 22
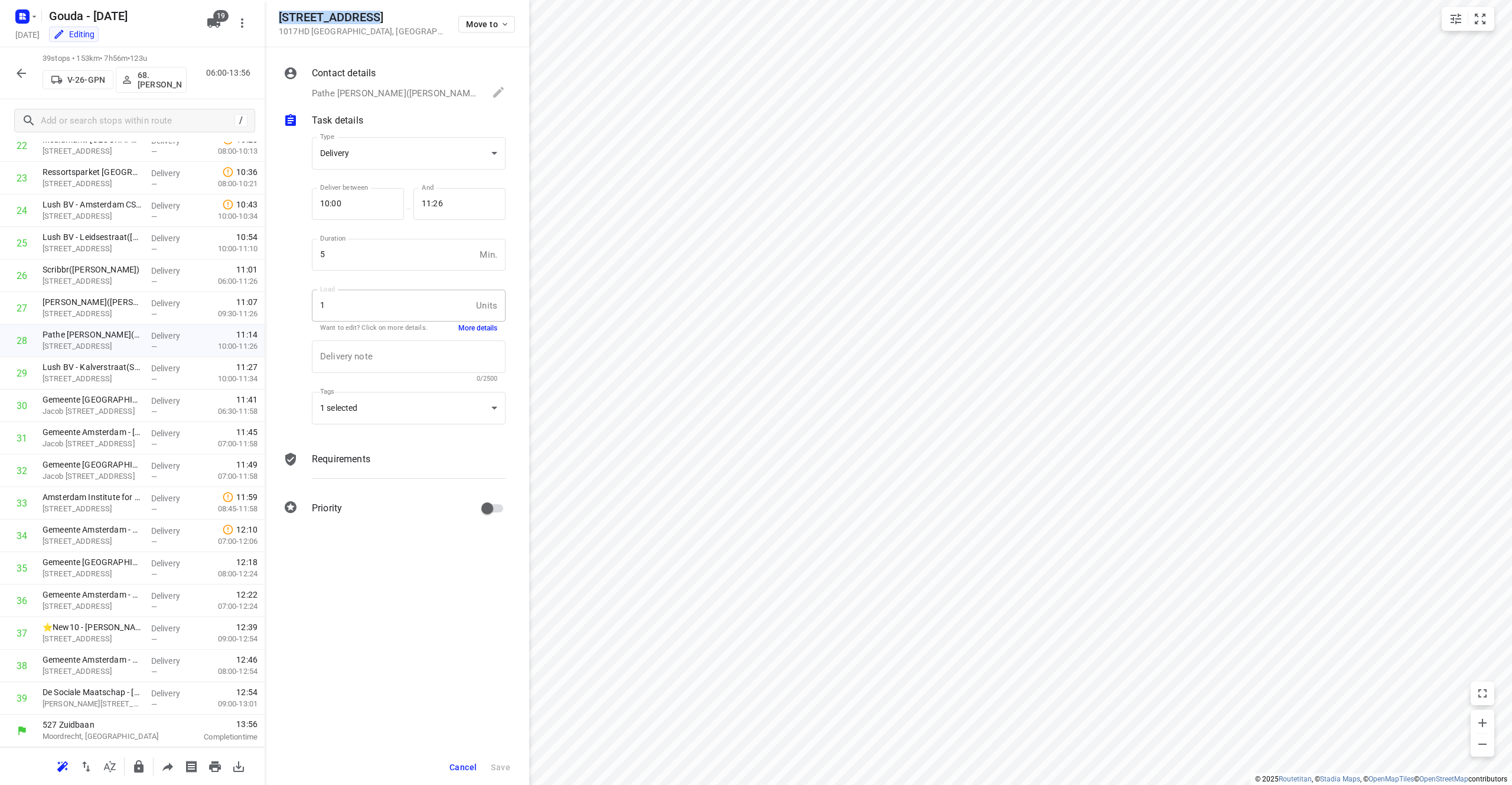
click at [379, 70] on div "Contact details" at bounding box center [409, 73] width 194 height 14
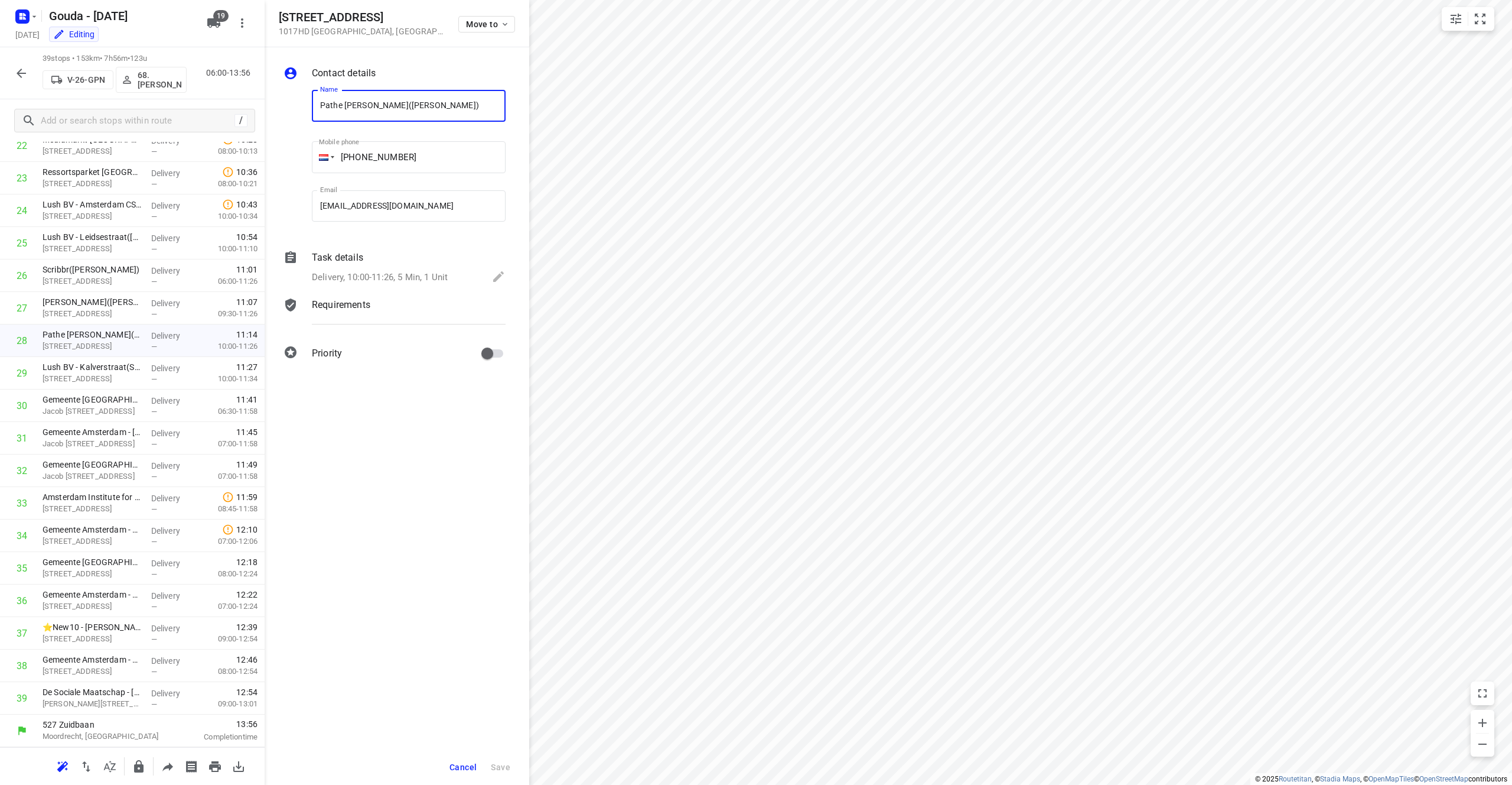
drag, startPoint x: 376, startPoint y: 103, endPoint x: 284, endPoint y: 103, distance: 92.0
click at [284, 103] on div "Name Pathe [PERSON_NAME]([PERSON_NAME]) Name Mobile phone [PHONE_NUMBER] ​ Emai…" at bounding box center [394, 158] width 227 height 156
click at [109, 377] on p "[STREET_ADDRESS]" at bounding box center [91, 378] width 99 height 12
drag, startPoint x: 364, startPoint y: 18, endPoint x: 274, endPoint y: 17, distance: 90.0
click at [274, 17] on div "[STREET_ADDRESS] Move to" at bounding box center [397, 23] width 264 height 47
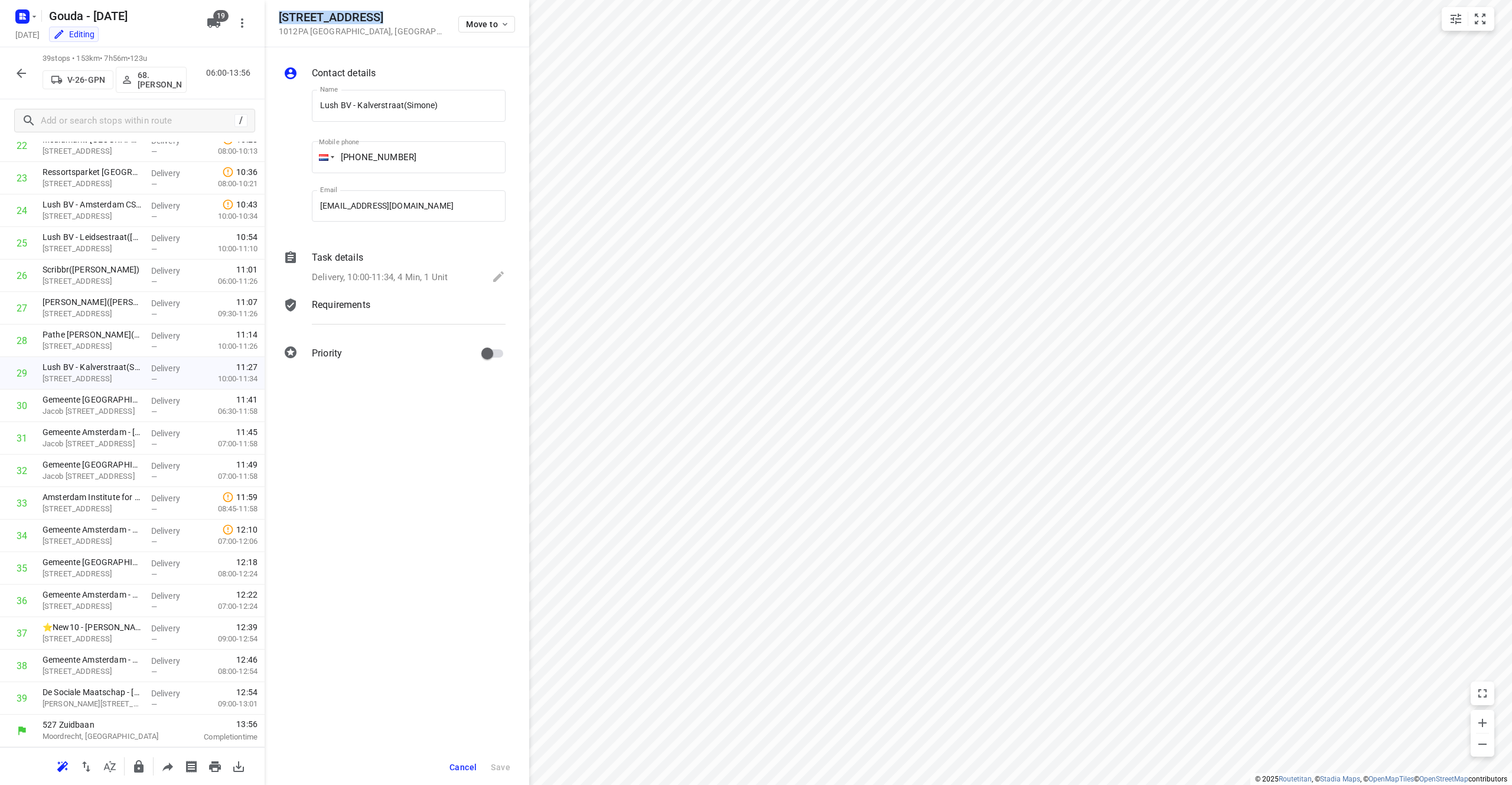
click at [417, 259] on div "Task details" at bounding box center [409, 258] width 194 height 14
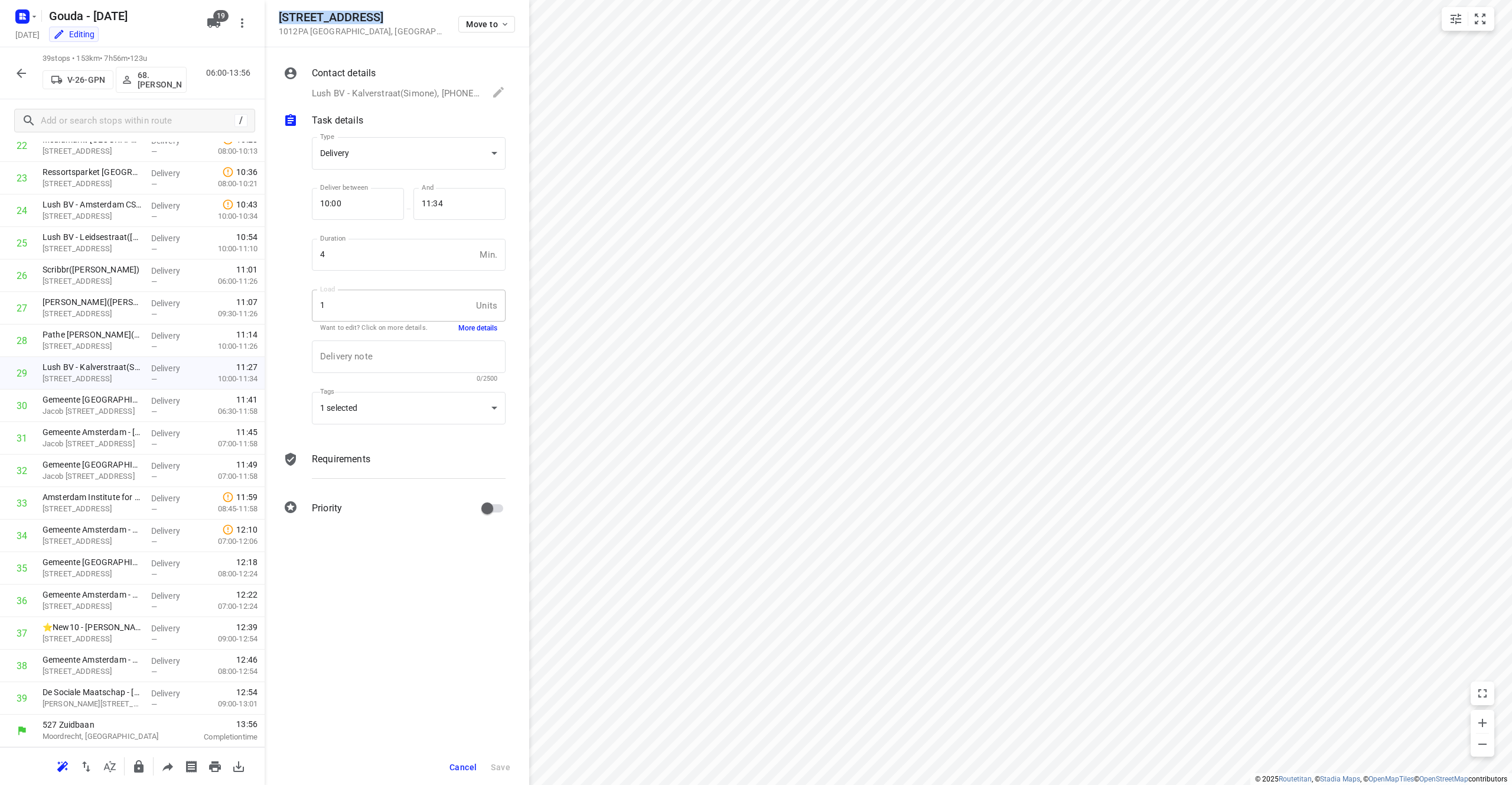
click at [479, 326] on button "More details" at bounding box center [477, 328] width 39 height 10
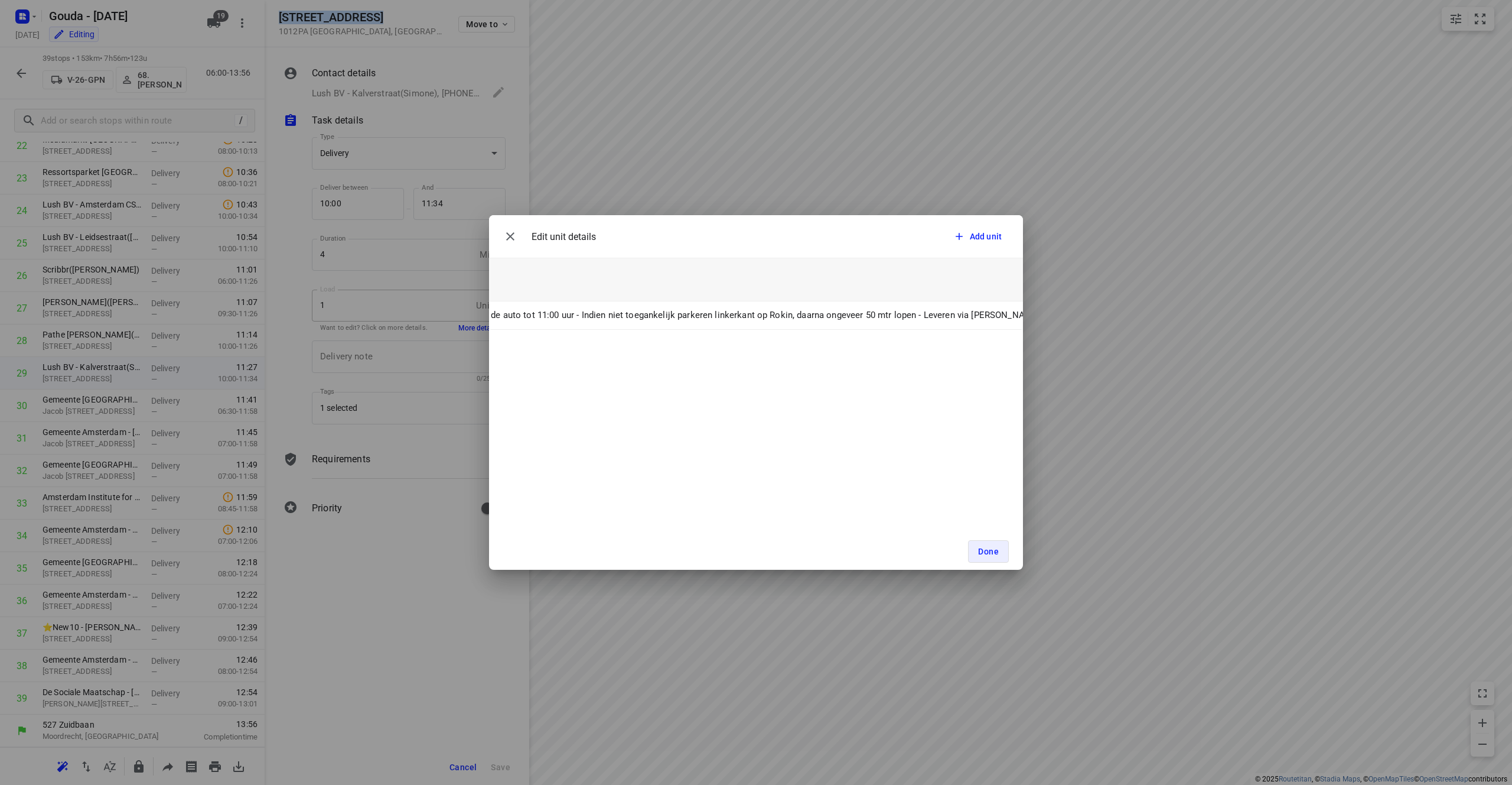
scroll to position [0, 606]
click at [756, 545] on button "Done" at bounding box center [988, 550] width 41 height 22
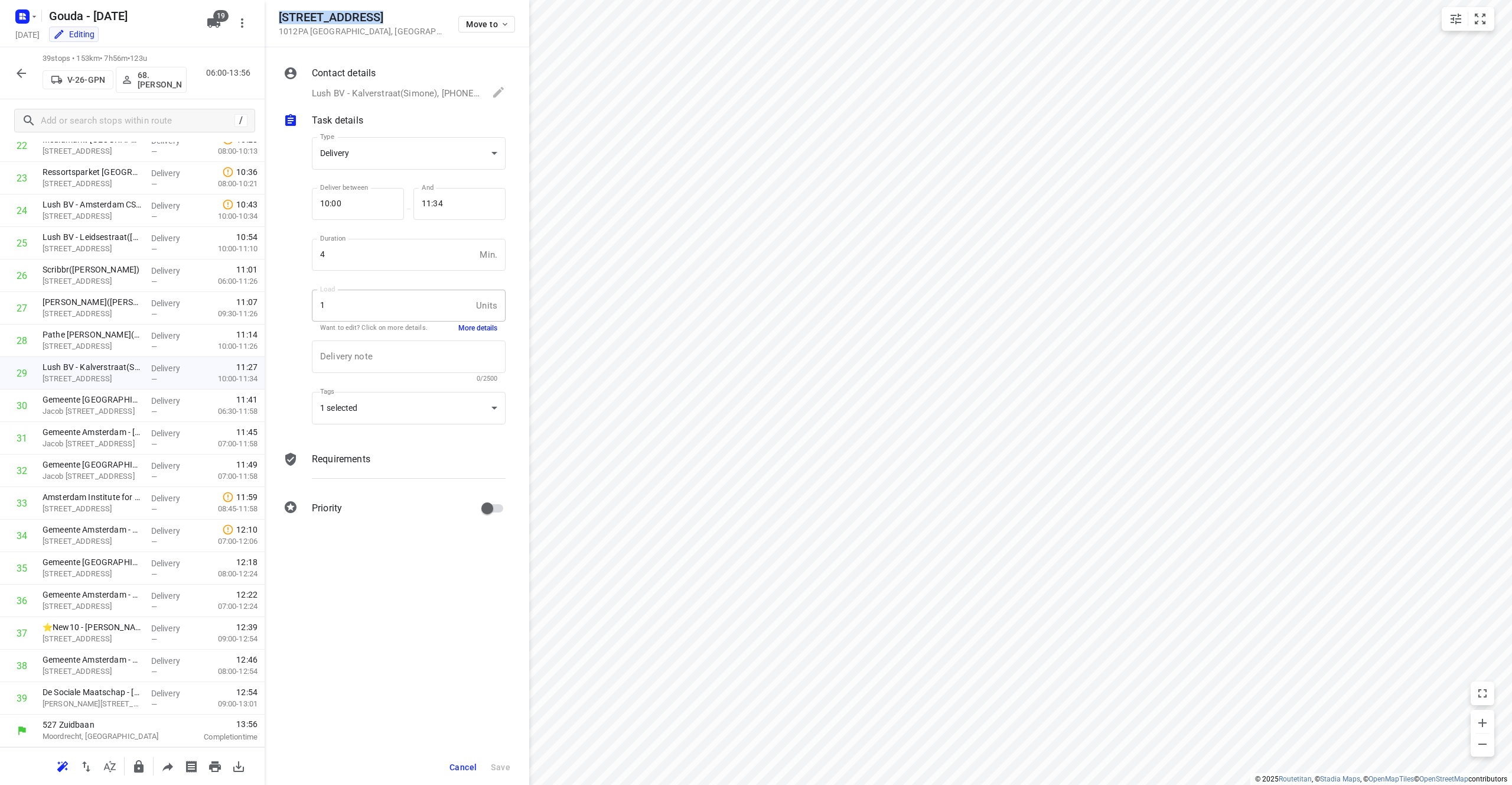
drag, startPoint x: 370, startPoint y: 68, endPoint x: 357, endPoint y: 93, distance: 28.2
click at [369, 70] on p "Contact details" at bounding box center [344, 73] width 64 height 14
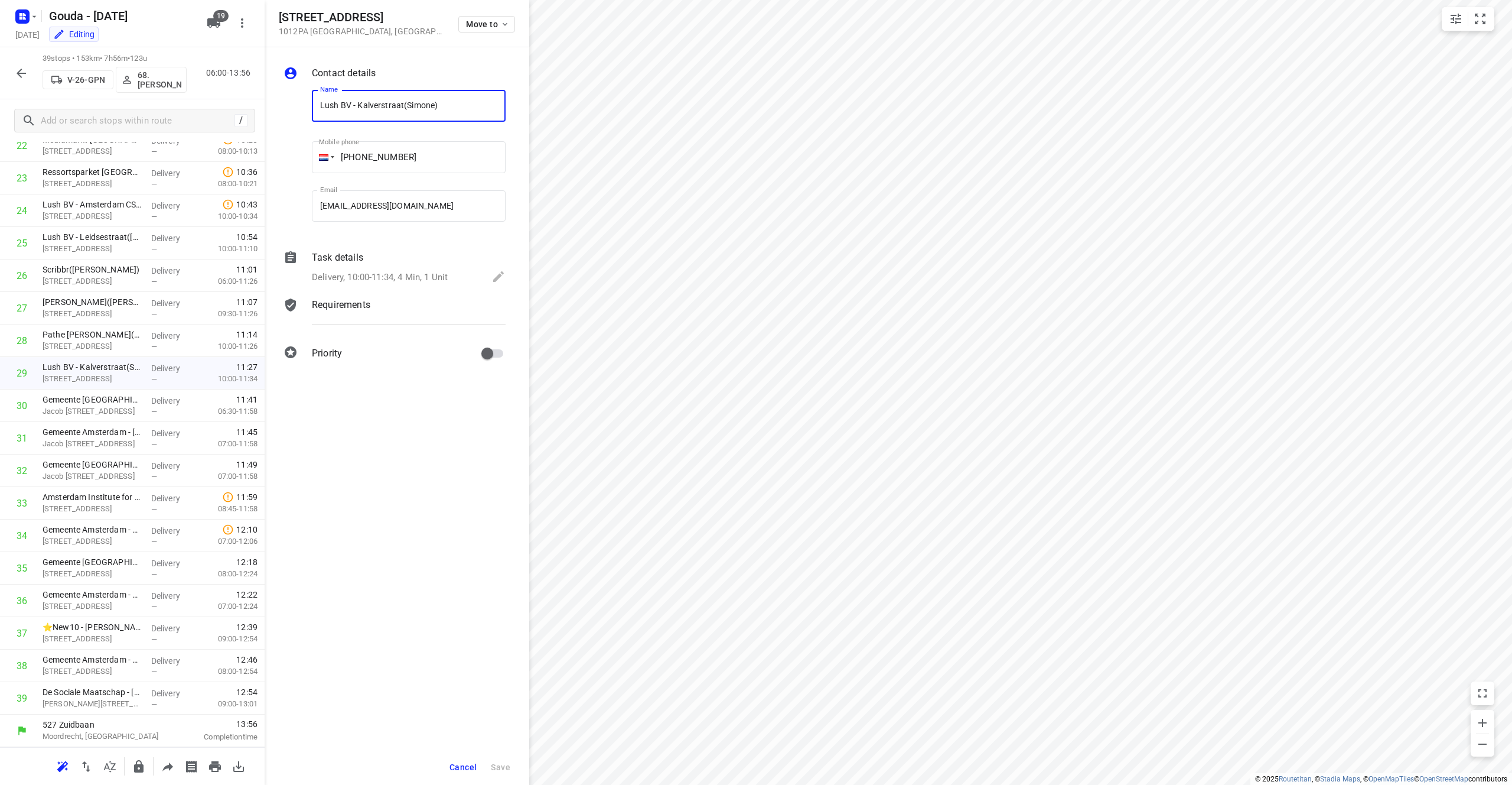
drag, startPoint x: 404, startPoint y: 104, endPoint x: 252, endPoint y: 103, distance: 152.0
click at [252, 103] on div "[STREET_ADDRESS] Move to Contact details Name Lush BV - [GEOGRAPHIC_DATA]([PERS…" at bounding box center [132, 392] width 264 height 785
click at [115, 407] on p "Jacob [STREET_ADDRESS]" at bounding box center [91, 411] width 99 height 12
drag, startPoint x: 407, startPoint y: 18, endPoint x: 282, endPoint y: 21, distance: 125.0
click at [282, 21] on div "Jacob [STREET_ADDRESS] Move to" at bounding box center [397, 23] width 236 height 25
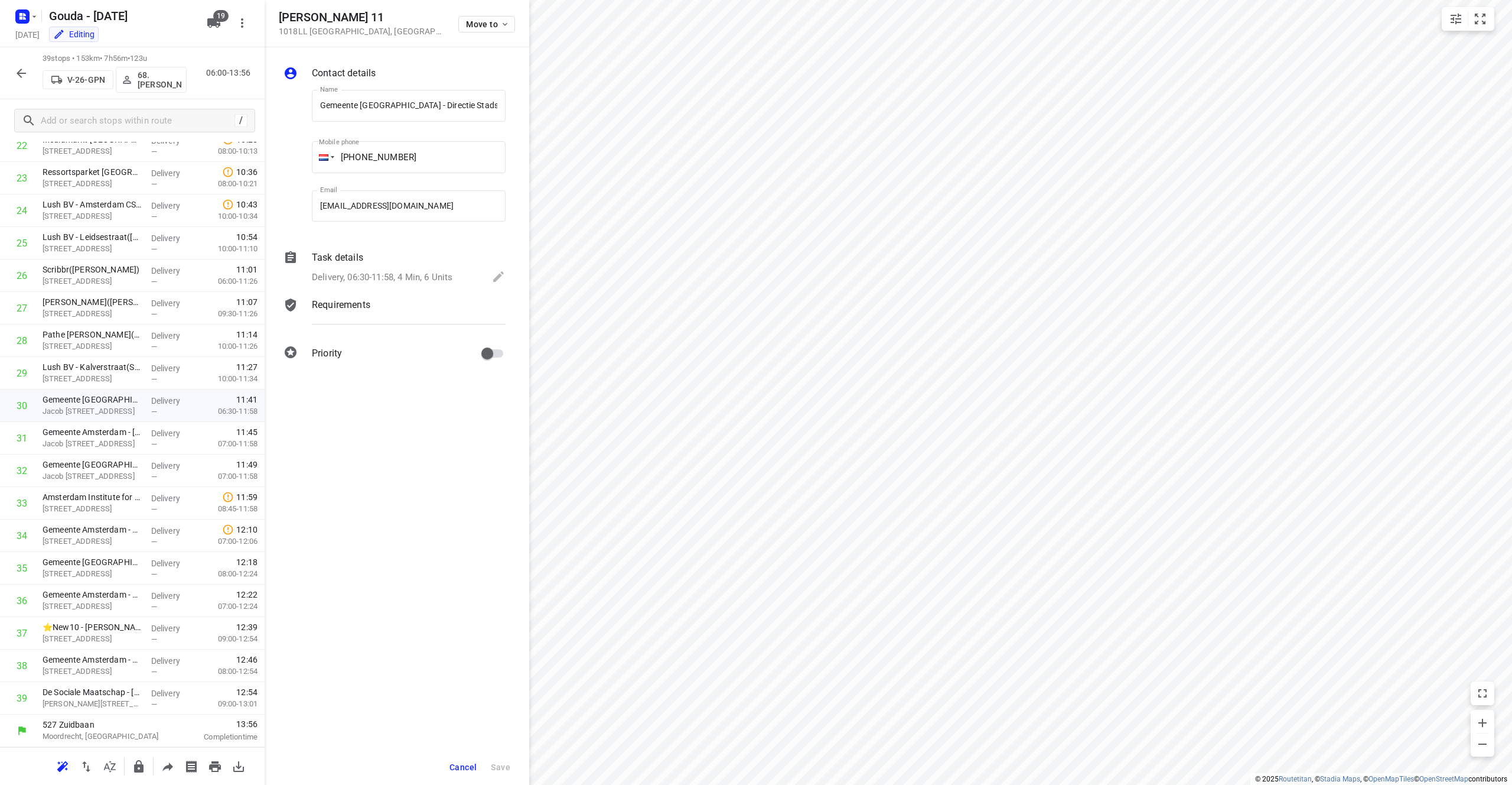
click at [401, 266] on div "Task details Delivery, 06:30-11:58, 4 Min, 6 Units" at bounding box center [409, 268] width 198 height 40
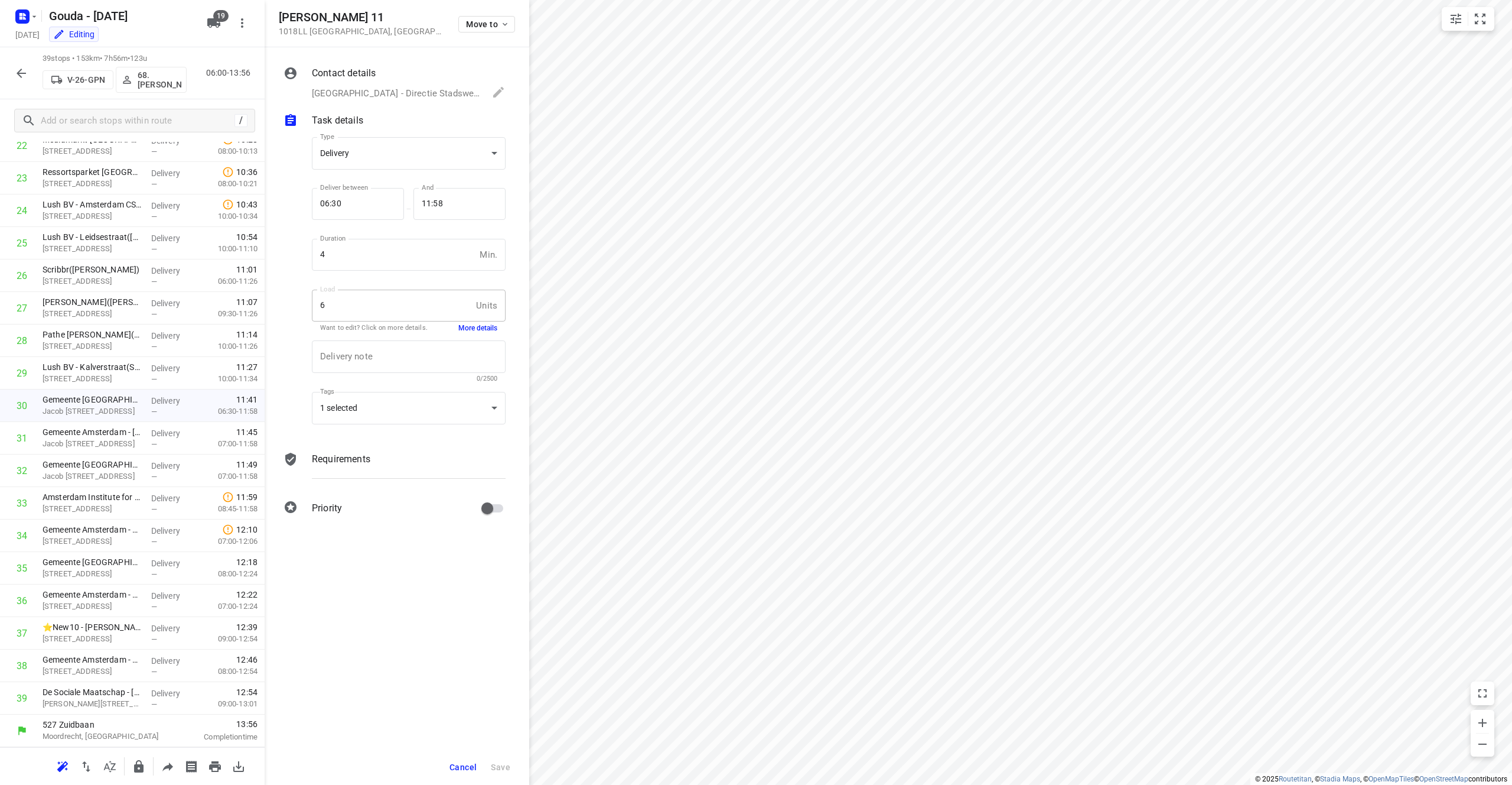
click at [479, 329] on button "More details" at bounding box center [477, 328] width 39 height 10
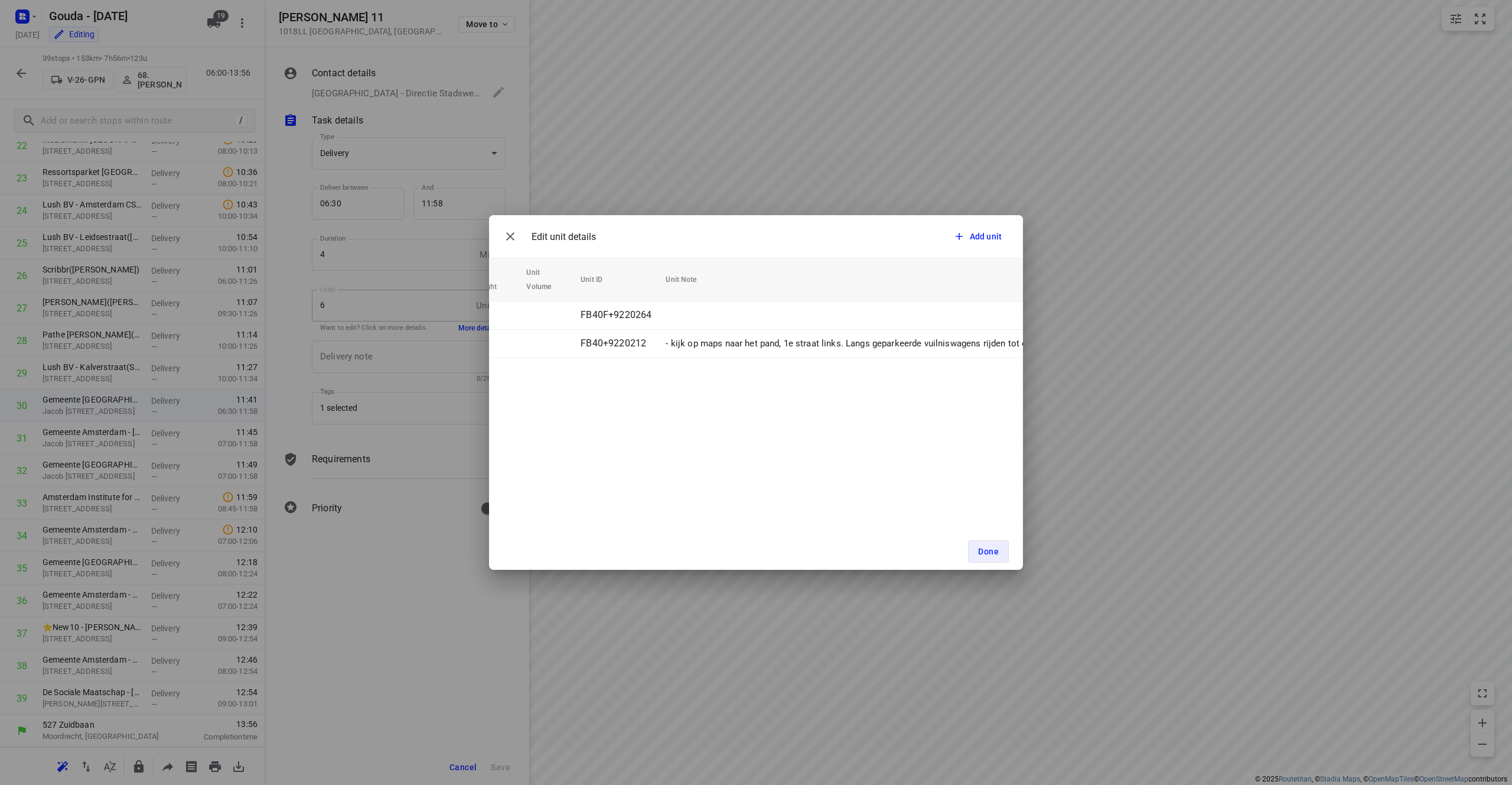
scroll to position [0, 135]
click at [756, 557] on button "Done" at bounding box center [988, 550] width 41 height 22
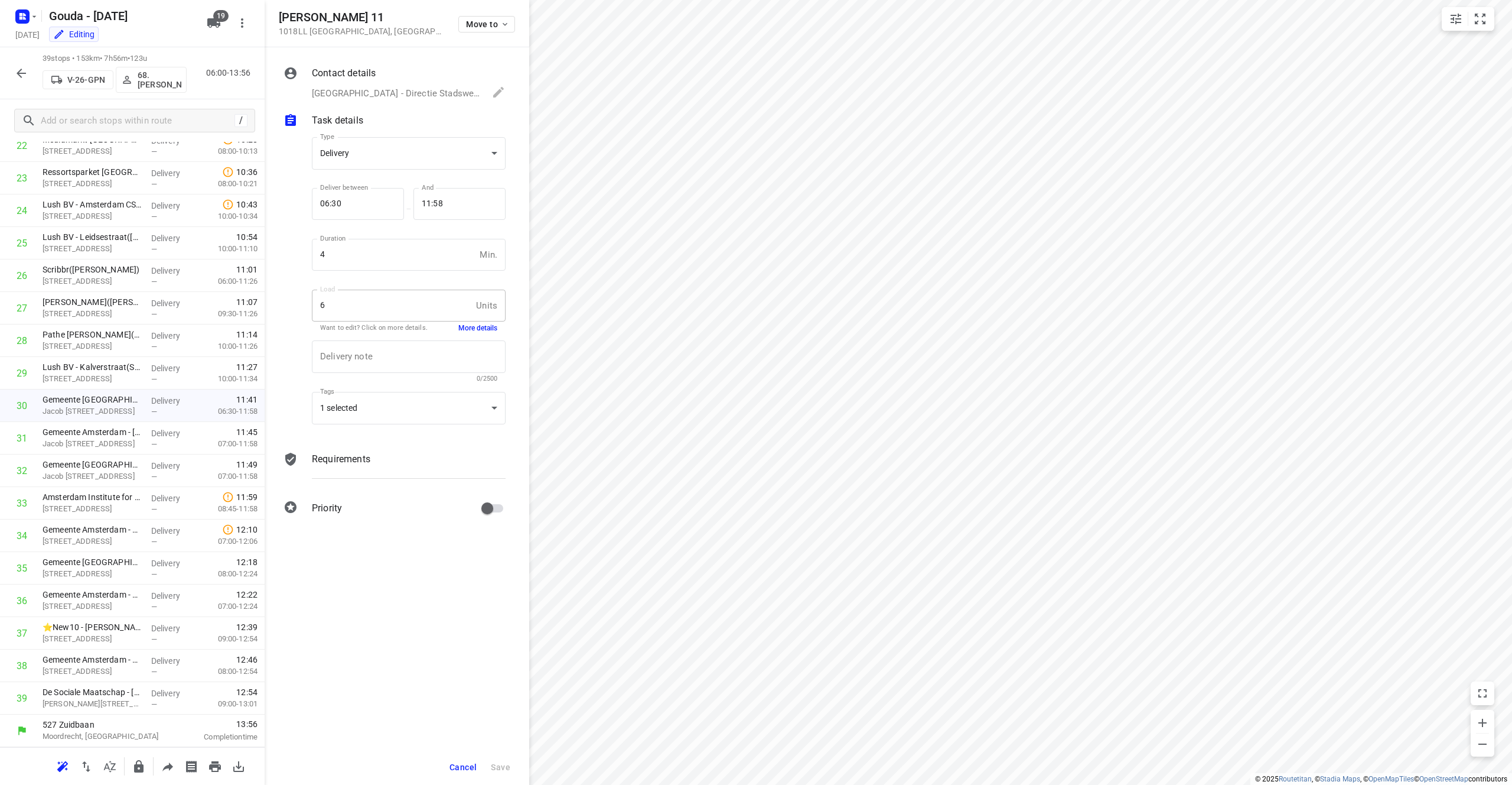
click at [471, 329] on button "More details" at bounding box center [477, 328] width 39 height 10
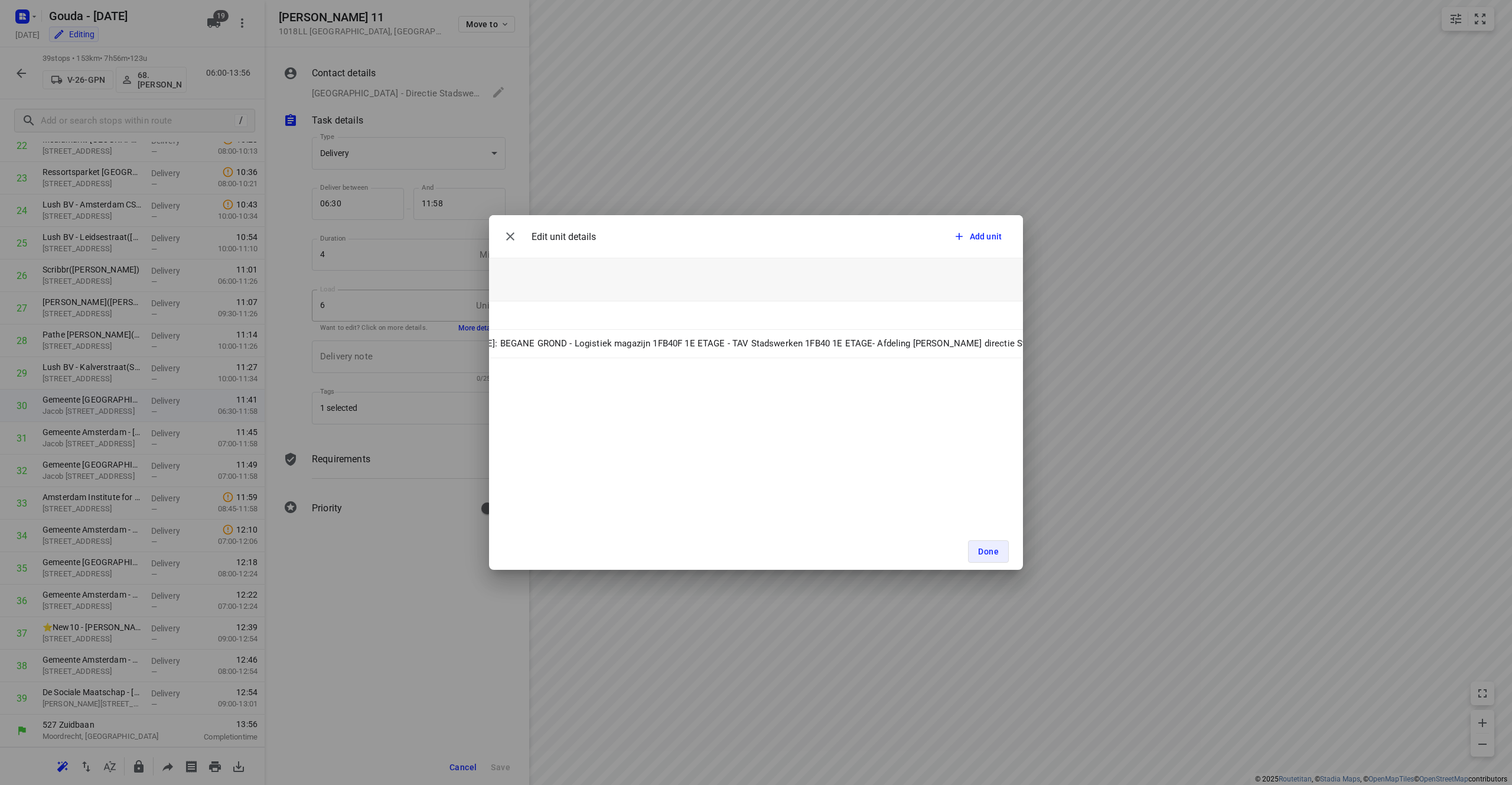
scroll to position [0, 0]
click at [756, 548] on span "Done" at bounding box center [989, 551] width 21 height 9
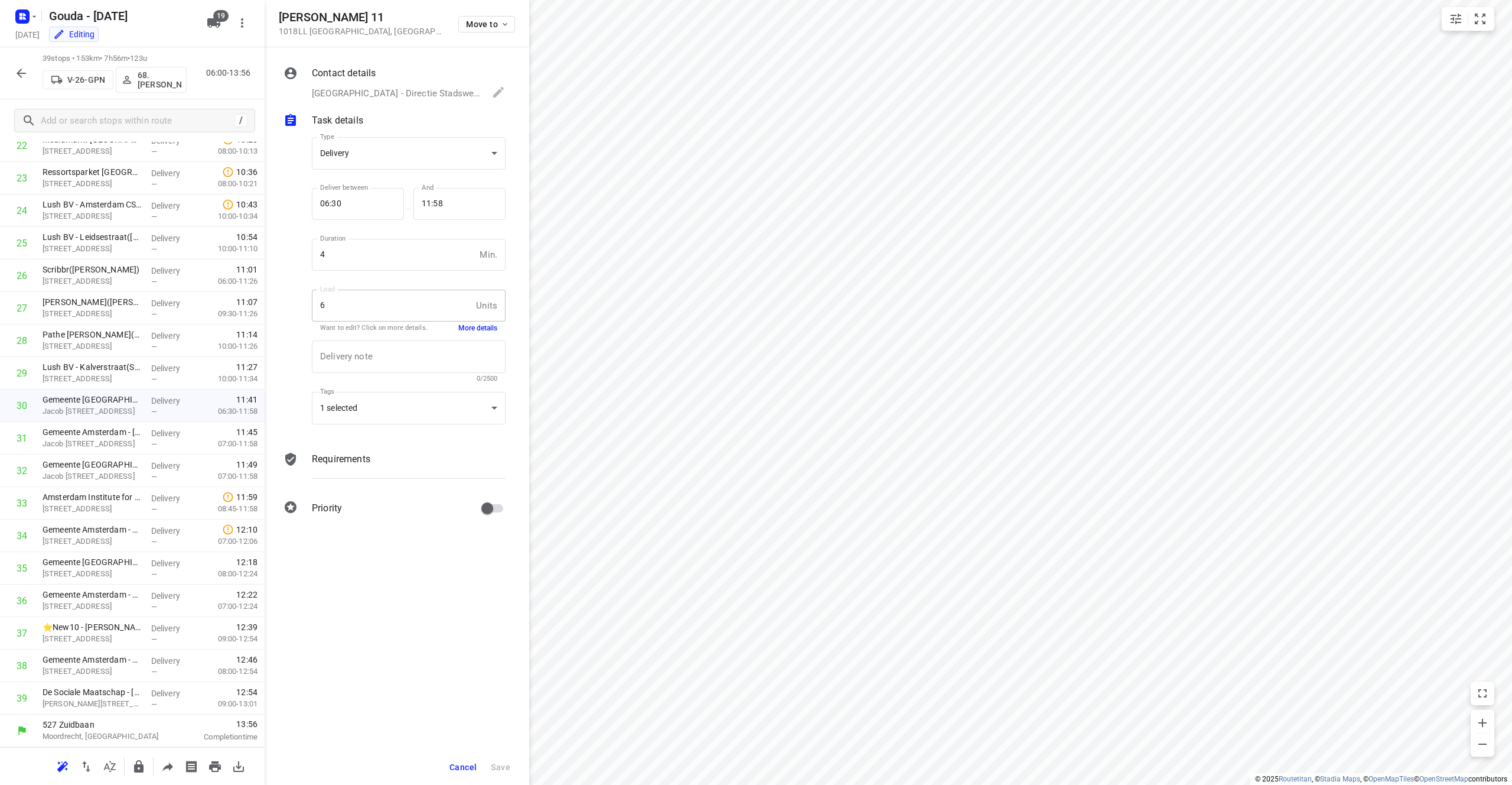
click at [432, 75] on div "Contact details" at bounding box center [409, 73] width 194 height 14
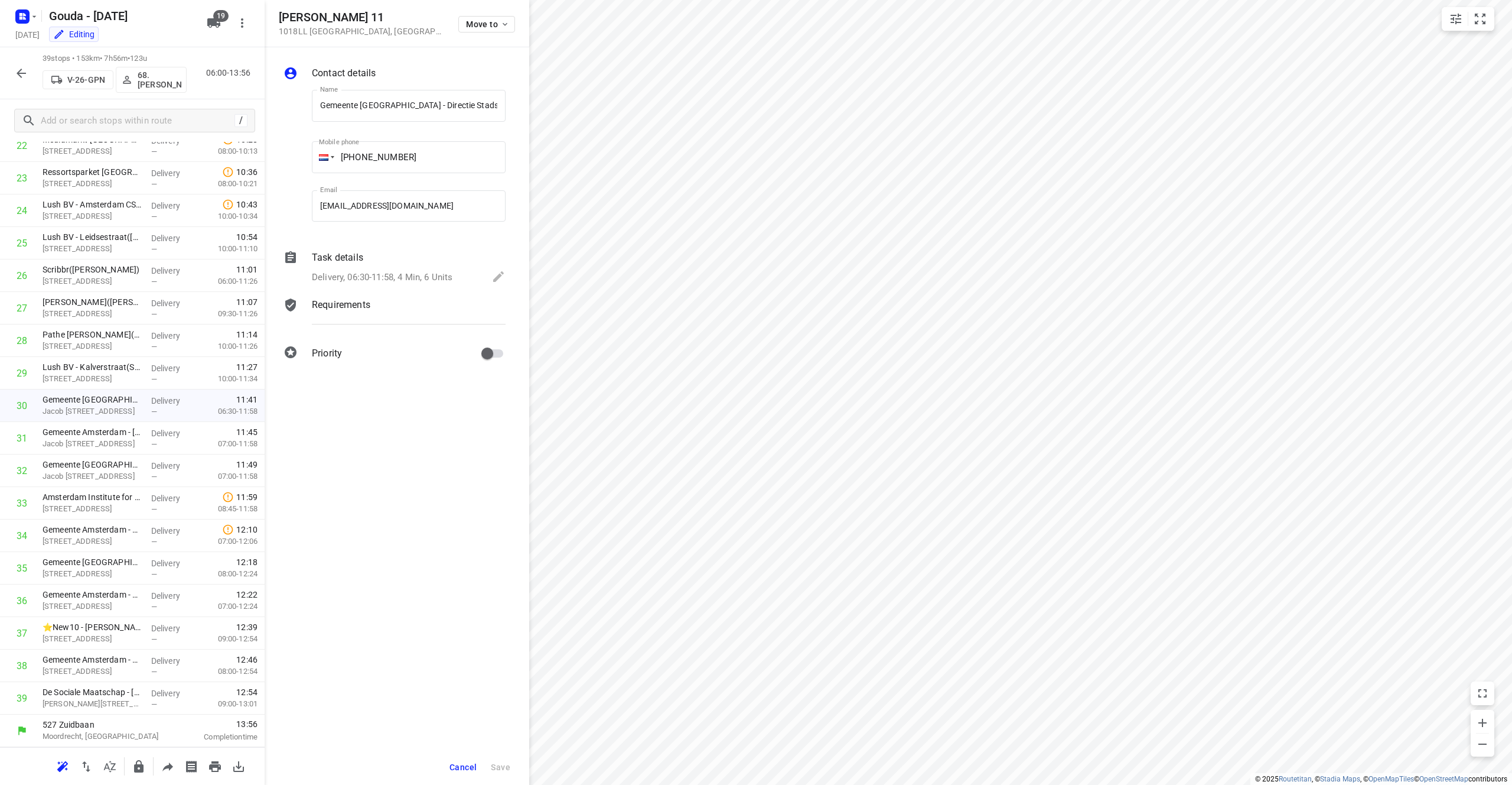
click at [382, 5] on div "Jacob [STREET_ADDRESS] Move to" at bounding box center [397, 23] width 264 height 47
drag, startPoint x: 402, startPoint y: 14, endPoint x: 280, endPoint y: 14, distance: 122.0
click at [280, 14] on h5 "[PERSON_NAME] 11" at bounding box center [361, 18] width 165 height 14
click at [351, 46] on div "Jacob [STREET_ADDRESS] Move to" at bounding box center [397, 23] width 264 height 47
click at [407, 92] on input "Gemeente [GEOGRAPHIC_DATA] - Directie Stadswerken - [PERSON_NAME]([PERSON_NAME]…" at bounding box center [409, 105] width 194 height 32
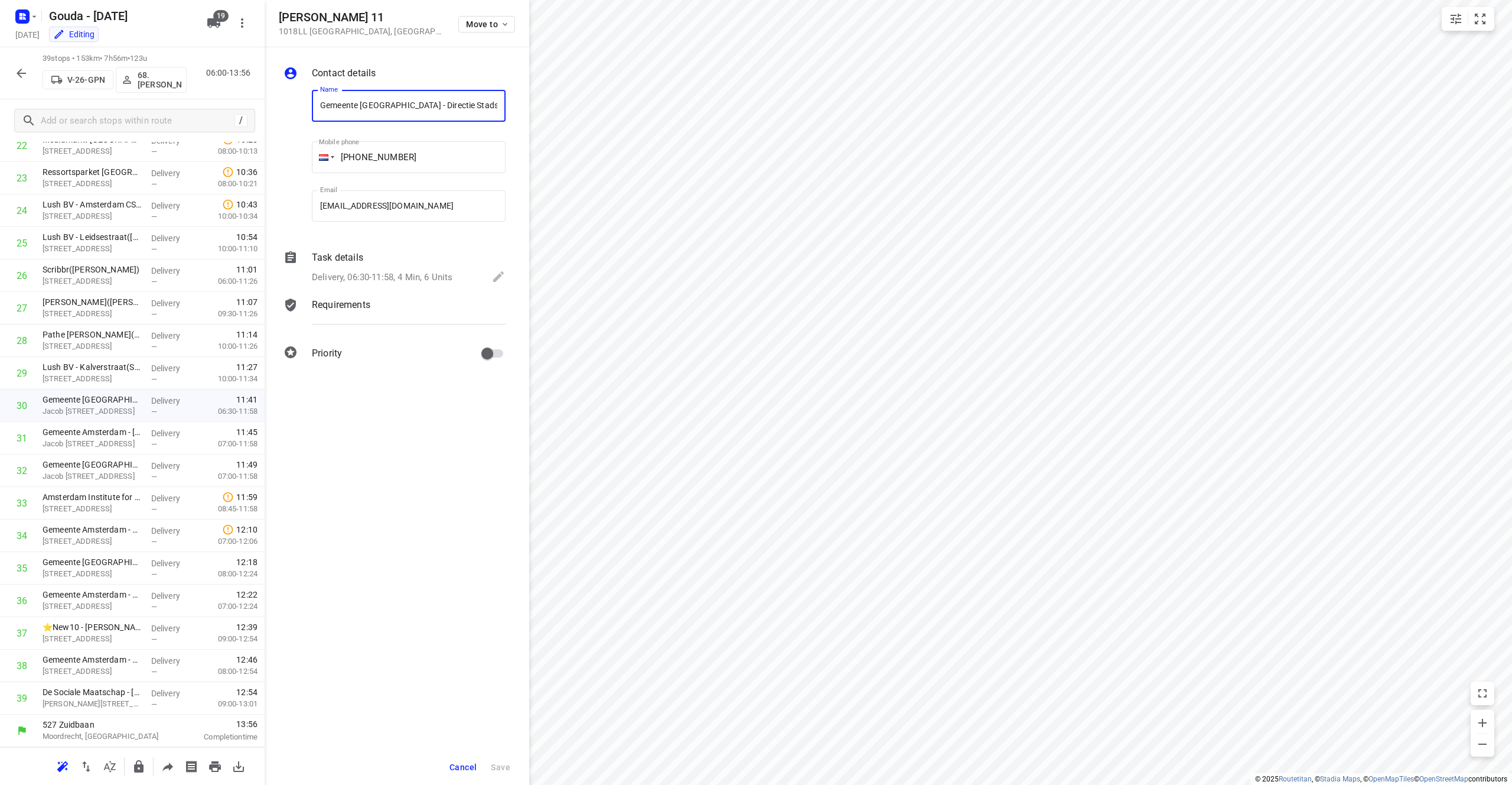
drag, startPoint x: 491, startPoint y: 101, endPoint x: 176, endPoint y: 101, distance: 315.0
click at [176, 101] on div "[PERSON_NAME][STREET_ADDRESS] Move to Contact details Name Gemeente [GEOGRAPHIC…" at bounding box center [132, 392] width 264 height 785
click at [463, 104] on input "Gemeente [GEOGRAPHIC_DATA] - Directie Stadswerken - [PERSON_NAME]([PERSON_NAME]…" at bounding box center [409, 105] width 194 height 32
click at [537, 108] on div "i © 2025 Routetitan , © Stadia Maps , © OpenMapTiles © OpenStreetMap contributo…" at bounding box center [756, 392] width 1512 height 785
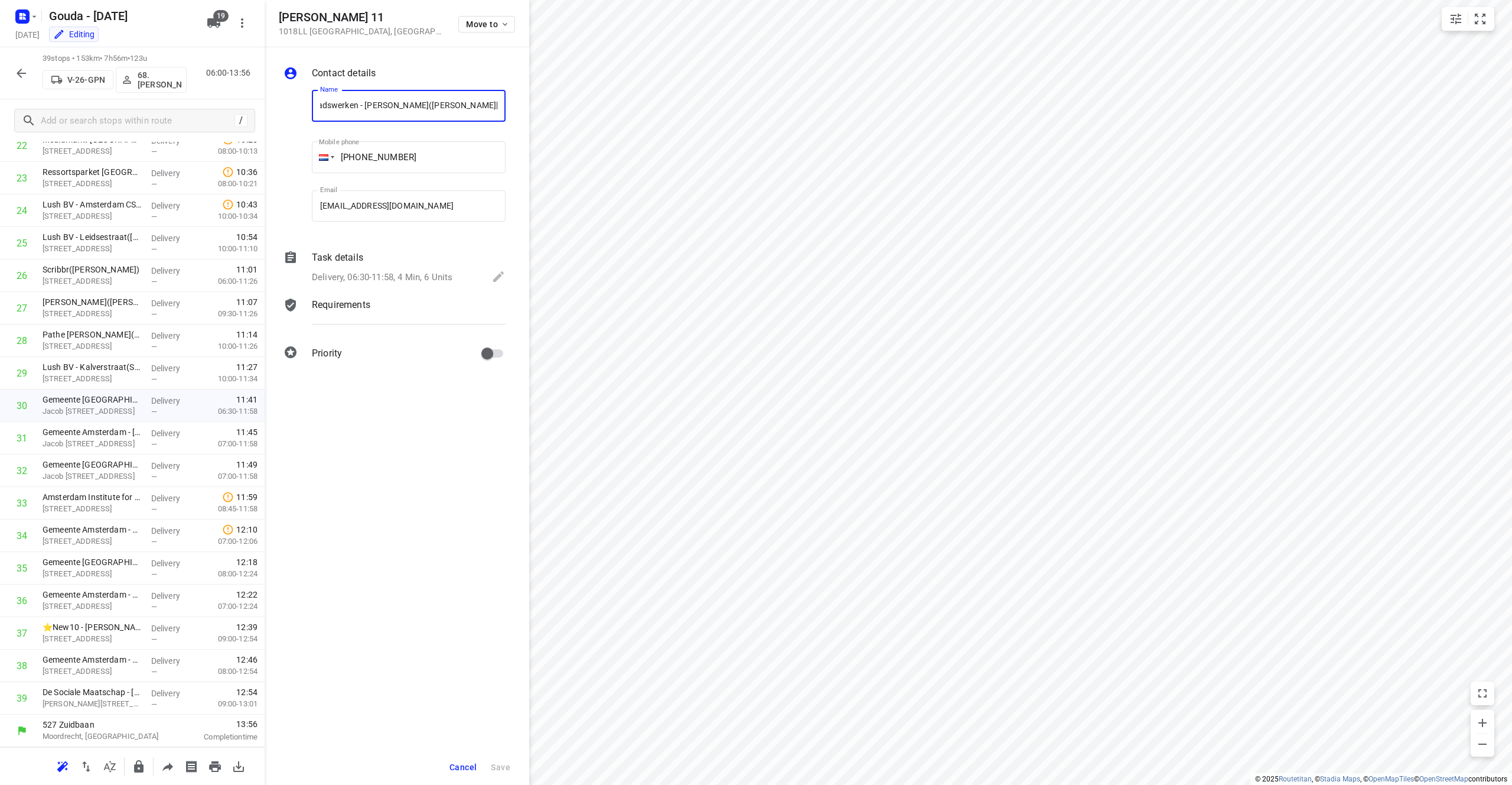
click at [454, 110] on input "Gemeente [GEOGRAPHIC_DATA] - Directie Stadswerken - [PERSON_NAME]([PERSON_NAME]…" at bounding box center [409, 105] width 194 height 32
click at [62, 438] on p "Jacob [STREET_ADDRESS]" at bounding box center [91, 443] width 99 height 12
click at [101, 474] on p "Jacob [STREET_ADDRESS]" at bounding box center [91, 476] width 99 height 12
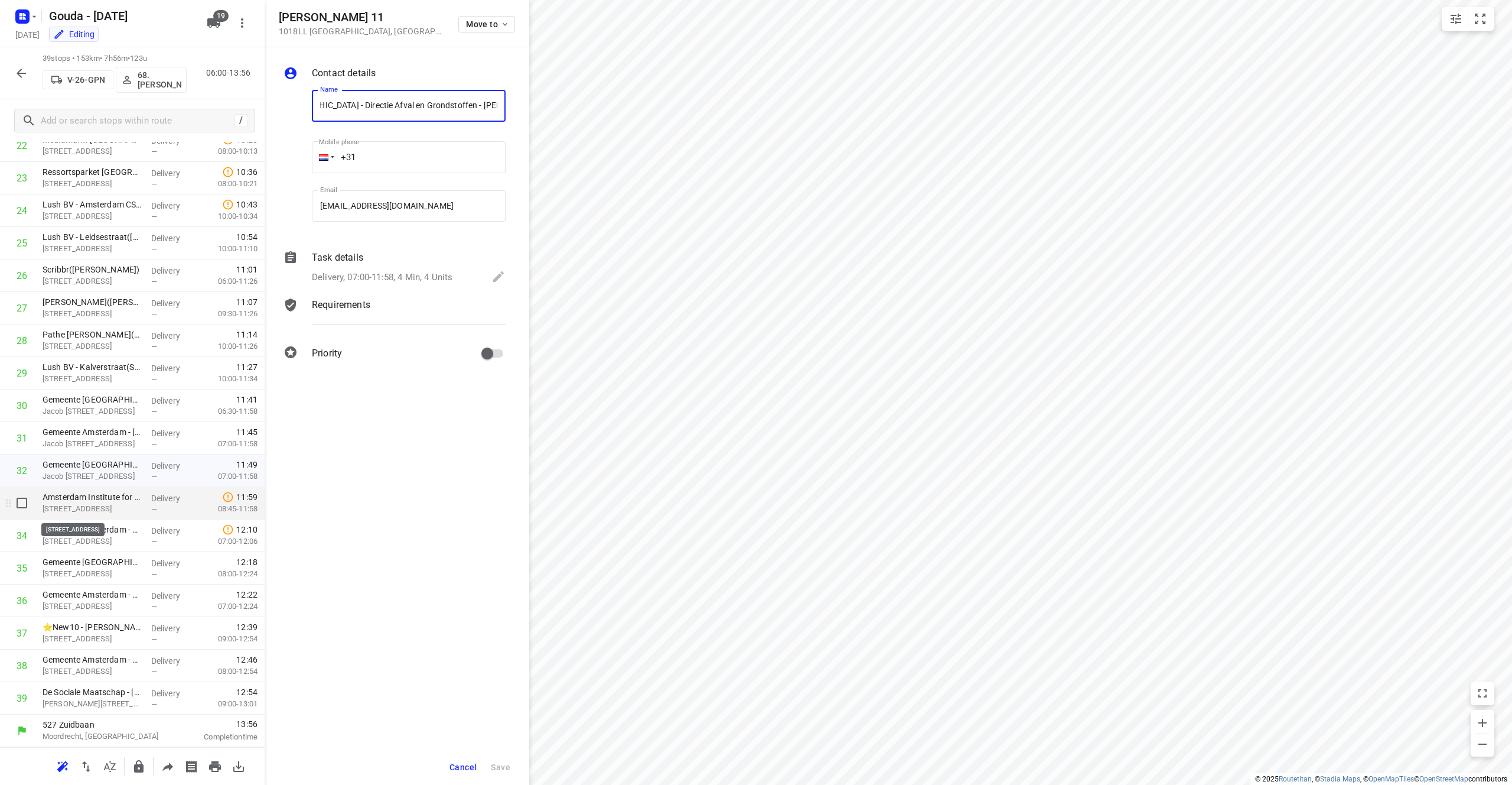
click at [111, 513] on p "[STREET_ADDRESS]" at bounding box center [91, 508] width 99 height 12
drag, startPoint x: 310, startPoint y: 16, endPoint x: 271, endPoint y: 16, distance: 39.0
click at [271, 16] on div "[STREET_ADDRESS] Move to" at bounding box center [397, 23] width 264 height 47
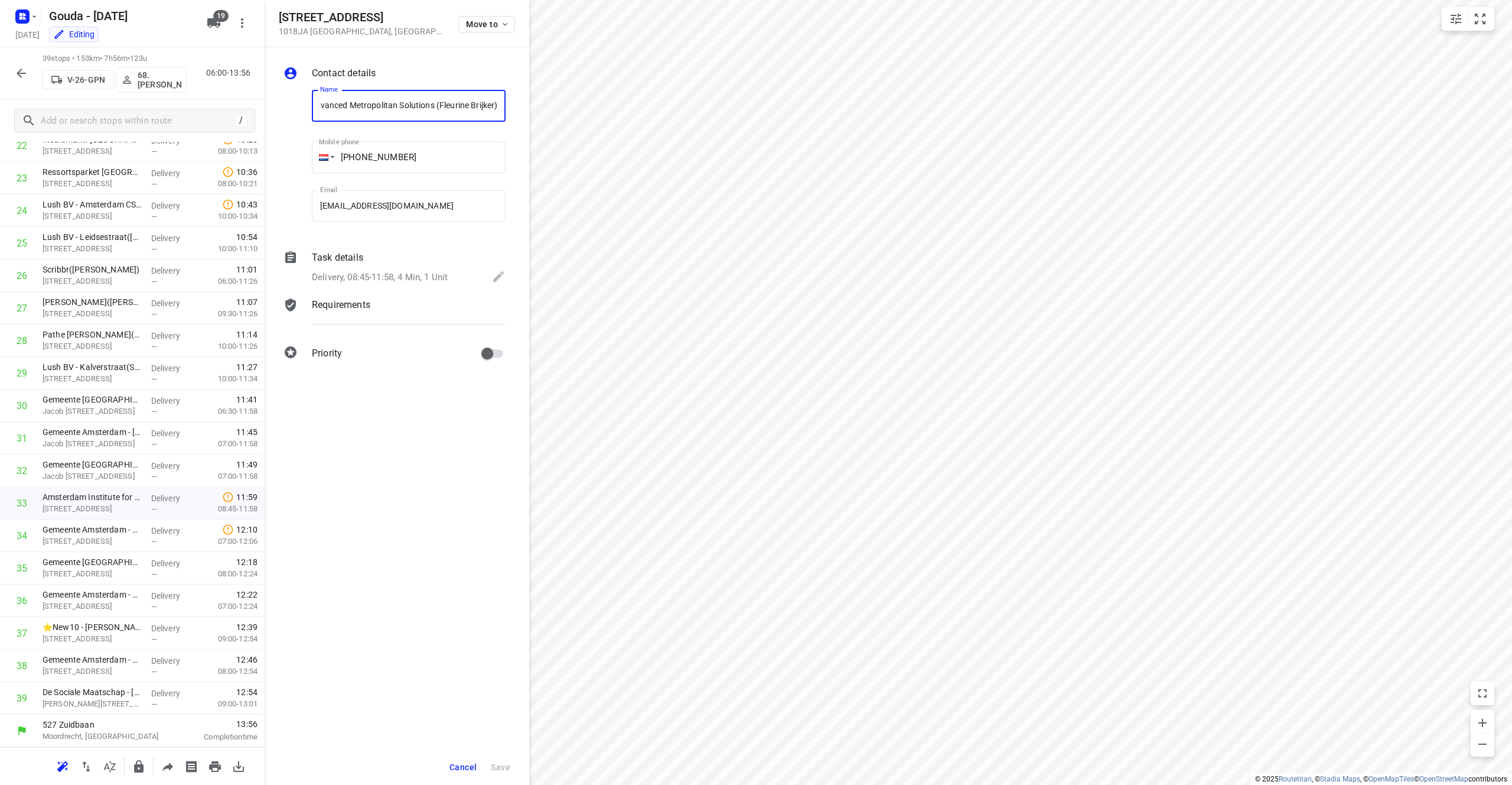
drag, startPoint x: 477, startPoint y: 105, endPoint x: 501, endPoint y: 101, distance: 24.3
click at [501, 101] on input "Amsterdam Institute for Advanced Metropolitan Solutions (Fleurine Brijker)" at bounding box center [409, 105] width 194 height 32
click at [446, 109] on input "Amsterdam Institute for Advanced Metropolitan Solutions (Fleurine Brijker)" at bounding box center [409, 105] width 194 height 32
drag, startPoint x: 434, startPoint y: 106, endPoint x: 230, endPoint y: 103, distance: 204.0
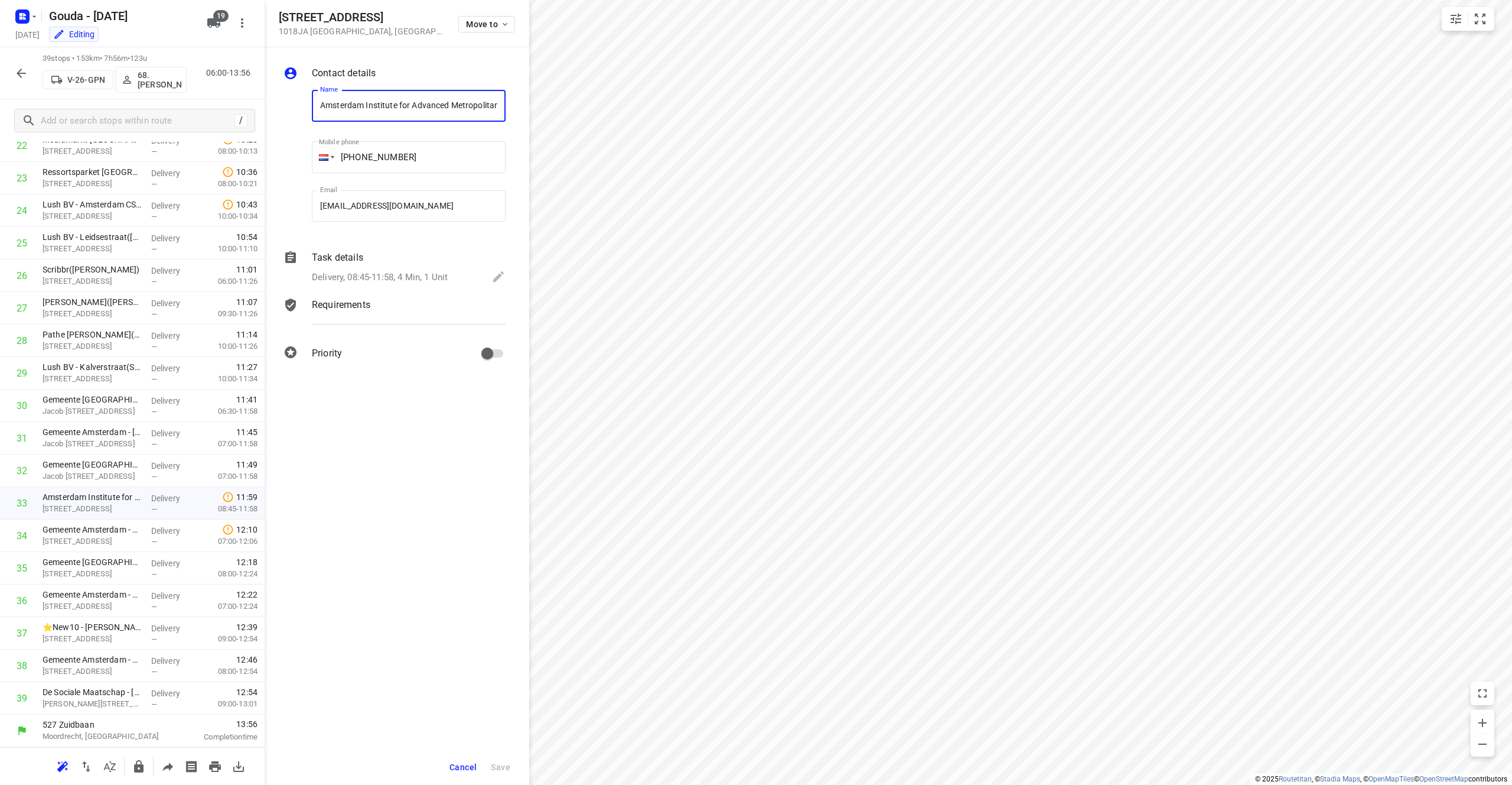
click at [230, 103] on div "[STREET_ADDRESS] Move to Contact details Name Amsterdam Institute for Advanced …" at bounding box center [132, 392] width 264 height 785
click at [417, 269] on div "Delivery, 08:45-11:58, 4 Min, 1 Unit" at bounding box center [409, 278] width 194 height 17
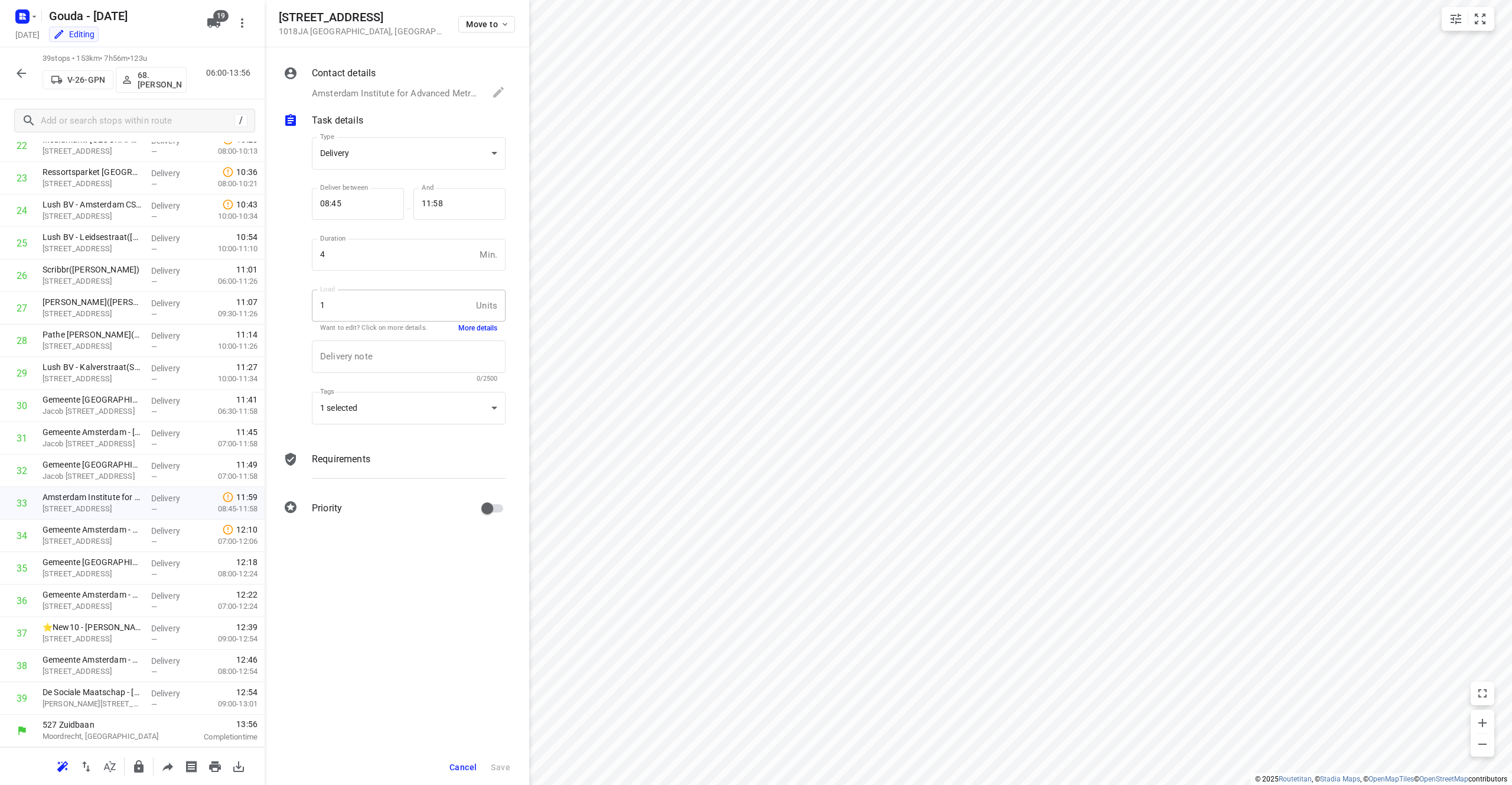
click at [472, 328] on button "More details" at bounding box center [477, 328] width 39 height 10
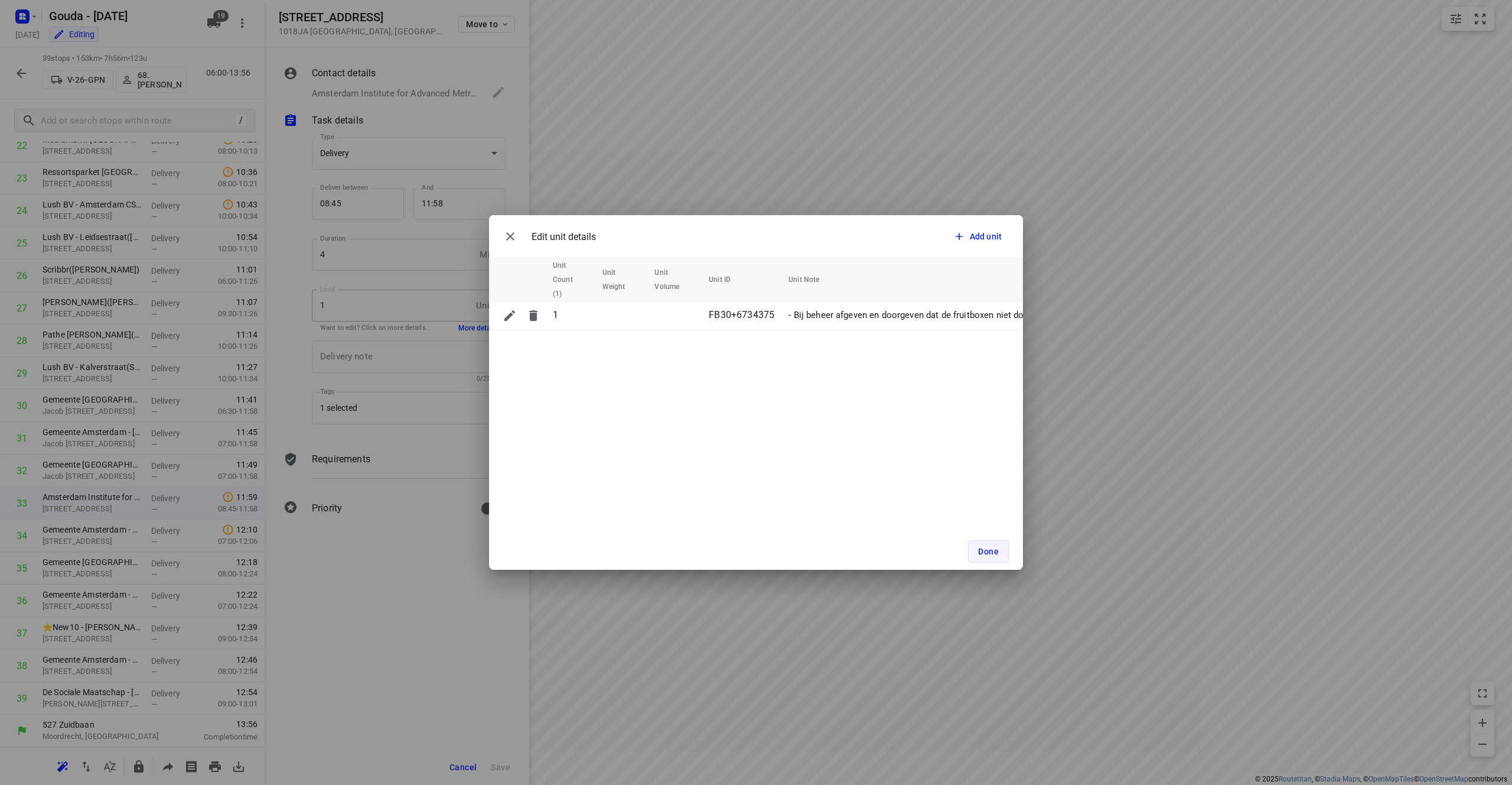
click at [756, 550] on span "Done" at bounding box center [989, 551] width 21 height 9
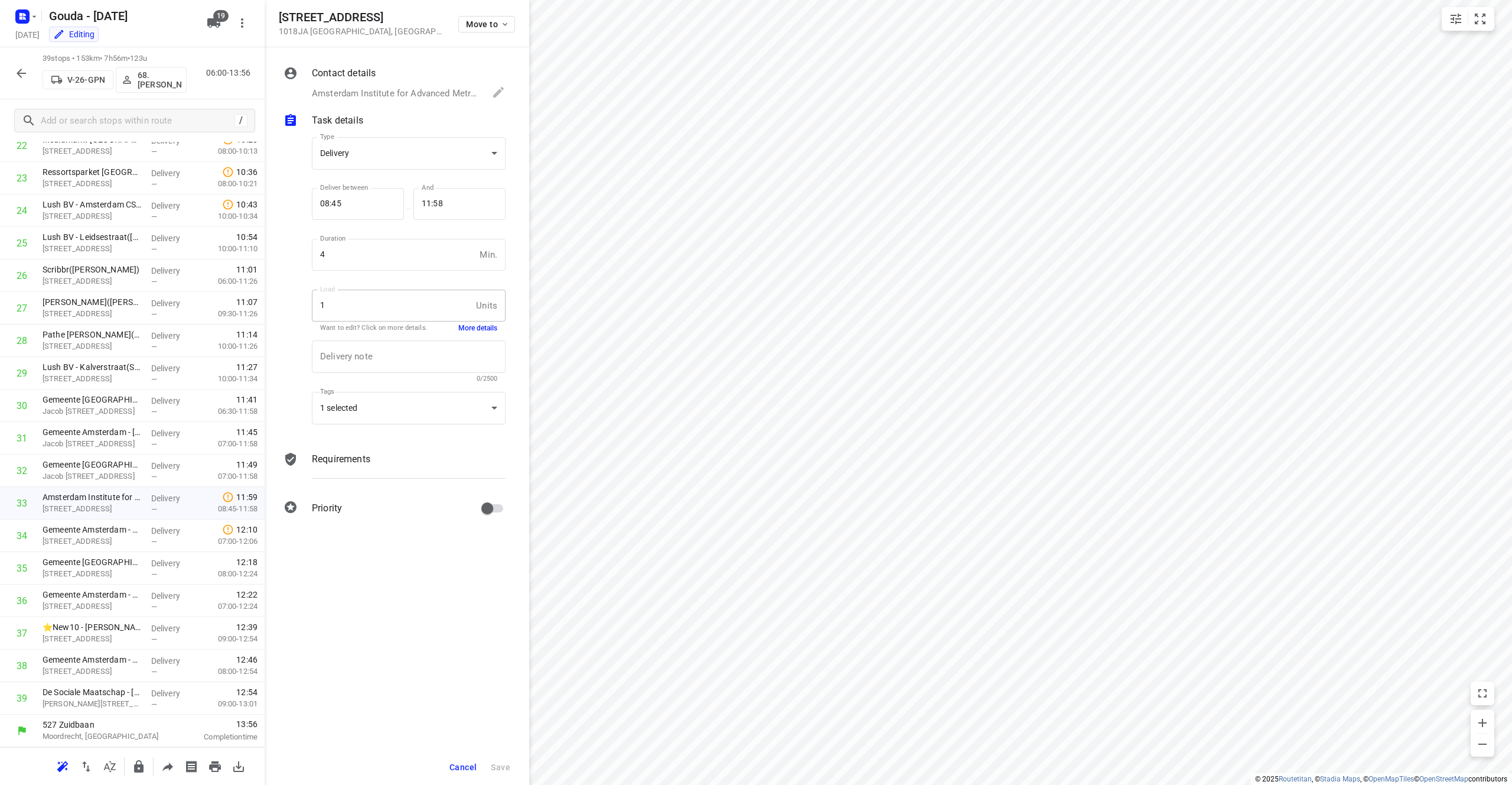
click at [412, 98] on p "Amsterdam Institute for Advanced Metropolitan Solutions (Fleurine Brijker), [PH…" at bounding box center [396, 94] width 168 height 14
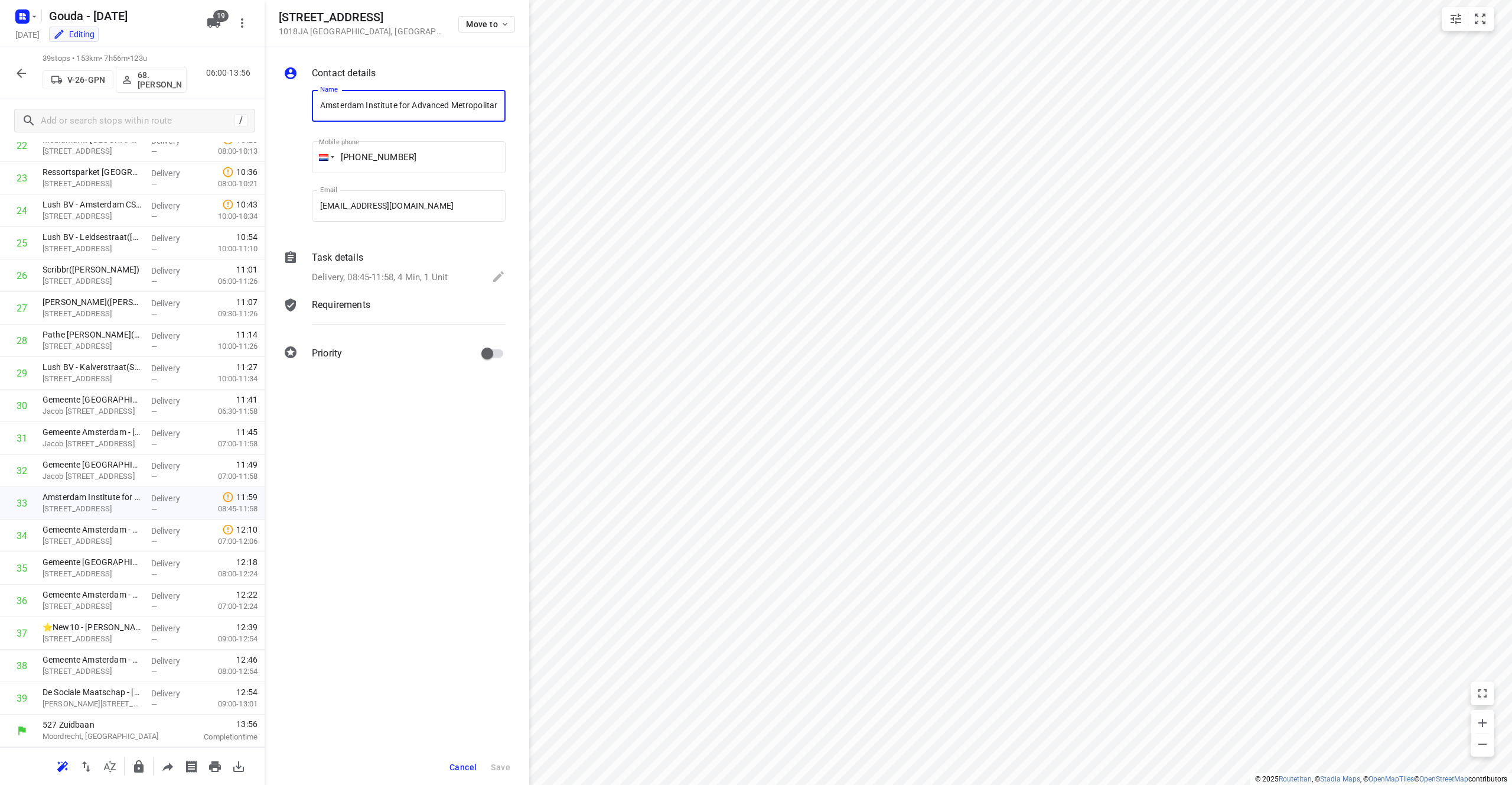
scroll to position [0, 103]
drag, startPoint x: 326, startPoint y: 105, endPoint x: 434, endPoint y: 110, distance: 108.1
click at [434, 110] on input "Amsterdam Institute for Advanced Metropolitan Solutions (Fleurine Brijker)" at bounding box center [409, 105] width 194 height 32
click at [441, 111] on input "Amsterdam Institute for Advanced Metropolitan Solutions (Fleurine Brijker)" at bounding box center [409, 105] width 194 height 32
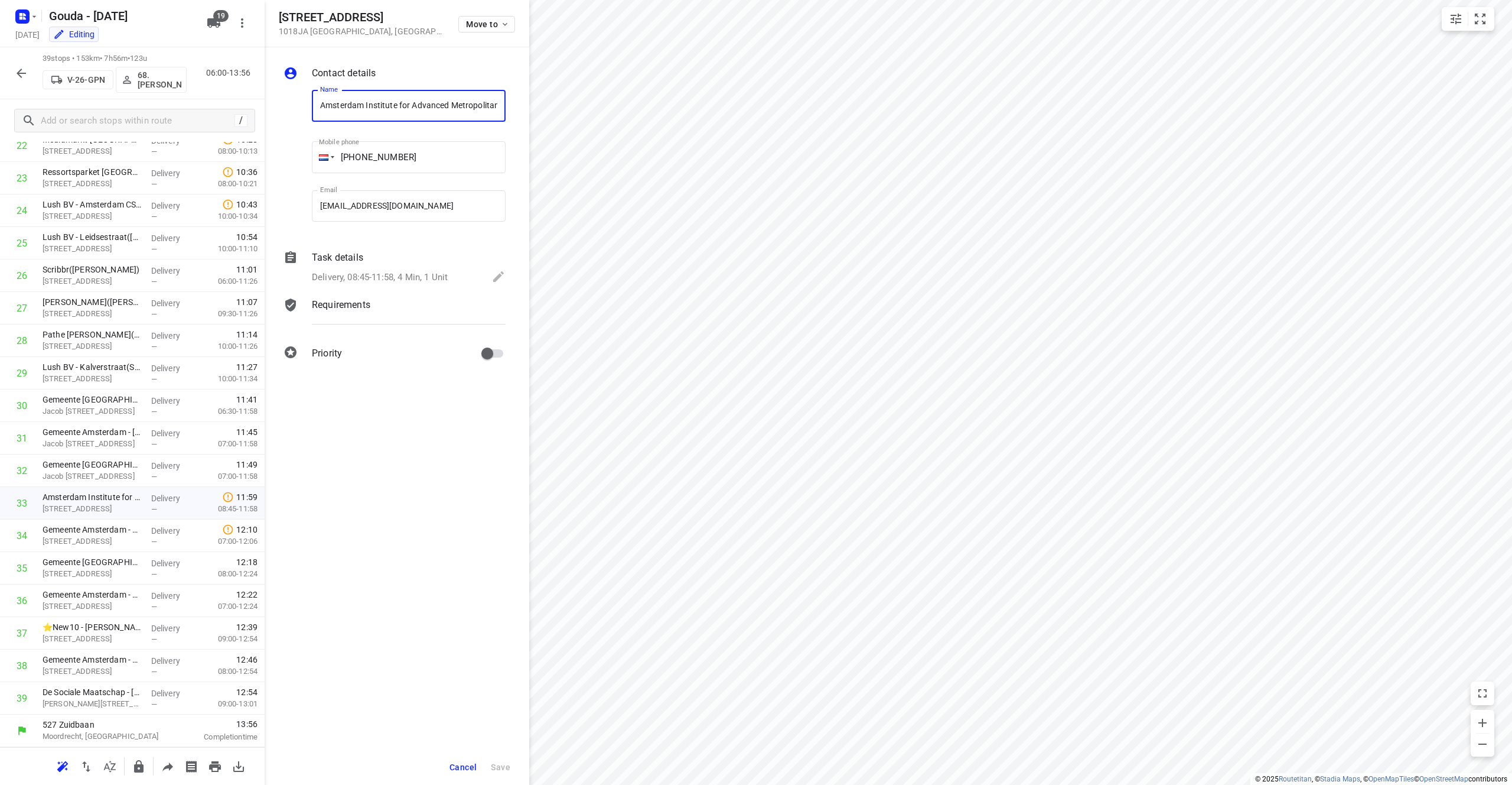
click at [547, 92] on div "i © 2025 Routetitan , © Stadia Maps , © OpenMapTiles © OpenStreetMap contributo…" at bounding box center [756, 392] width 1512 height 785
click at [567, 101] on div "i © 2025 Routetitan , © Stadia Maps , © OpenMapTiles © OpenStreetMap contributo…" at bounding box center [756, 392] width 1512 height 785
click at [477, 111] on input "Amsterdam Institute for Advanced Metropolitan Solutions (Fleurine Brijker)" at bounding box center [409, 105] width 194 height 32
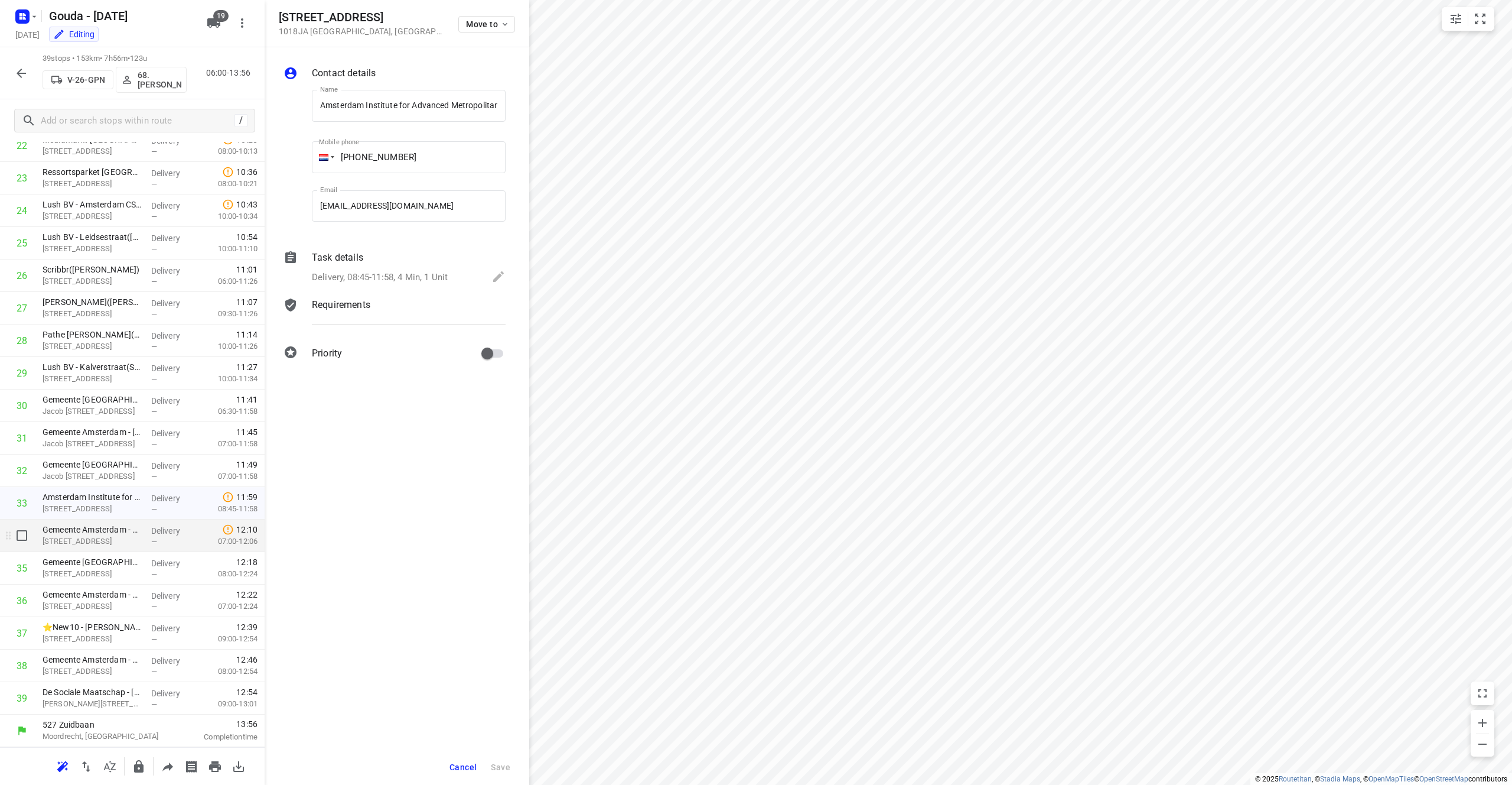
click at [118, 540] on p "[STREET_ADDRESS]" at bounding box center [91, 541] width 99 height 12
drag, startPoint x: 352, startPoint y: 15, endPoint x: 271, endPoint y: 15, distance: 81.0
click at [271, 15] on div "[STREET_ADDRESS] Move to" at bounding box center [397, 23] width 264 height 47
click at [108, 535] on p "[STREET_ADDRESS]" at bounding box center [91, 541] width 99 height 12
